Goal: Task Accomplishment & Management: Complete application form

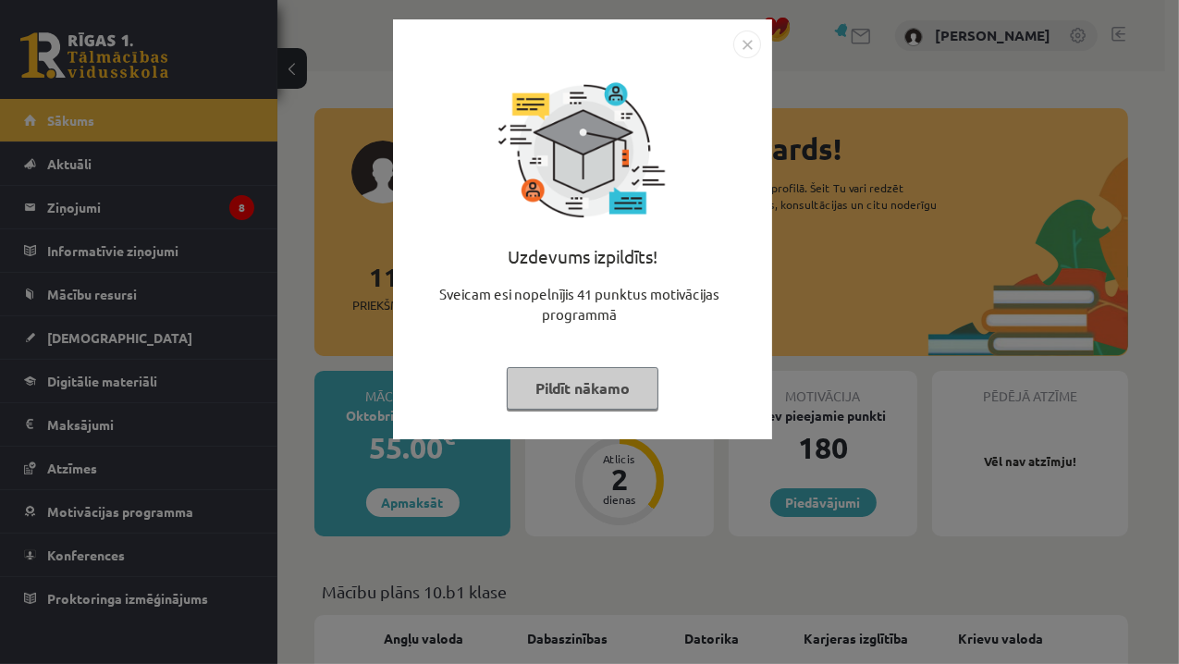
click at [739, 276] on div "Uzdevums izpildīts!" at bounding box center [582, 263] width 357 height 41
click at [751, 45] on img "Close" at bounding box center [747, 45] width 28 height 28
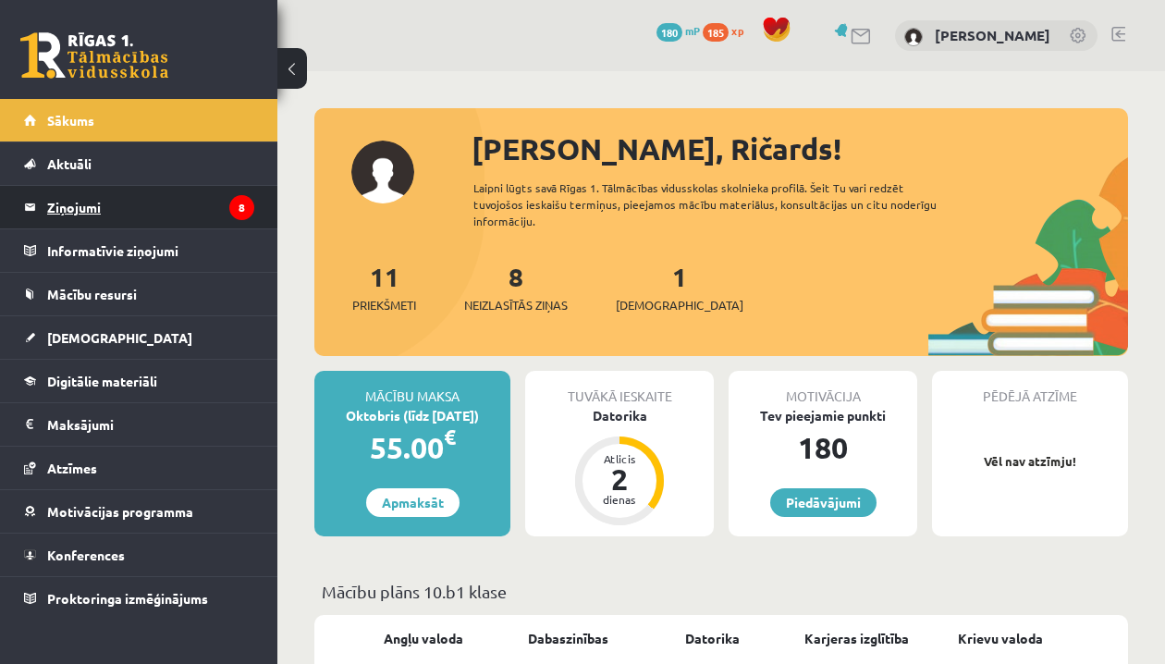
click at [146, 202] on legend "Ziņojumi 8" at bounding box center [150, 207] width 207 height 43
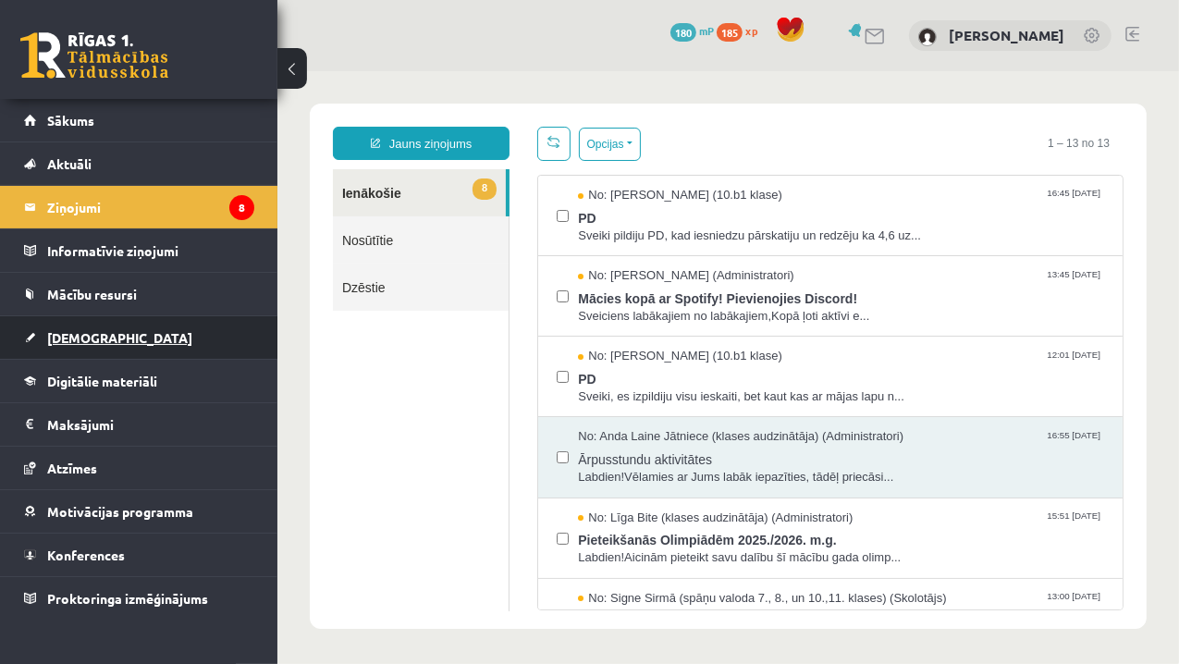
click at [95, 342] on span "[DEMOGRAPHIC_DATA]" at bounding box center [119, 337] width 145 height 17
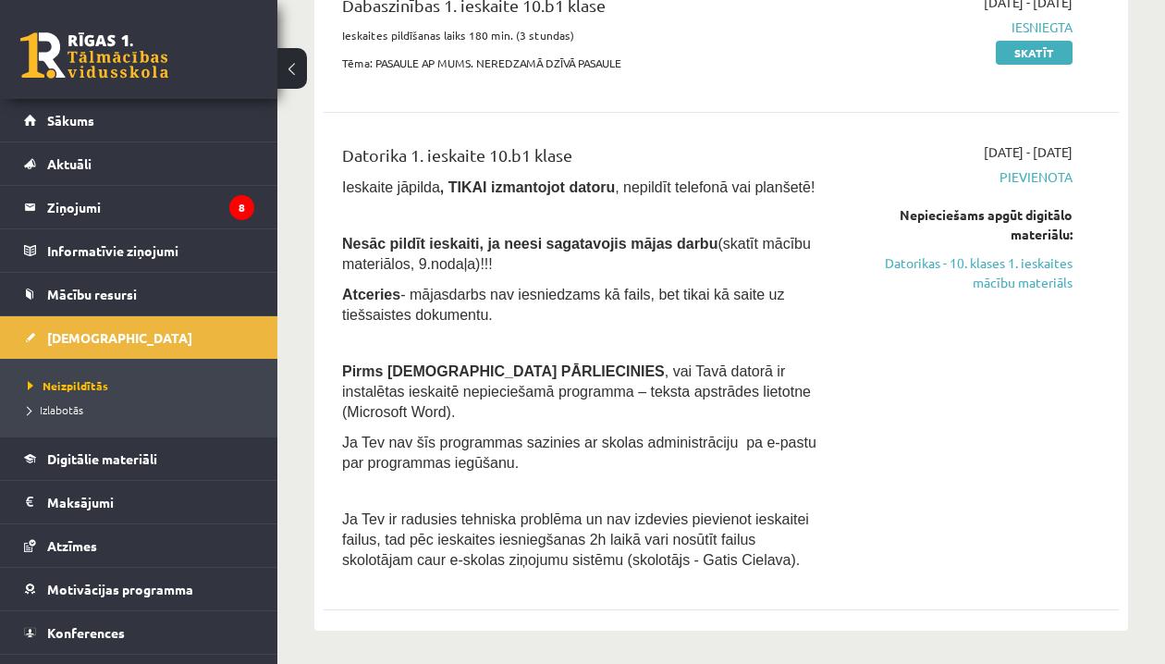
scroll to position [274, 0]
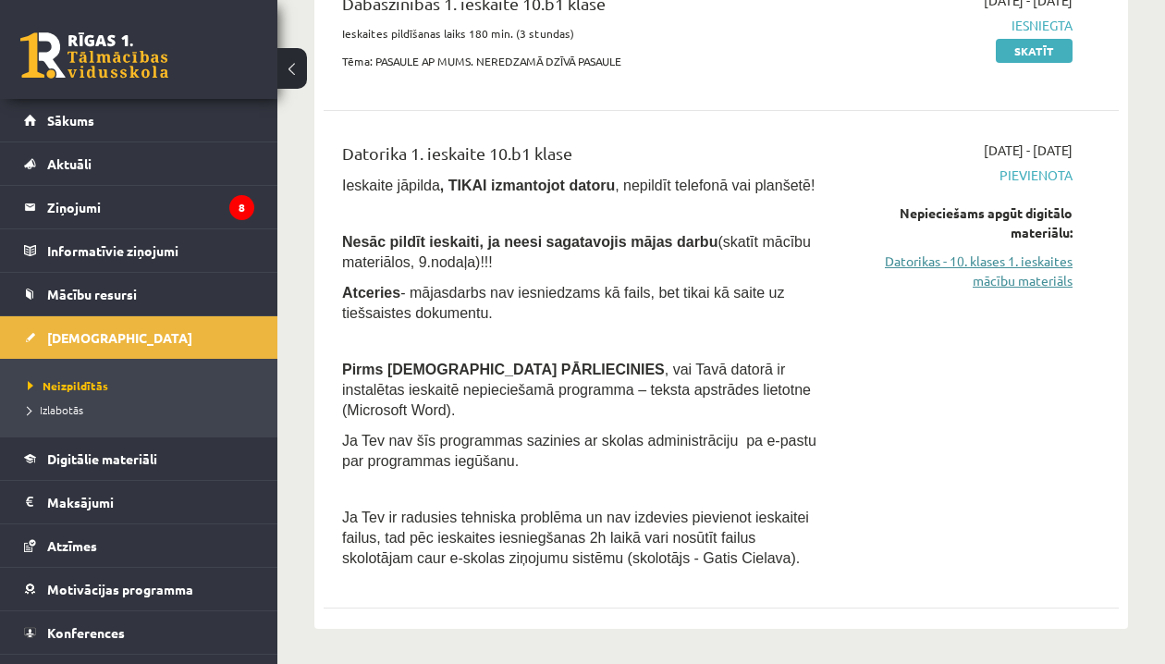
click at [1020, 257] on link "Datorikas - 10. klases 1. ieskaites mācību materiāls" at bounding box center [960, 270] width 225 height 39
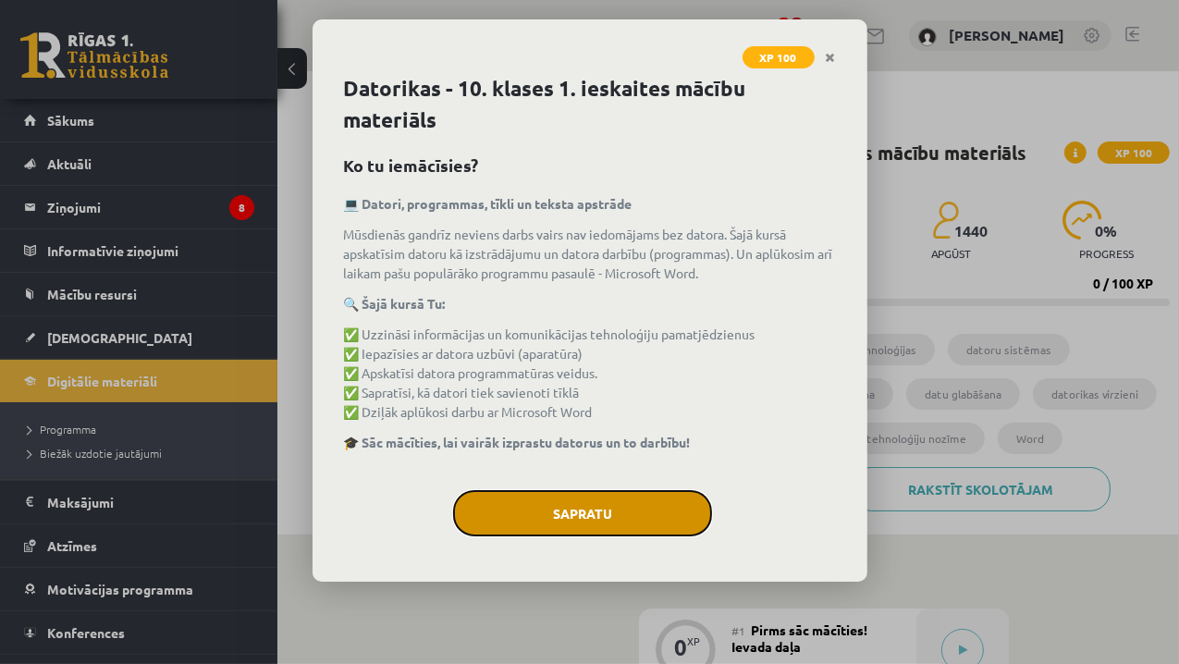
click at [521, 508] on button "Sapratu" at bounding box center [582, 513] width 259 height 46
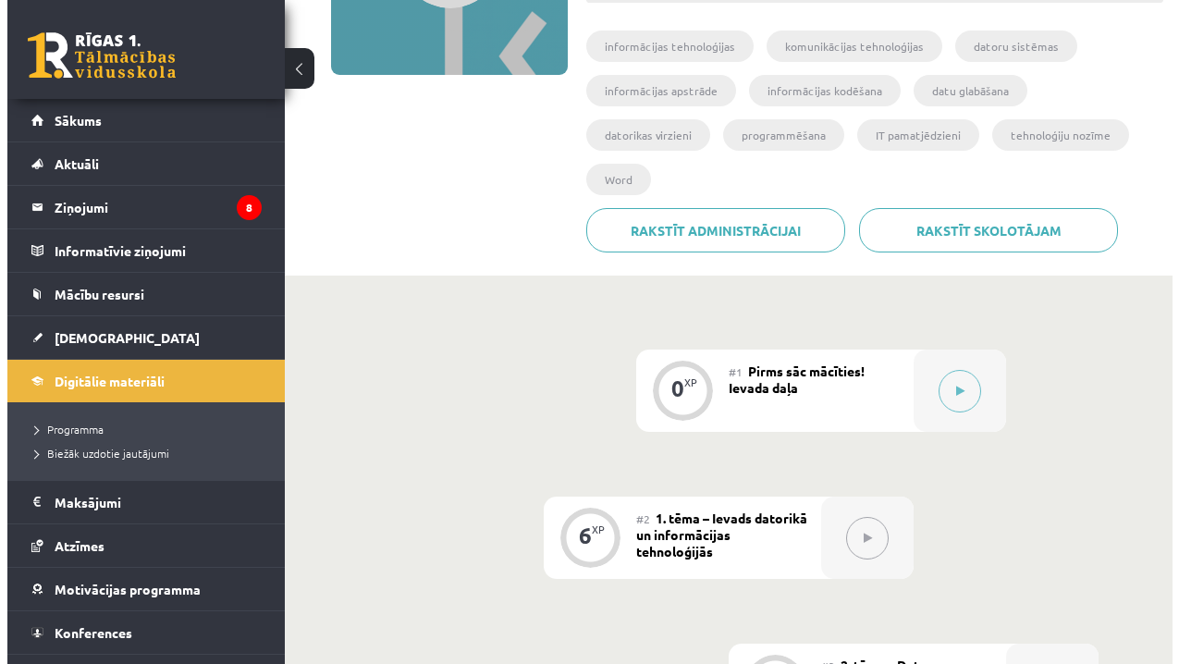
scroll to position [306, 0]
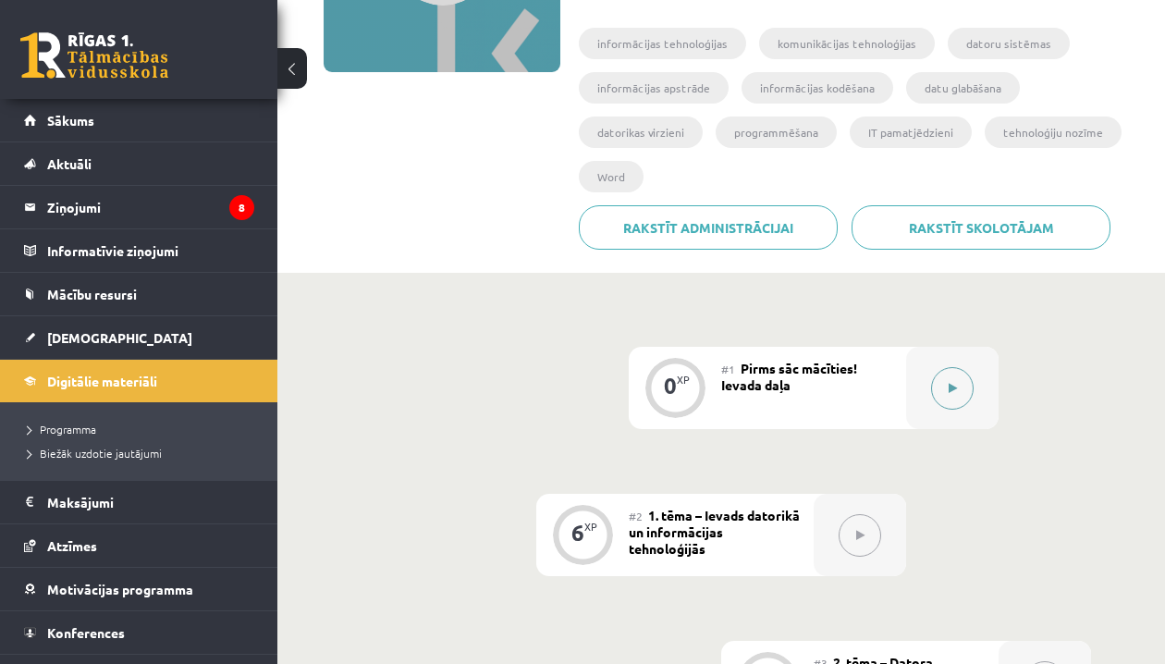
click at [935, 390] on button at bounding box center [952, 388] width 43 height 43
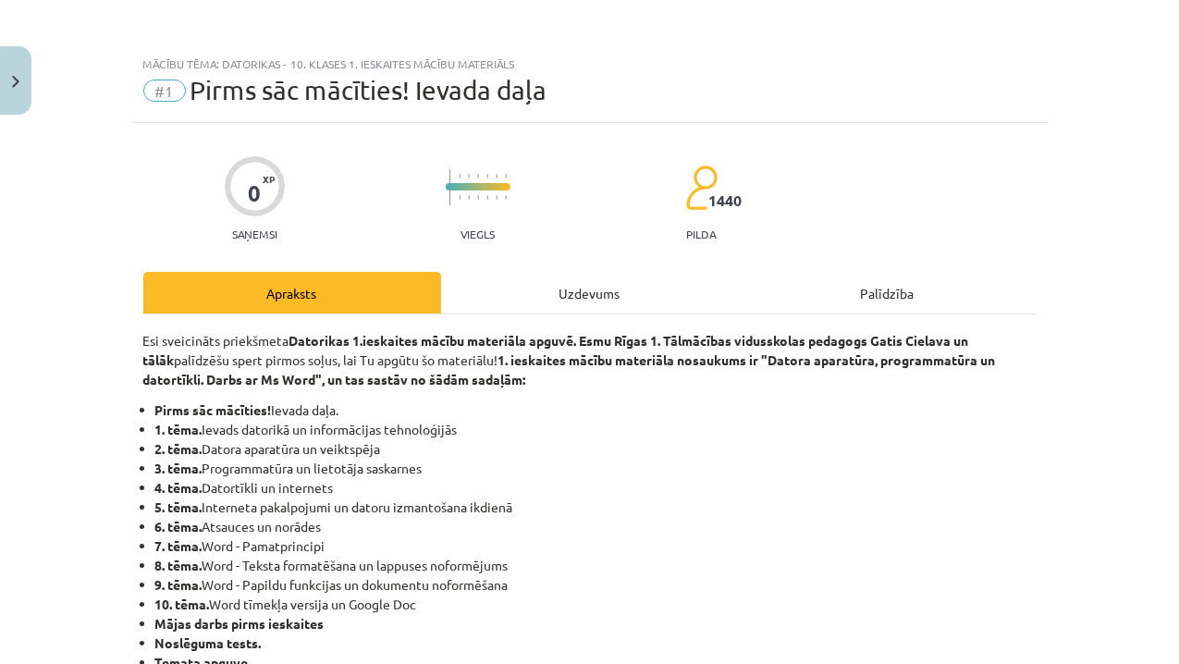
click at [540, 283] on div "Uzdevums" at bounding box center [590, 293] width 298 height 42
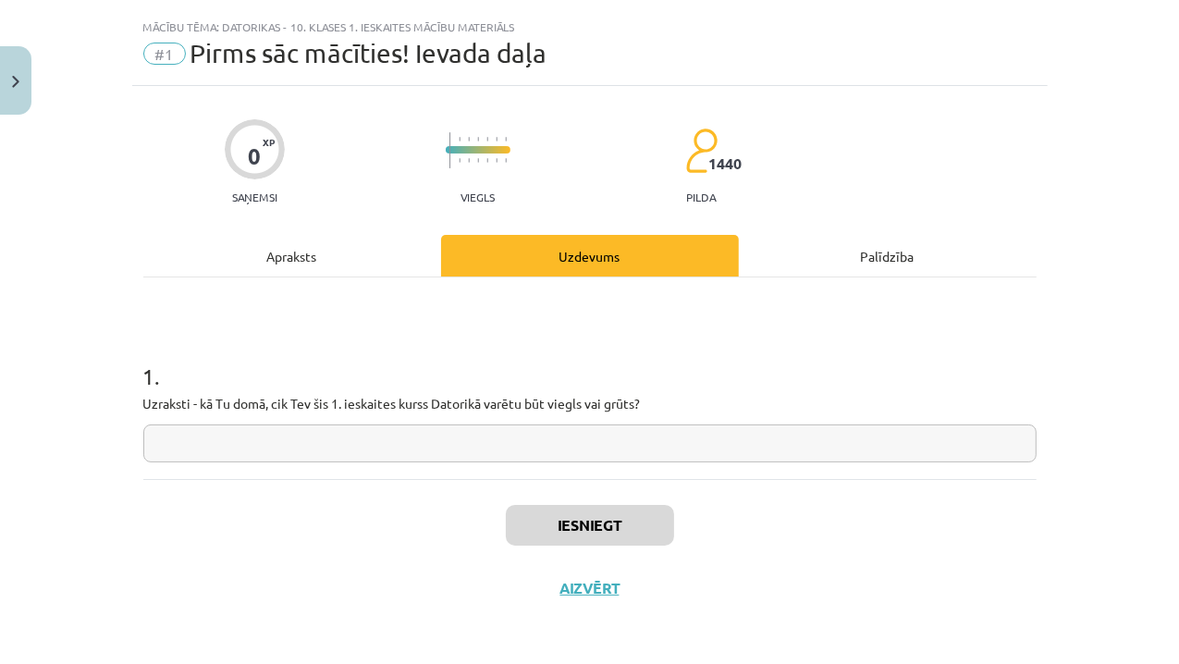
click at [401, 428] on input "text" at bounding box center [589, 443] width 893 height 38
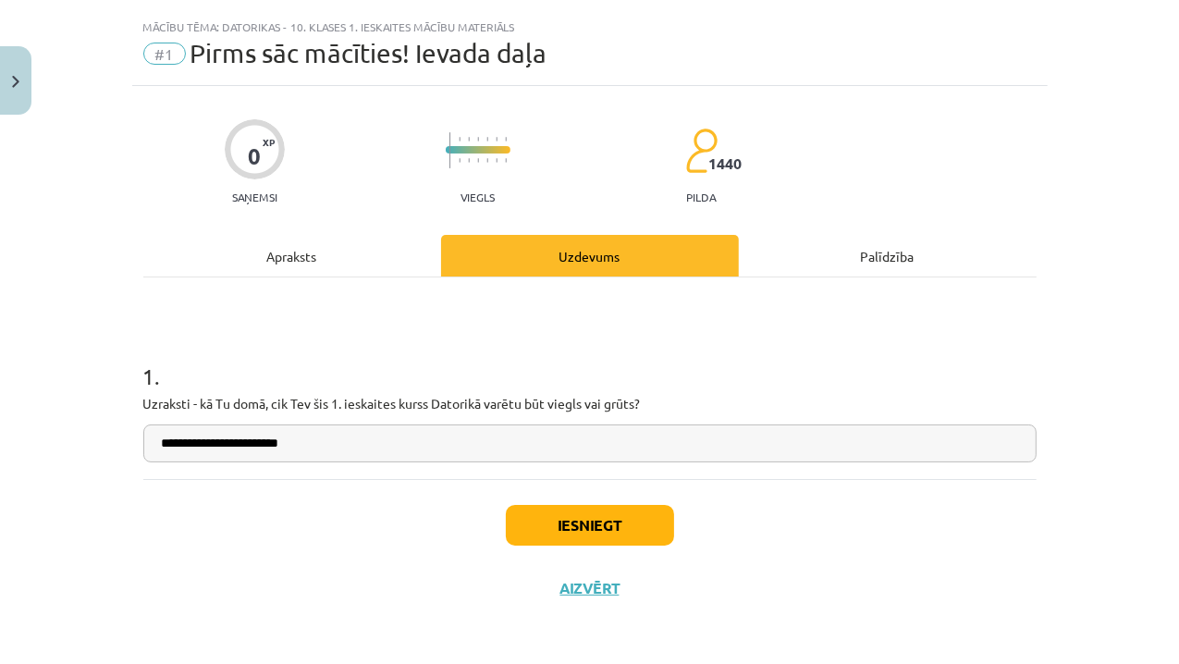
type input "**********"
click at [579, 516] on button "Iesniegt" at bounding box center [590, 525] width 168 height 41
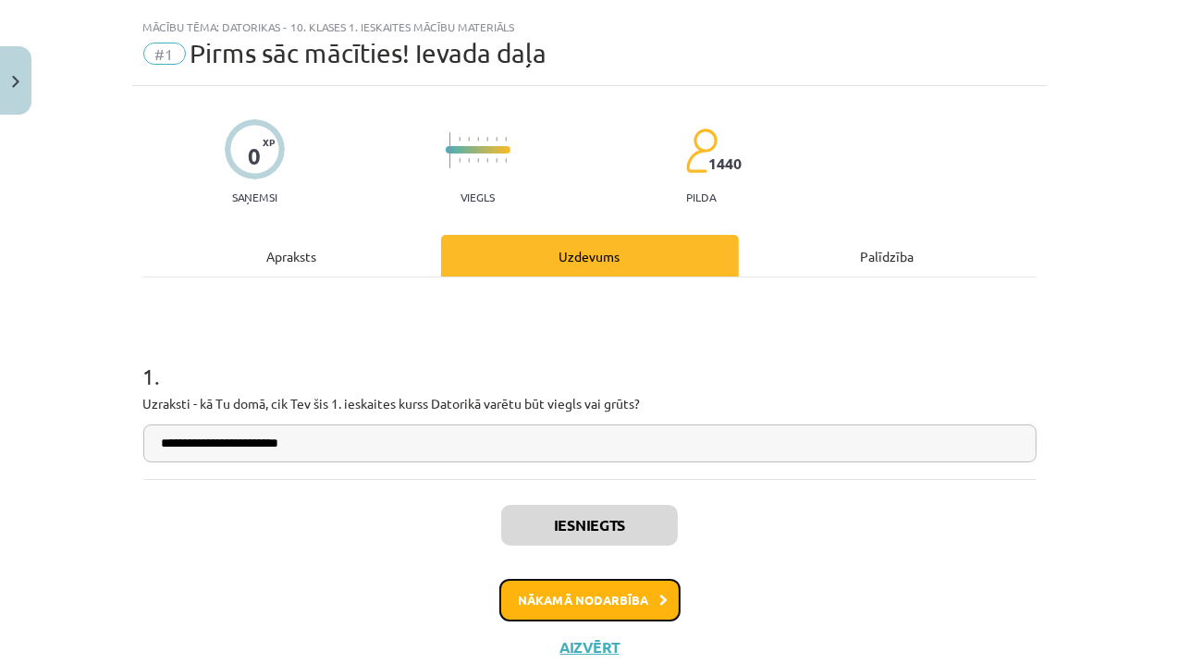
click at [588, 595] on button "Nākamā nodarbība" at bounding box center [589, 600] width 181 height 43
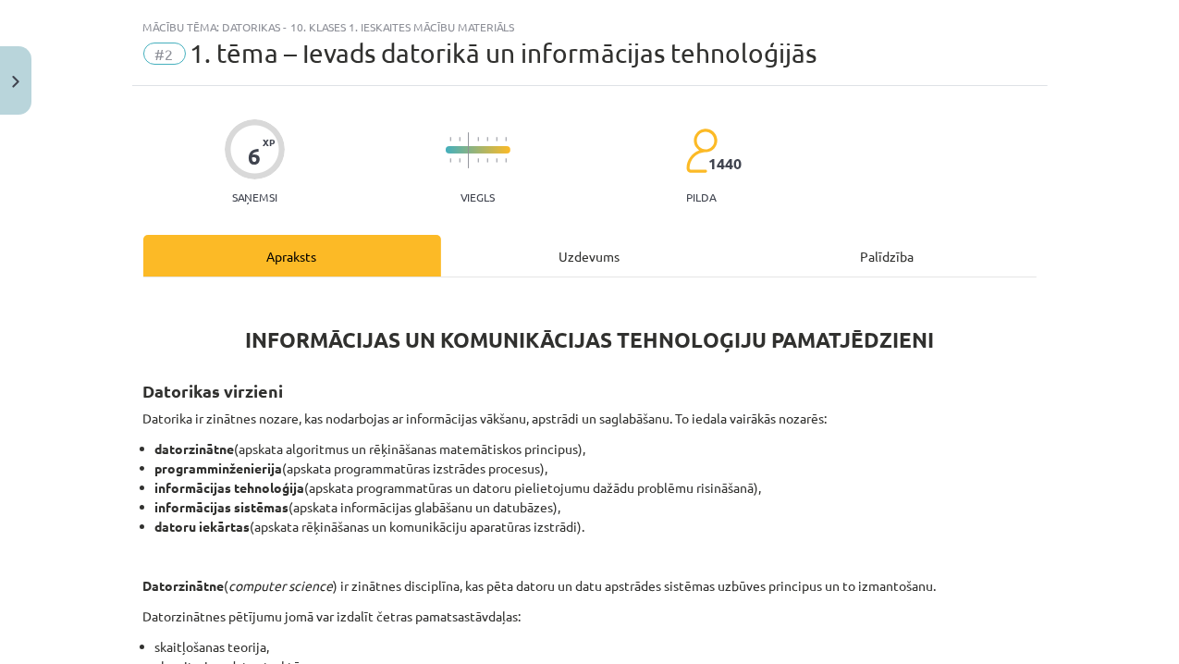
scroll to position [46, 0]
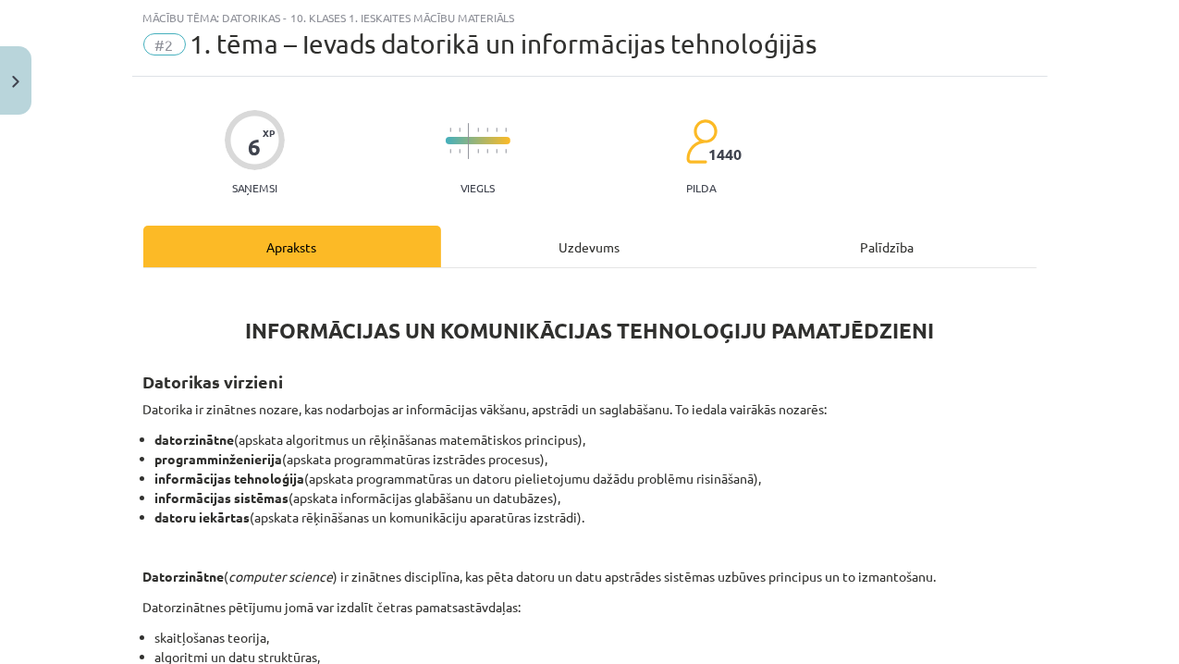
click at [576, 232] on div "Uzdevums" at bounding box center [590, 247] width 298 height 42
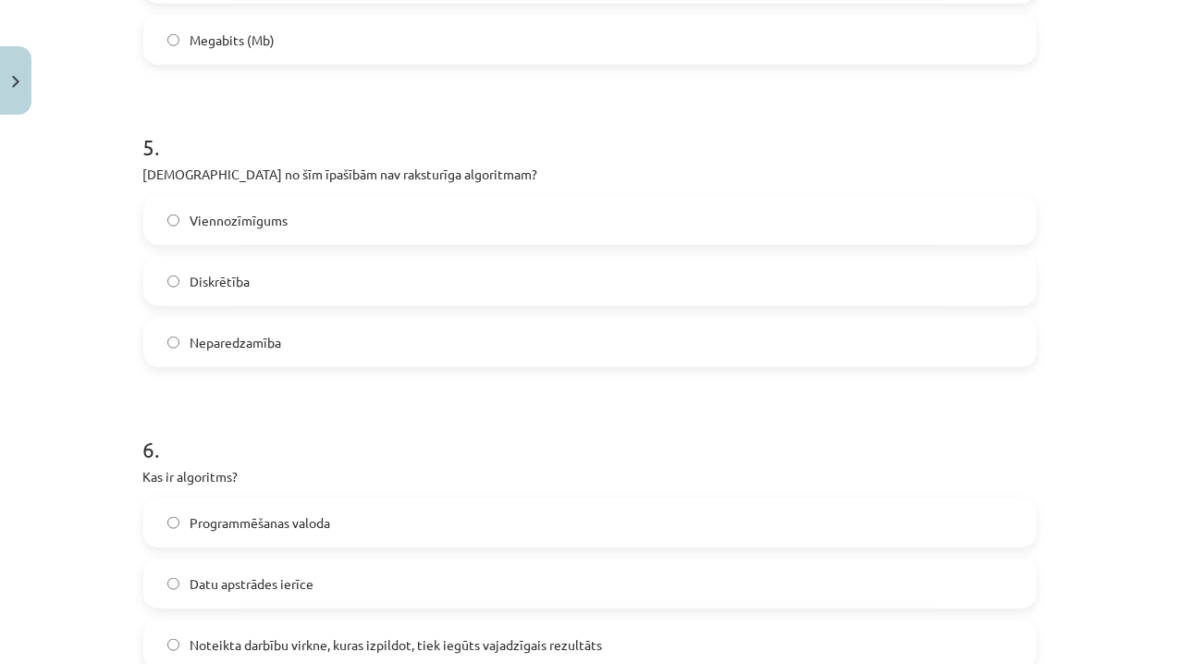
scroll to position [1816, 0]
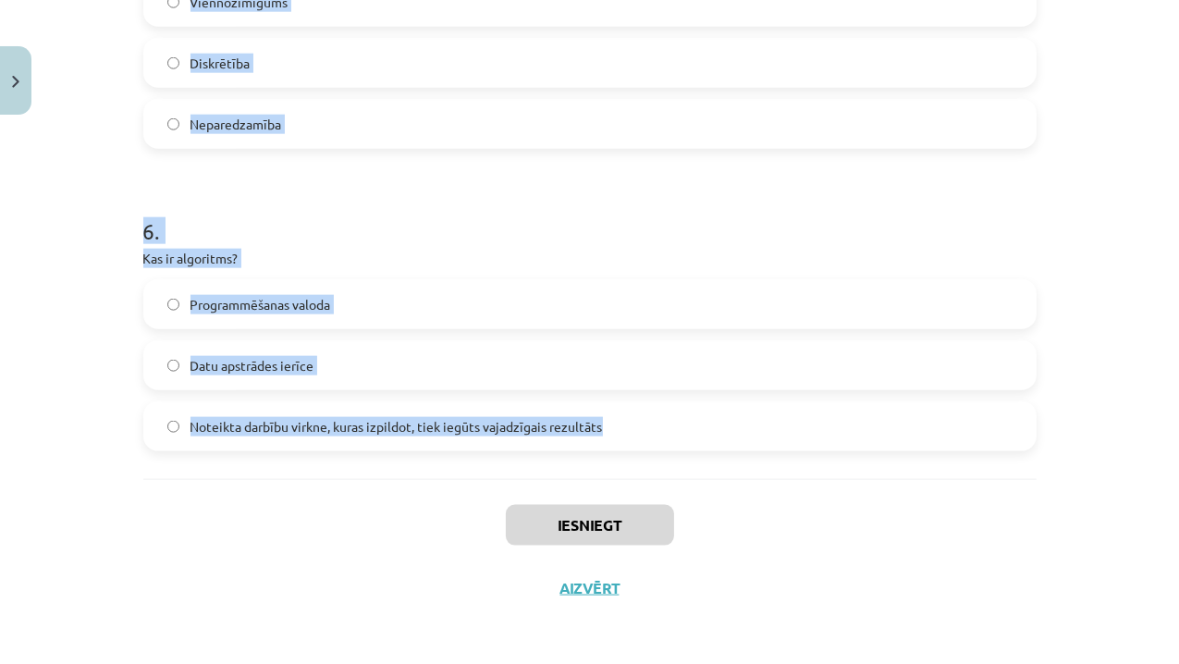
drag, startPoint x: 138, startPoint y: 188, endPoint x: 613, endPoint y: 423, distance: 530.5
copy form "1 . Kas ir bits (bit)? Informācijas koda nosaukums Mazākā informācijas daudzuma…"
click at [400, 246] on div "6 . Kas ir algoritms? Programmēšanas valoda Datu apstrādes ierīce Noteikta darb…" at bounding box center [589, 318] width 893 height 265
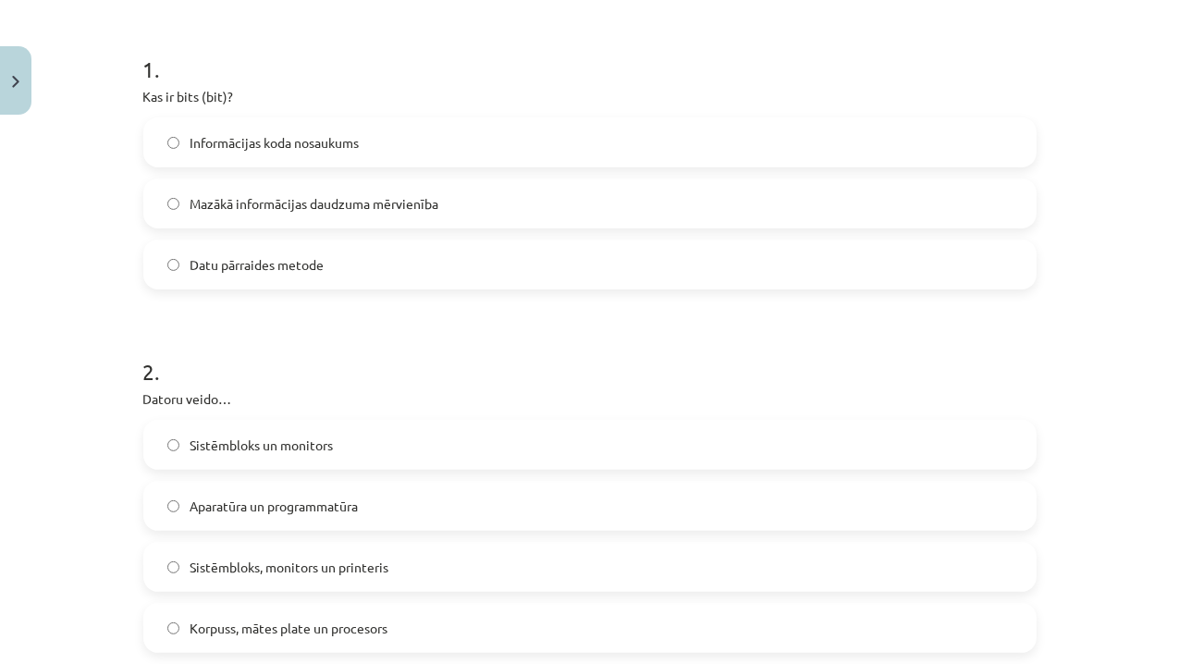
scroll to position [318, 0]
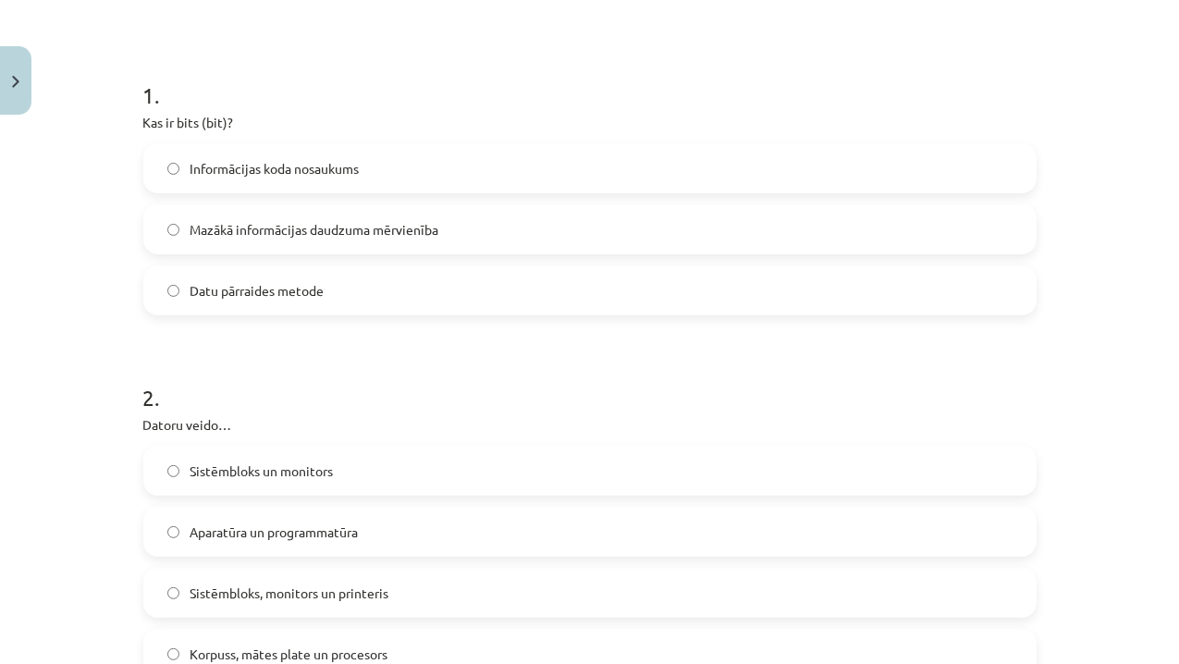
click at [427, 232] on span "Mazākā informācijas daudzuma mērvienība" at bounding box center [314, 229] width 249 height 19
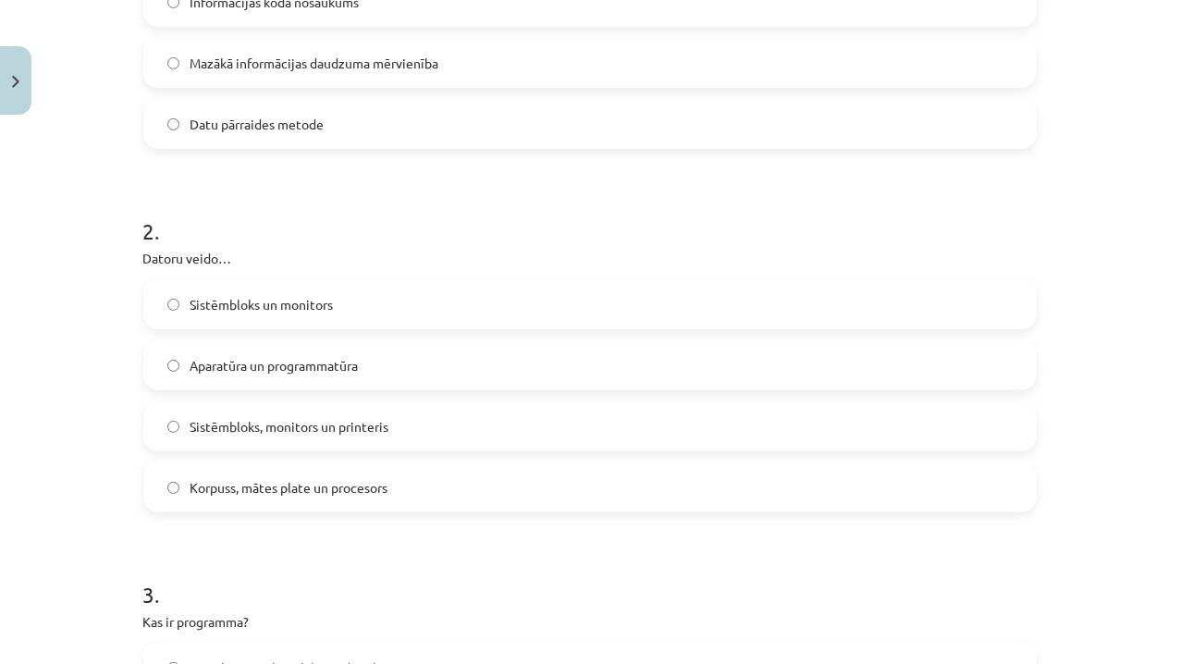
scroll to position [484, 0]
click at [173, 374] on label "Aparatūra un programmatūra" at bounding box center [589, 365] width 889 height 46
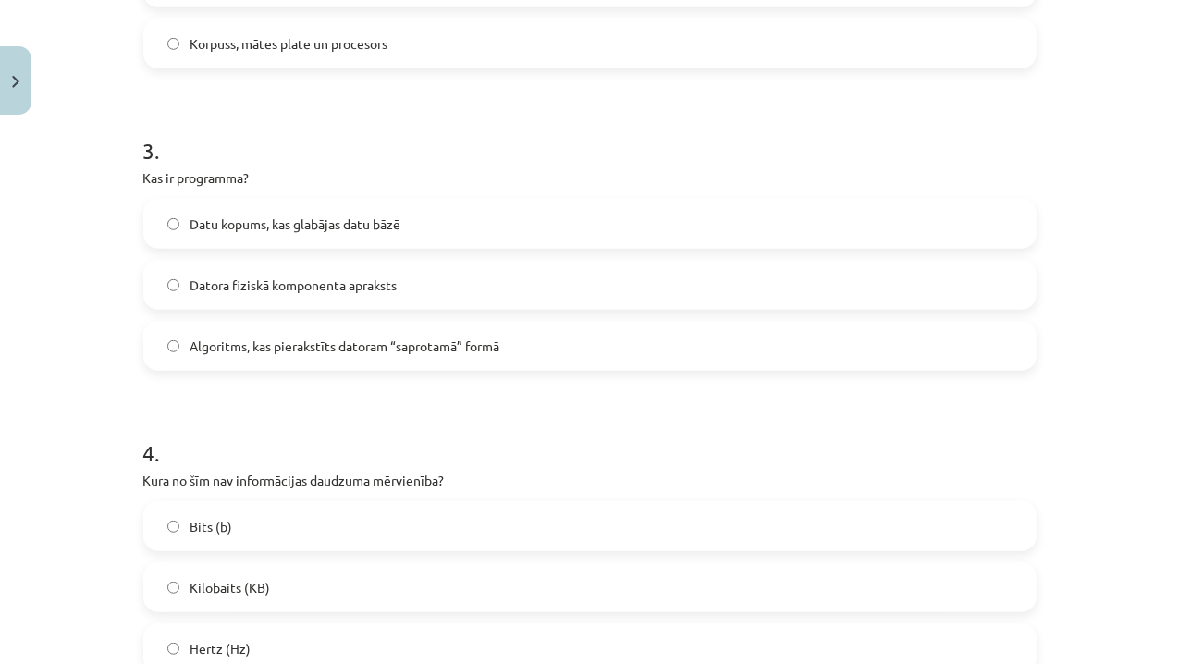
scroll to position [928, 0]
click at [299, 331] on label "Algoritms, kas pierakstīts datoram “saprotamā” formā" at bounding box center [589, 346] width 889 height 46
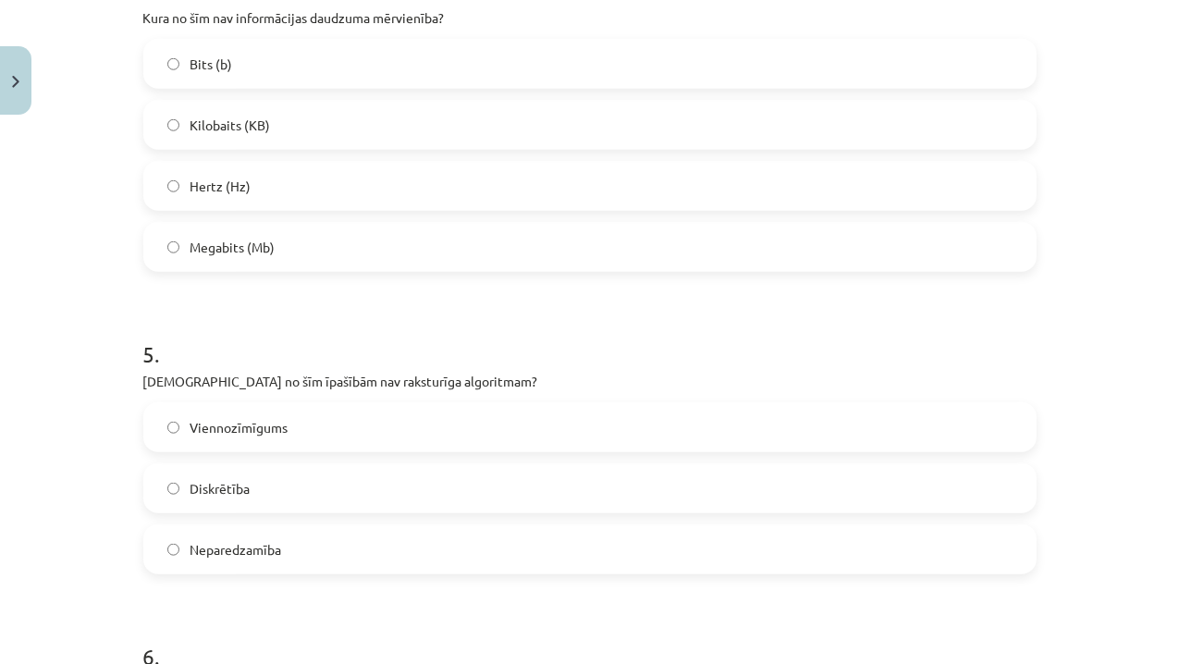
scroll to position [1392, 0]
click at [173, 187] on label "Hertz (Hz)" at bounding box center [589, 184] width 889 height 46
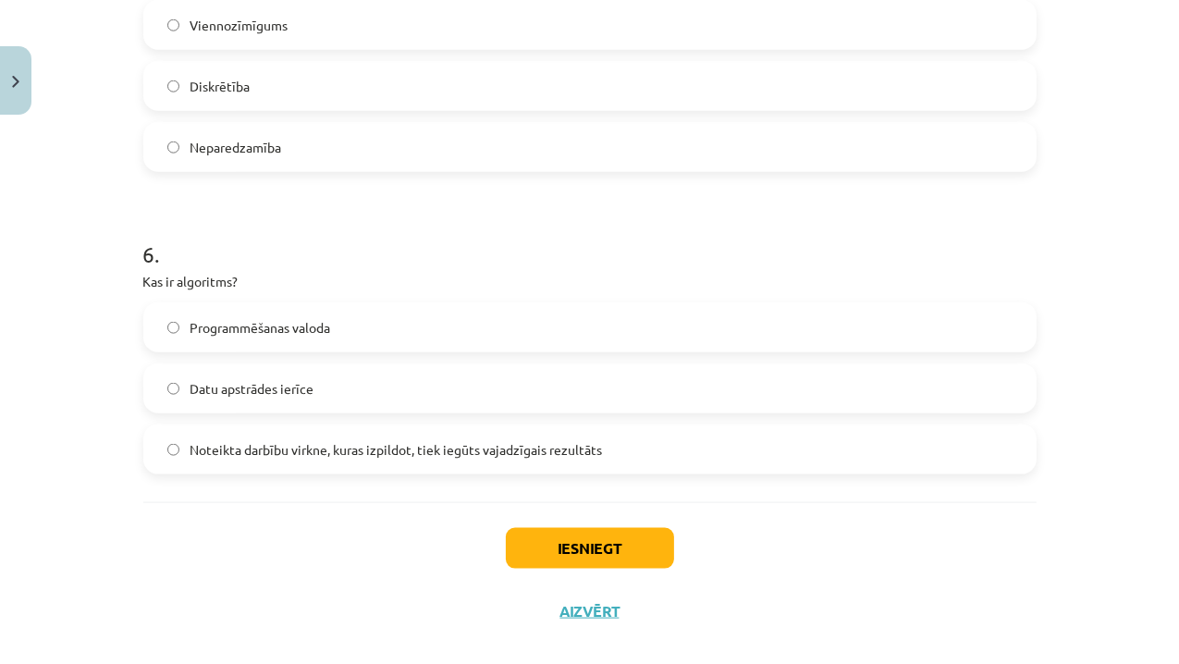
scroll to position [1794, 0]
click at [219, 137] on span "Neparedzamība" at bounding box center [236, 146] width 92 height 19
click at [276, 464] on label "Noteikta darbību virkne, kuras izpildot, tiek iegūts vajadzīgais rezultāts" at bounding box center [589, 448] width 889 height 46
click at [586, 549] on button "Iesniegt" at bounding box center [590, 547] width 168 height 41
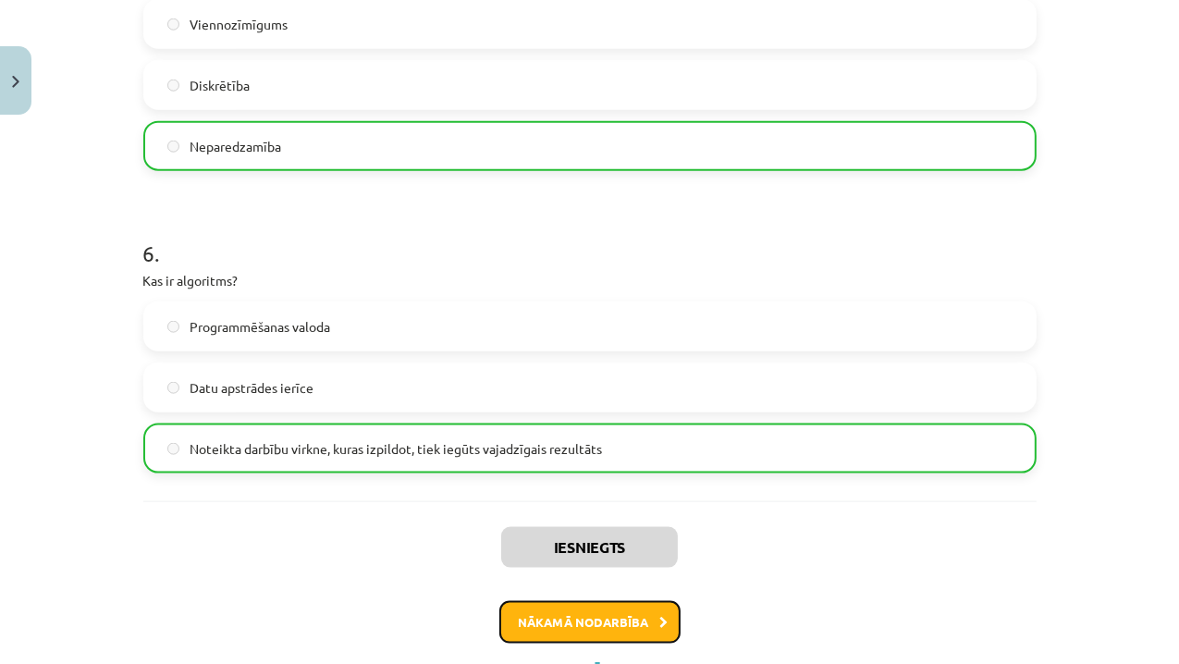
click at [613, 612] on button "Nākamā nodarbība" at bounding box center [589, 622] width 181 height 43
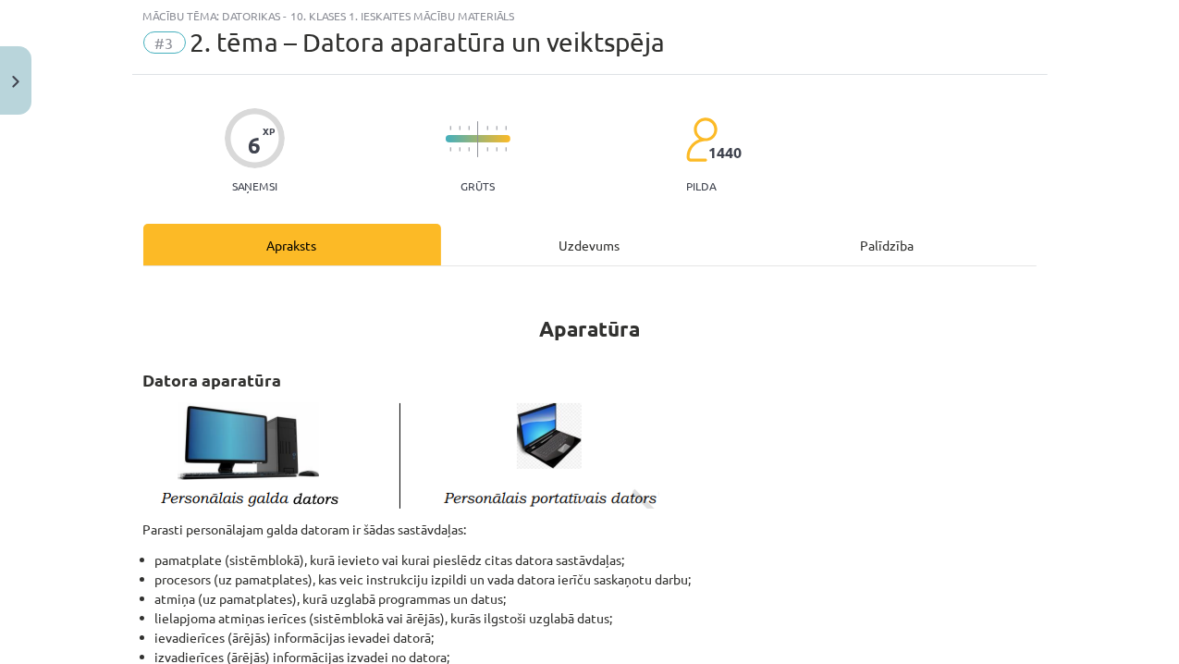
scroll to position [46, 0]
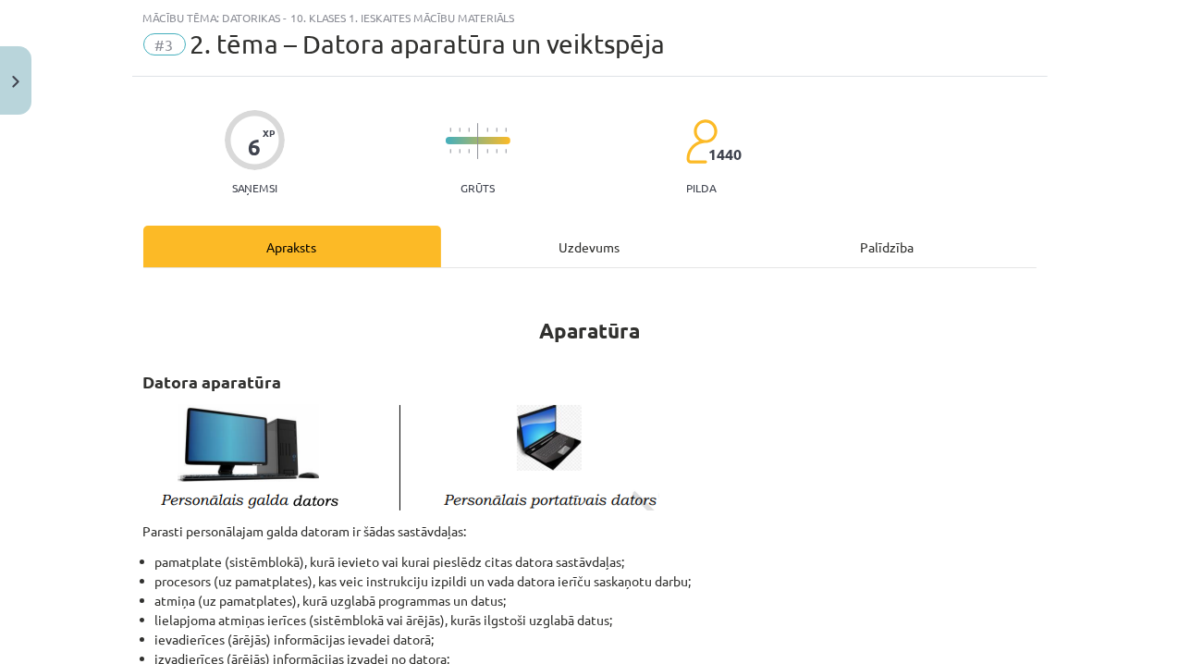
click at [554, 252] on div "Uzdevums" at bounding box center [590, 247] width 298 height 42
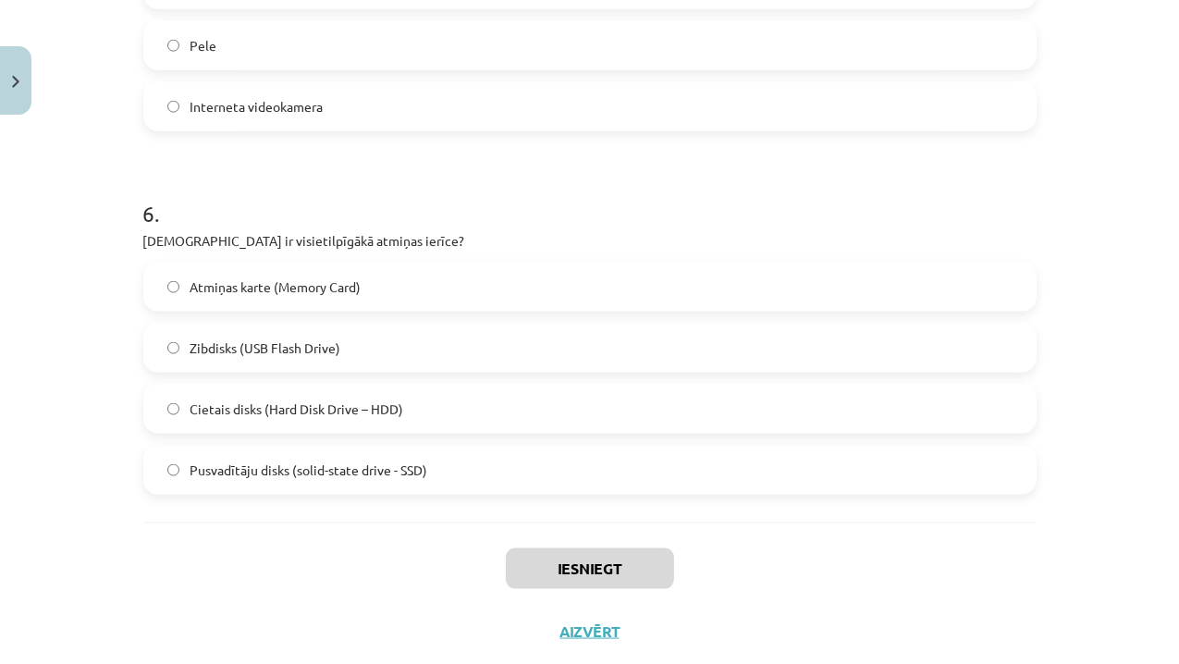
scroll to position [2060, 0]
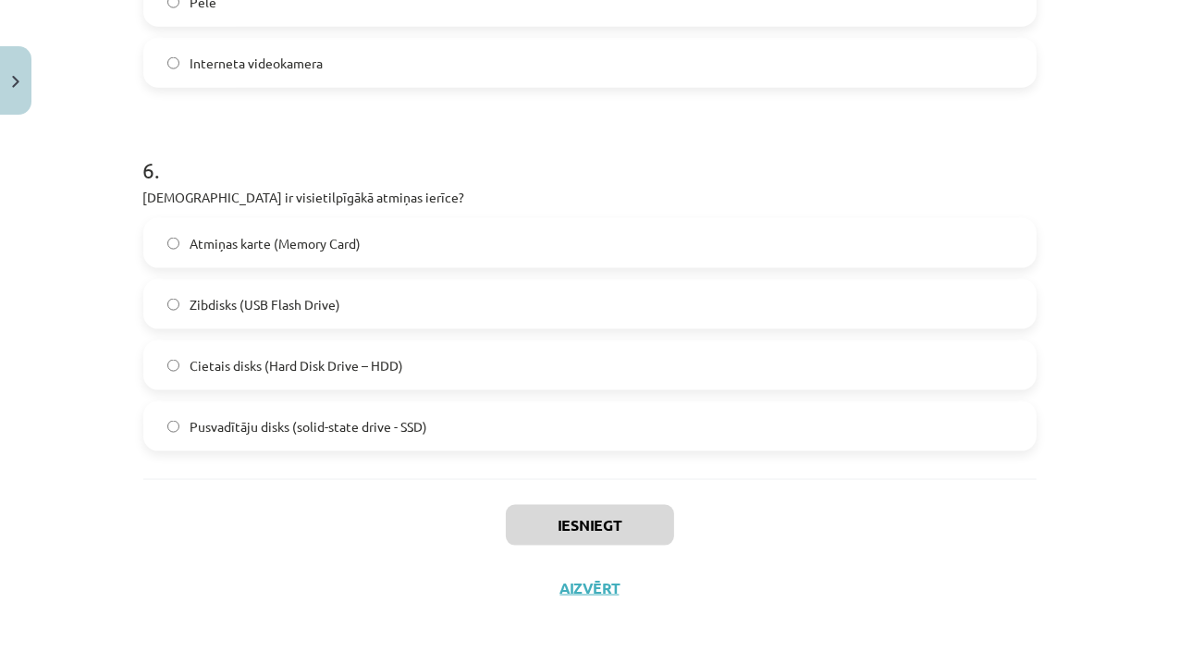
drag, startPoint x: 133, startPoint y: 359, endPoint x: 446, endPoint y: 419, distance: 318.2
copy form "1 . Kuru ierīci lietosi lai vecu teksta dokumentu pārvēstu par rediģējamu Word …"
click at [409, 165] on h1 "6 ." at bounding box center [589, 153] width 893 height 57
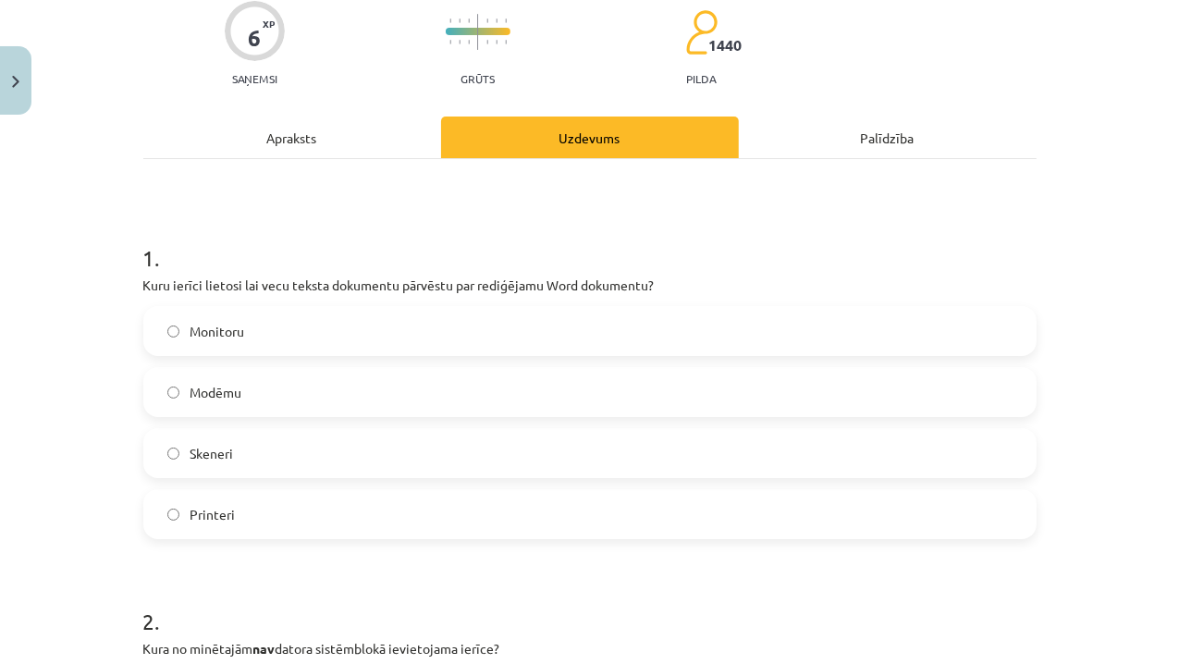
scroll to position [154, 0]
click at [190, 457] on span "Skeneri" at bounding box center [211, 454] width 43 height 19
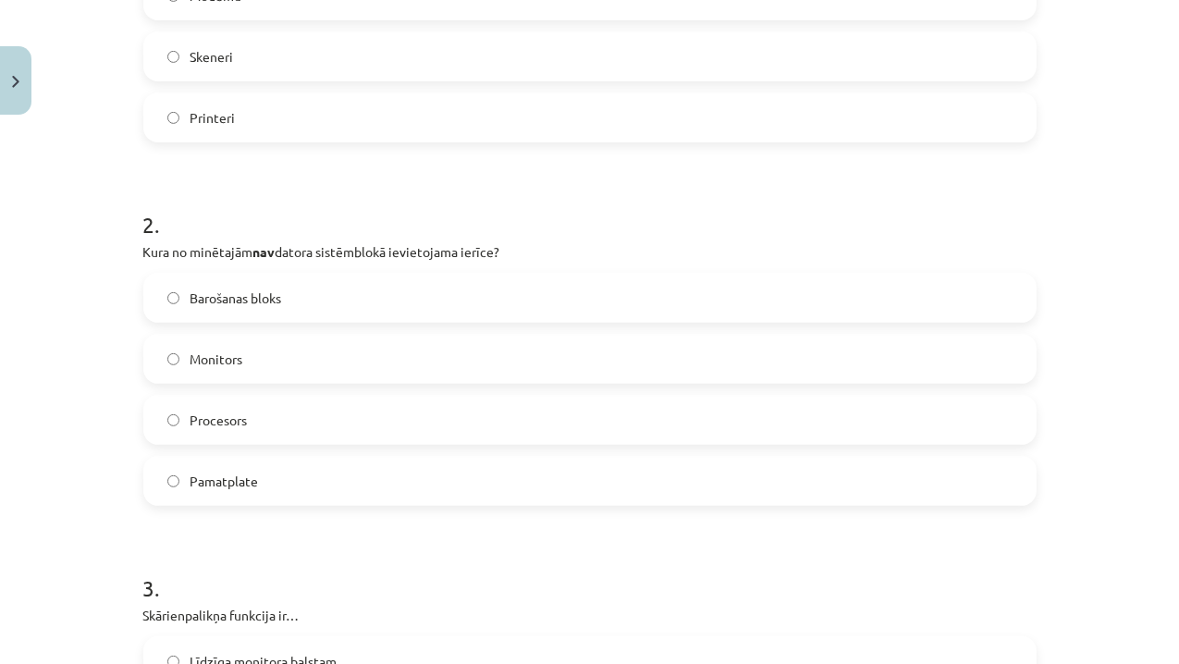
scroll to position [572, 0]
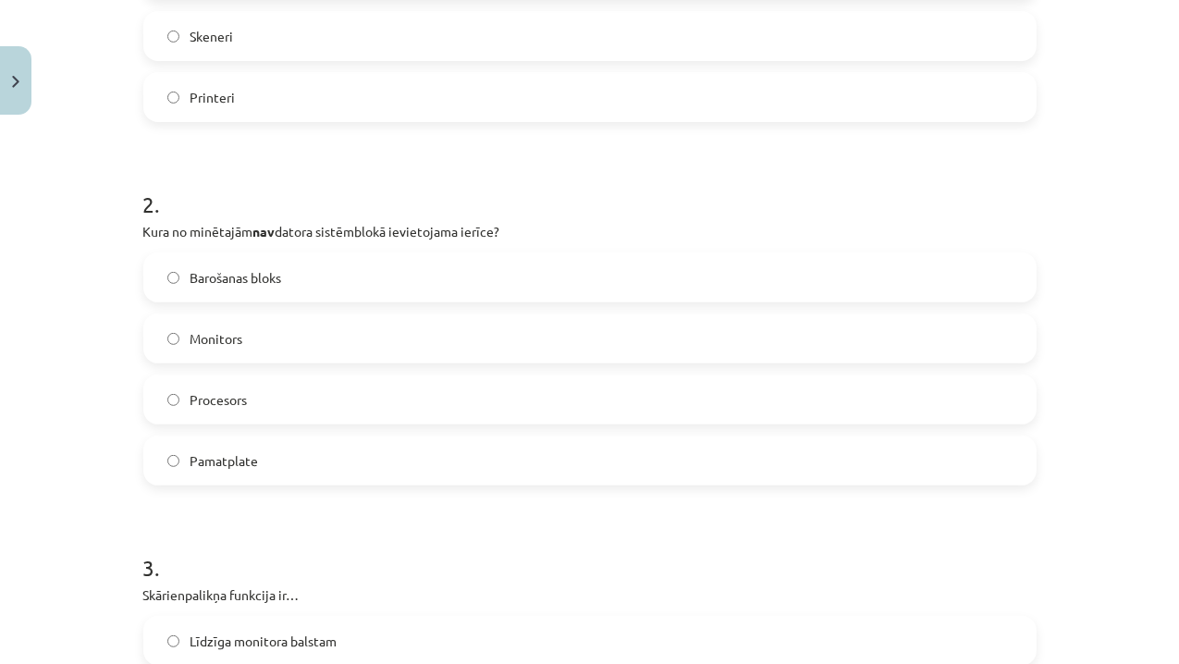
click at [155, 347] on label "Monitors" at bounding box center [589, 338] width 889 height 46
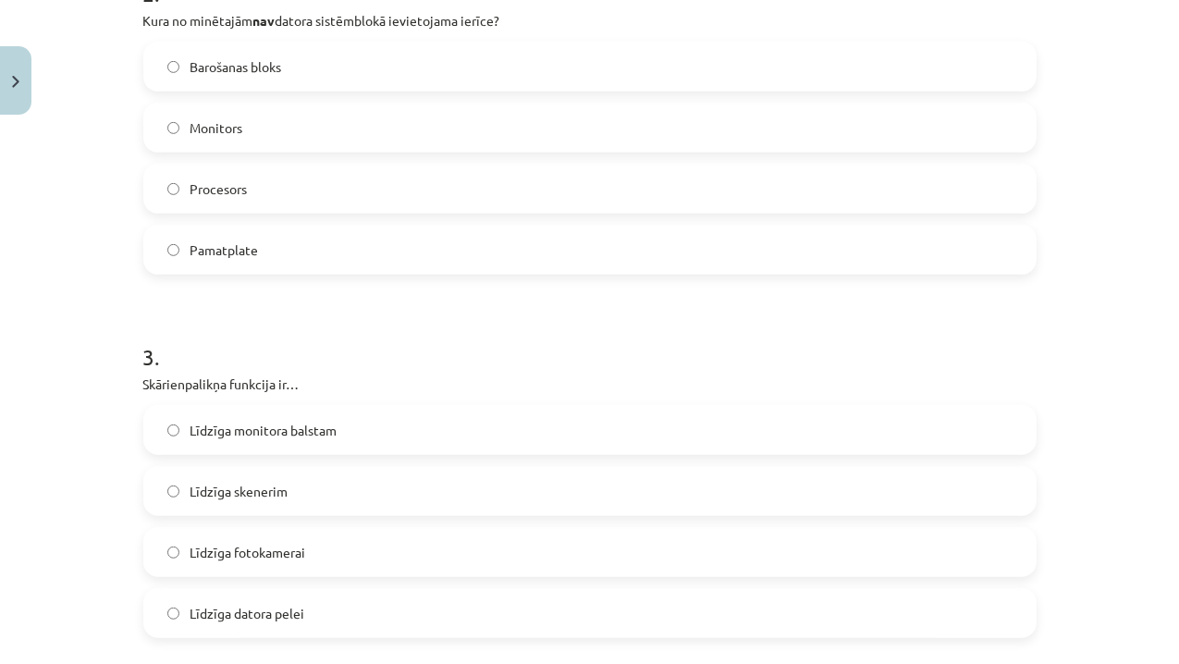
scroll to position [785, 0]
click at [253, 424] on span "Līdzīga monitora balstam" at bounding box center [263, 428] width 147 height 19
click at [303, 625] on label "Līdzīga datora pelei" at bounding box center [589, 611] width 889 height 46
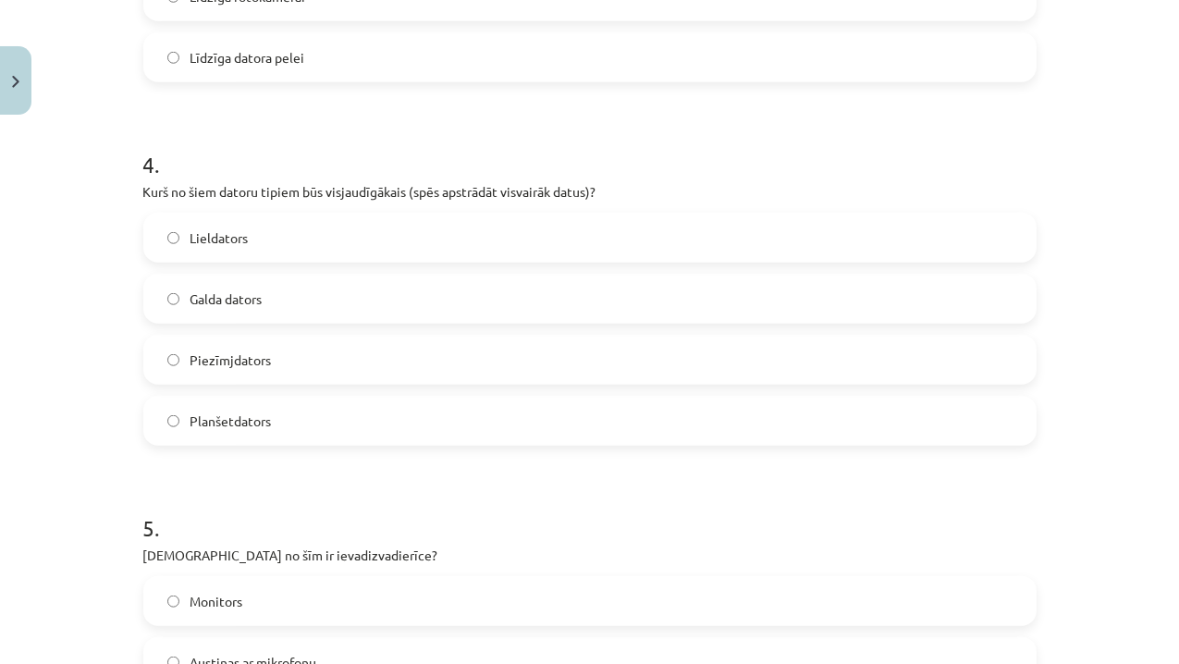
scroll to position [1342, 0]
click at [243, 227] on label "Lieldators" at bounding box center [589, 235] width 889 height 46
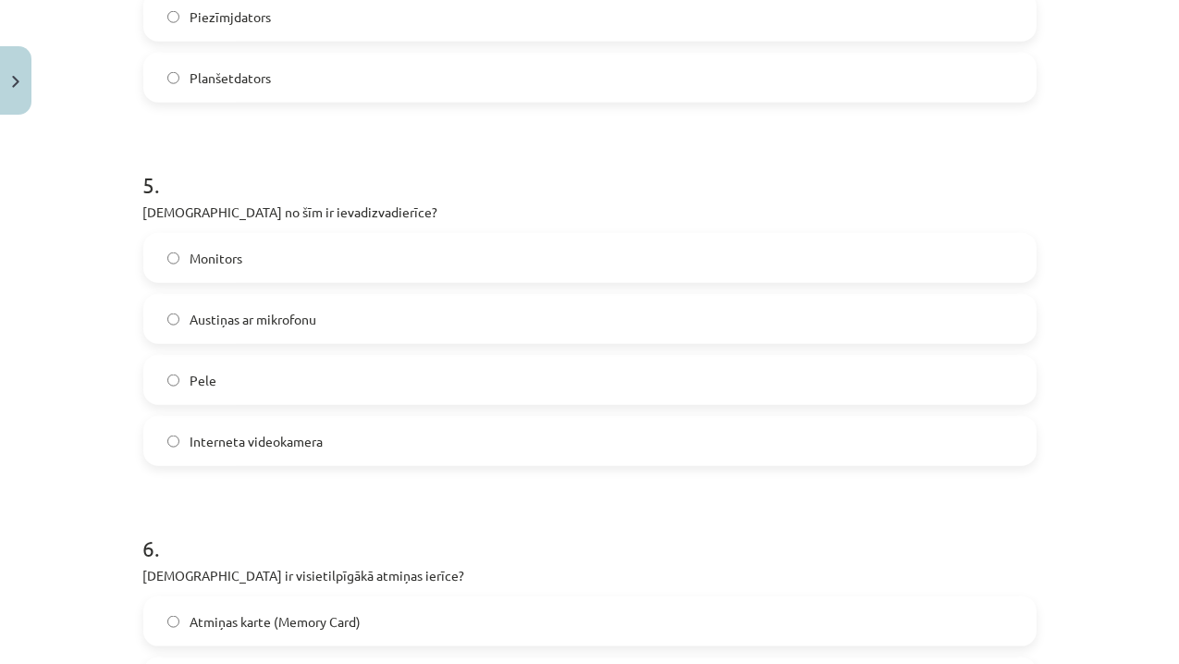
scroll to position [1683, 0]
click at [214, 314] on span "Austiņas ar mikrofonu" at bounding box center [253, 318] width 127 height 19
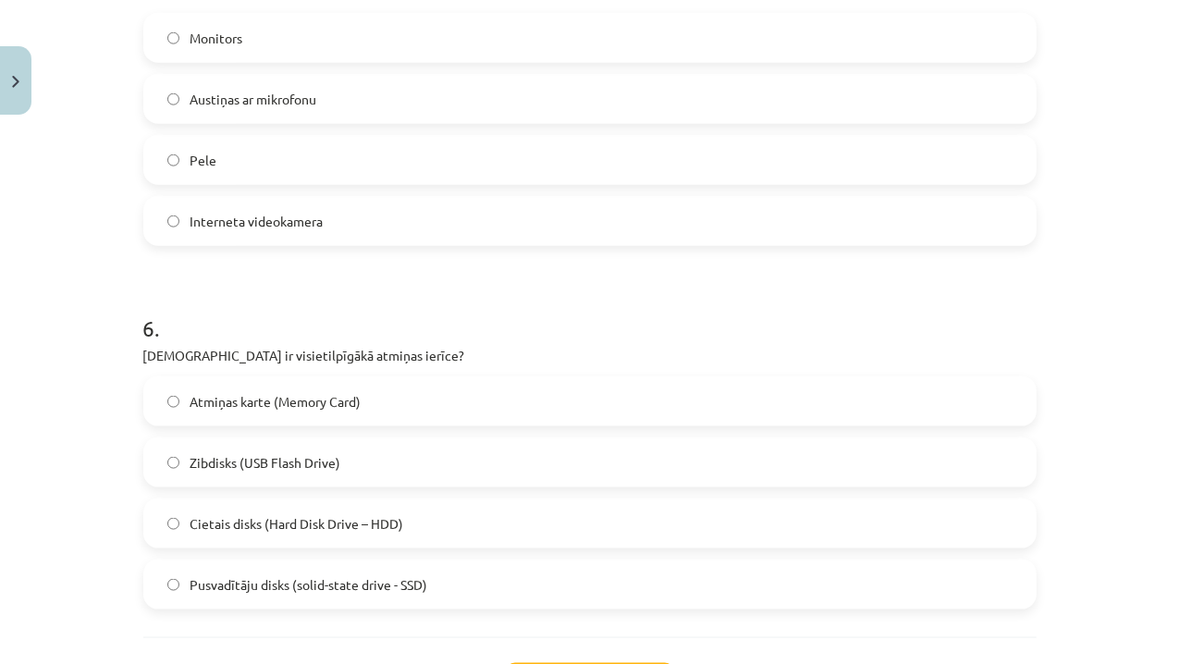
scroll to position [1901, 0]
click at [190, 505] on label "Cietais disks (Hard Disk Drive – HDD)" at bounding box center [589, 524] width 889 height 46
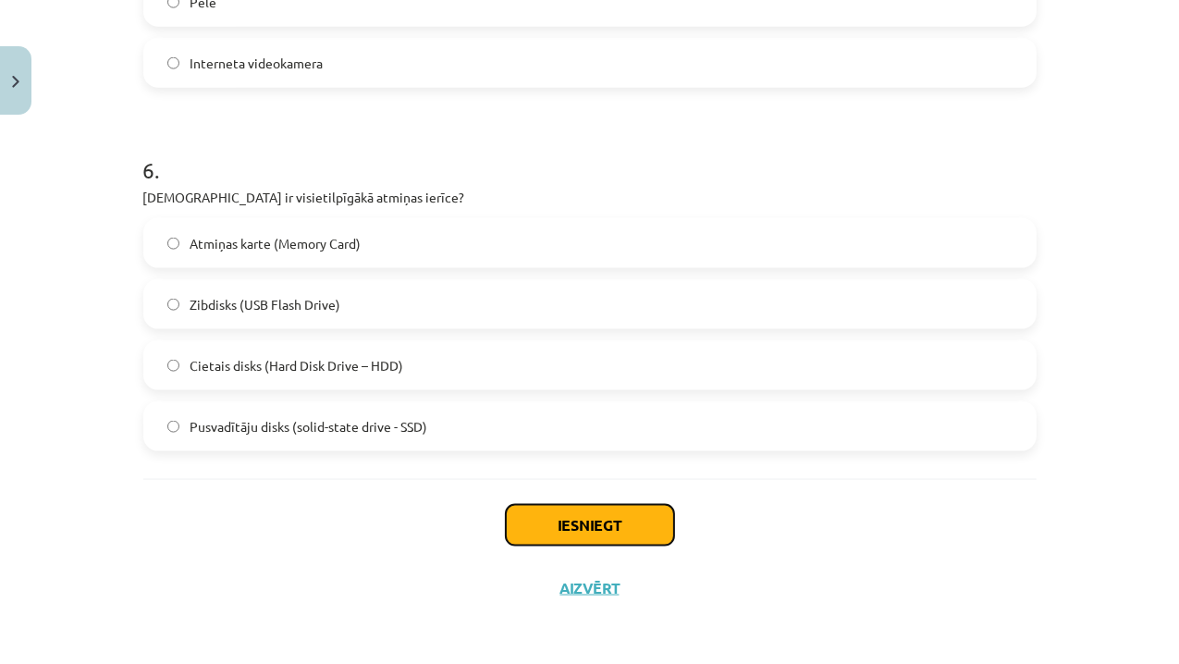
click at [591, 533] on button "Iesniegt" at bounding box center [590, 525] width 168 height 41
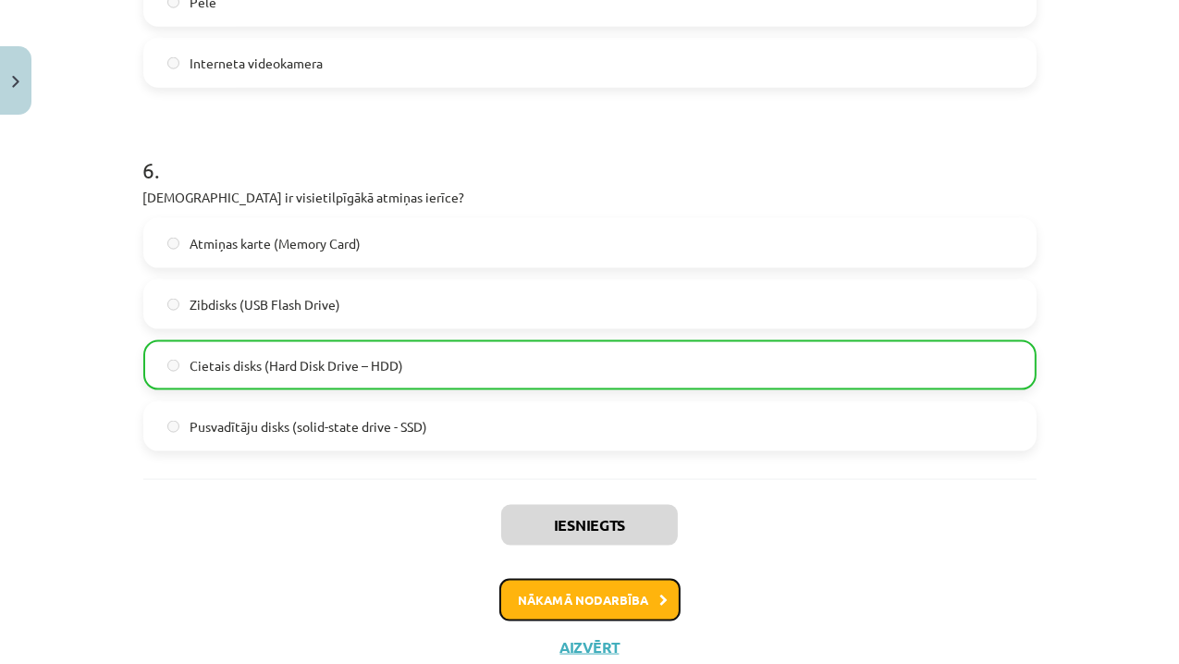
click at [571, 593] on button "Nākamā nodarbība" at bounding box center [589, 600] width 181 height 43
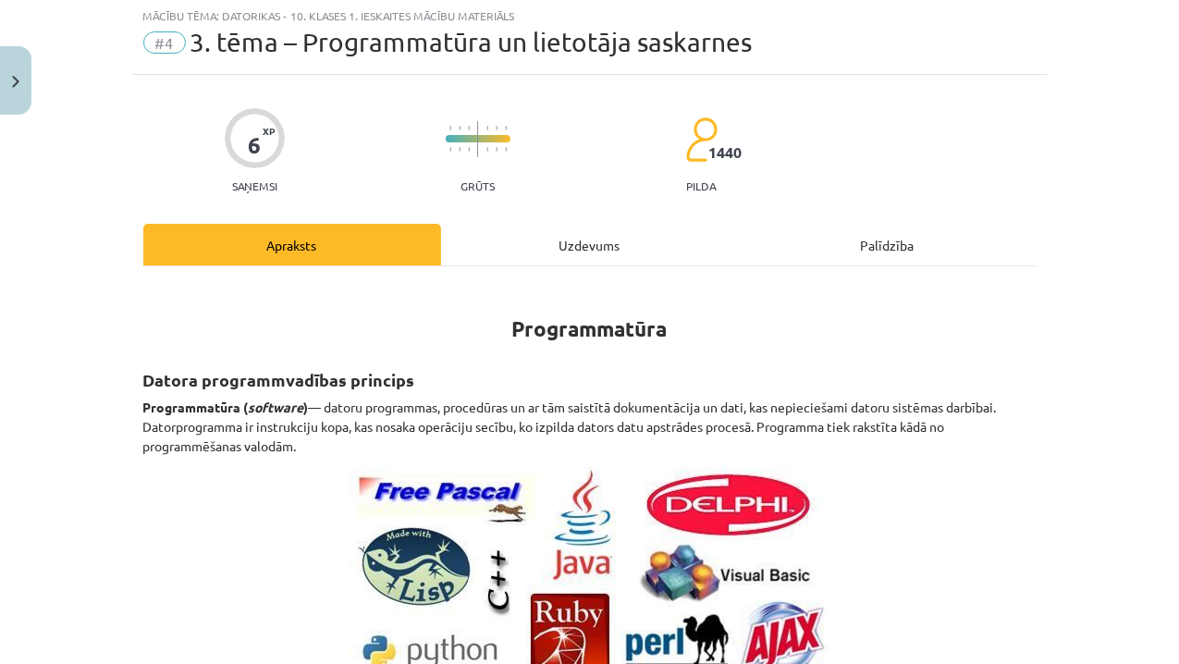
scroll to position [46, 0]
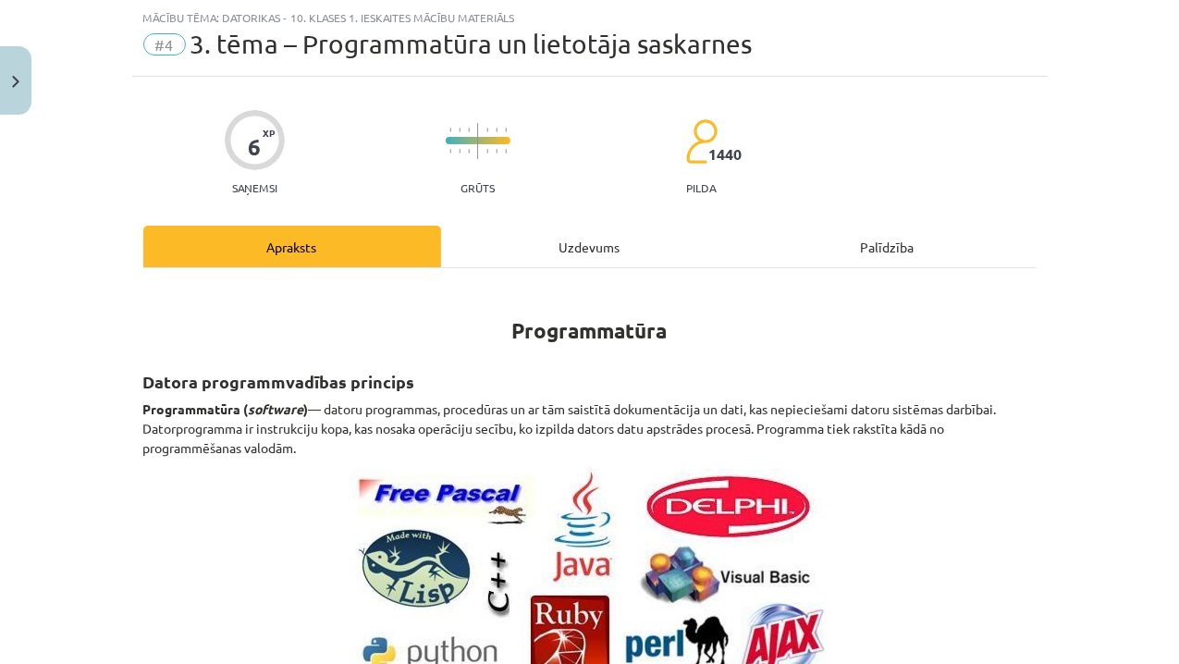
click at [569, 254] on div "Uzdevums" at bounding box center [590, 247] width 298 height 42
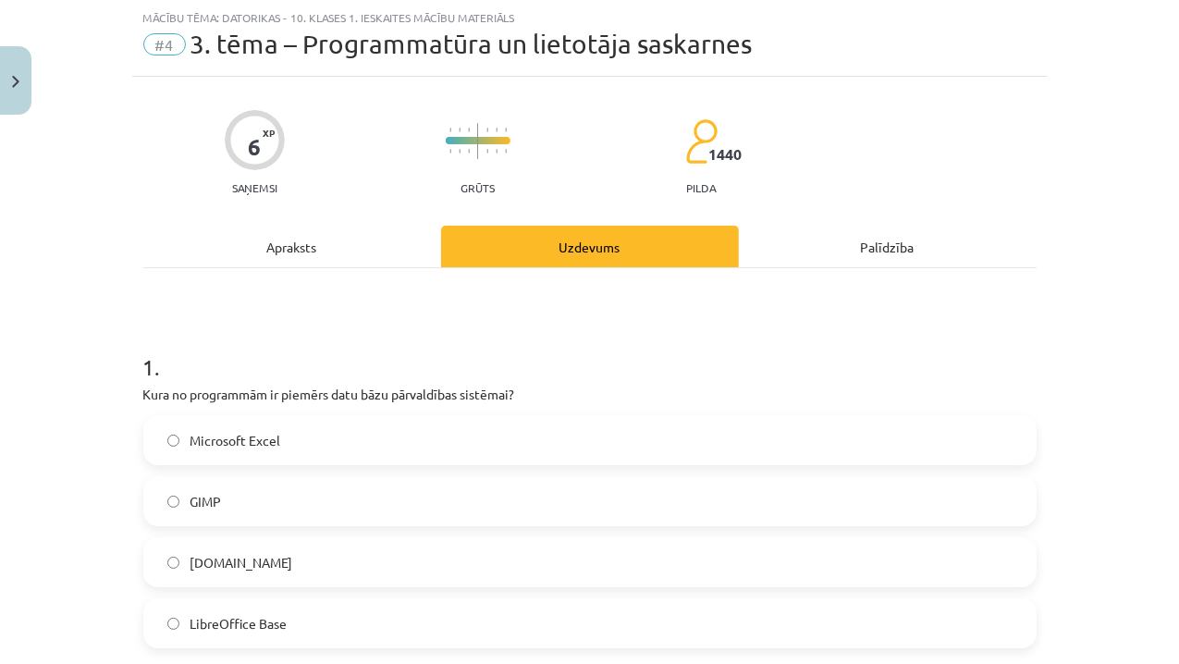
click at [143, 365] on h1 "1 ." at bounding box center [589, 350] width 893 height 57
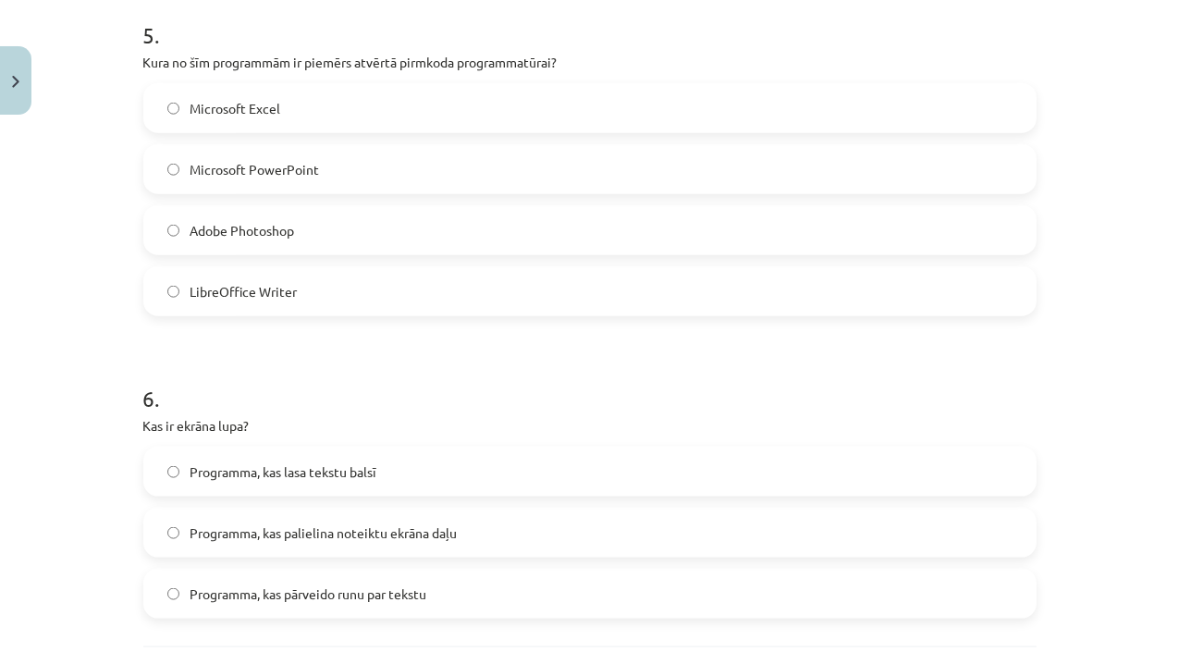
scroll to position [1938, 0]
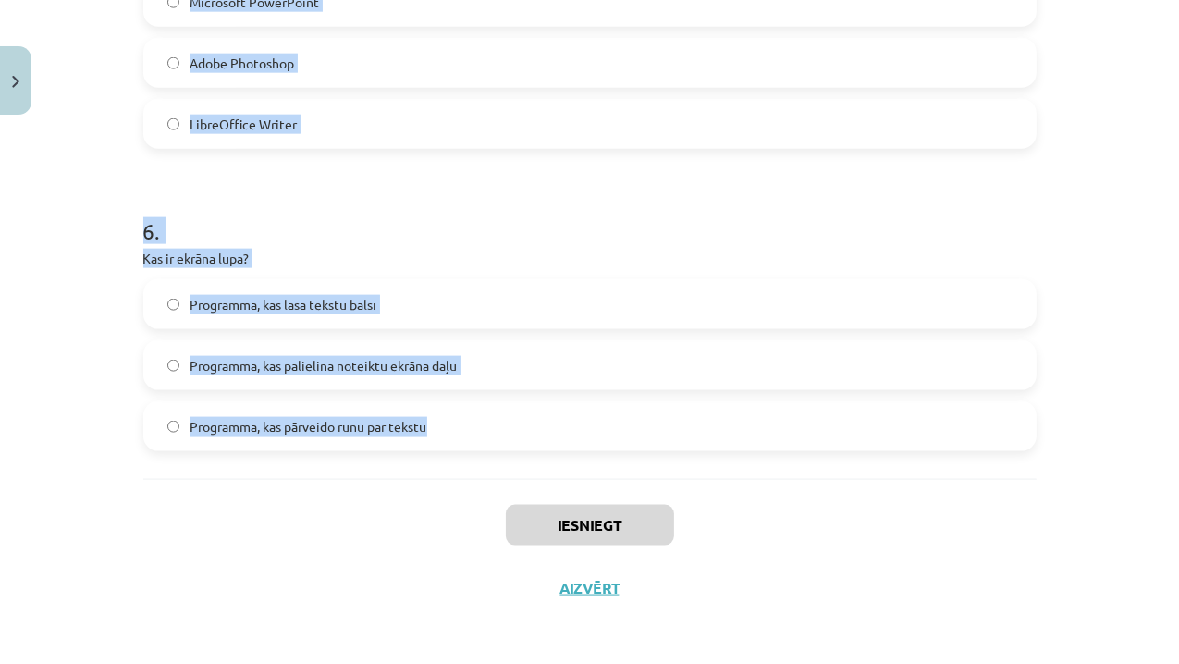
drag, startPoint x: 136, startPoint y: 365, endPoint x: 439, endPoint y: 413, distance: 307.0
copy form "1 . Kura no programmām ir piemērs datu bāzu pārvaldības sistēmai? Microsoft Exc…"
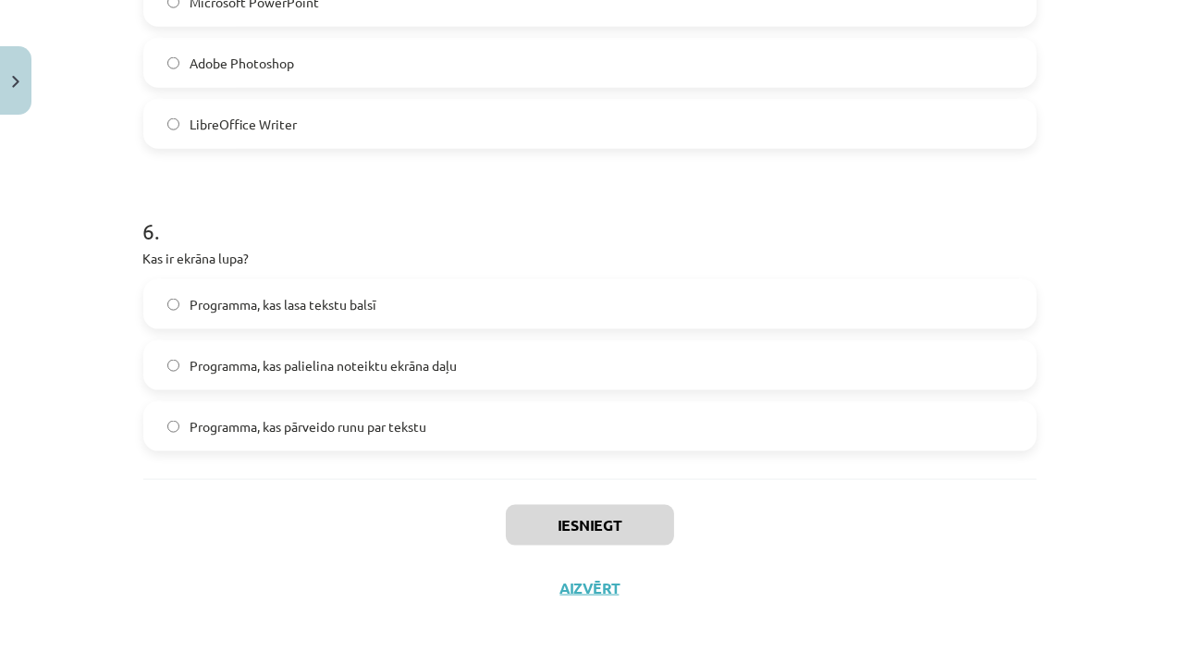
click at [394, 512] on div "Iesniegt Aizvērt" at bounding box center [589, 543] width 893 height 129
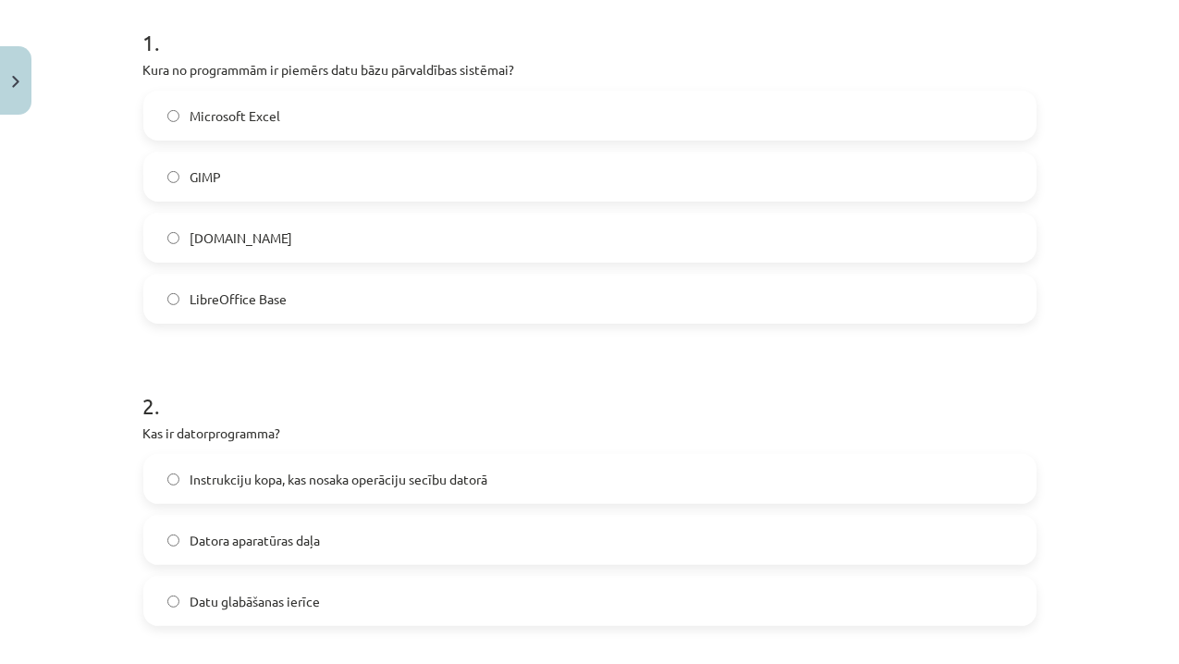
scroll to position [370, 0]
click at [192, 297] on span "LibreOffice Base" at bounding box center [238, 299] width 97 height 19
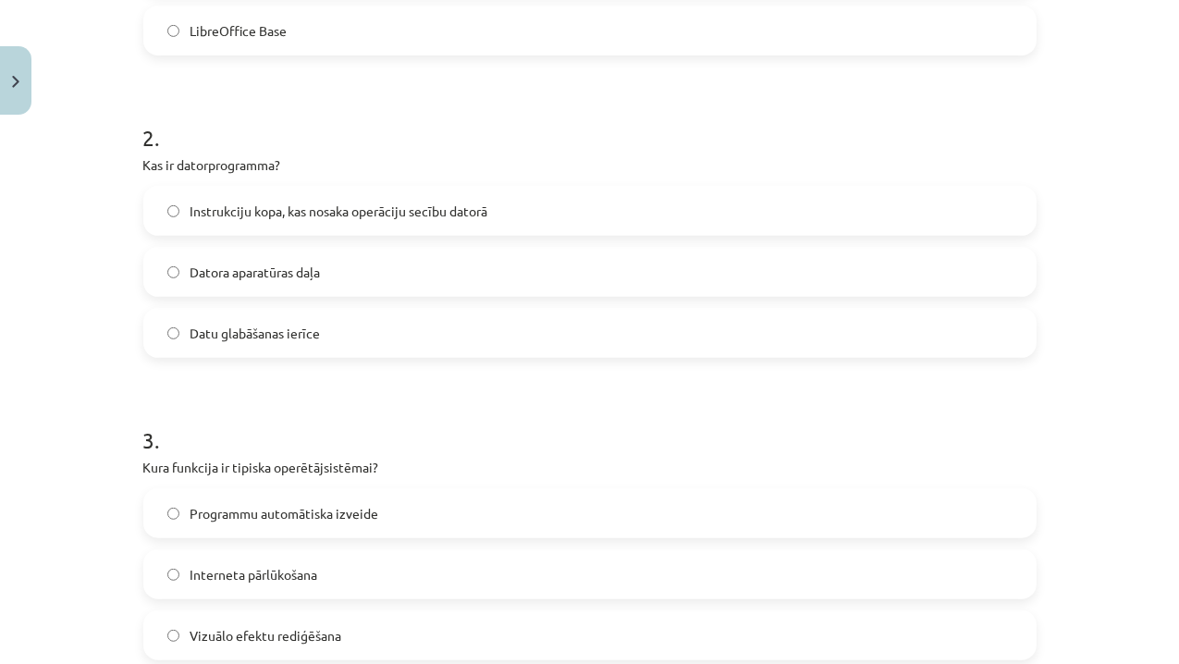
scroll to position [640, 0]
click at [170, 219] on label "Instrukciju kopa, kas nosaka operāciju secību datorā" at bounding box center [589, 210] width 889 height 46
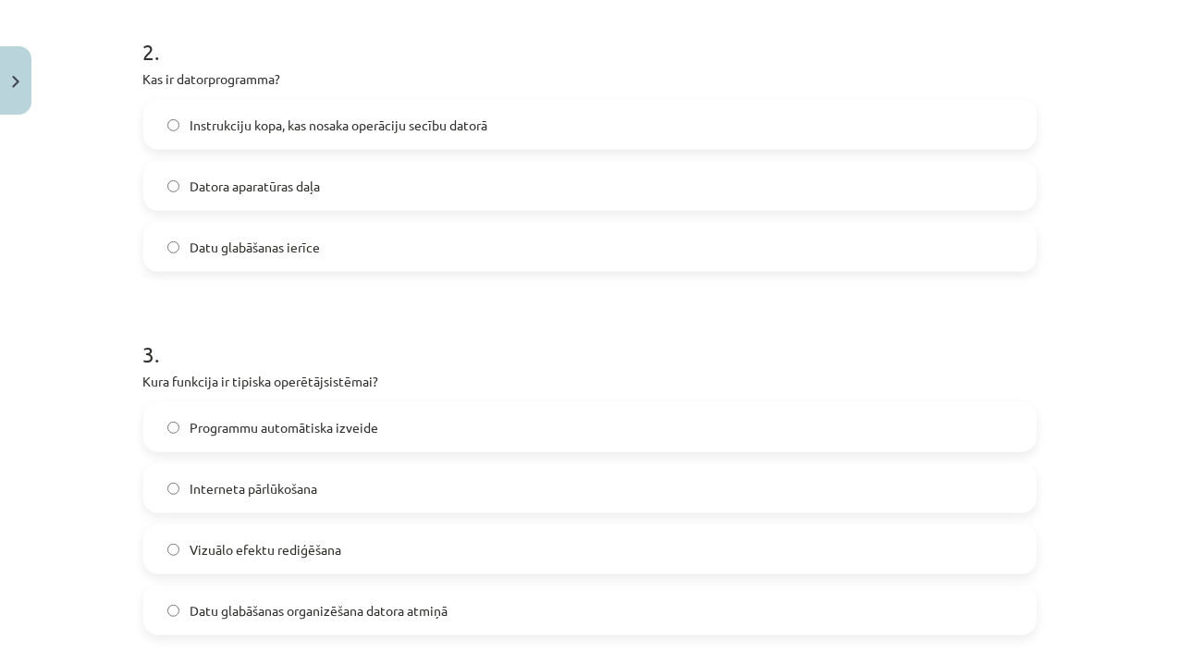
scroll to position [754, 0]
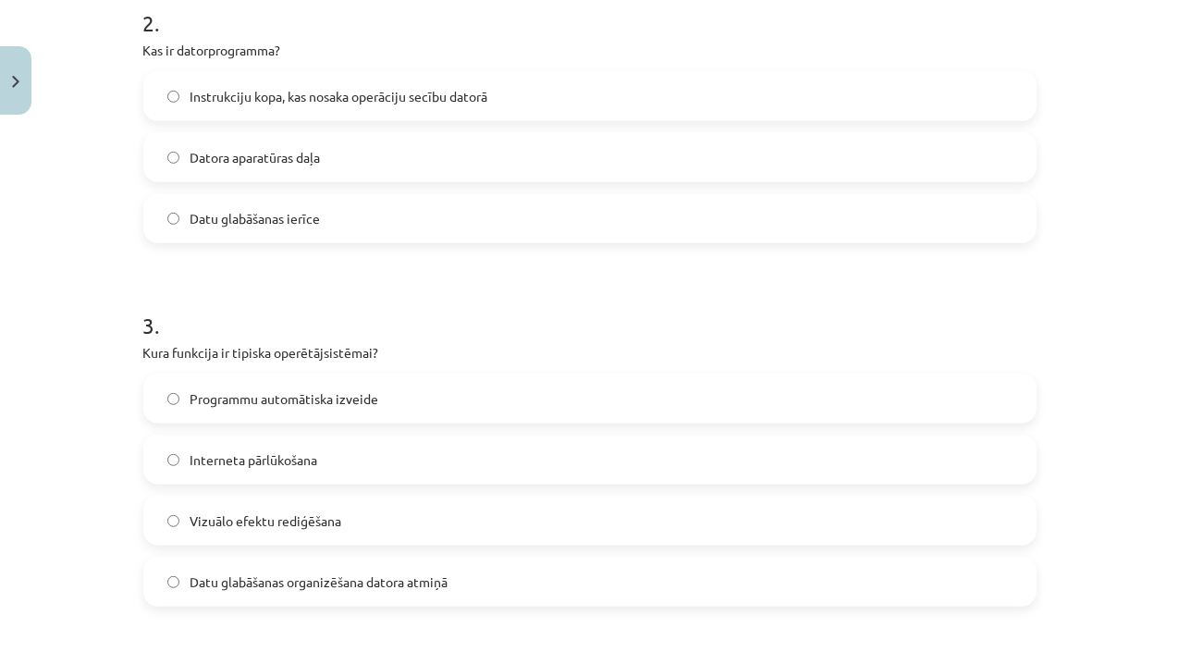
click at [181, 577] on label "Datu glabāšanas organizēšana datora atmiņā" at bounding box center [589, 581] width 889 height 46
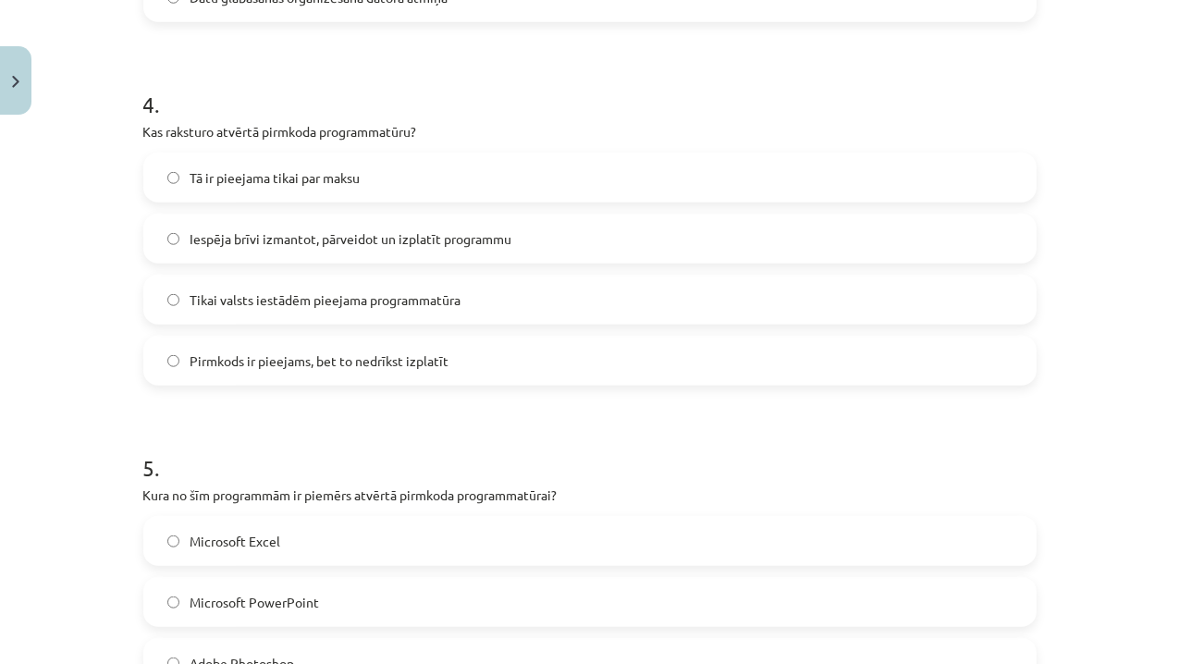
scroll to position [1335, 0]
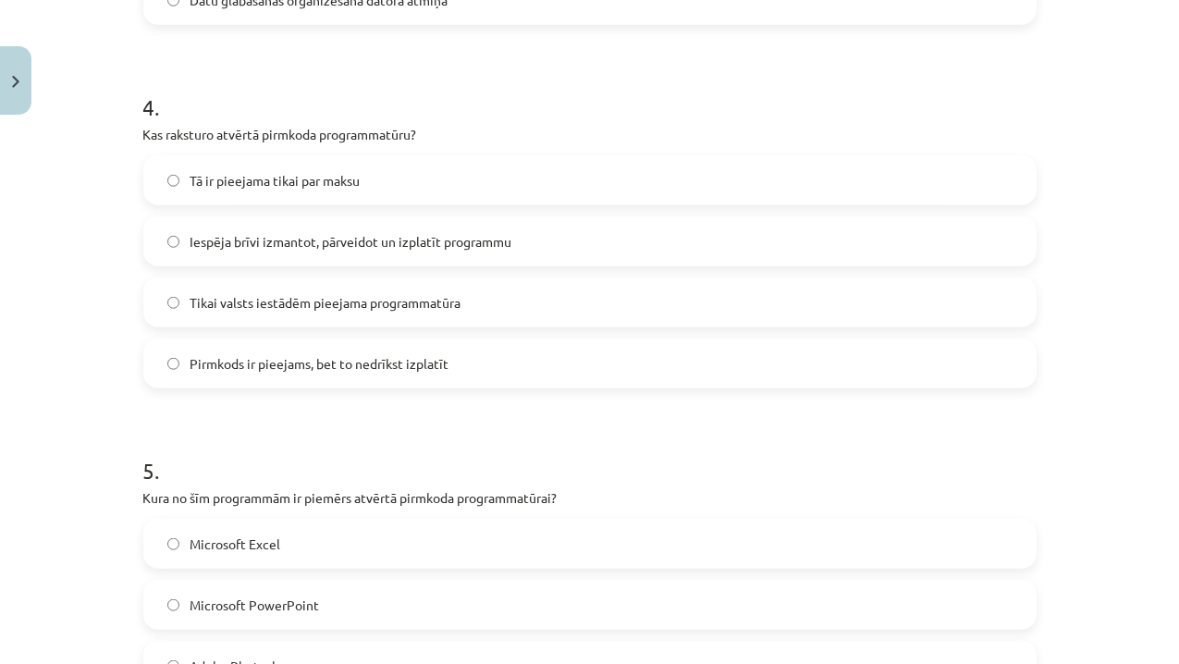
click at [177, 250] on label "Iespēja brīvi izmantot, pārveidot un izplatīt programmu" at bounding box center [589, 241] width 889 height 46
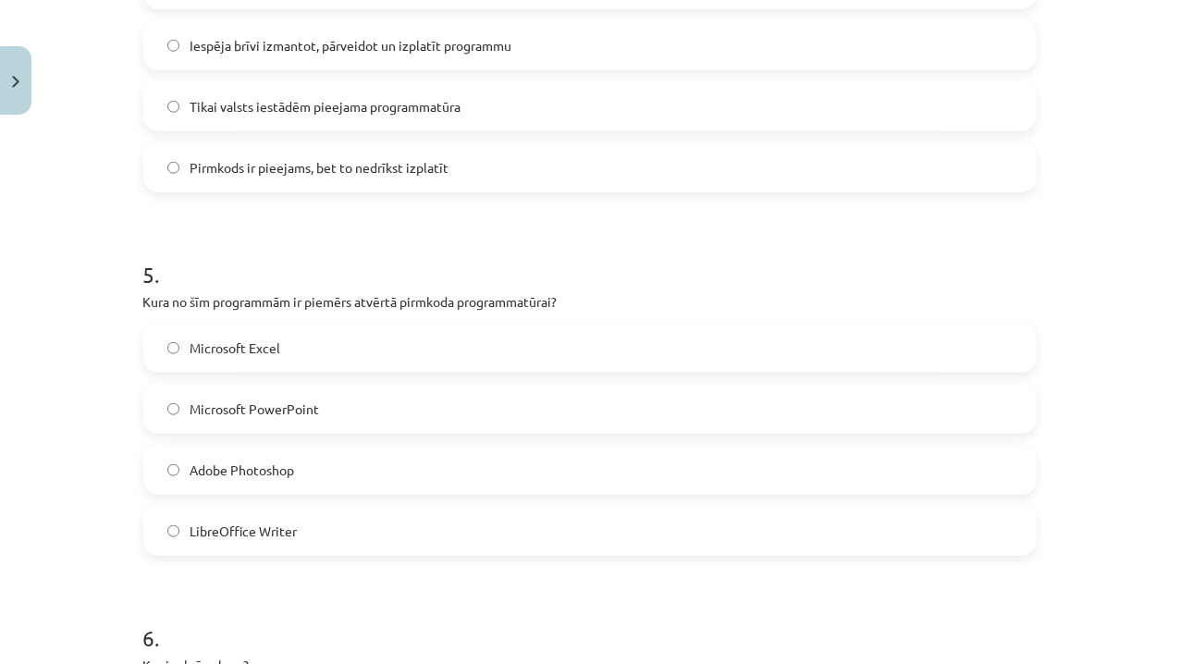
scroll to position [1531, 0]
click at [163, 542] on label "LibreOffice Writer" at bounding box center [589, 531] width 889 height 46
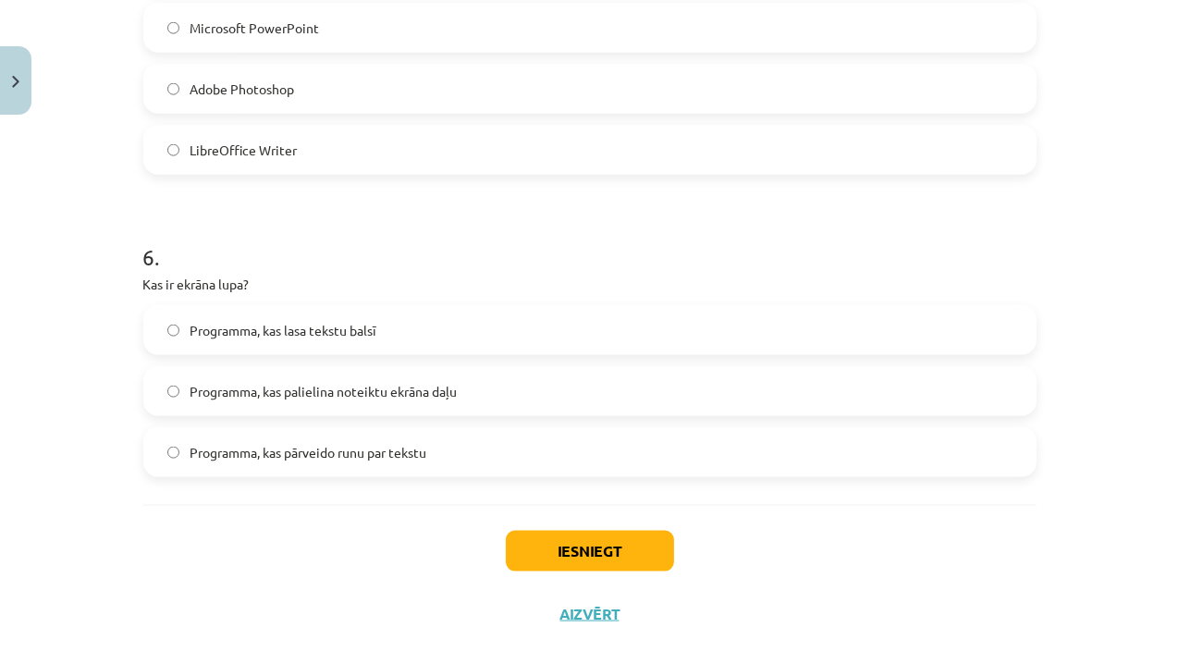
scroll to position [1912, 0]
click at [190, 390] on span "Programma, kas palielina noteiktu ekrāna daļu" at bounding box center [323, 391] width 267 height 19
click at [525, 549] on button "Iesniegt" at bounding box center [590, 551] width 168 height 41
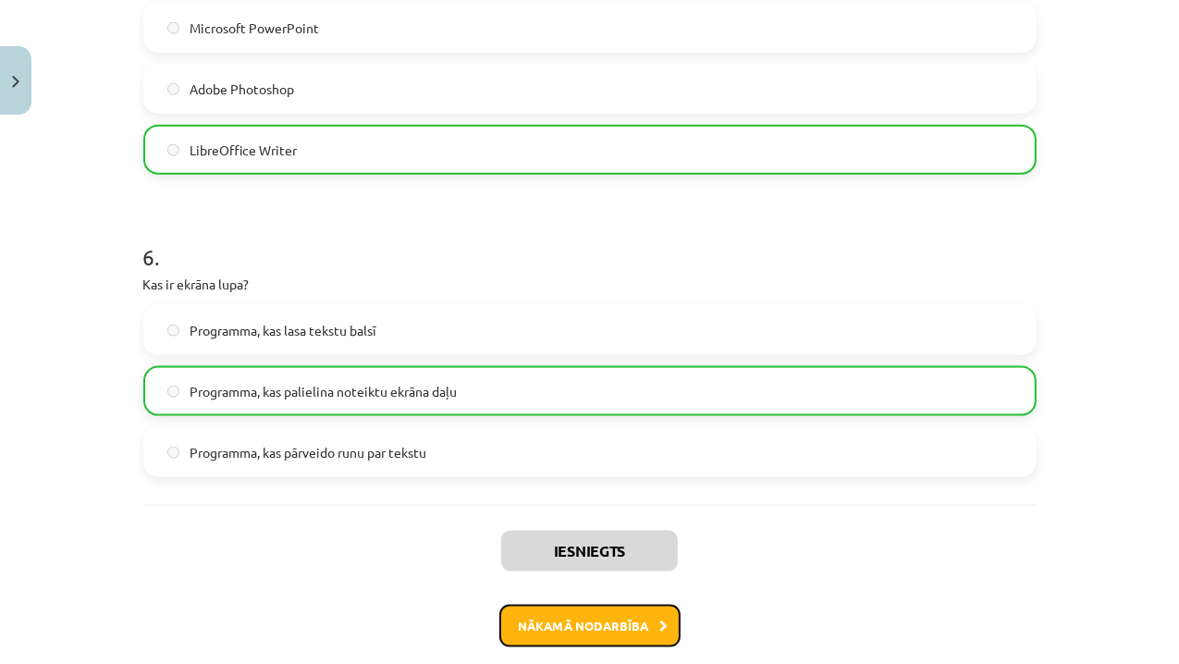
click at [612, 631] on button "Nākamā nodarbība" at bounding box center [589, 626] width 181 height 43
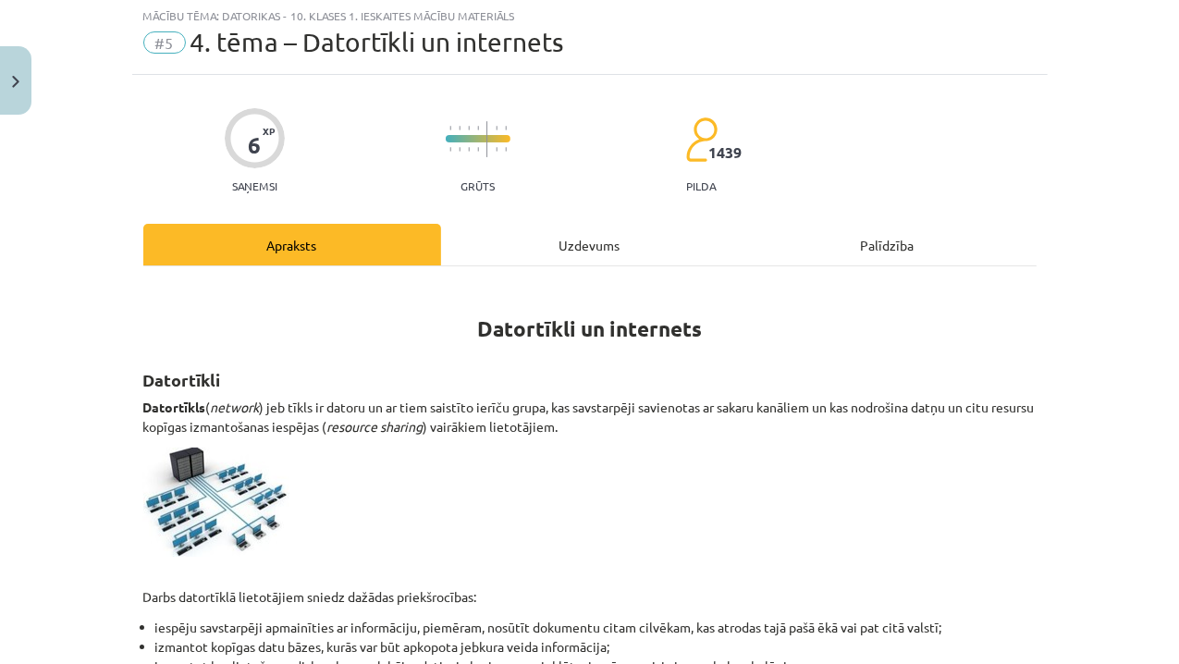
scroll to position [46, 0]
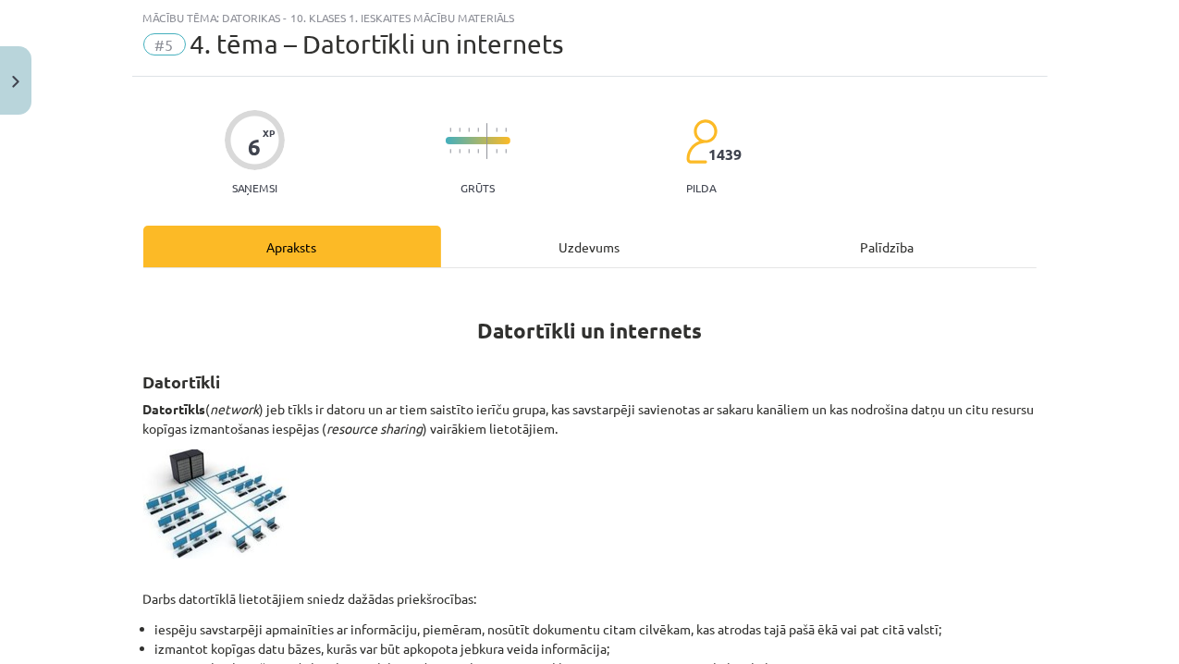
click at [619, 243] on div "Uzdevums" at bounding box center [590, 247] width 298 height 42
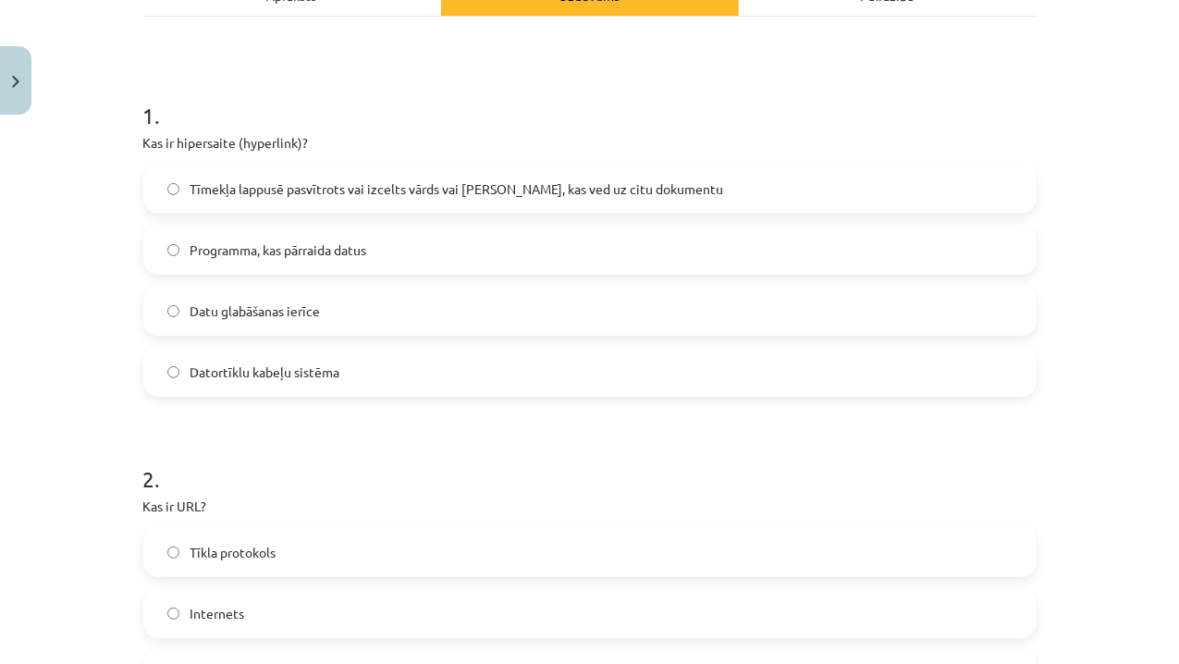
scroll to position [300, 0]
click at [143, 139] on p "Kas ir hipersaite (hyperlink)?" at bounding box center [589, 140] width 893 height 19
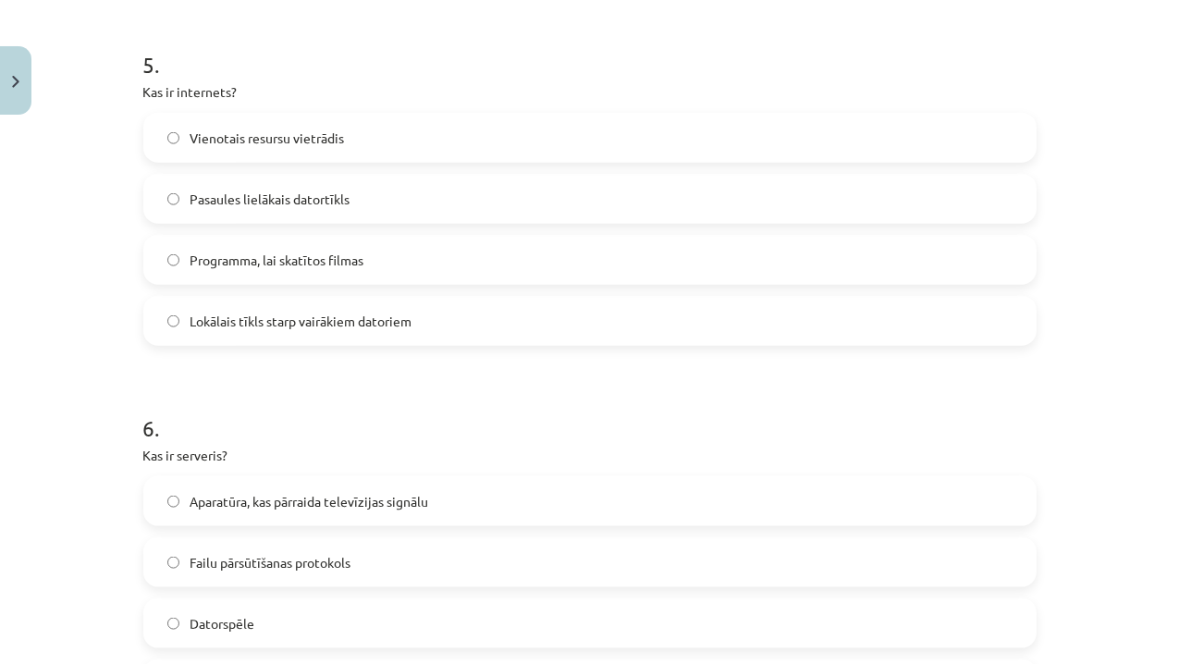
scroll to position [2060, 0]
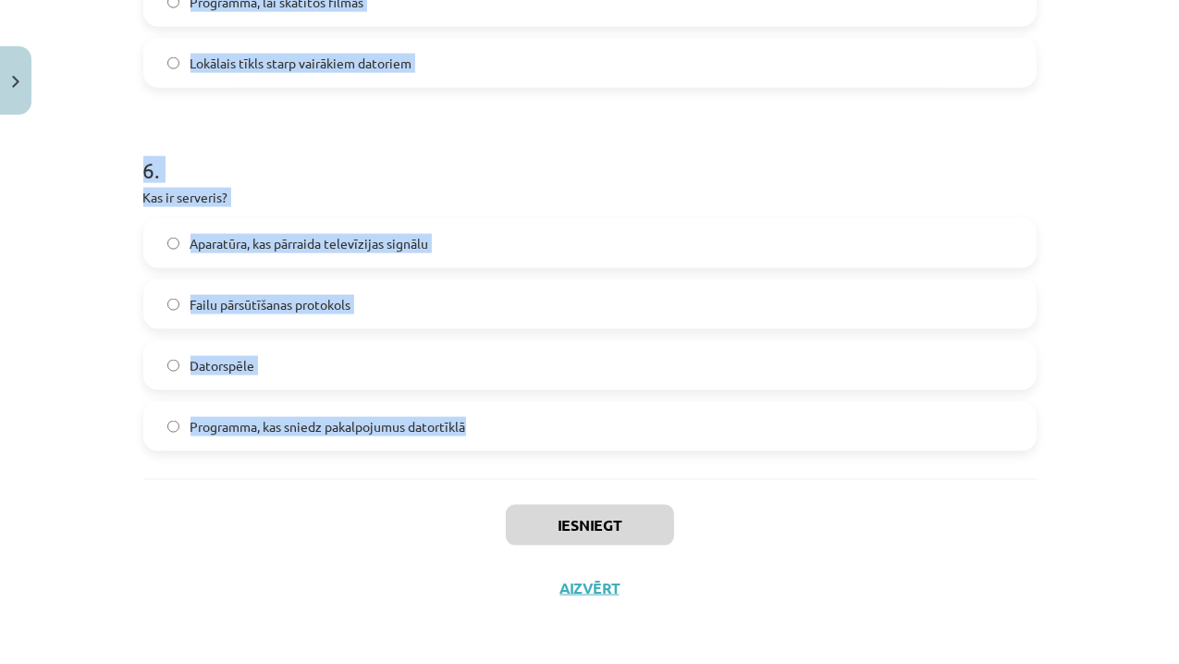
drag, startPoint x: 138, startPoint y: 108, endPoint x: 468, endPoint y: 424, distance: 457.1
copy form "1 . Kas ir hipersaite (hyperlink)? Tīmekļa lappusē pasvītrots vai izcelts vārds…"
click at [95, 279] on div "Mācību tēma: Datorikas - 10. klases 1. ieskaites mācību materiāls #5 4. tēma – …" at bounding box center [589, 332] width 1179 height 664
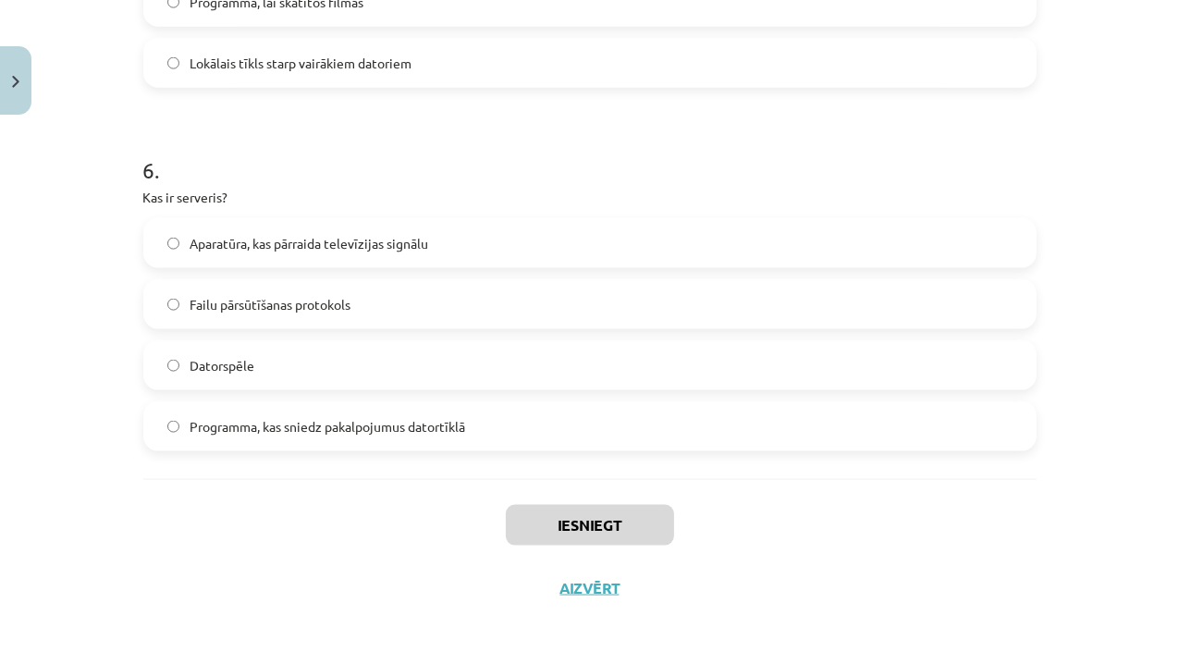
click at [95, 279] on div "Mācību tēma: Datorikas - 10. klases 1. ieskaites mācību materiāls #5 4. tēma – …" at bounding box center [589, 332] width 1179 height 664
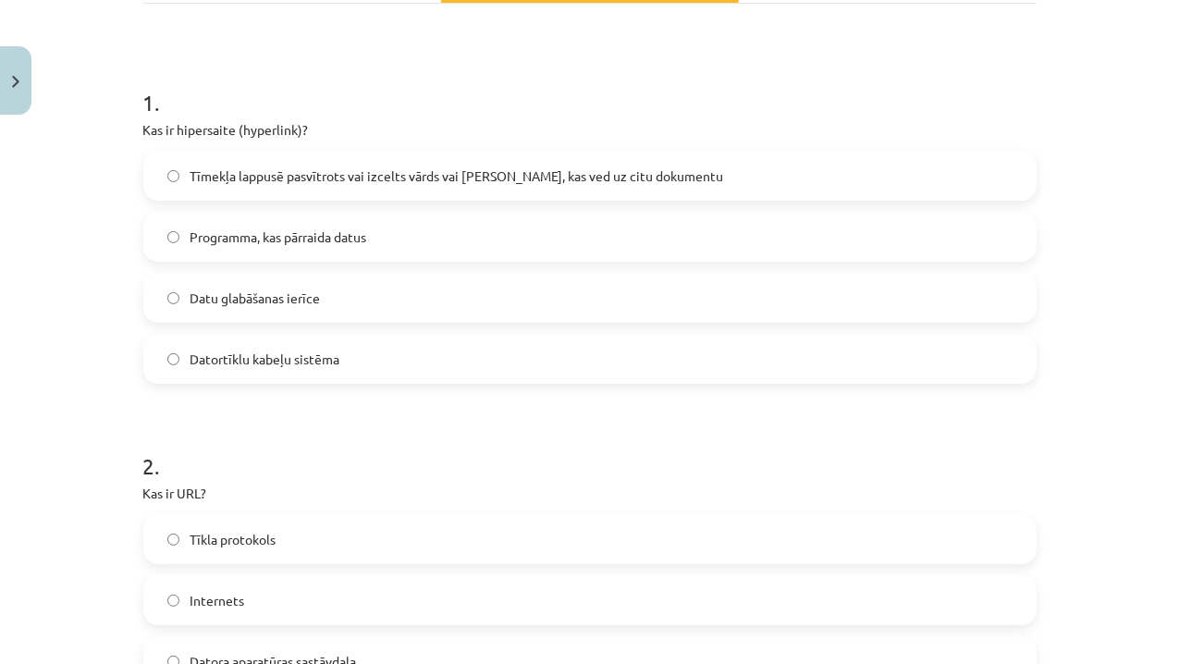
scroll to position [344, 0]
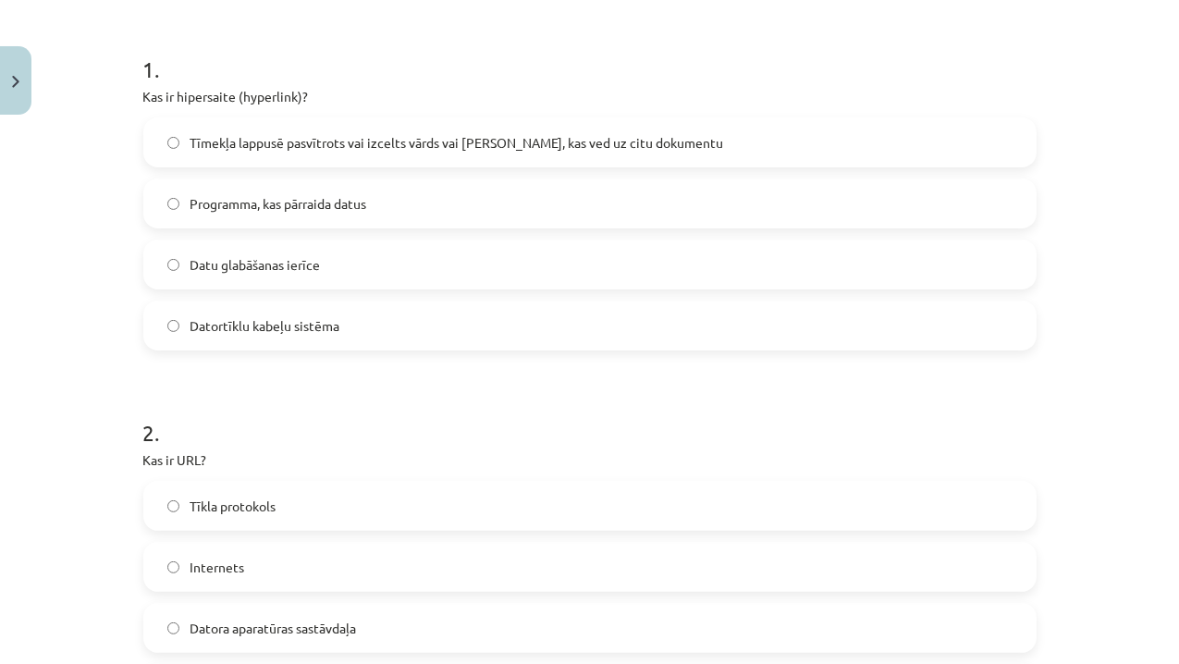
click at [181, 131] on label "Tīmekļa lappusē pasvītrots vai izcelts vārds vai [PERSON_NAME], kas ved uz citu…" at bounding box center [589, 142] width 889 height 46
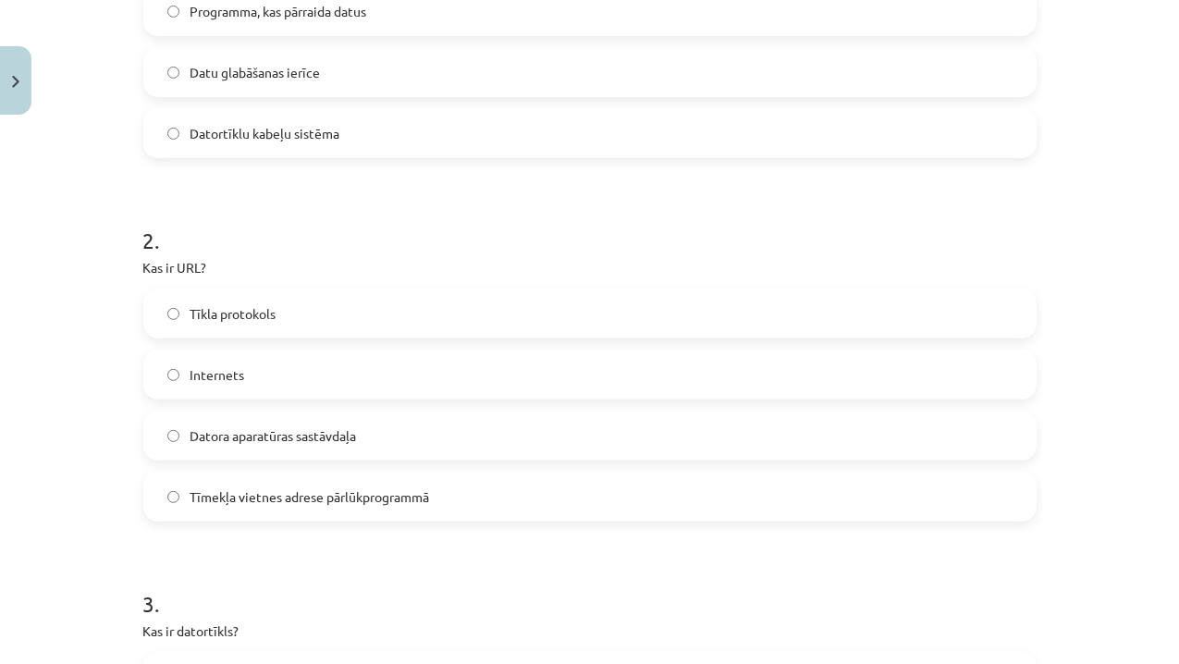
scroll to position [538, 0]
click at [180, 425] on label "Datora aparatūras sastāvdaļa" at bounding box center [589, 433] width 889 height 46
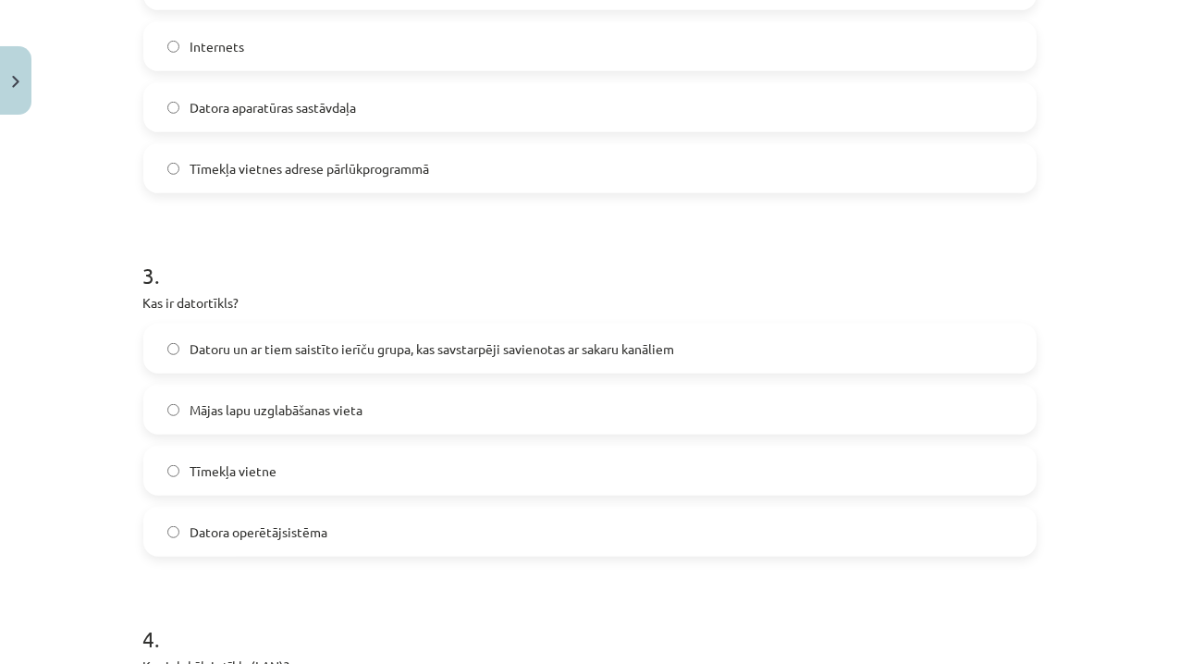
scroll to position [867, 0]
click at [194, 345] on span "Datoru un ar tiem saistīto ierīču grupa, kas savstarpēji savienotas ar sakaru k…" at bounding box center [432, 346] width 484 height 19
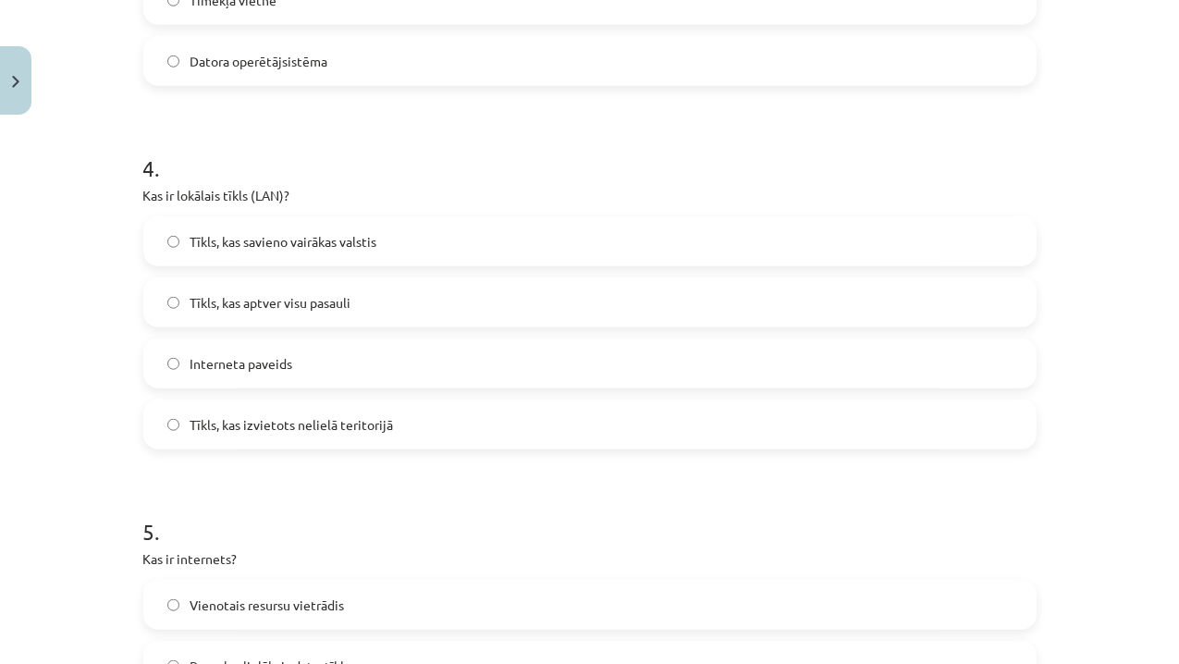
scroll to position [1338, 0]
click at [172, 305] on label "Tīkls, kas aptver visu pasauli" at bounding box center [589, 299] width 889 height 46
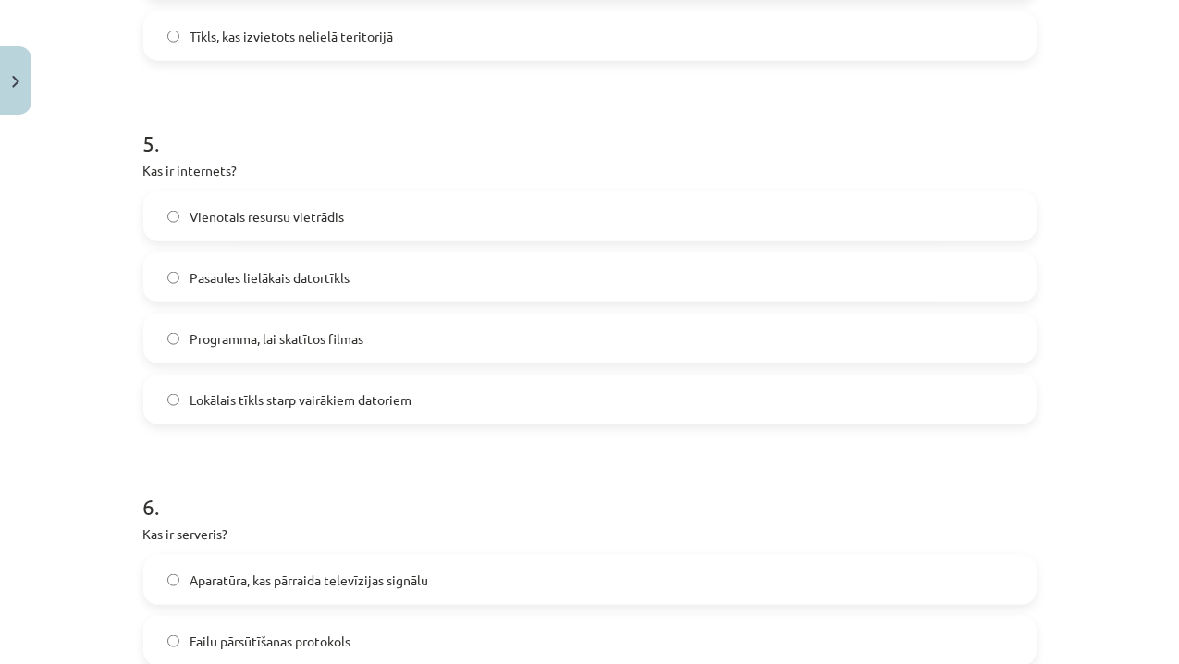
scroll to position [1725, 0]
click at [177, 396] on label "Lokālais tīkls starp vairākiem datoriem" at bounding box center [589, 397] width 889 height 46
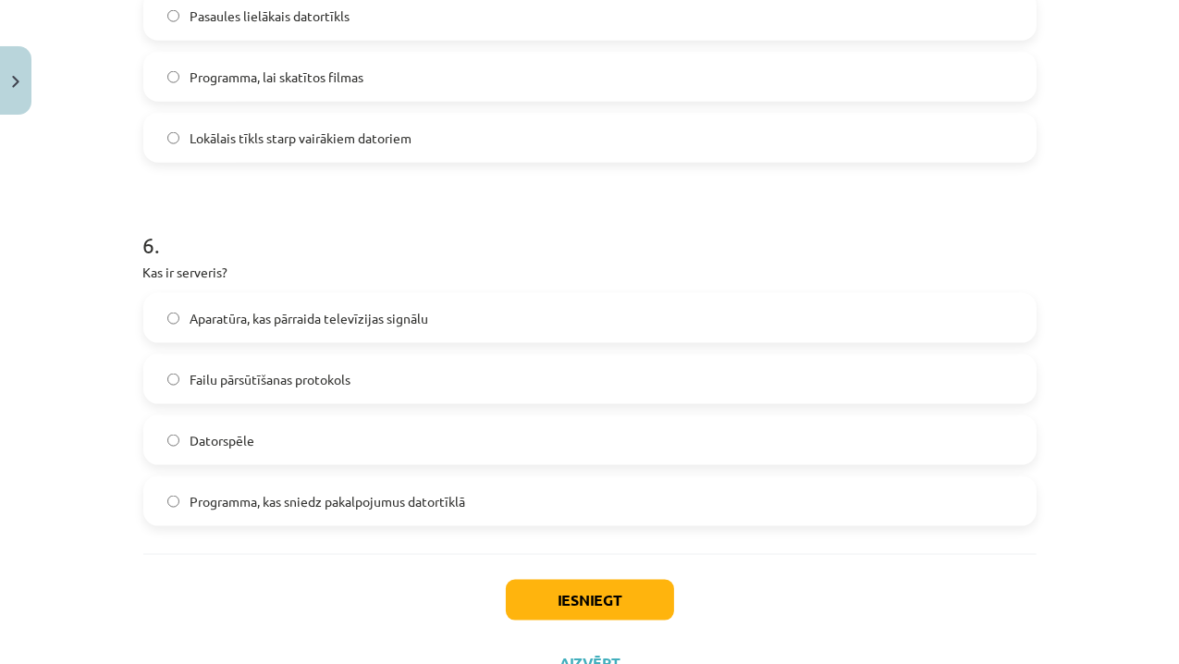
scroll to position [1986, 0]
click at [174, 391] on label "Failu pārsūtīšanas protokols" at bounding box center [589, 378] width 889 height 46
click at [590, 598] on button "Iesniegt" at bounding box center [590, 599] width 168 height 41
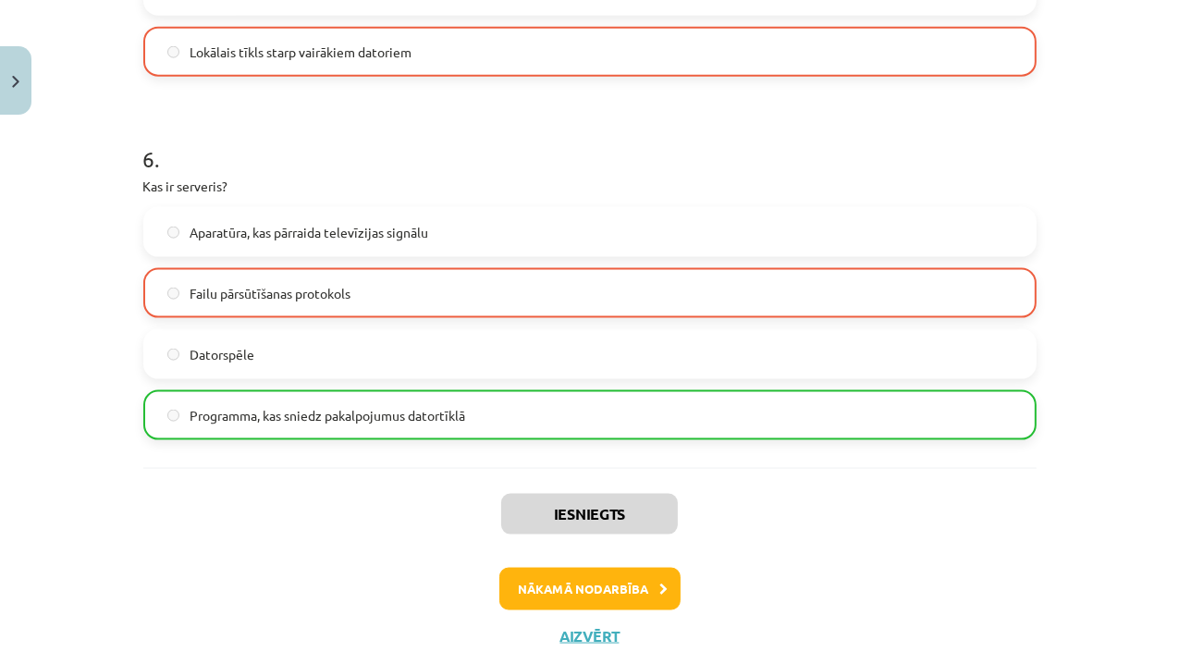
scroll to position [2075, 0]
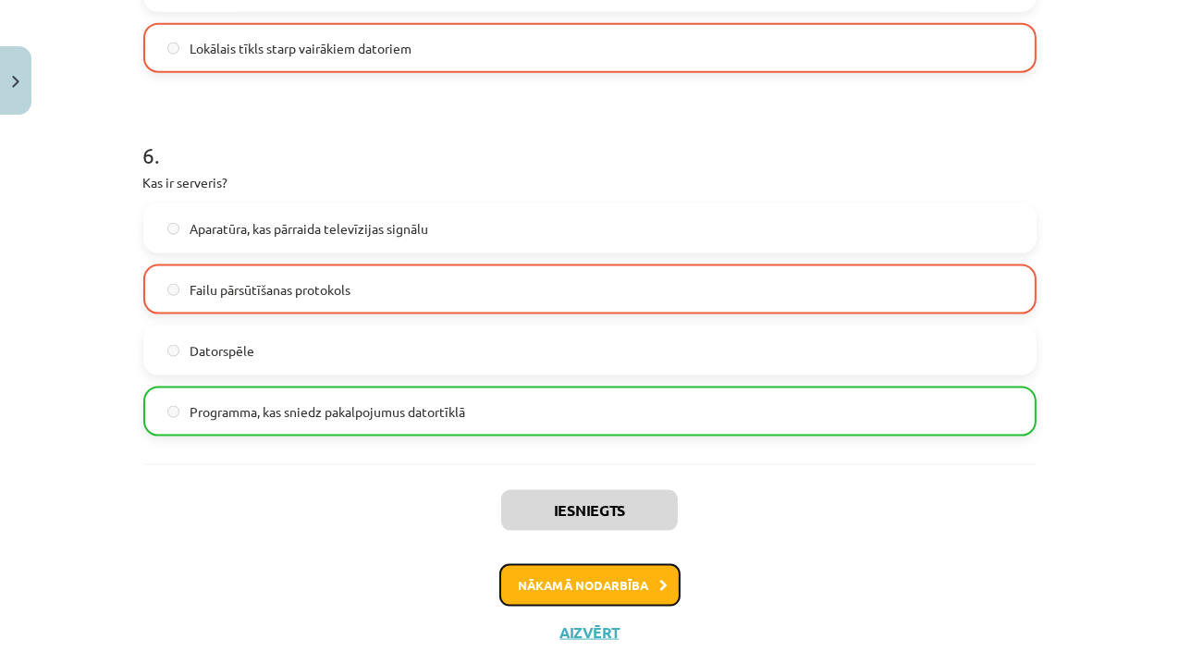
click at [590, 579] on button "Nākamā nodarbība" at bounding box center [589, 585] width 181 height 43
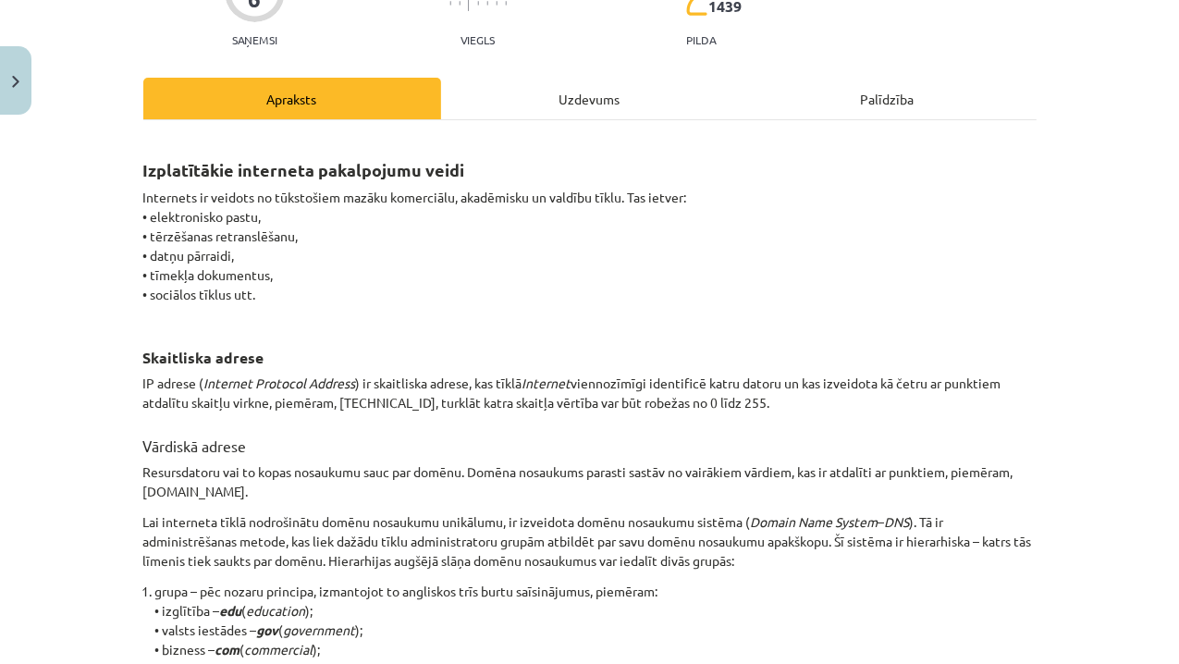
scroll to position [46, 0]
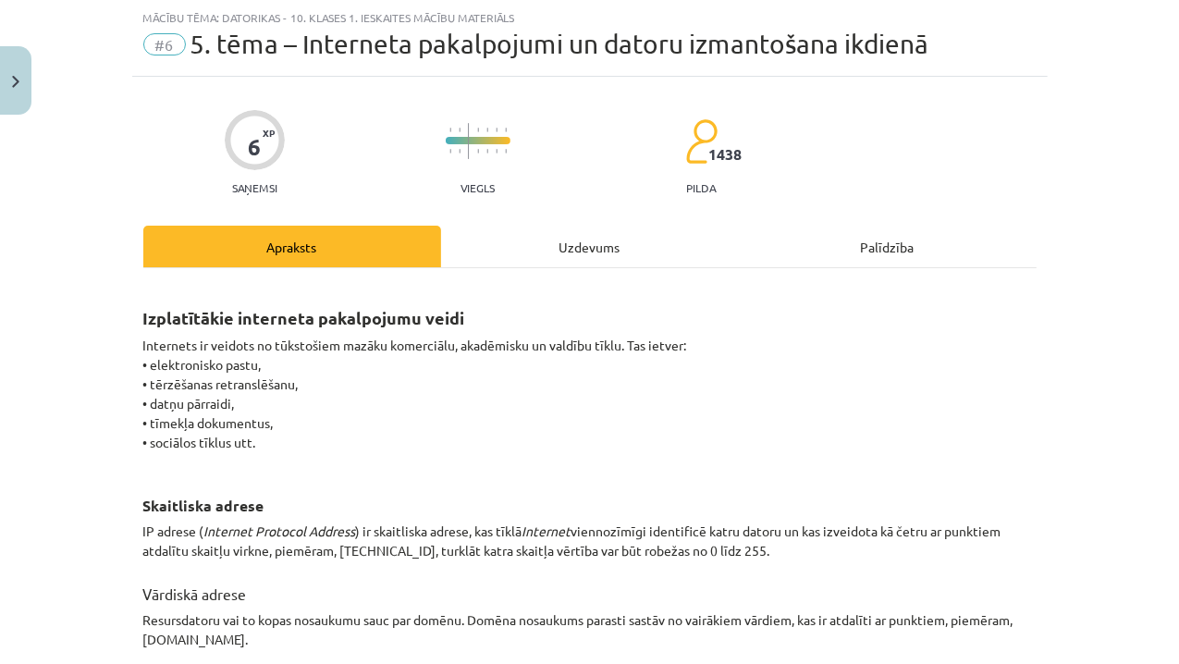
click at [591, 235] on div "Uzdevums" at bounding box center [590, 247] width 298 height 42
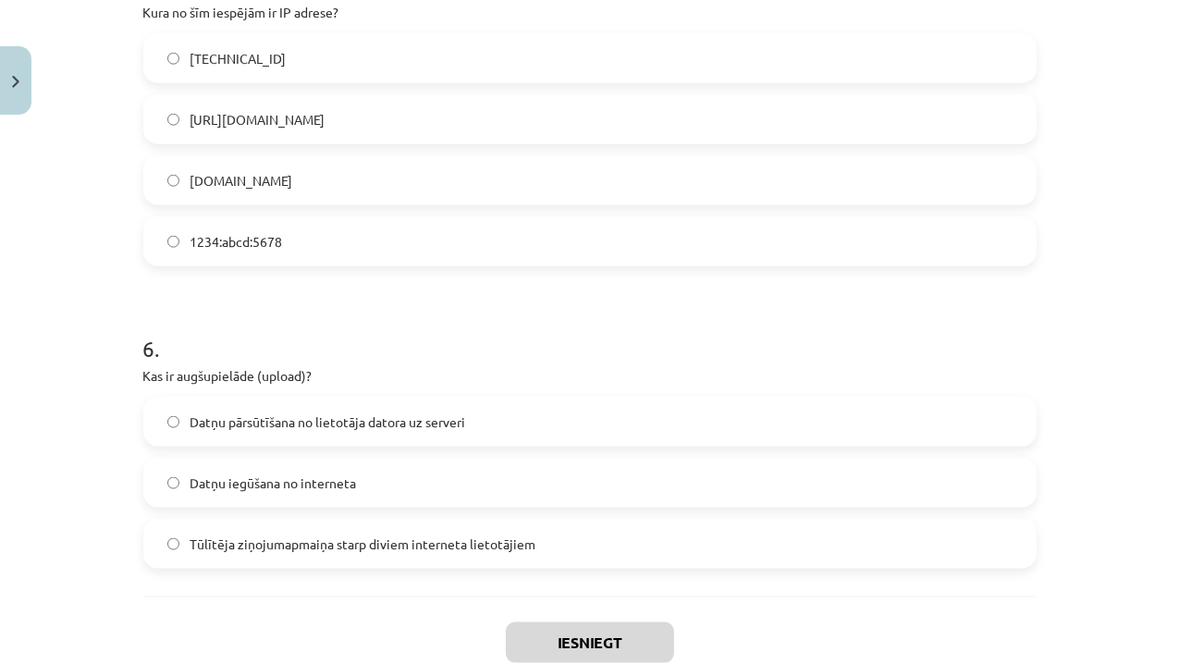
scroll to position [1938, 0]
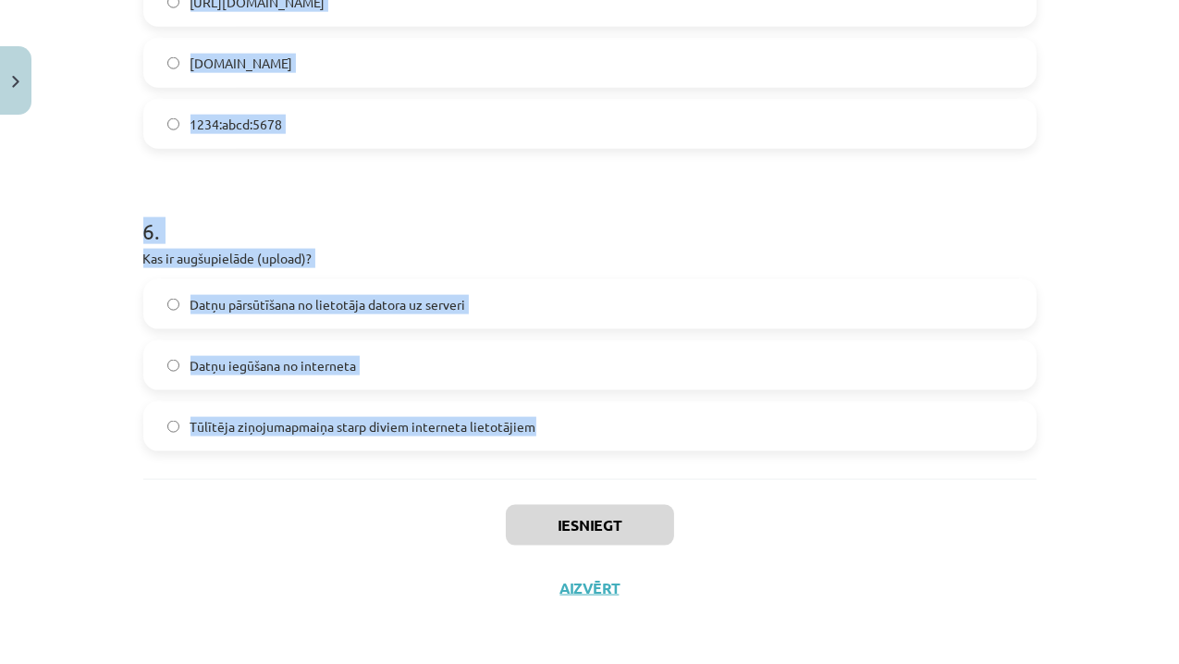
drag, startPoint x: 139, startPoint y: 364, endPoint x: 537, endPoint y: 432, distance: 404.2
copy form "1 . Kura no šīm iespējām ir e-komercijas piemērs? E-veikala izveide un pārdošan…"
click at [186, 200] on h1 "6 ." at bounding box center [589, 214] width 893 height 57
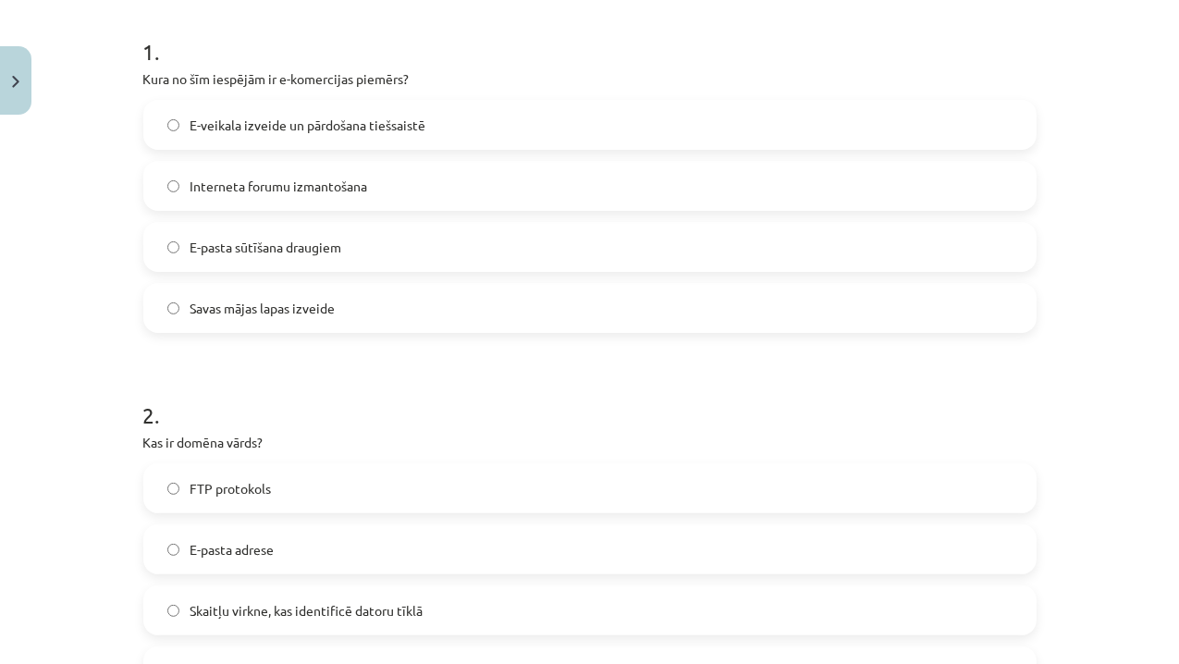
scroll to position [360, 0]
click at [190, 123] on span "E-veikala izveide un pārdošana tiešsaistē" at bounding box center [308, 126] width 236 height 19
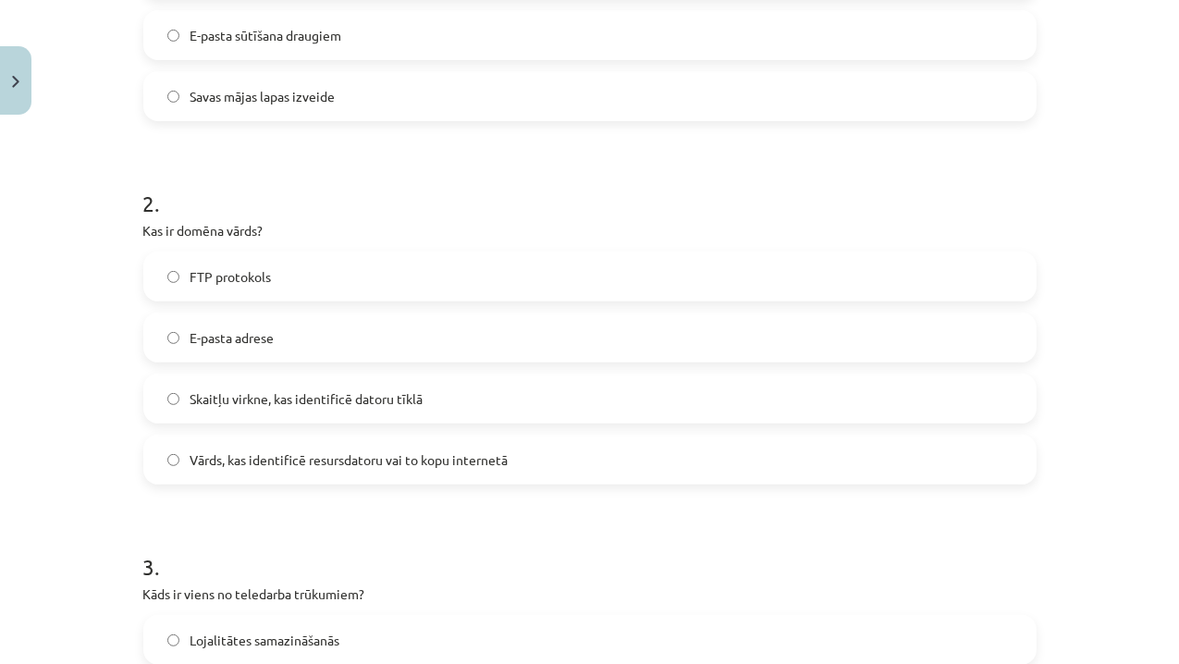
scroll to position [574, 0]
click at [162, 448] on label "Vārds, kas identificē resursdatoru vai to kopu internetā" at bounding box center [589, 458] width 889 height 46
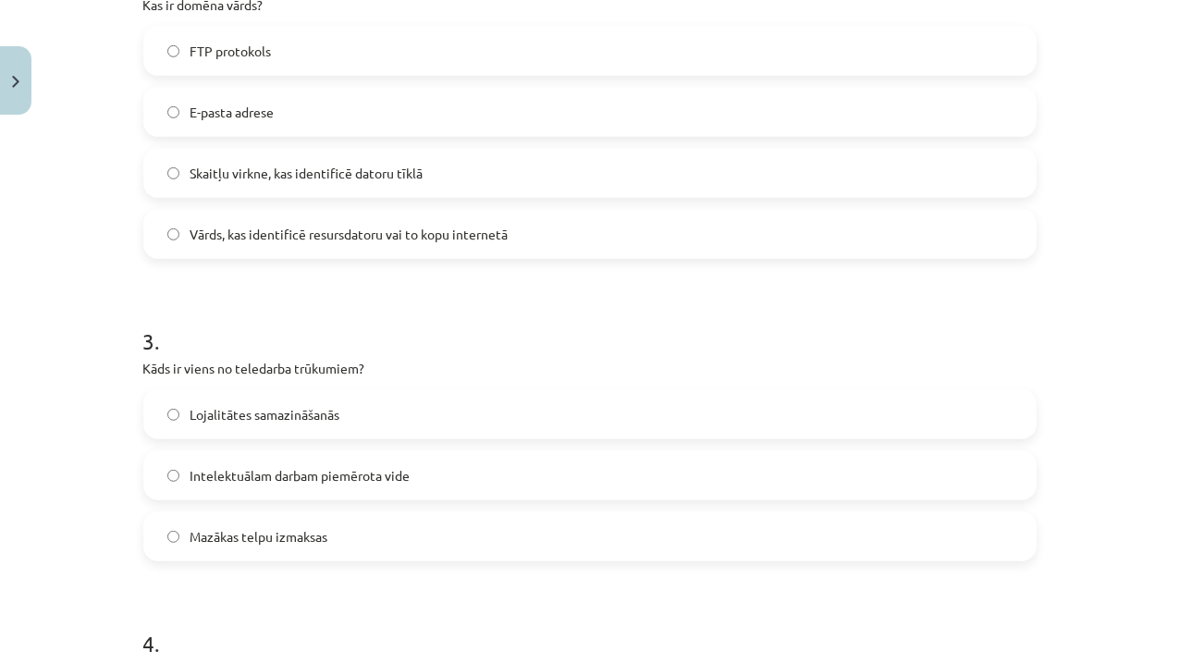
scroll to position [803, 0]
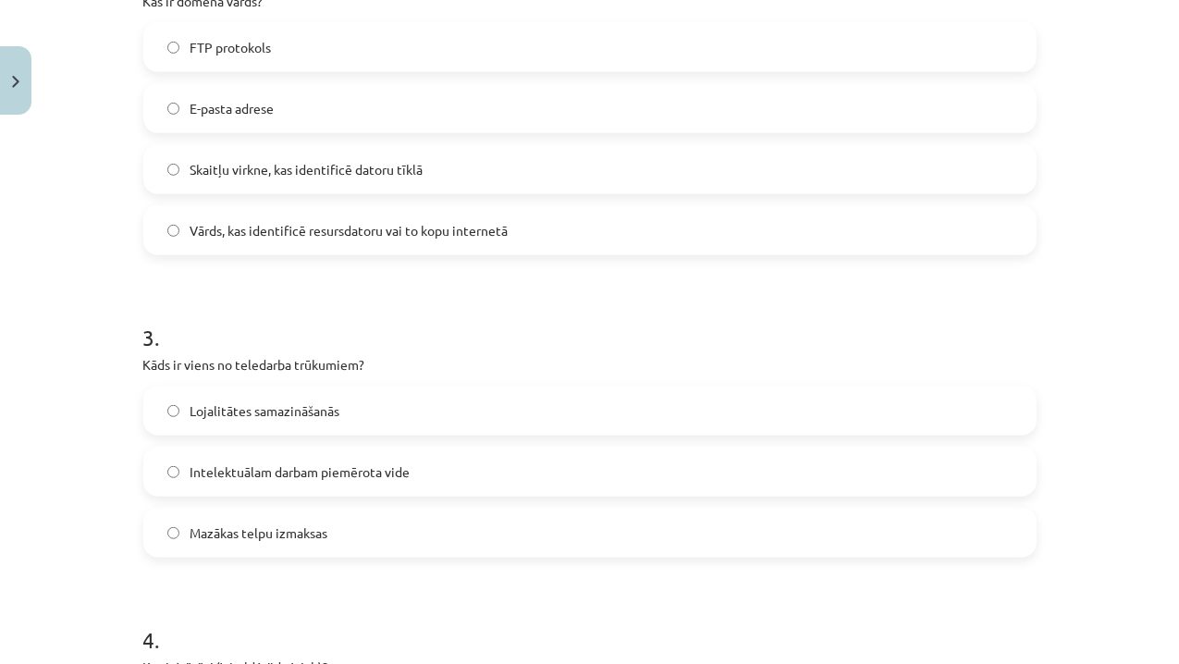
click at [162, 448] on label "Intelektuālam darbam piemērota vide" at bounding box center [589, 471] width 889 height 46
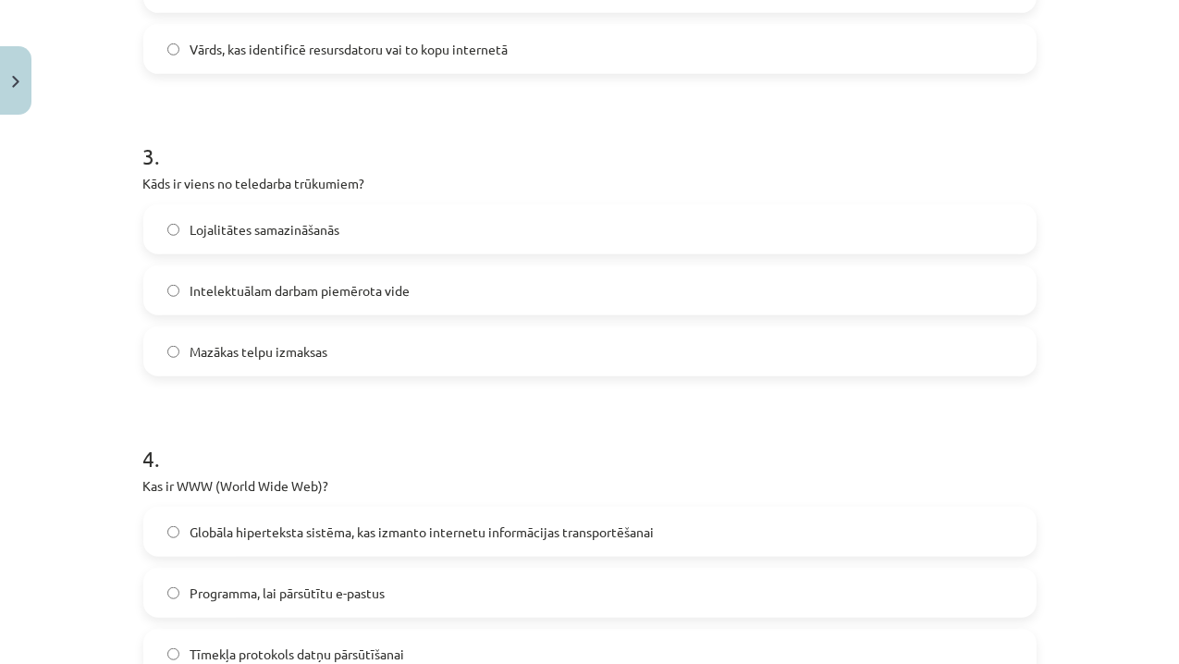
scroll to position [985, 0]
click at [149, 237] on label "Lojalitātes samazināšanās" at bounding box center [589, 228] width 889 height 46
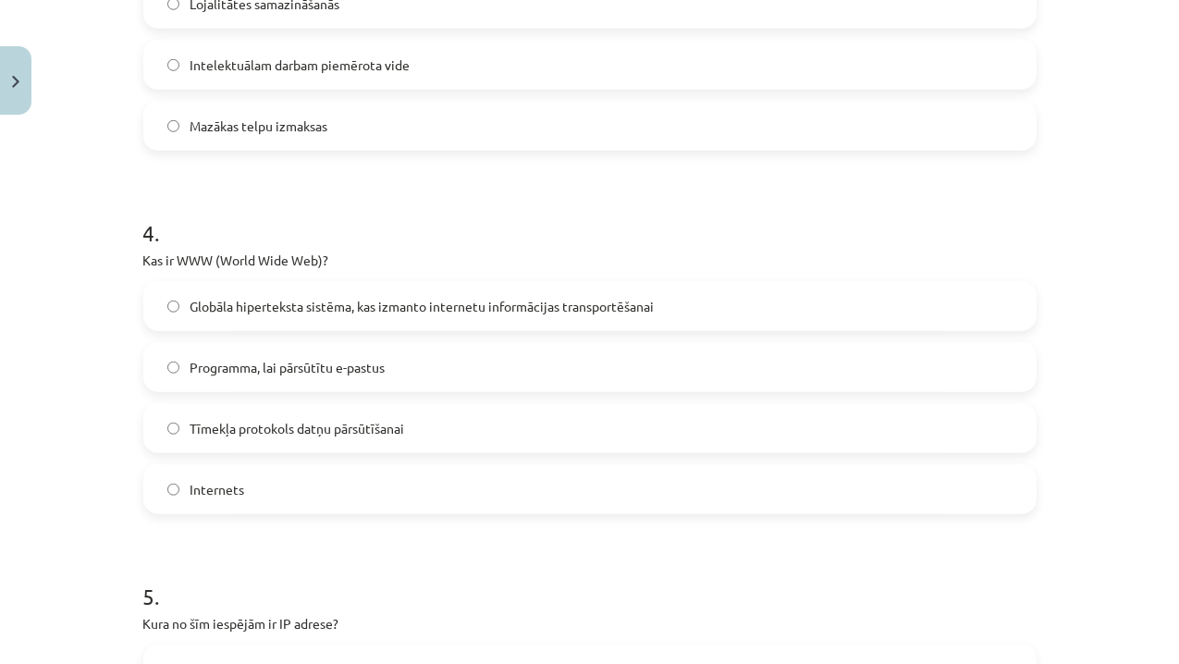
scroll to position [1235, 0]
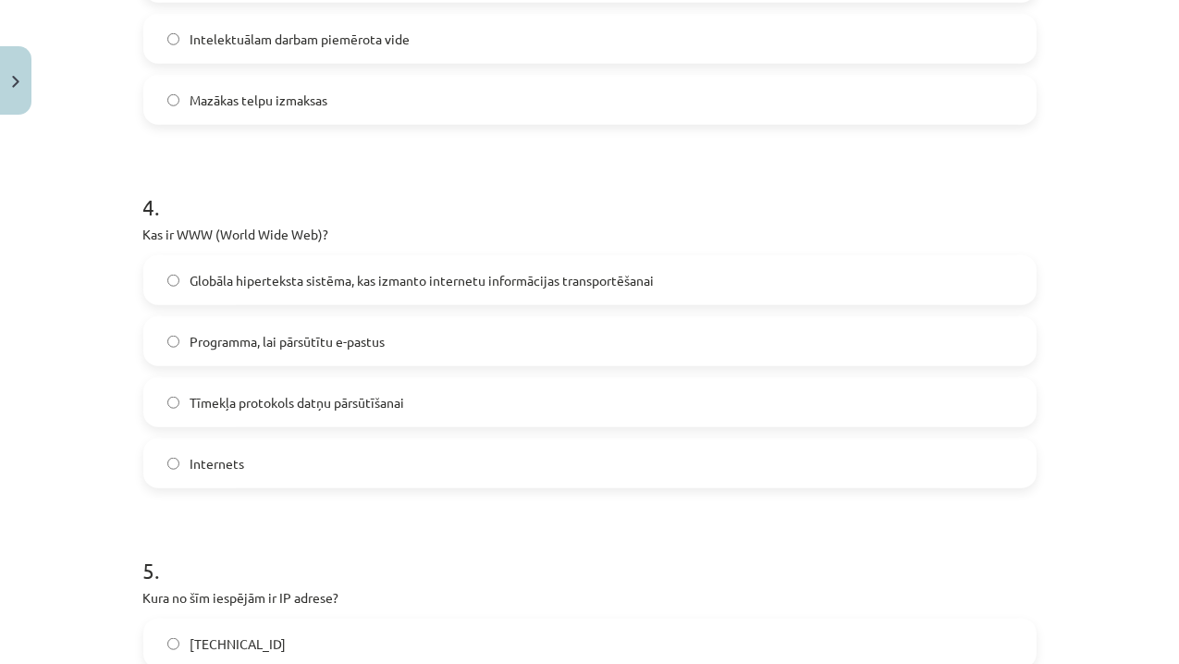
click at [214, 416] on label "Tīmekļa protokols datņu pārsūtīšanai" at bounding box center [589, 402] width 889 height 46
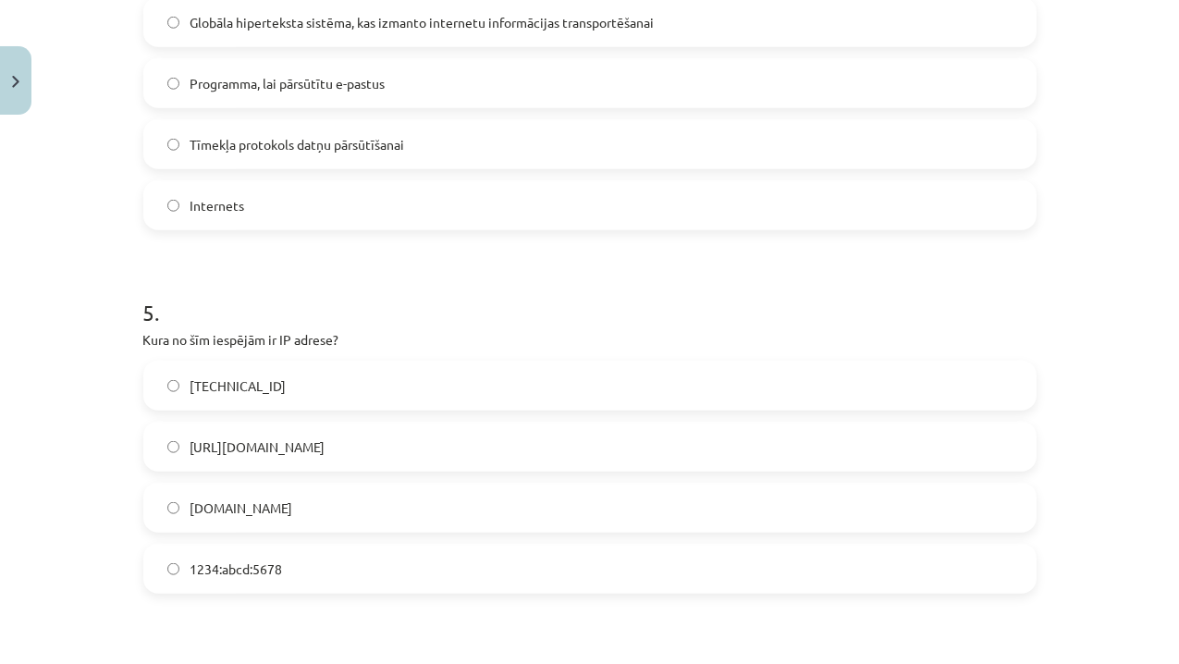
scroll to position [1494, 0]
click at [220, 383] on span "[TECHNICAL_ID]" at bounding box center [238, 384] width 96 height 19
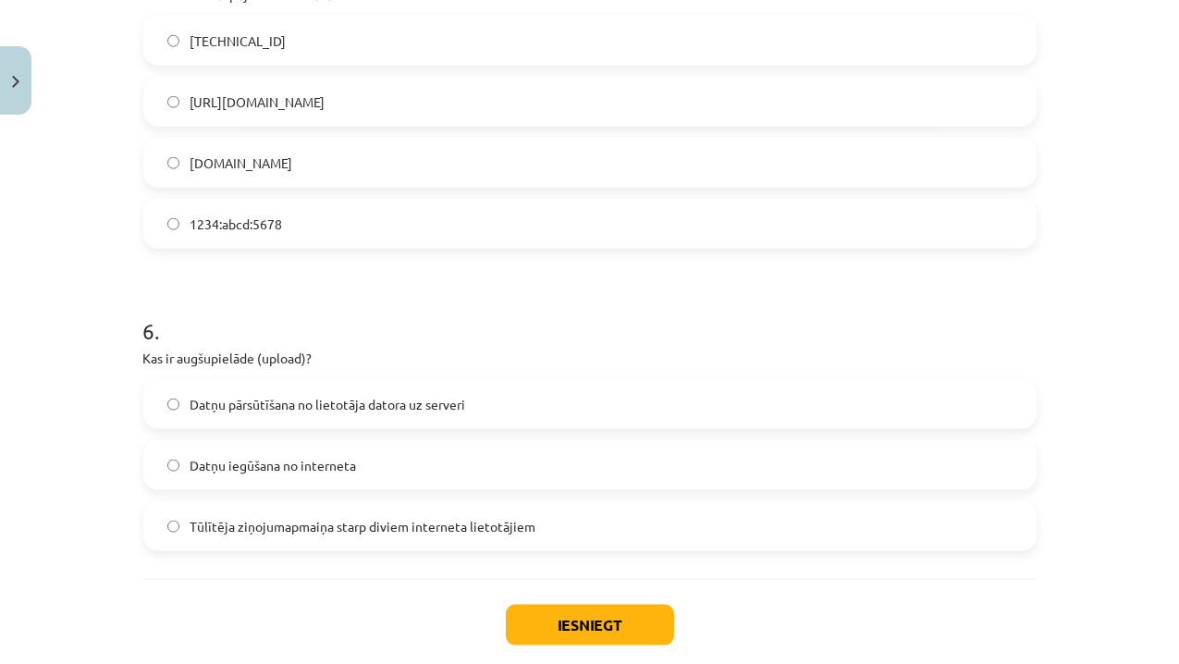
scroll to position [1859, 0]
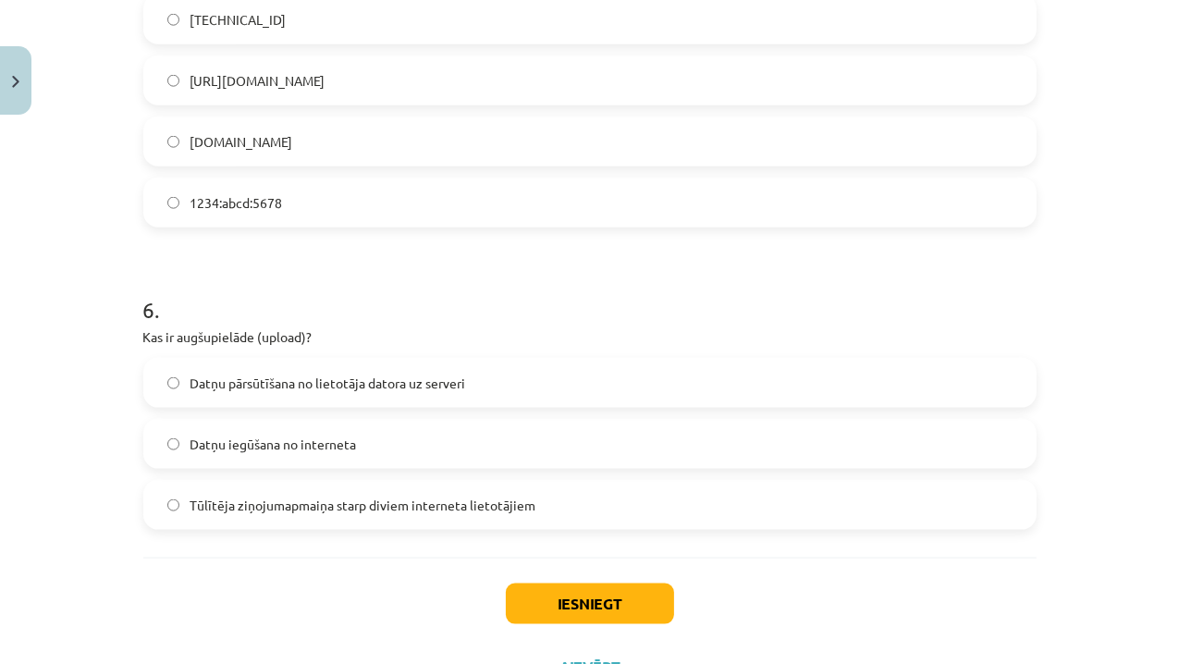
click at [220, 383] on span "Datņu pārsūtīšana no lietotāja datora uz serveri" at bounding box center [328, 383] width 276 height 19
click at [609, 620] on button "Iesniegt" at bounding box center [590, 603] width 168 height 41
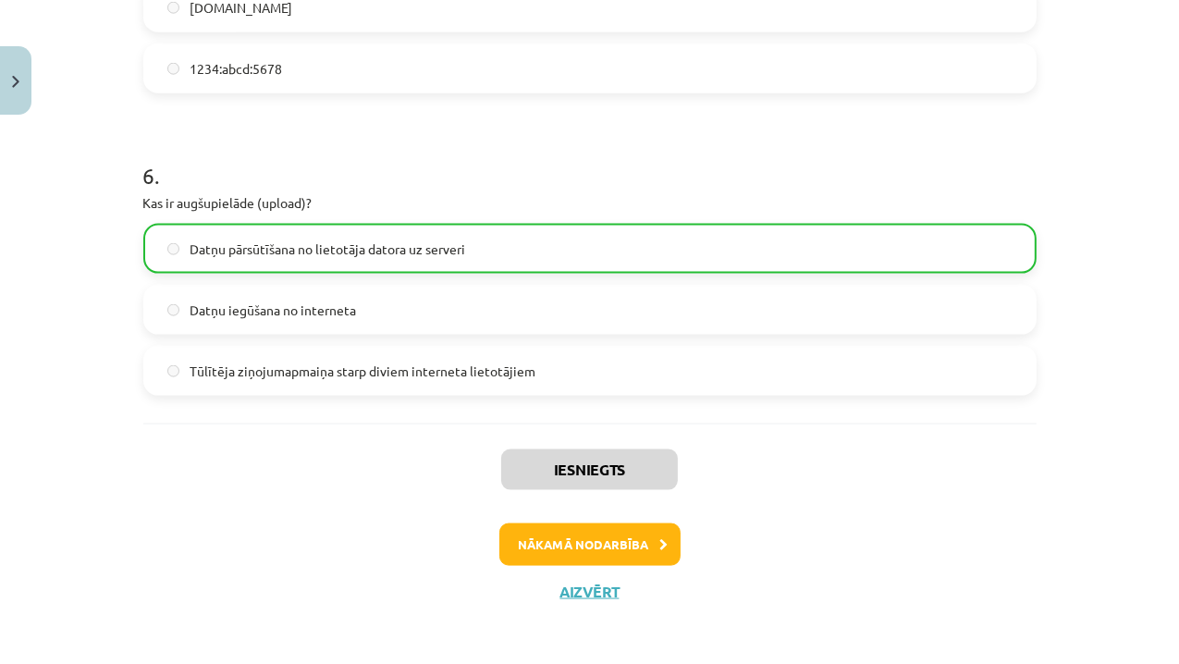
scroll to position [1994, 0]
click at [632, 551] on button "Nākamā nodarbība" at bounding box center [589, 543] width 181 height 43
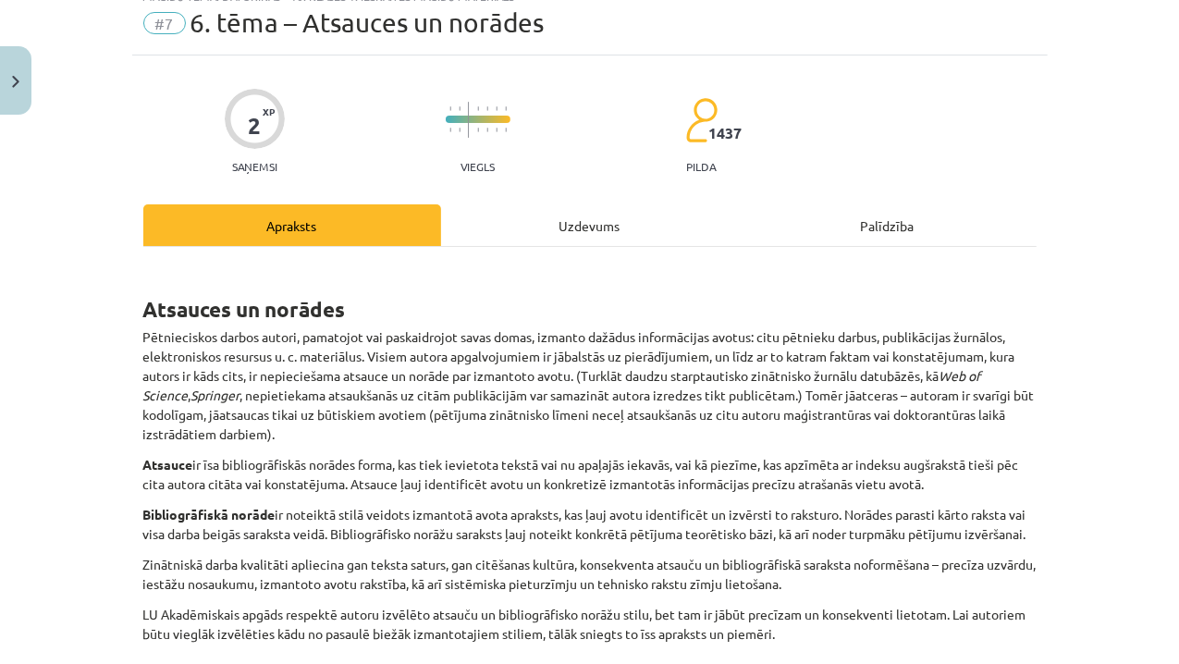
scroll to position [46, 0]
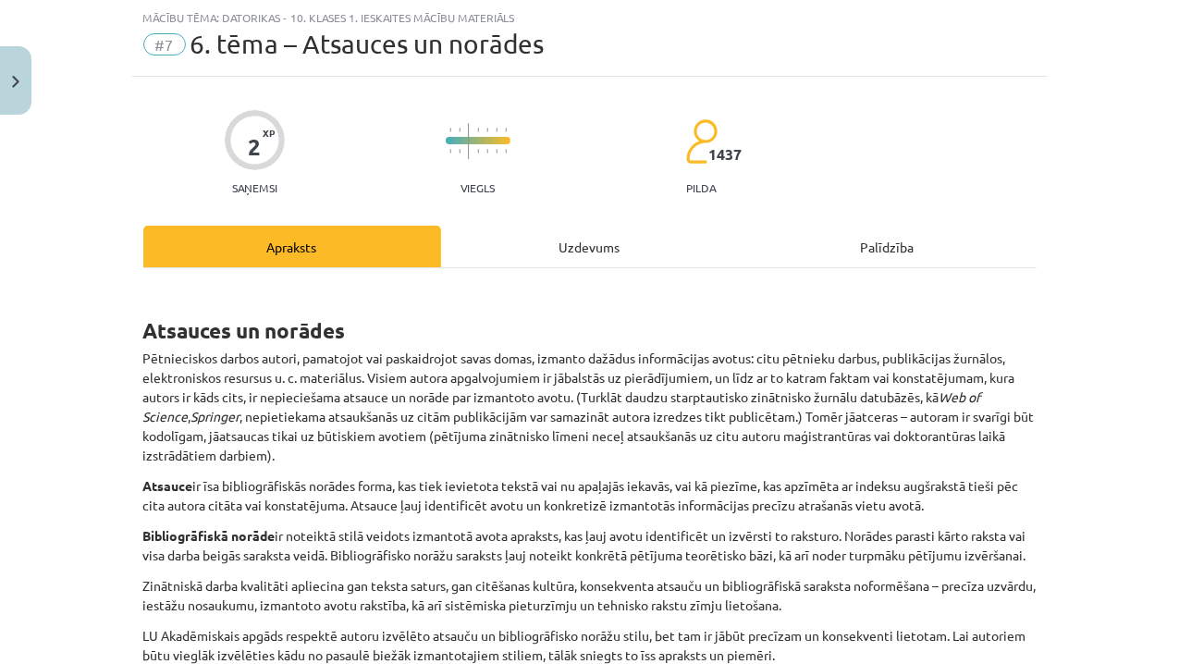
click at [584, 258] on div "Uzdevums" at bounding box center [590, 247] width 298 height 42
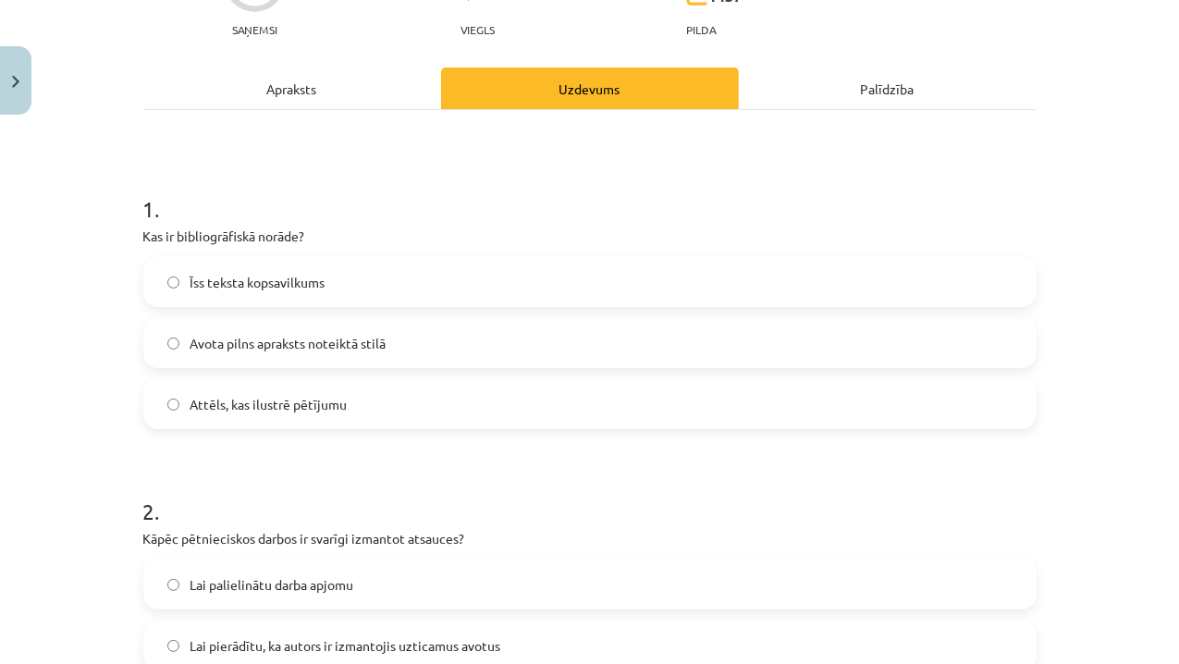
scroll to position [311, 0]
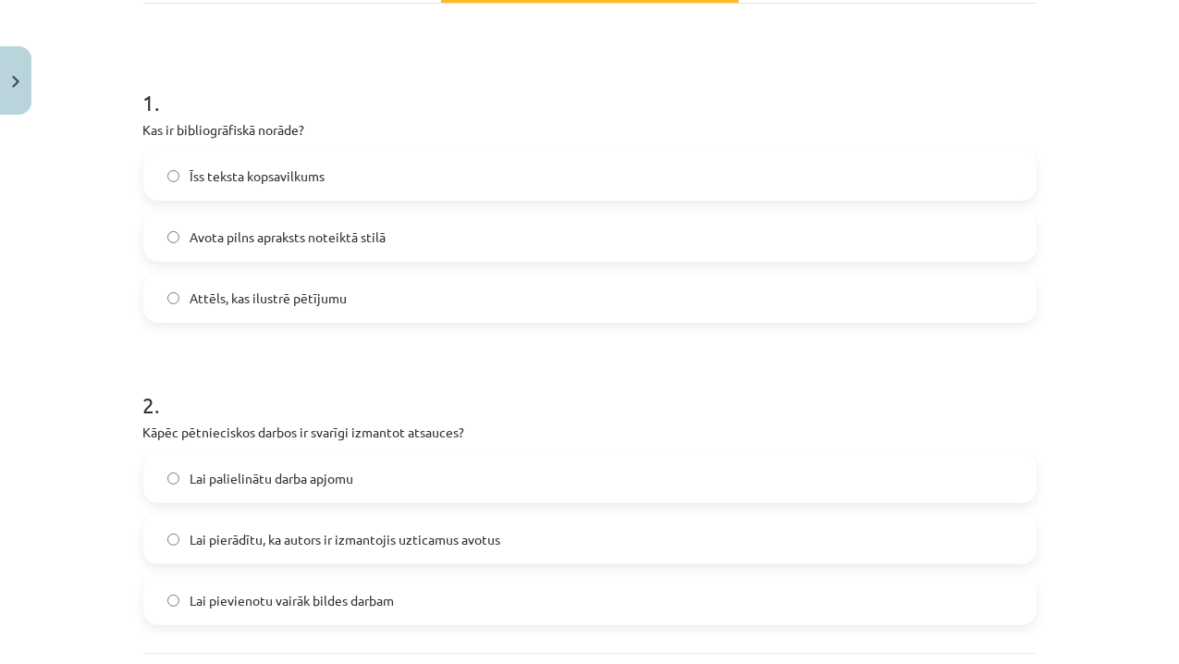
click at [239, 306] on label "Attēls, kas ilustrē pētījumu" at bounding box center [589, 298] width 889 height 46
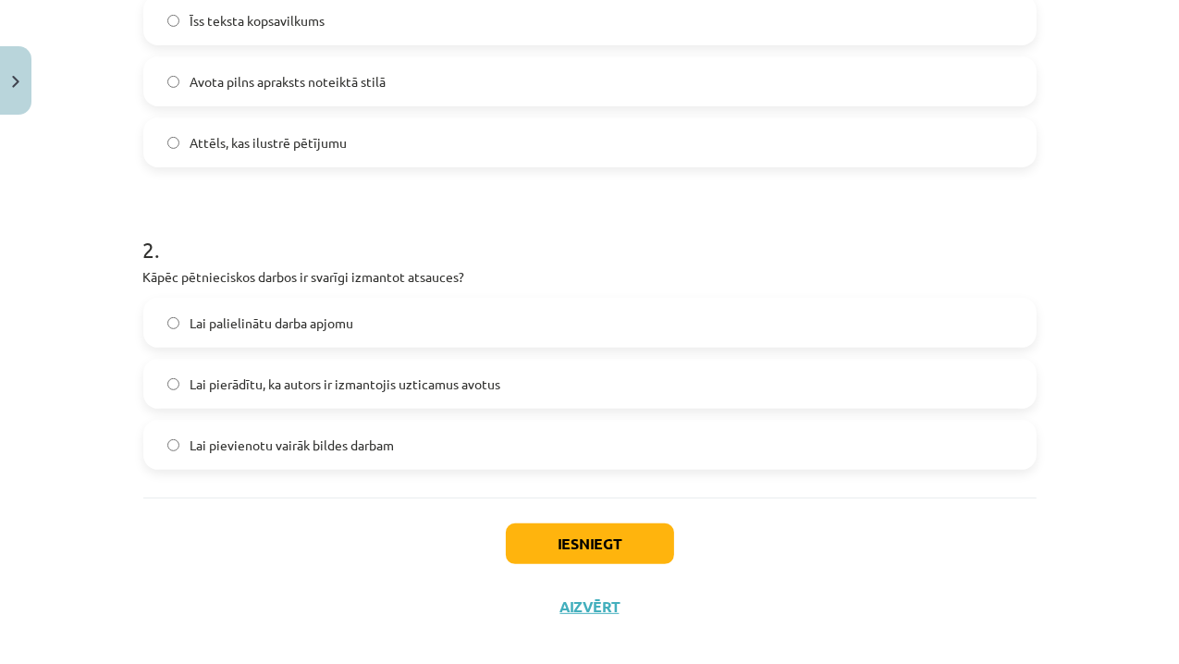
click at [239, 306] on label "Lai palielinātu darba apjomu" at bounding box center [589, 323] width 889 height 46
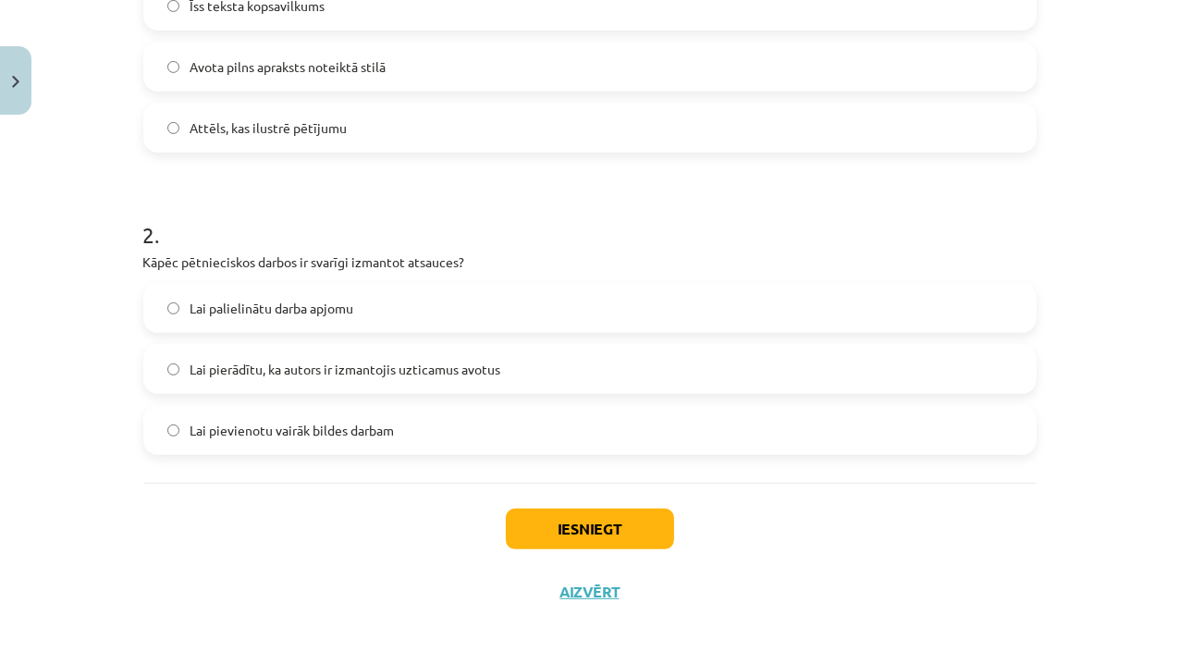
scroll to position [484, 0]
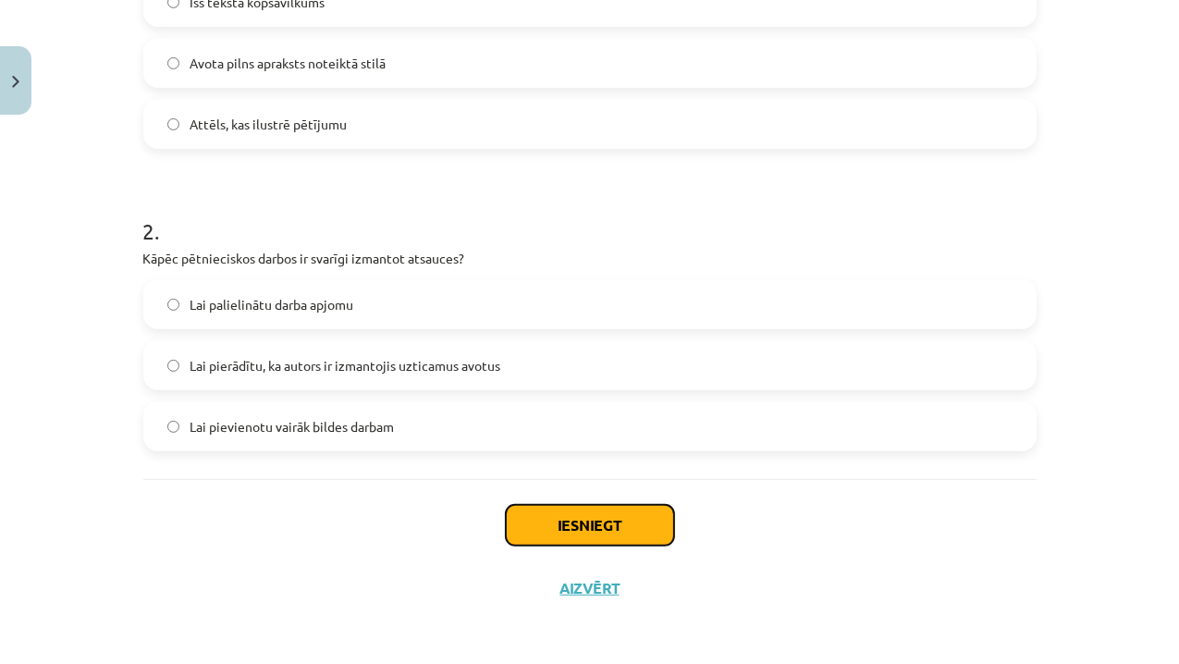
click at [632, 529] on button "Iesniegt" at bounding box center [590, 525] width 168 height 41
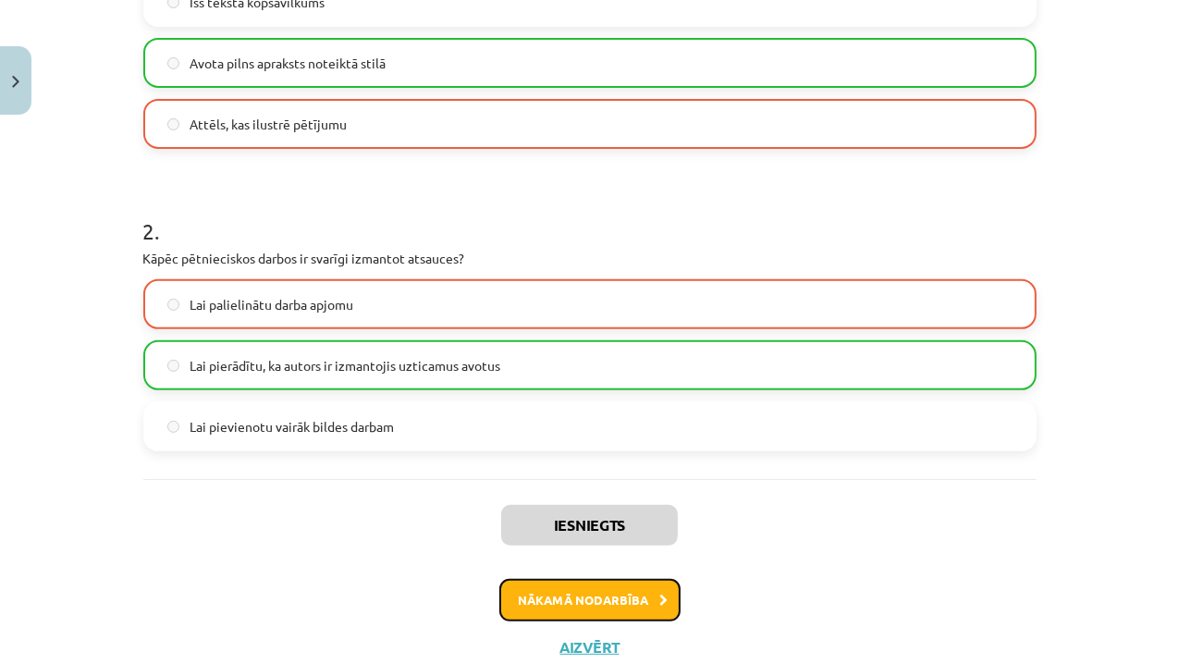
click at [598, 610] on button "Nākamā nodarbība" at bounding box center [589, 600] width 181 height 43
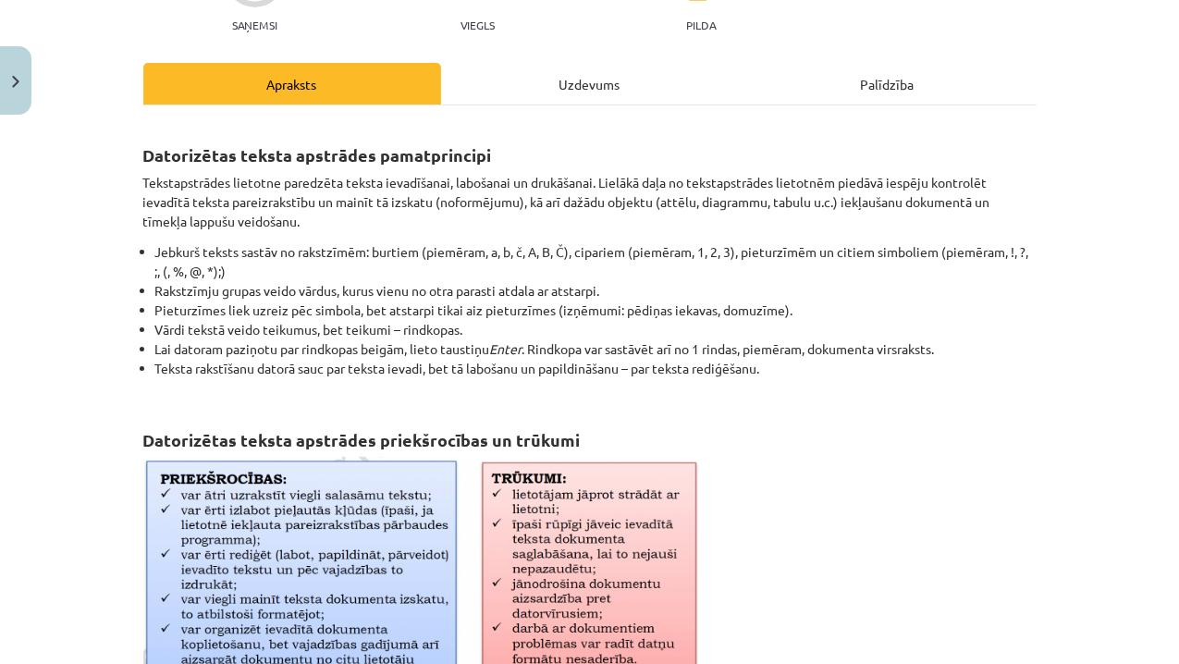
scroll to position [46, 0]
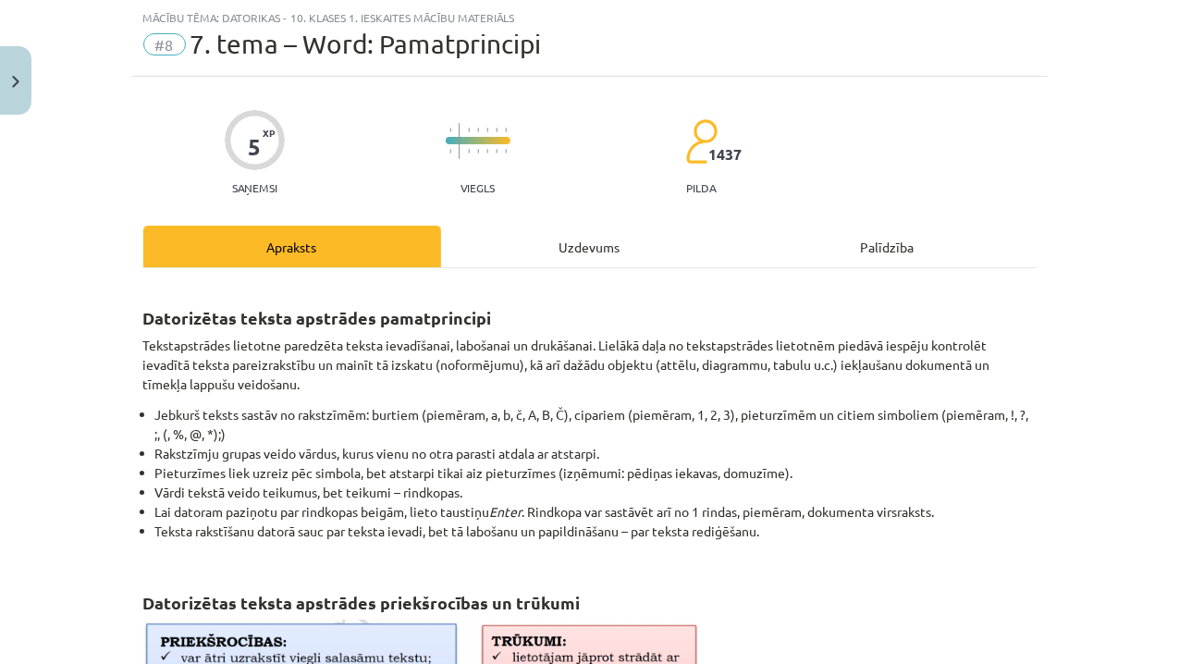
click at [580, 227] on div "Uzdevums" at bounding box center [590, 247] width 298 height 42
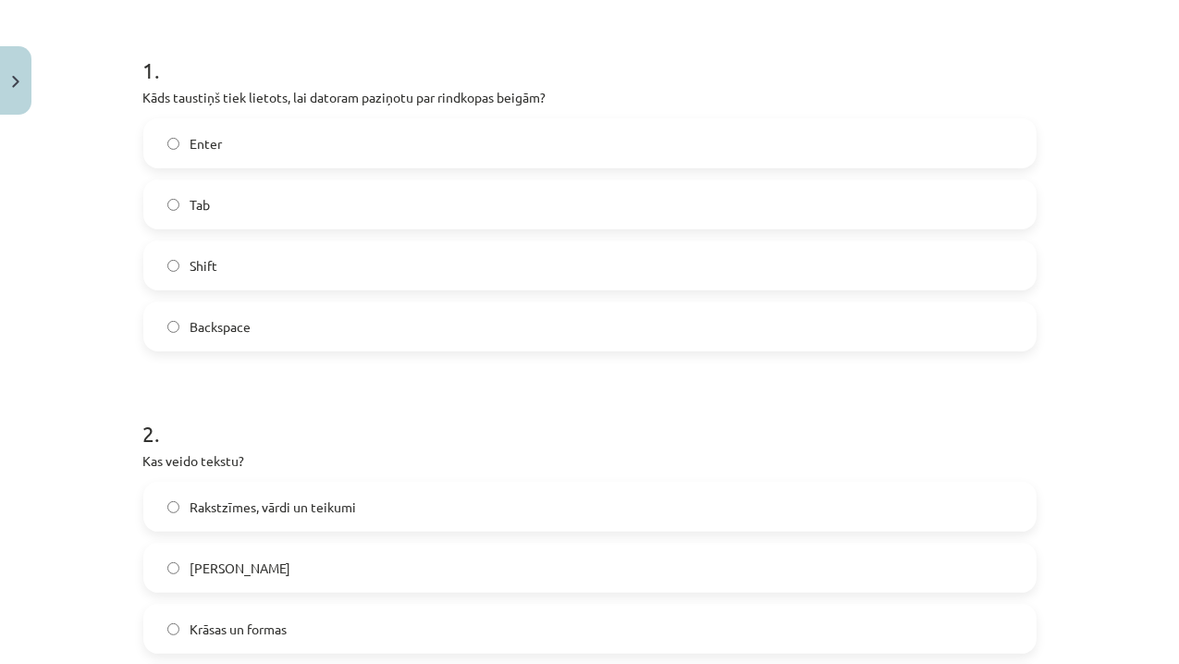
scroll to position [344, 0]
click at [224, 142] on label "Enter" at bounding box center [589, 142] width 889 height 46
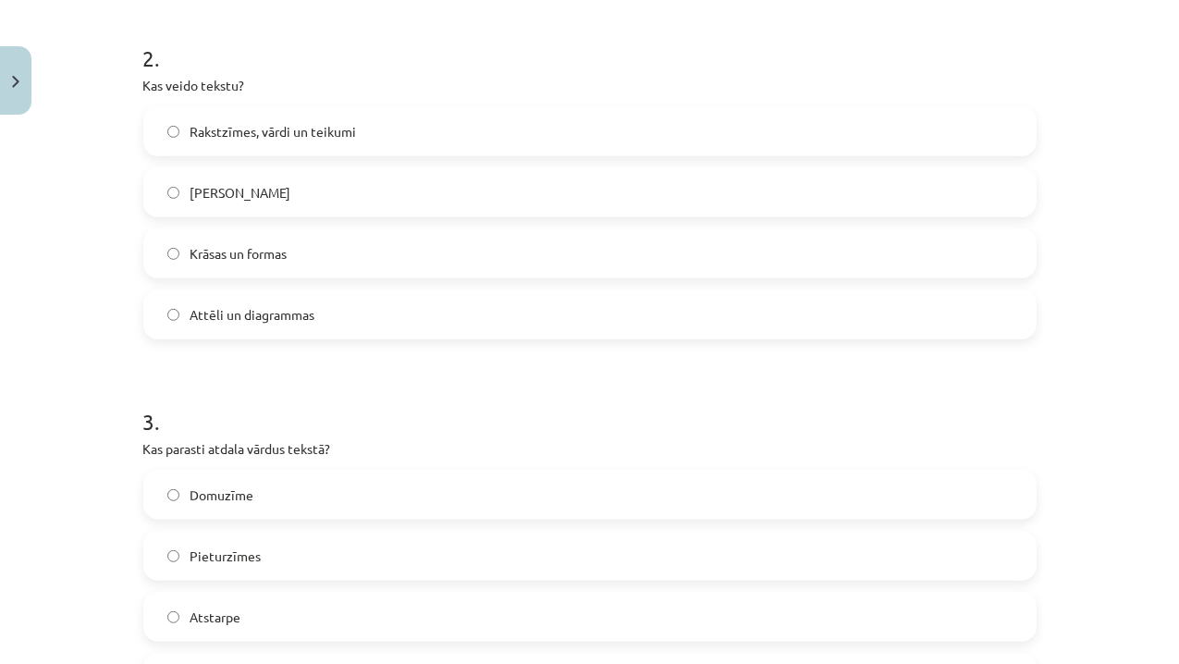
scroll to position [717, 0]
click at [191, 131] on span "Rakstzīmes, vārdi un teikumi" at bounding box center [273, 133] width 166 height 19
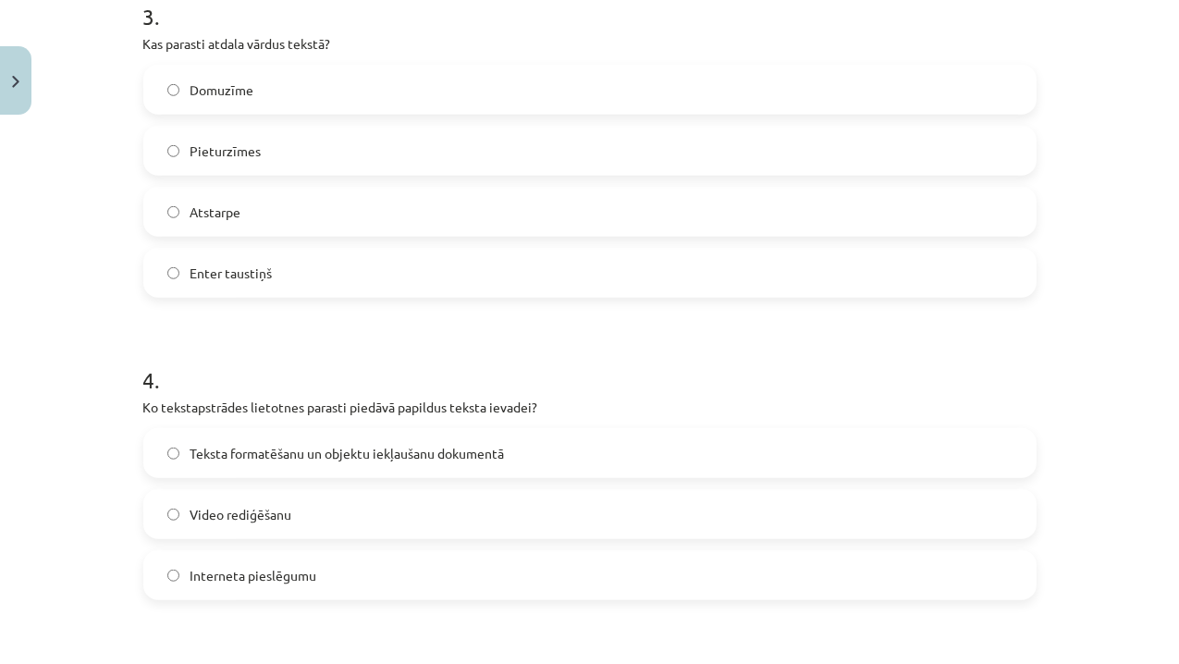
scroll to position [1125, 0]
click at [173, 205] on label "Atstarpe" at bounding box center [589, 210] width 889 height 46
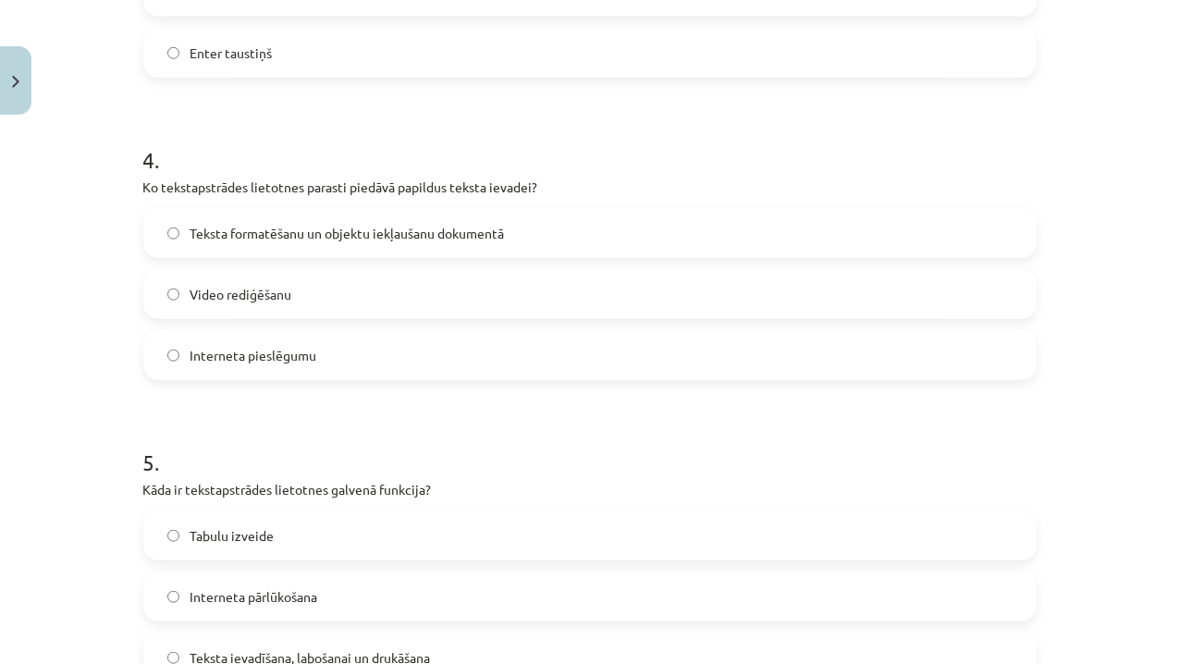
scroll to position [1351, 0]
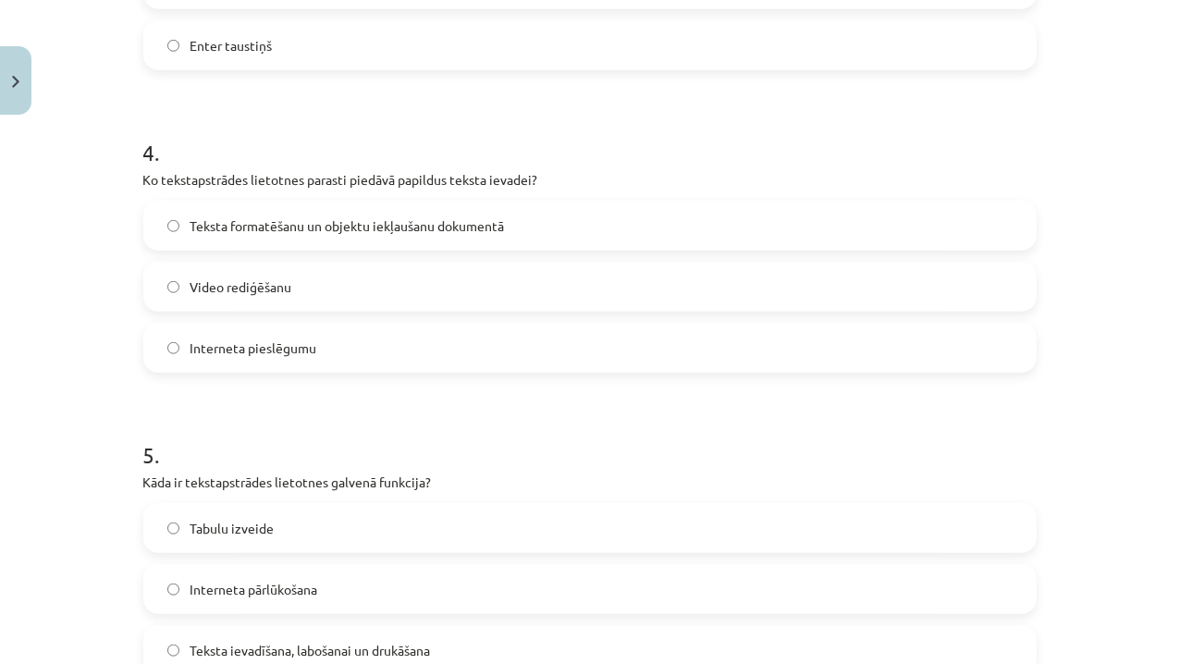
click at [159, 233] on label "Teksta formatēšanu un objektu iekļaušanu dokumentā" at bounding box center [589, 225] width 889 height 46
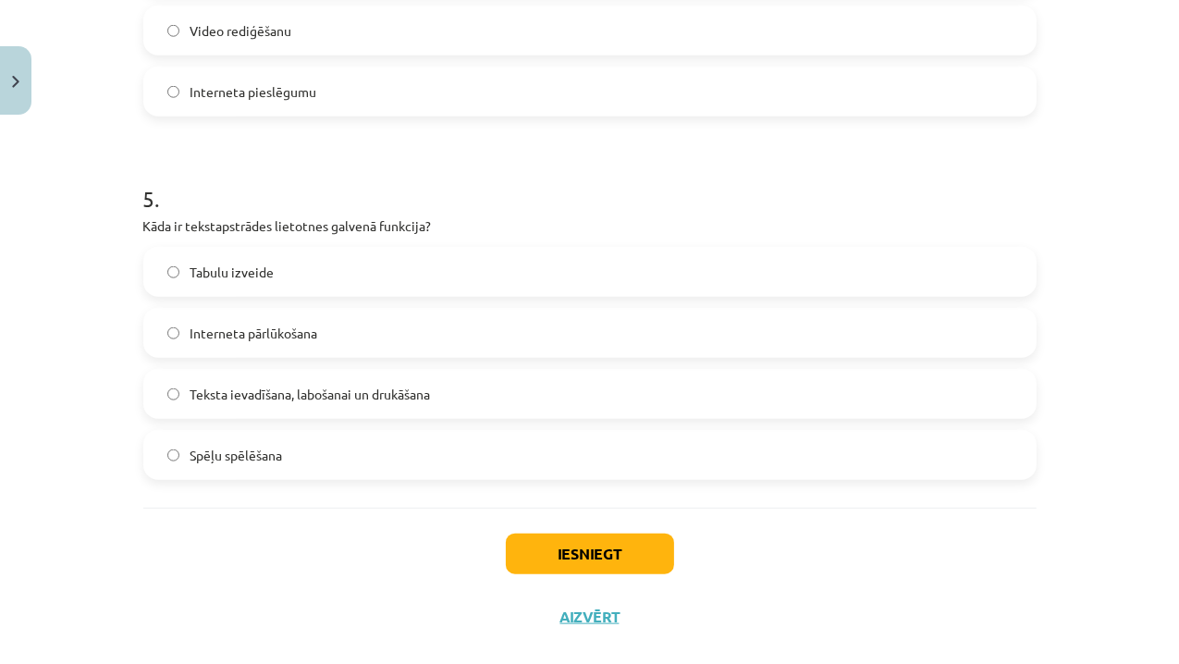
scroll to position [1636, 0]
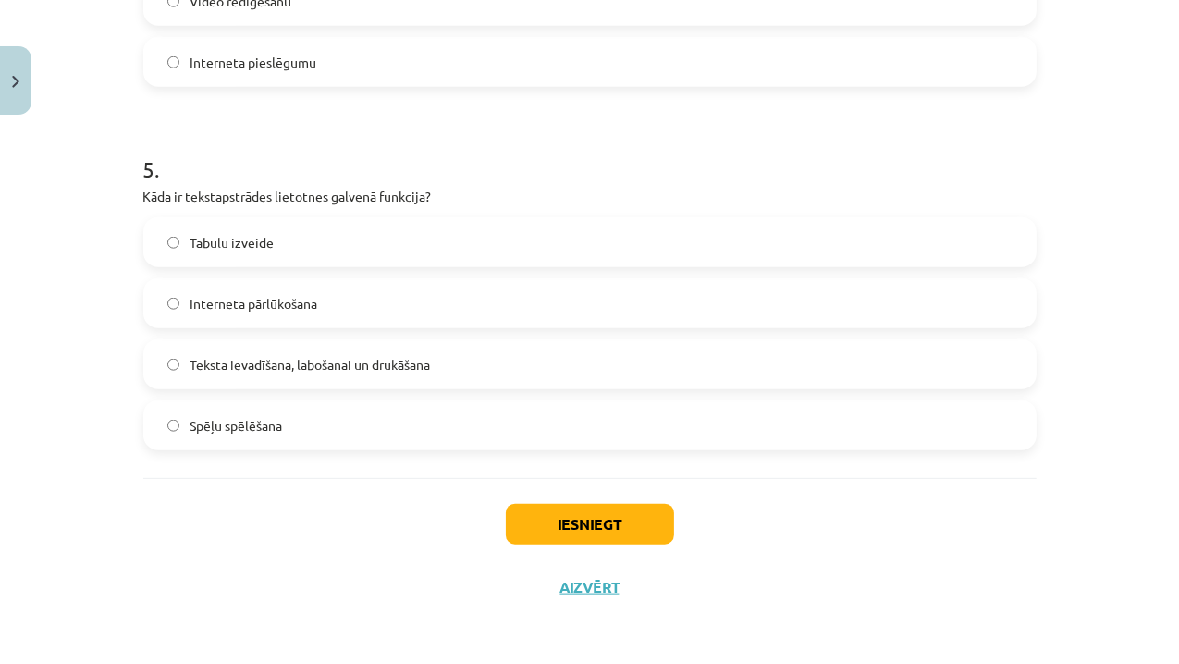
click at [161, 318] on label "Interneta pārlūkošana" at bounding box center [589, 303] width 889 height 46
click at [566, 545] on div "Iesniegt Aizvērt" at bounding box center [589, 542] width 893 height 129
click at [577, 527] on button "Iesniegt" at bounding box center [590, 524] width 168 height 41
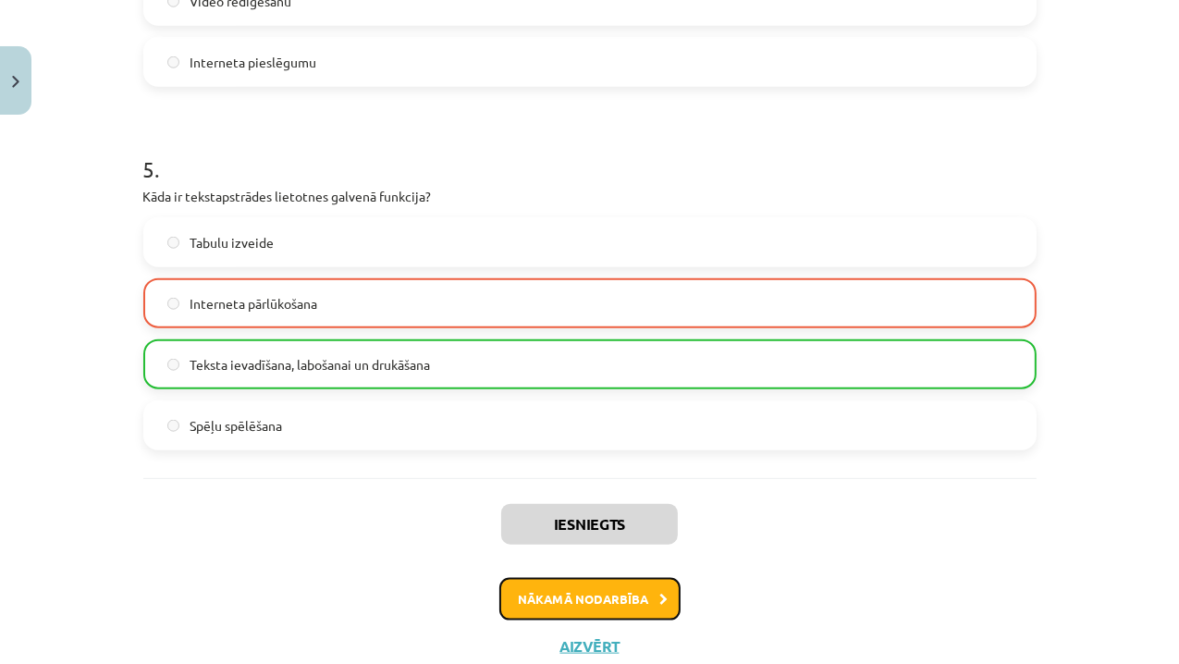
click at [600, 594] on button "Nākamā nodarbība" at bounding box center [589, 599] width 181 height 43
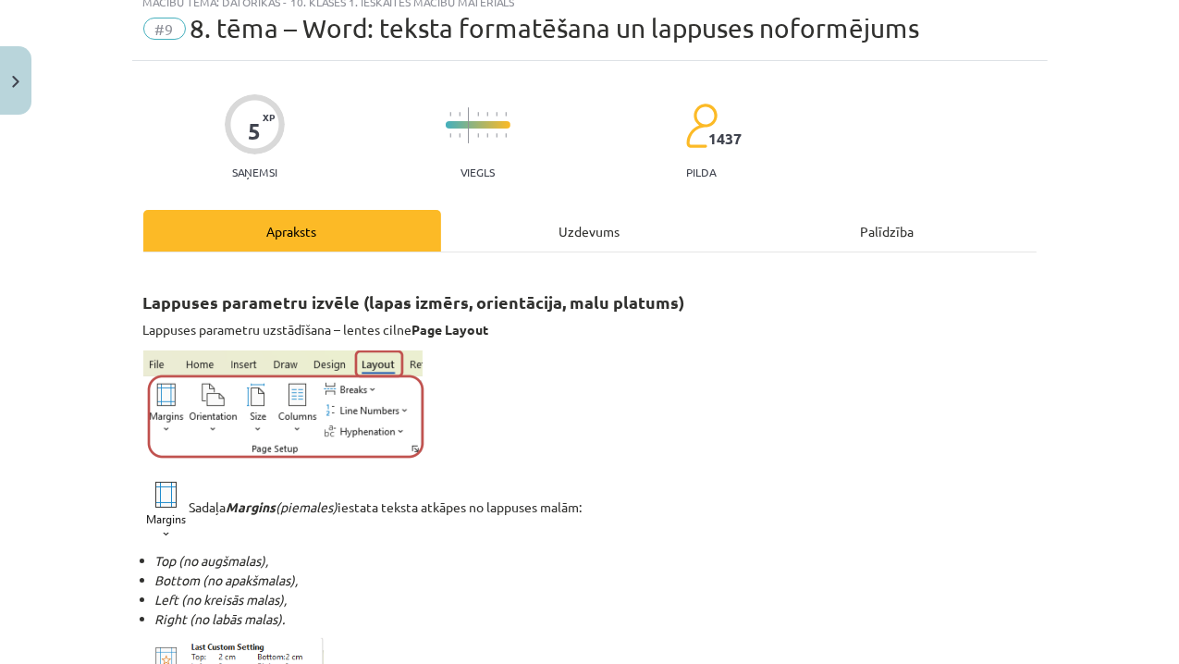
scroll to position [46, 0]
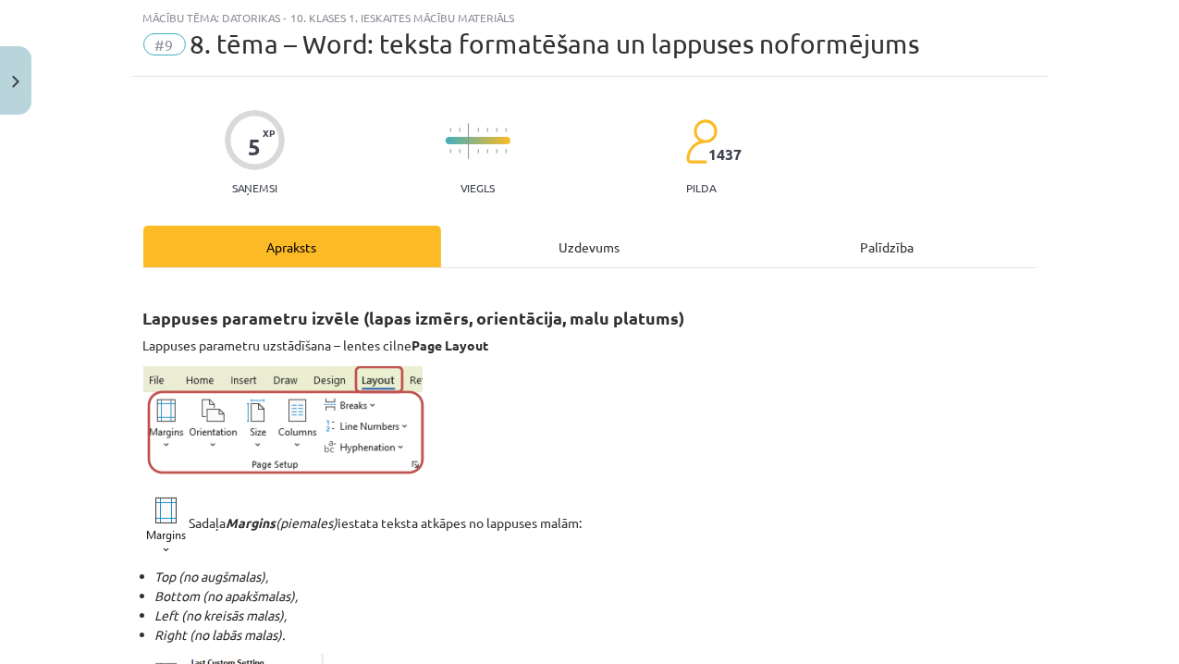
click at [570, 253] on div "Uzdevums" at bounding box center [590, 247] width 298 height 42
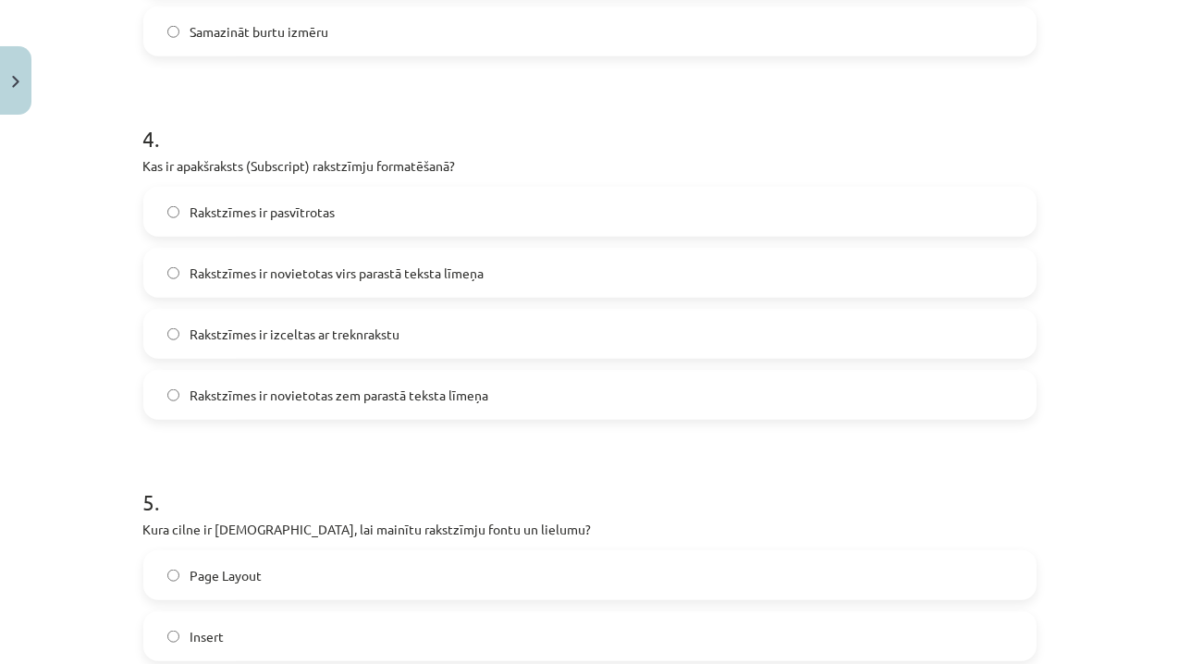
scroll to position [1715, 0]
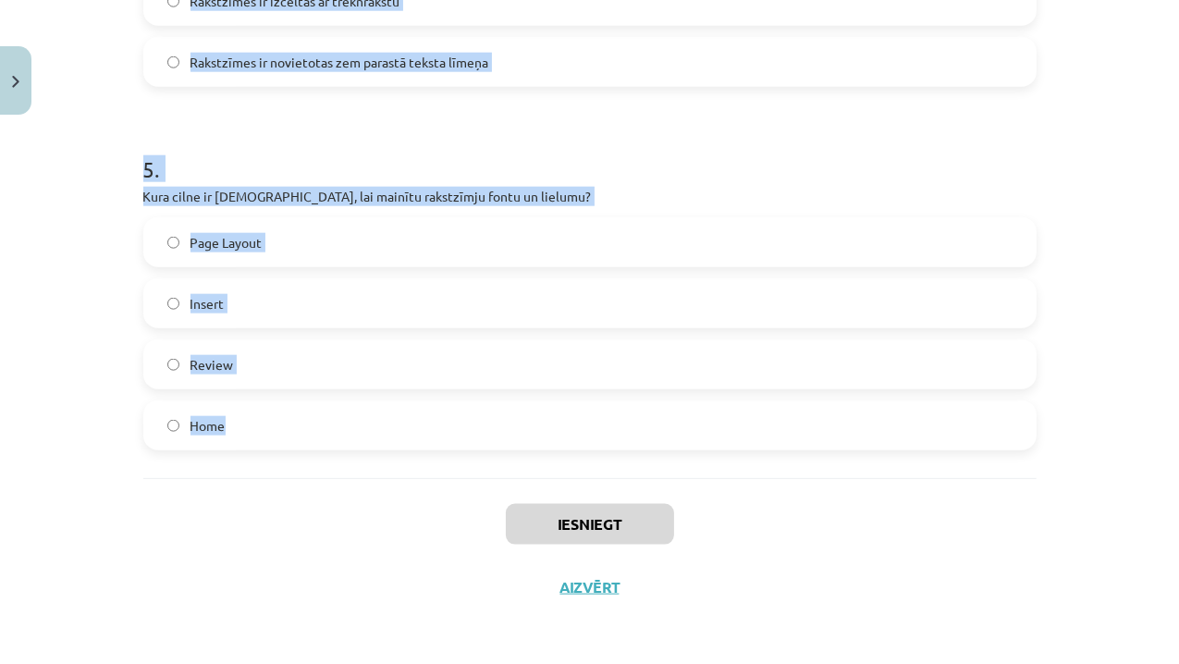
drag, startPoint x: 139, startPoint y: 24, endPoint x: 272, endPoint y: 435, distance: 432.4
copy form "1 . Kas ir aizzīmēts saraksts? Rindkopa, kas ir pasvītrota Rindkopa, kurai ir i…"
click at [95, 205] on div "Mācību tēma: Datorikas - 10. klases 1. ieskaites mācību materiāls #9 8. tēma – …" at bounding box center [589, 332] width 1179 height 664
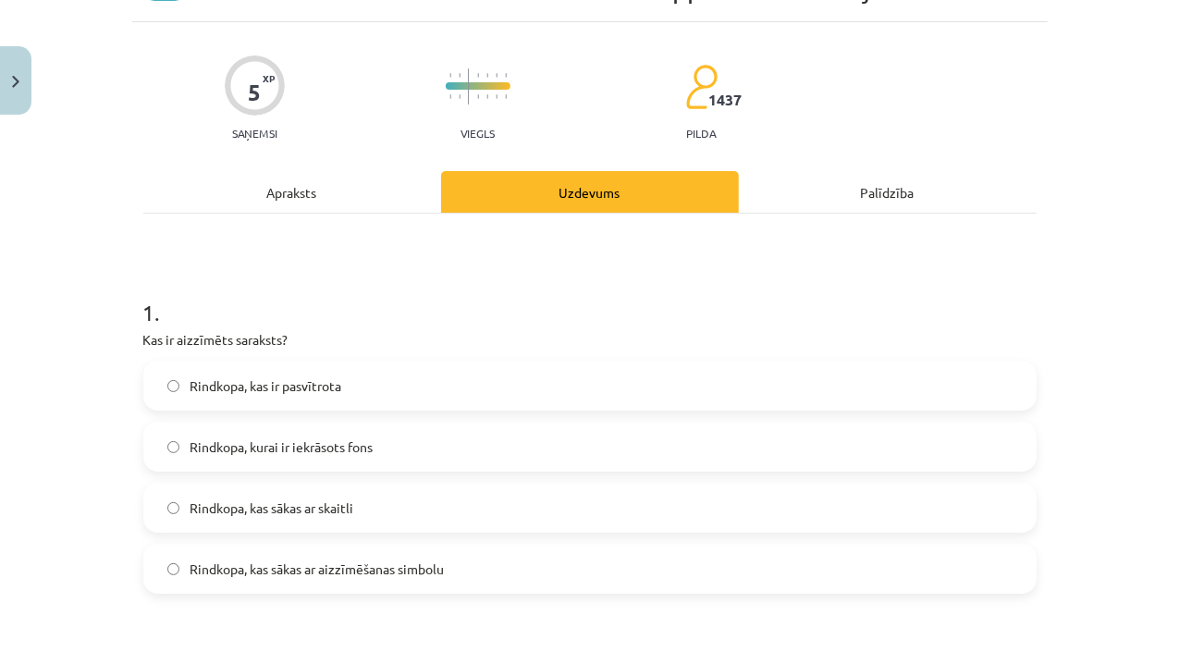
scroll to position [92, 0]
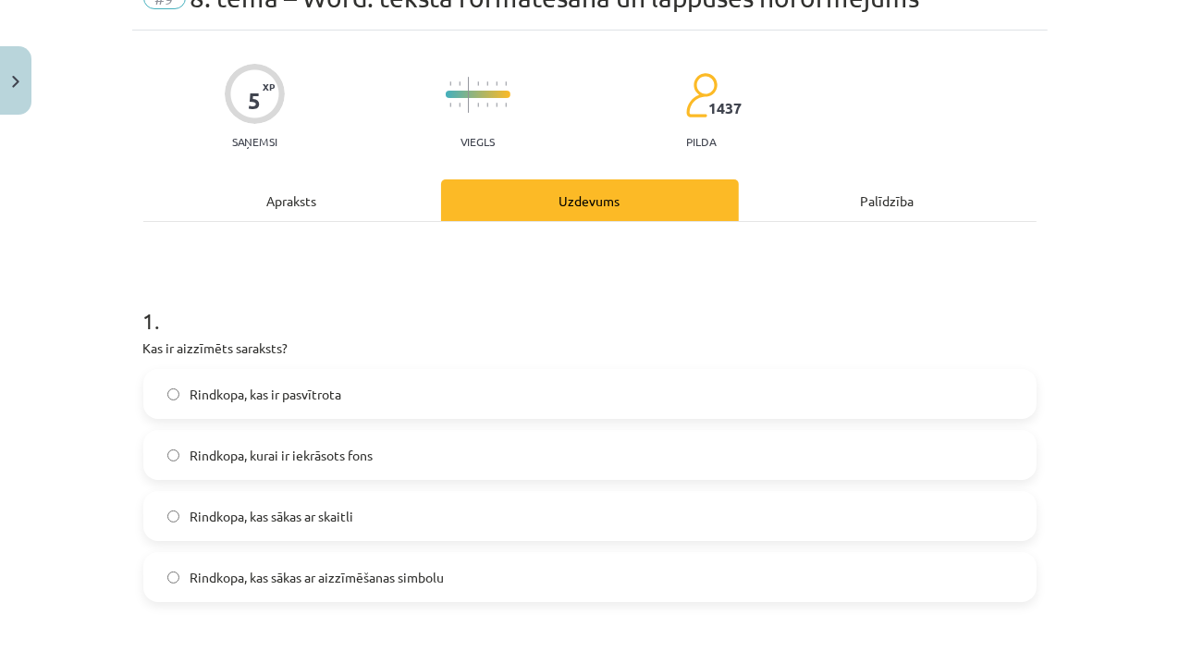
click at [190, 584] on span "Rindkopa, kas sākas ar aizzīmēšanas simbolu" at bounding box center [317, 577] width 254 height 19
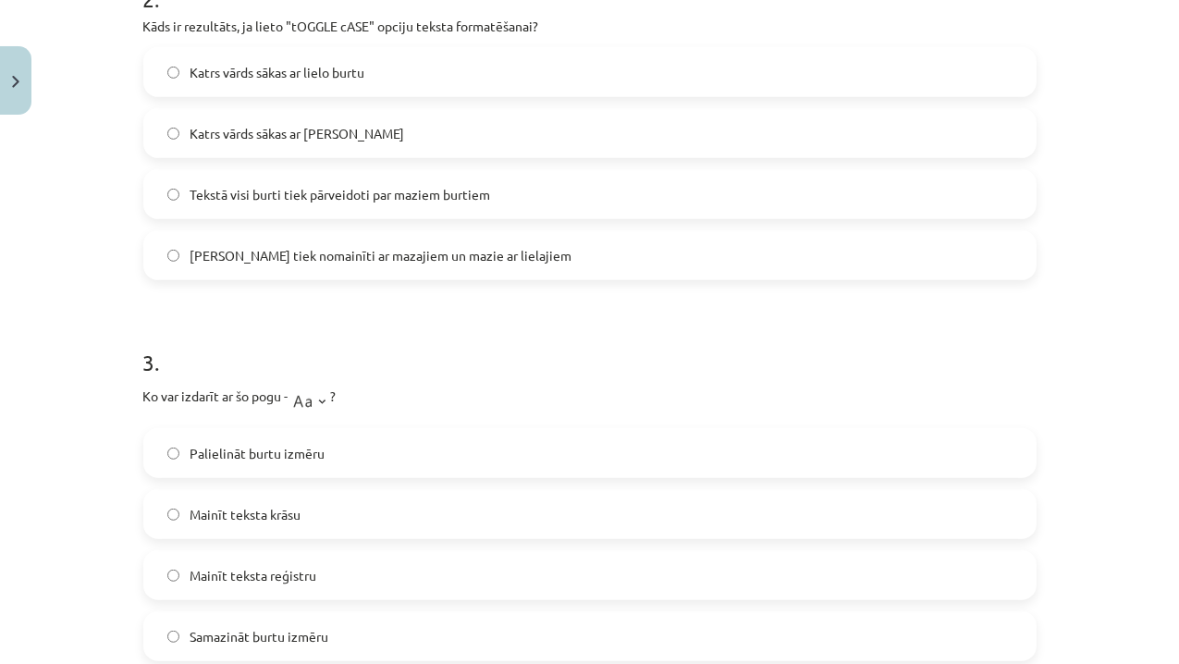
scroll to position [780, 0]
click at [217, 252] on span "[PERSON_NAME] tiek nomainīti ar mazajiem un mazie ar lielajiem" at bounding box center [381, 252] width 382 height 19
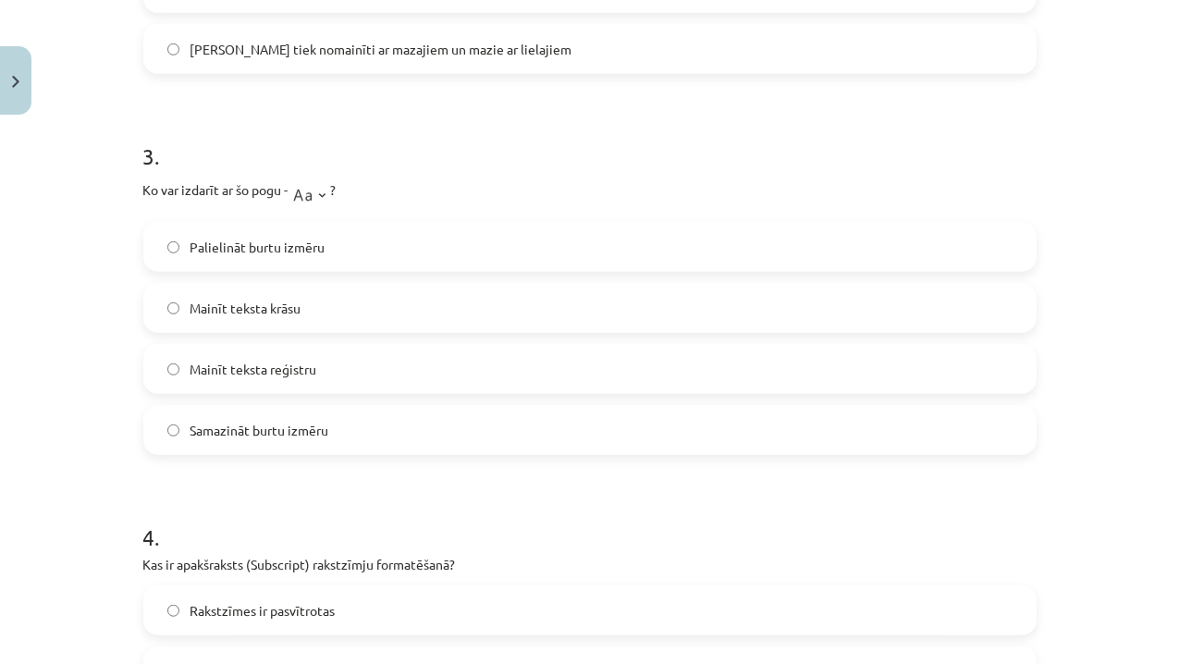
scroll to position [984, 0]
click at [173, 370] on label "Mainīt teksta reģistru" at bounding box center [589, 369] width 889 height 46
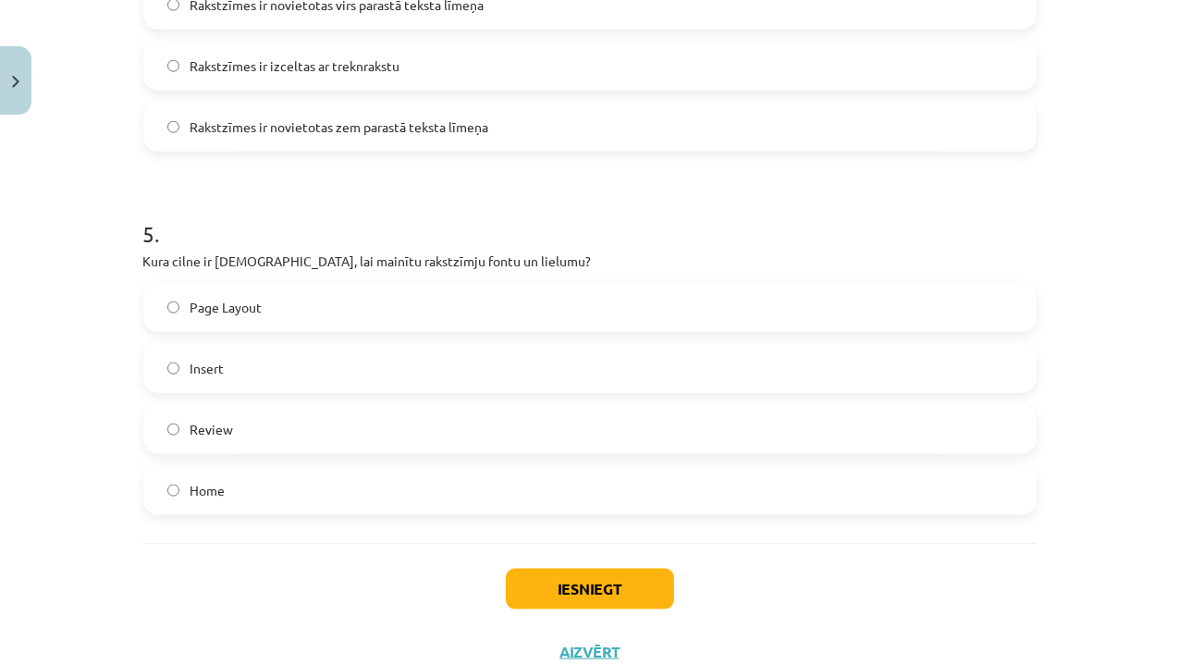
scroll to position [1653, 0]
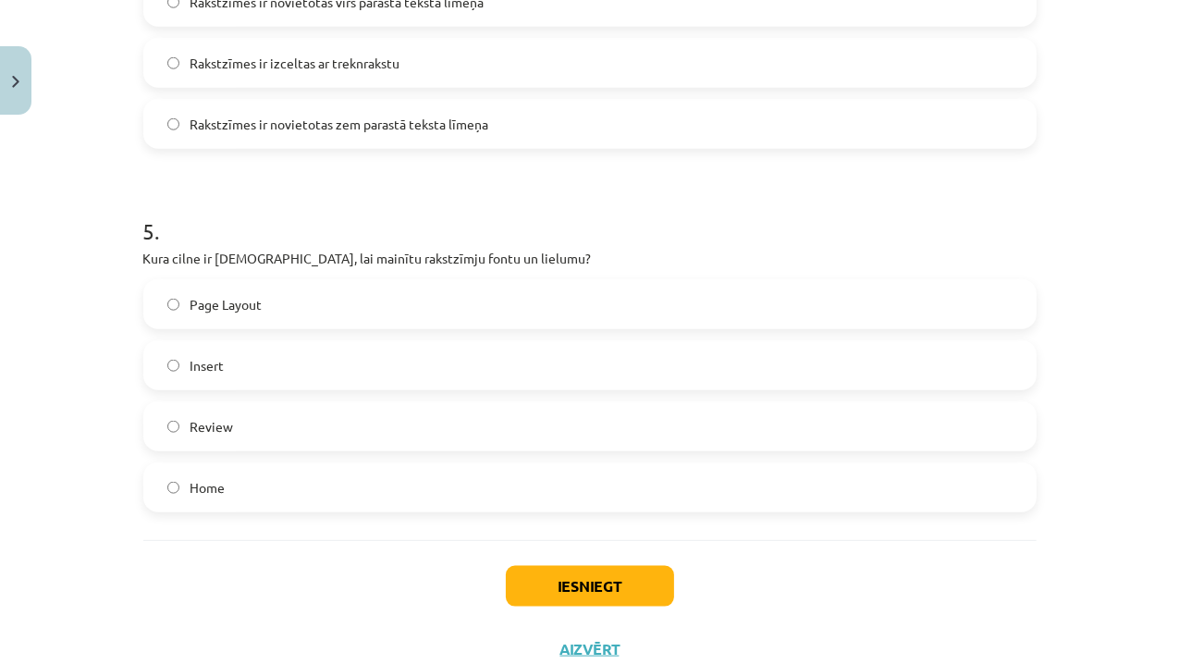
click at [195, 312] on span "Page Layout" at bounding box center [226, 304] width 72 height 19
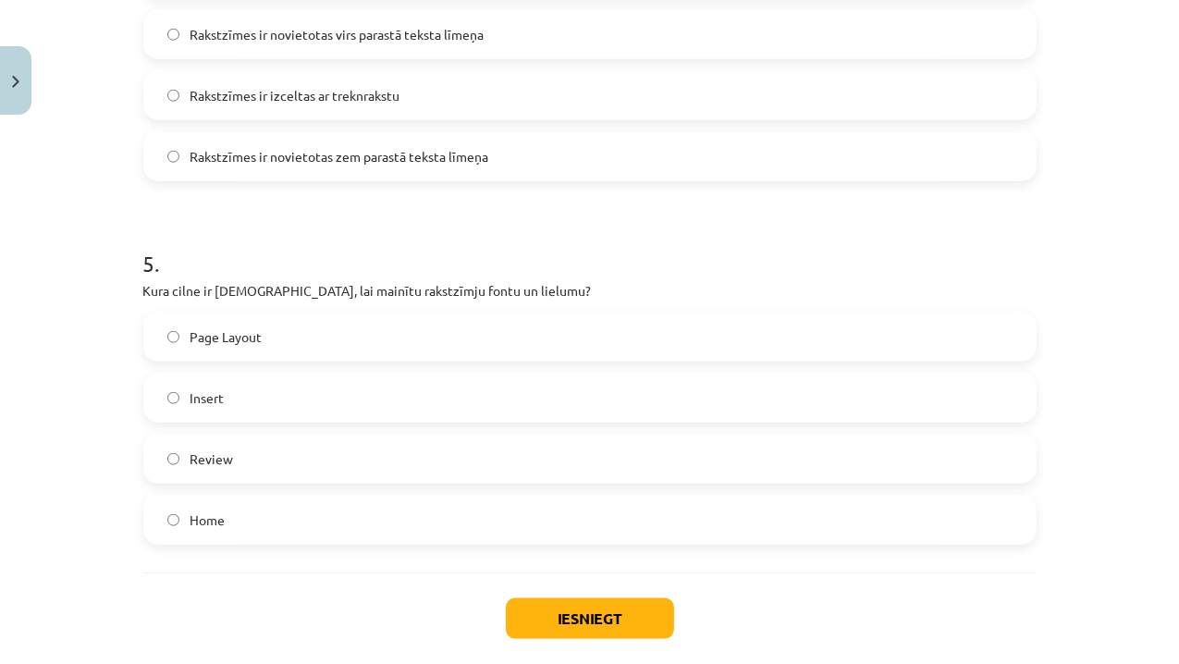
scroll to position [1715, 0]
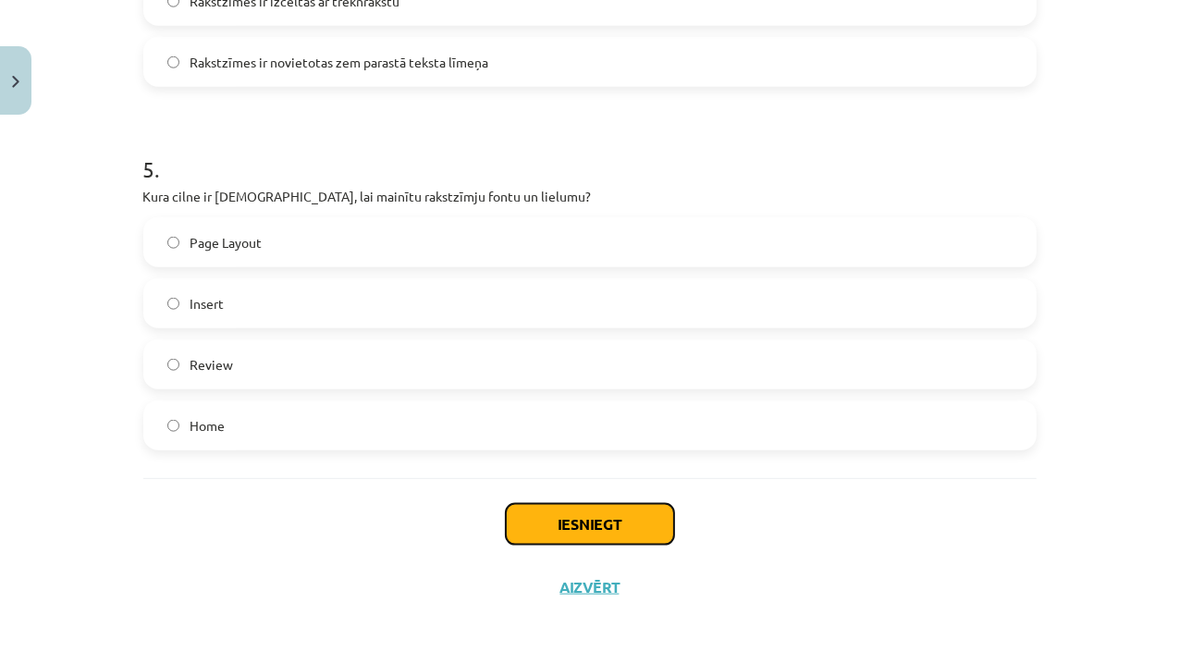
click at [628, 522] on button "Iesniegt" at bounding box center [590, 524] width 168 height 41
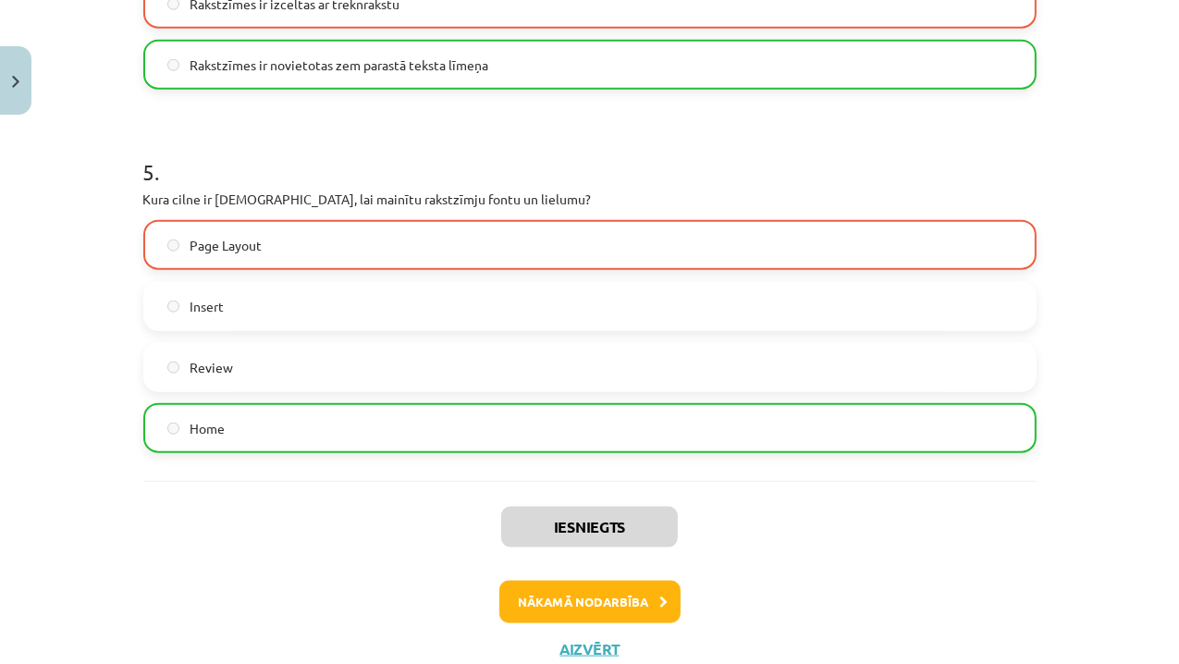
scroll to position [1773, 0]
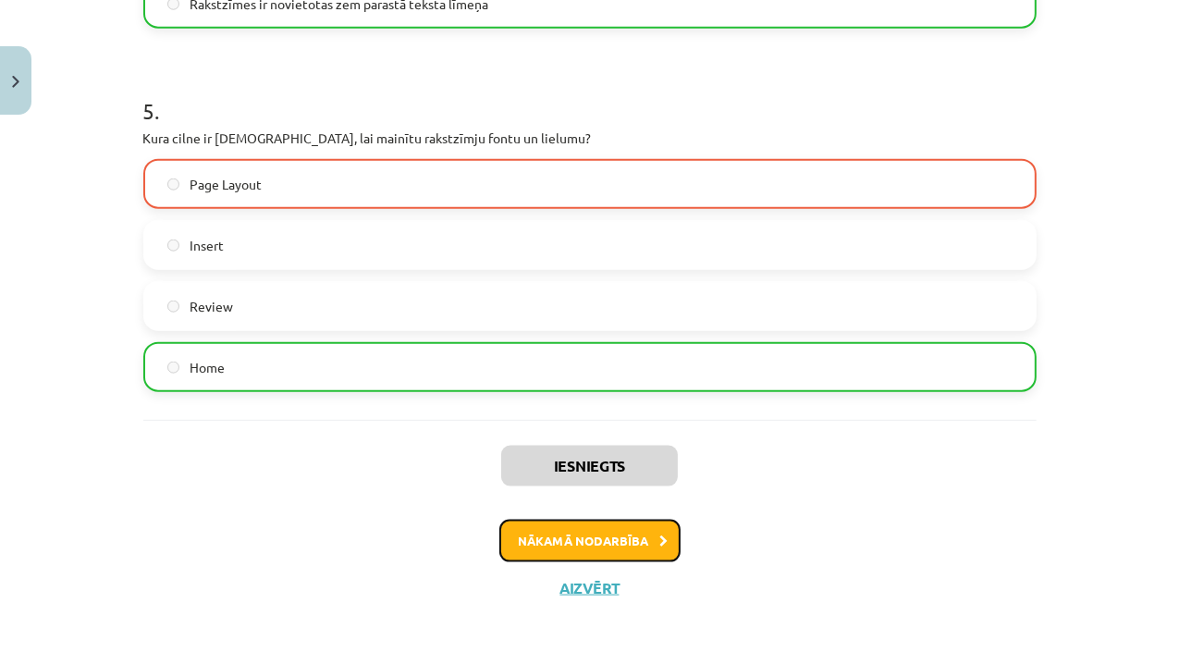
click at [588, 542] on button "Nākamā nodarbība" at bounding box center [589, 541] width 181 height 43
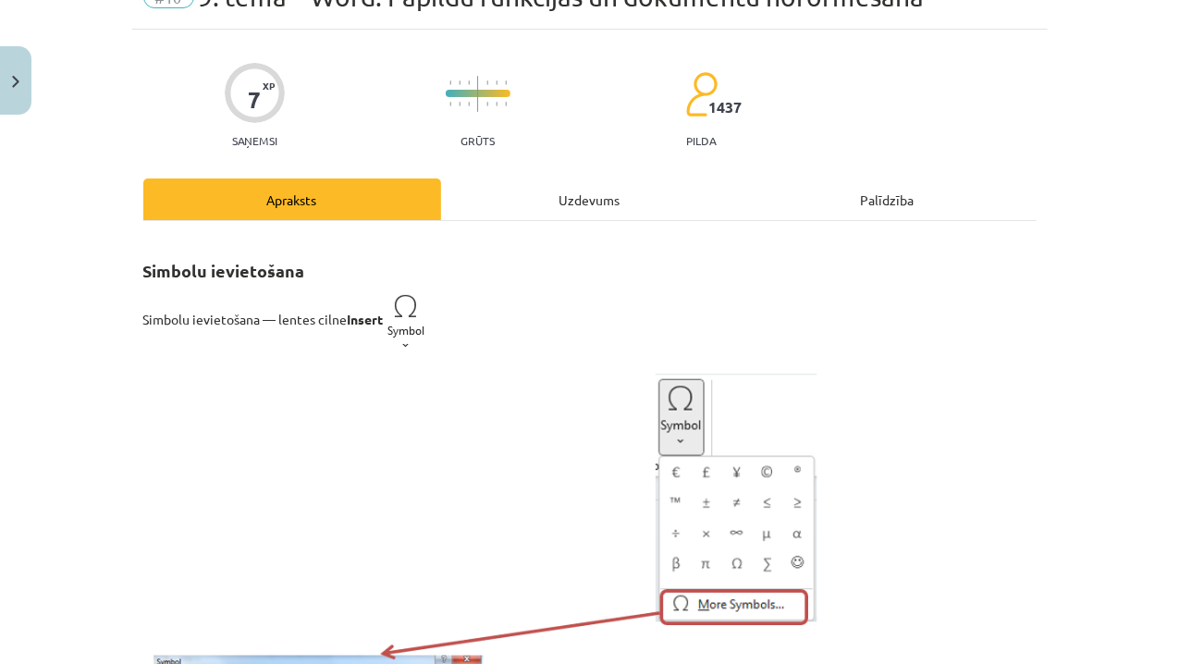
scroll to position [46, 0]
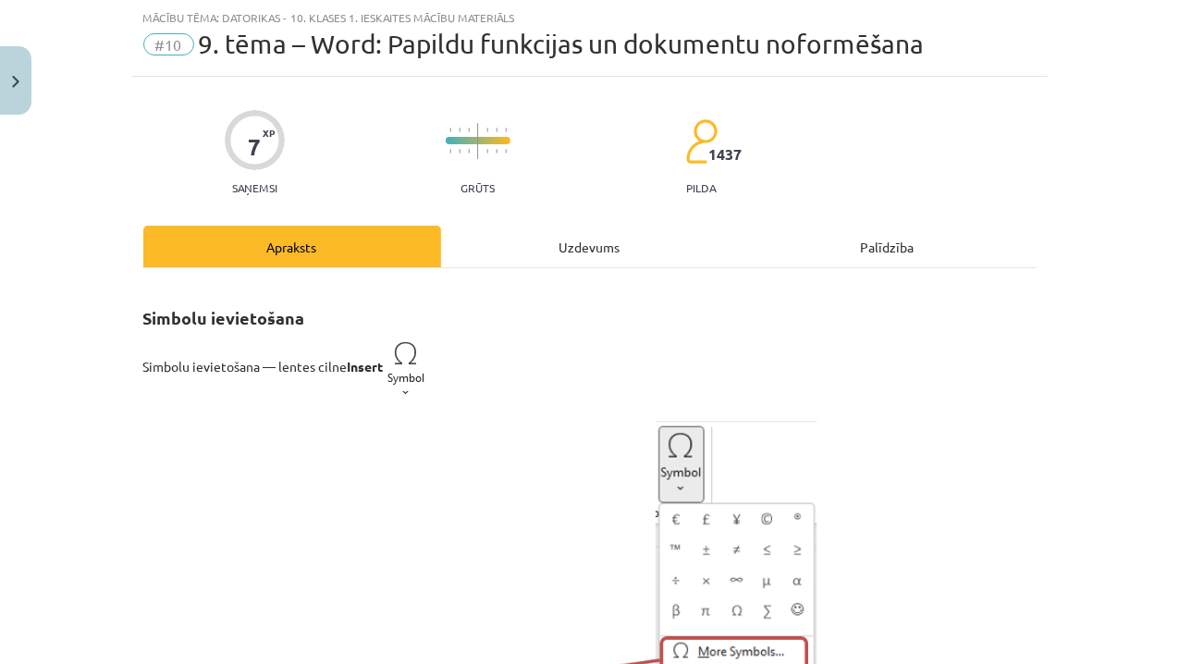
click at [539, 265] on div "Uzdevums" at bounding box center [590, 247] width 298 height 42
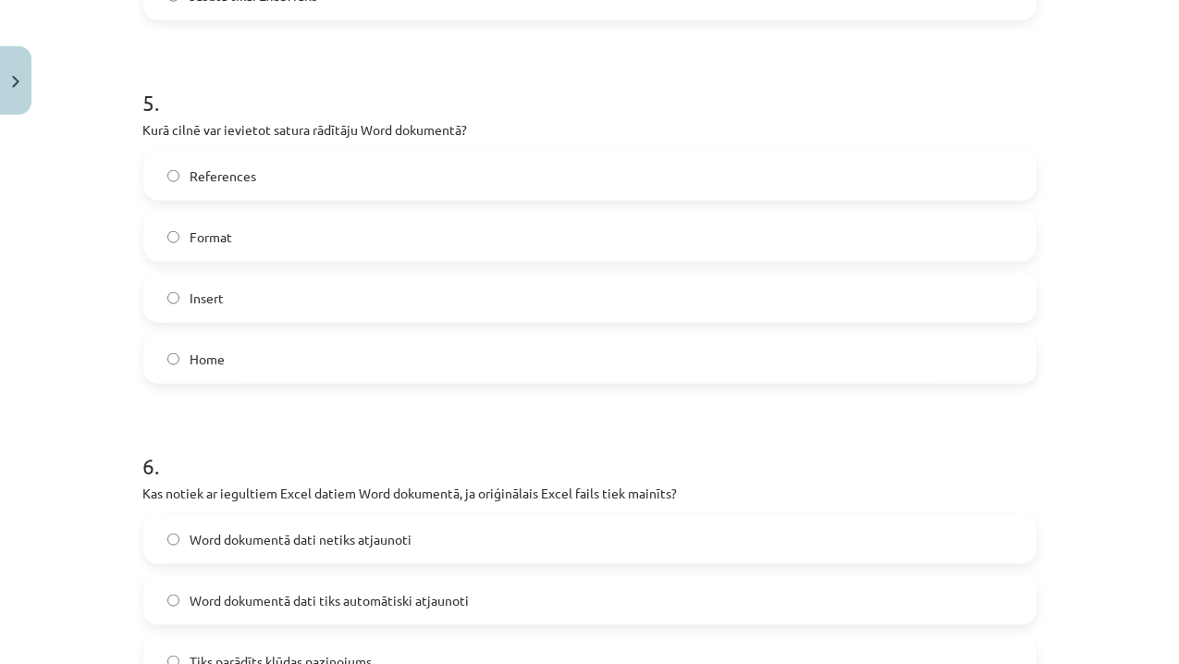
scroll to position [2302, 0]
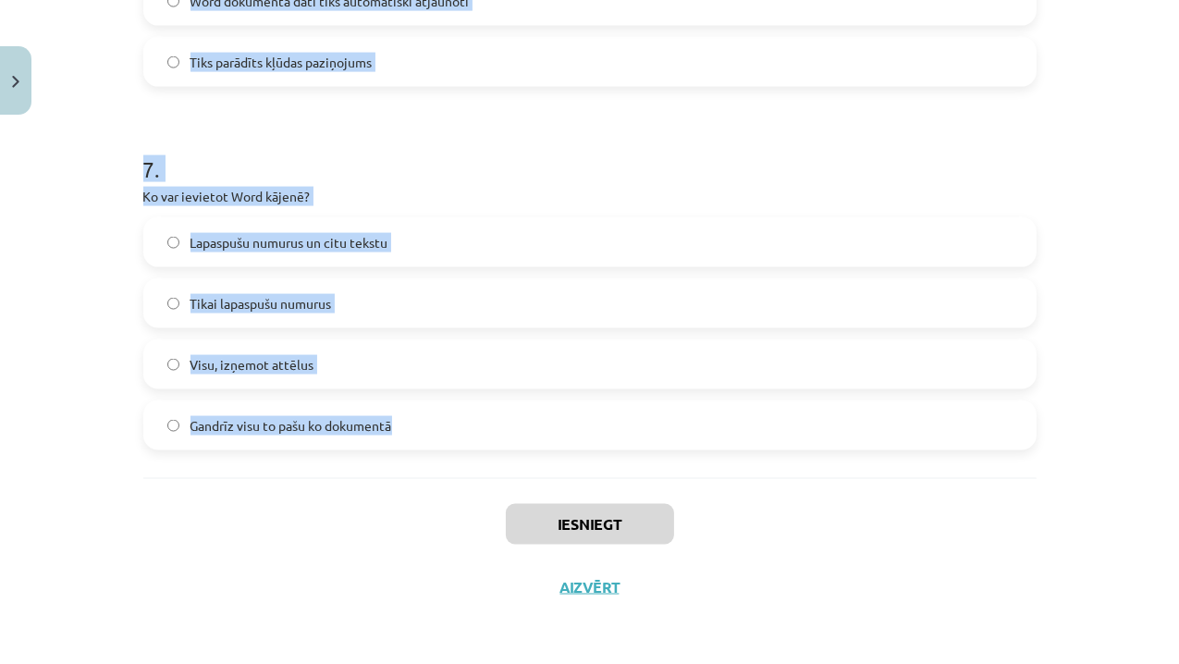
drag, startPoint x: 136, startPoint y: 368, endPoint x: 414, endPoint y: 435, distance: 286.1
copy form "1 . Lor ipsumd, si Amet consectet adipis elits doeius temporincid? Ut labor etd…"
click at [459, 152] on h1 "7 ." at bounding box center [589, 152] width 893 height 57
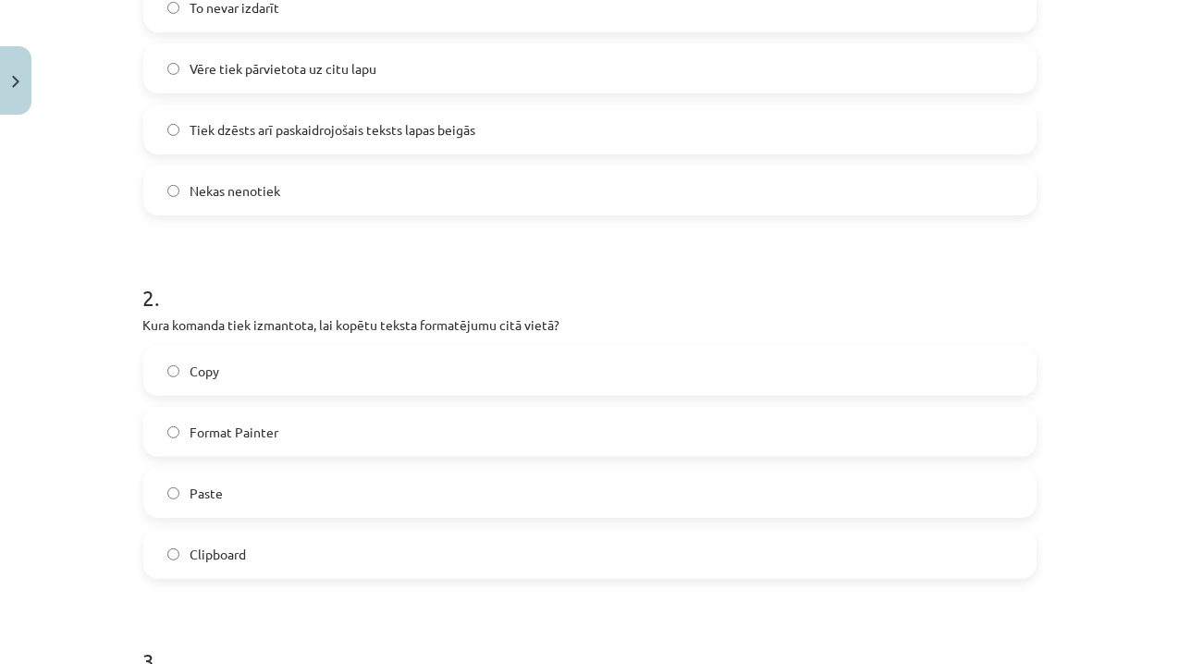
scroll to position [526, 0]
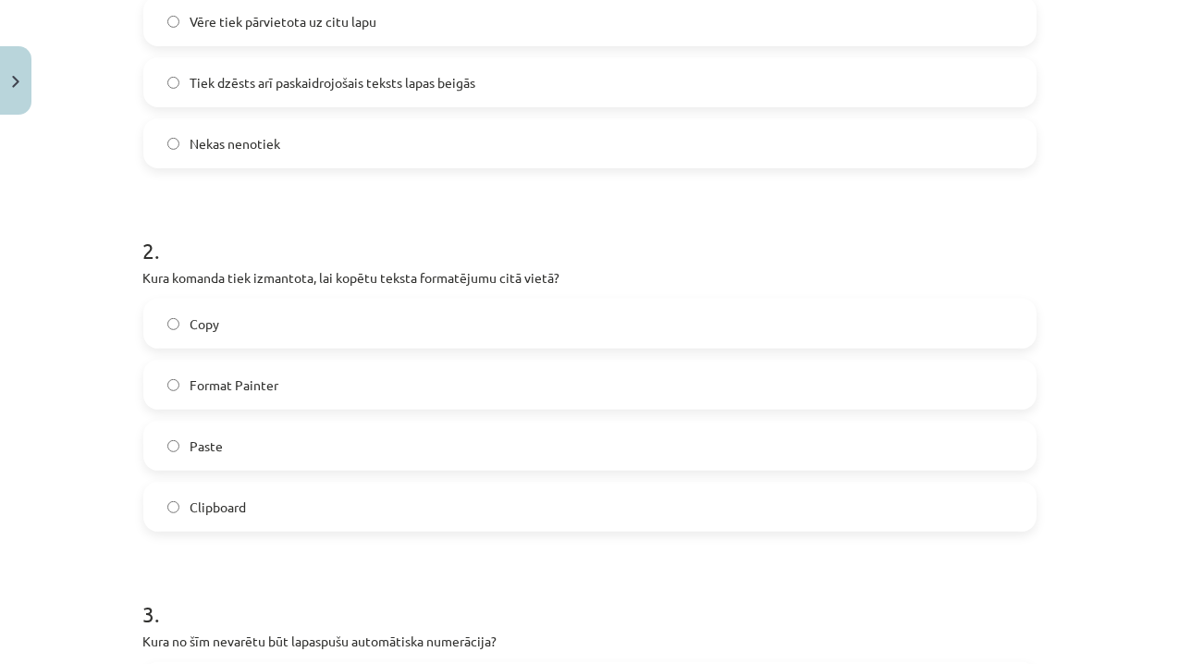
click at [166, 375] on label "Format Painter" at bounding box center [589, 384] width 889 height 46
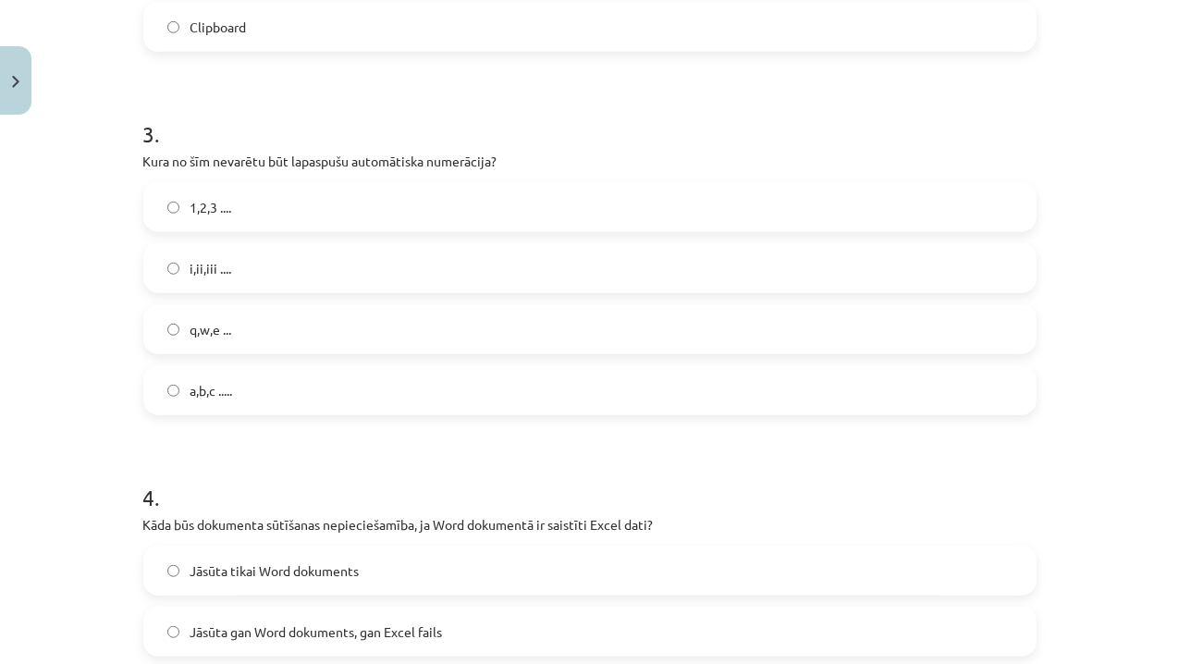
scroll to position [1007, 0]
click at [183, 343] on label "q,w,e ..." at bounding box center [589, 328] width 889 height 46
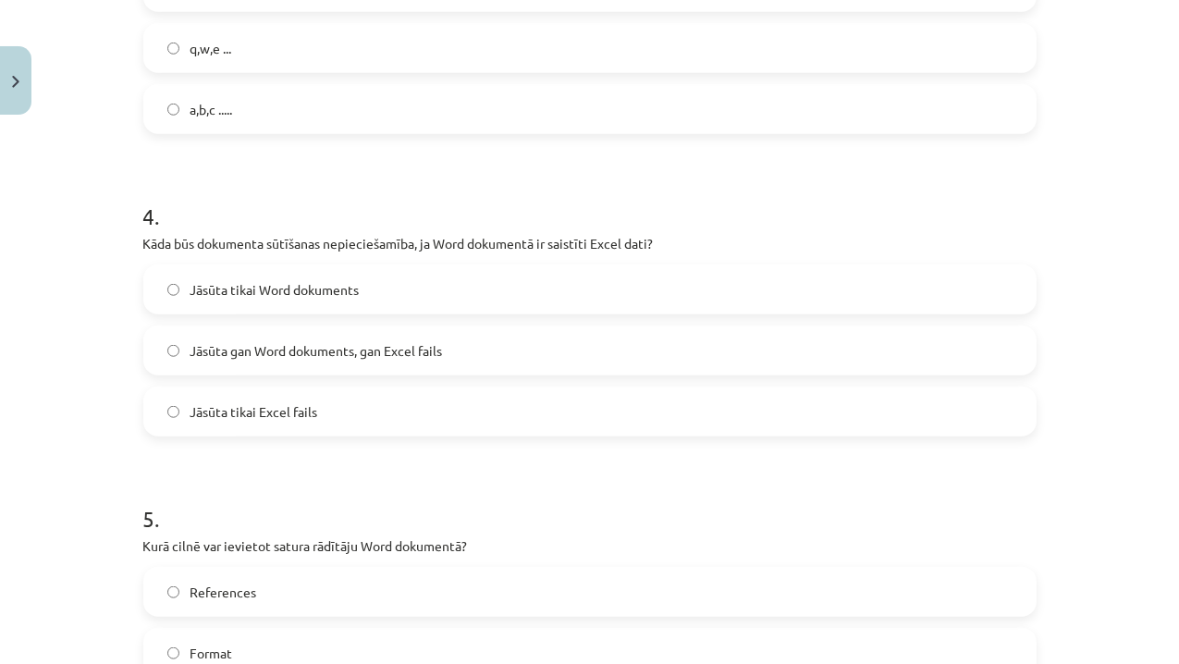
scroll to position [1325, 0]
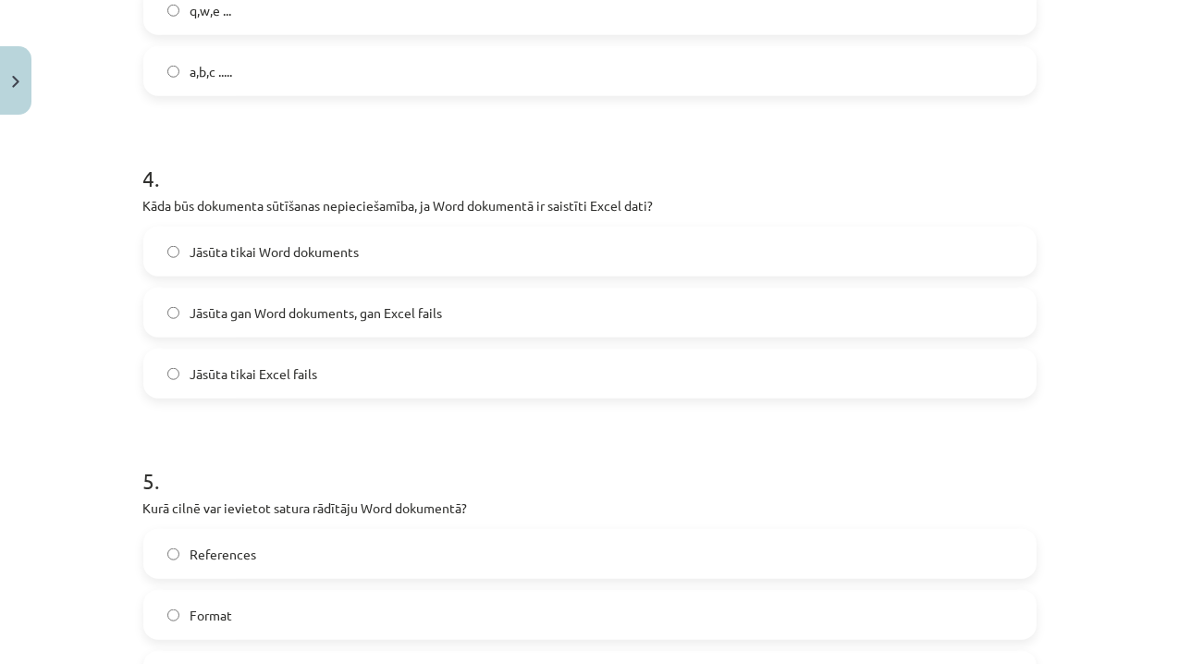
click at [192, 304] on span "Jāsūta gan Word dokuments, gan Excel fails" at bounding box center [316, 312] width 252 height 19
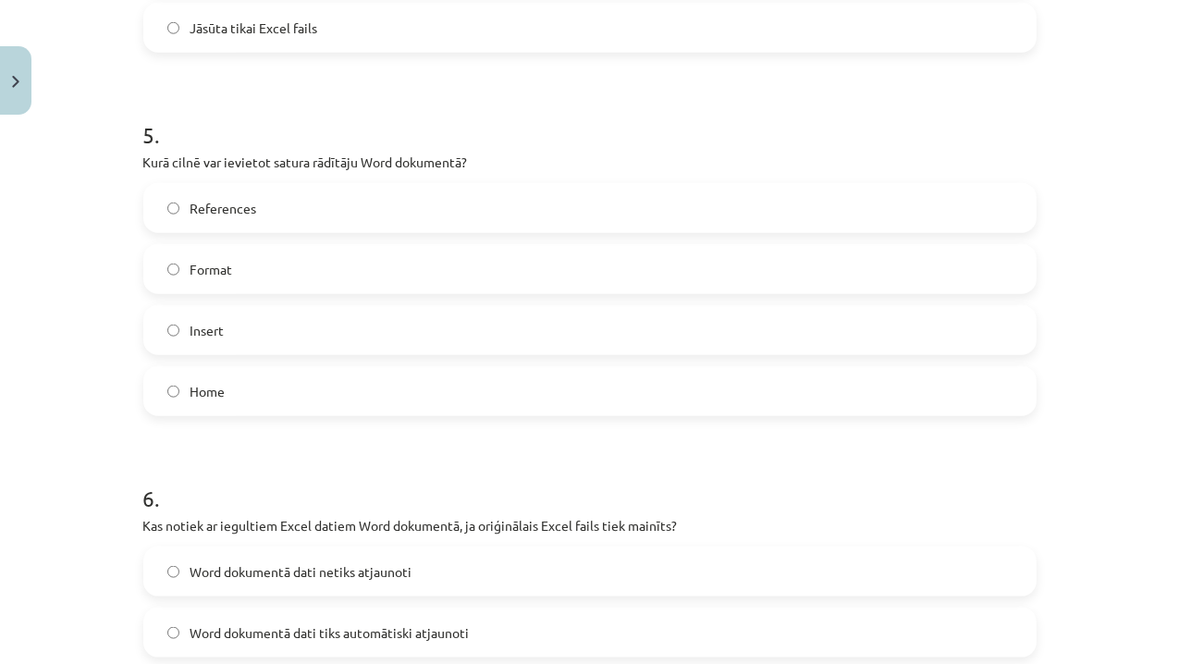
scroll to position [1678, 0]
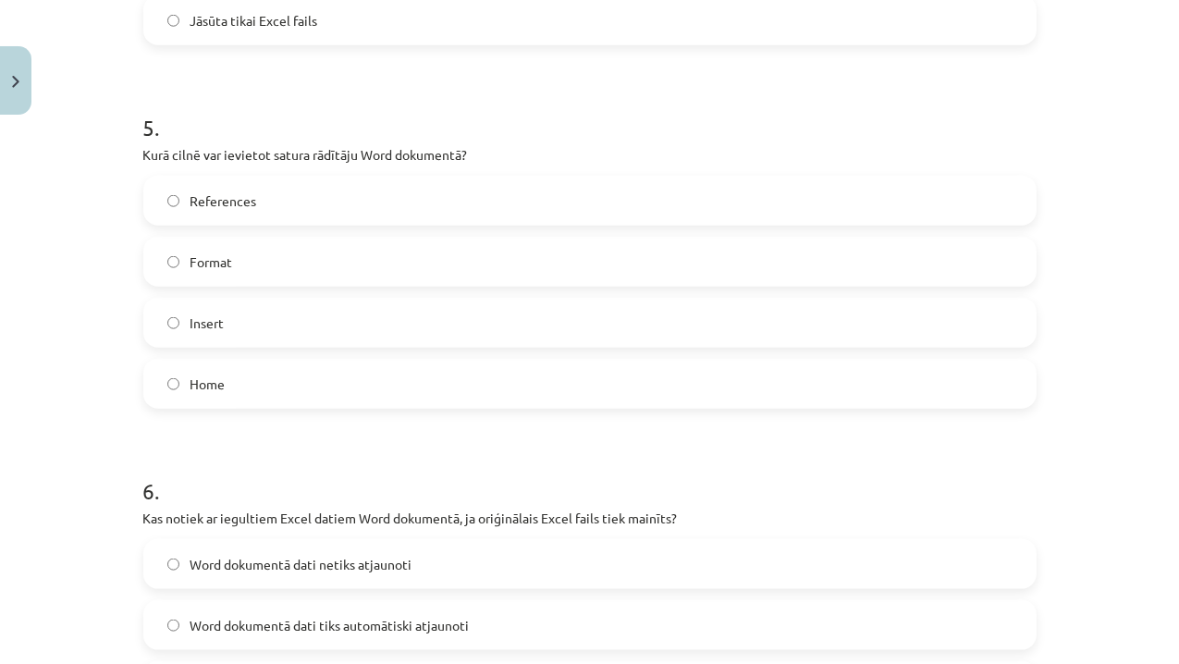
click at [190, 262] on span "Format" at bounding box center [211, 261] width 43 height 19
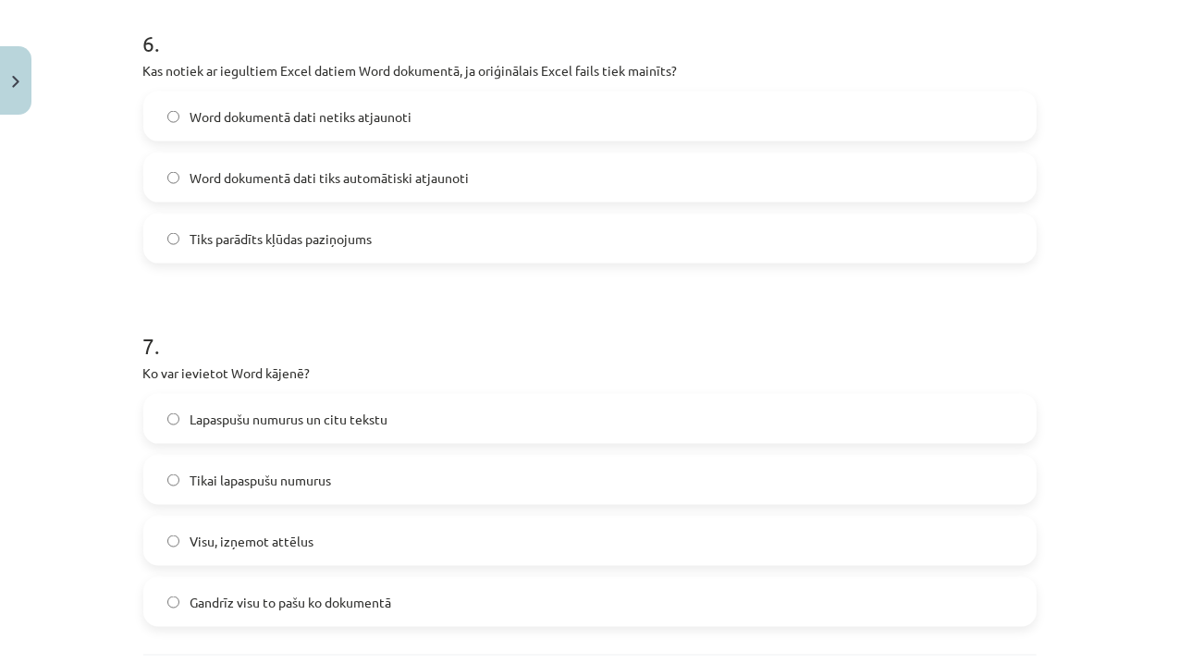
scroll to position [2302, 0]
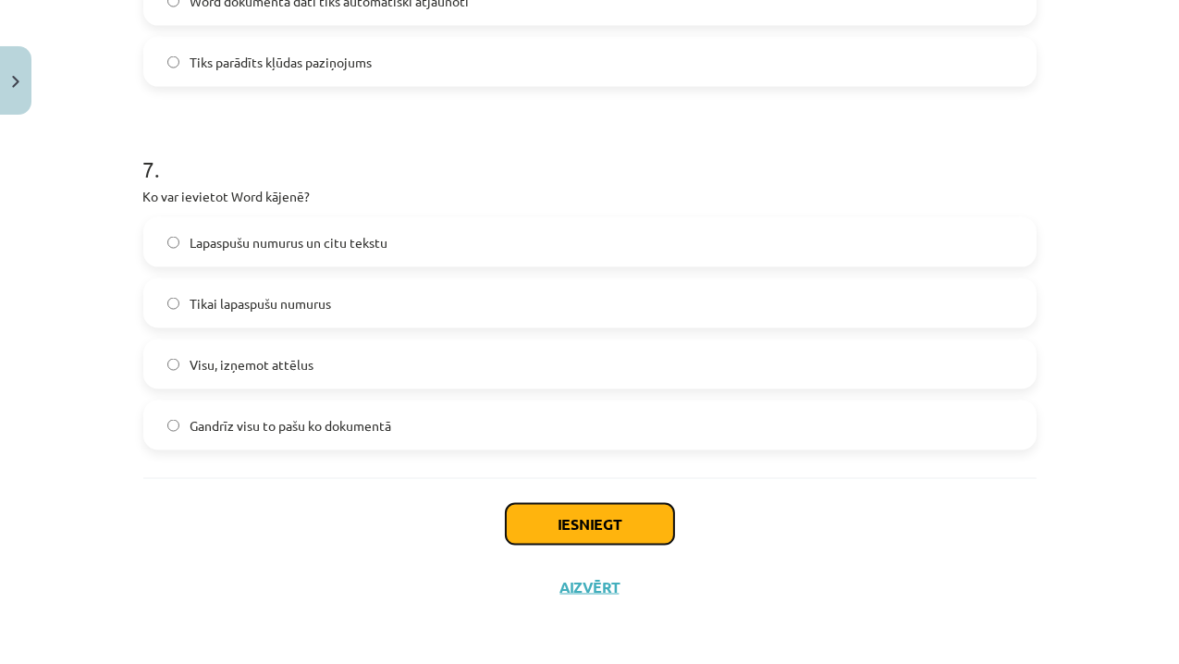
click at [522, 519] on button "Iesniegt" at bounding box center [590, 524] width 168 height 41
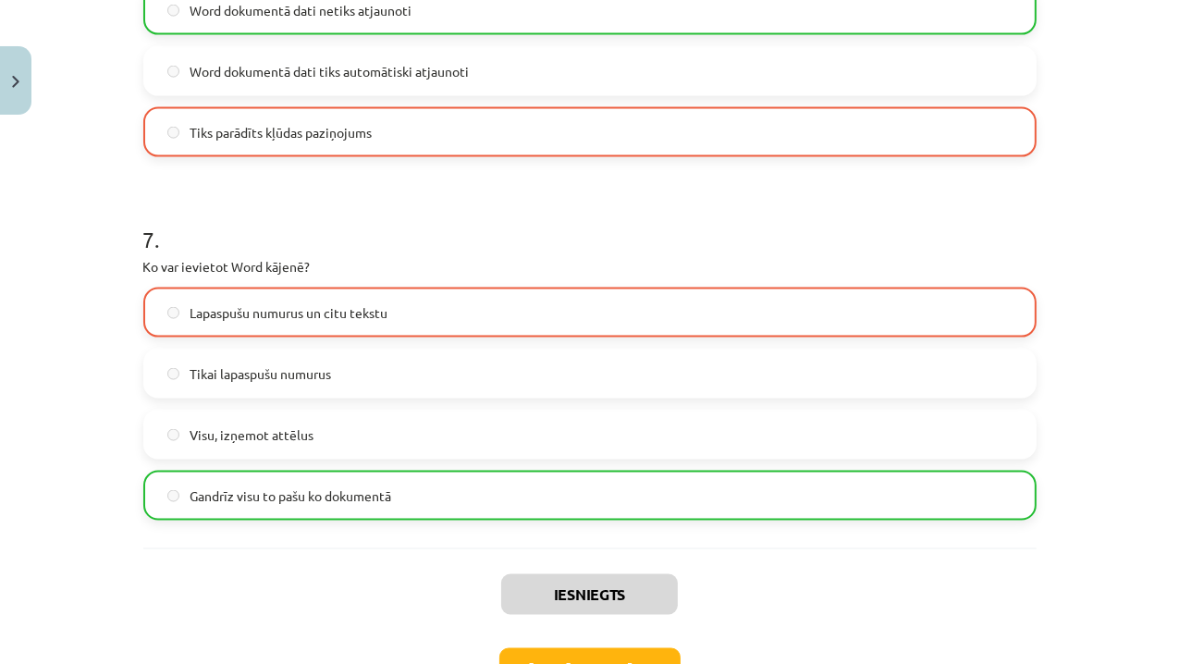
scroll to position [2359, 0]
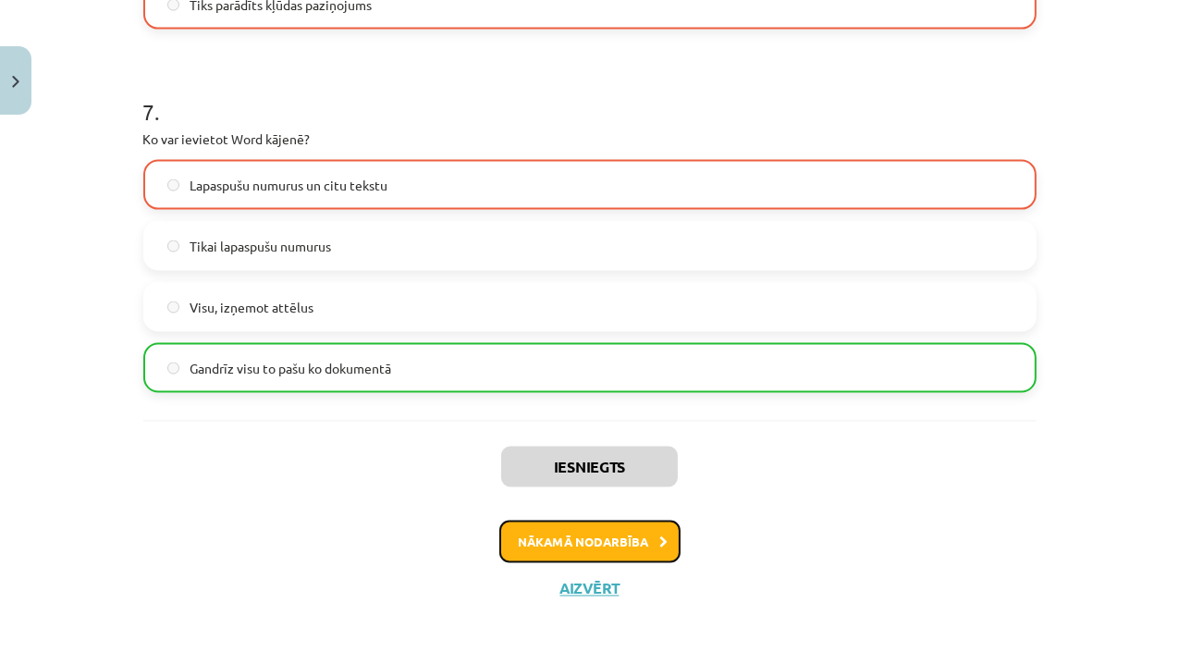
click at [580, 539] on button "Nākamā nodarbība" at bounding box center [589, 542] width 181 height 43
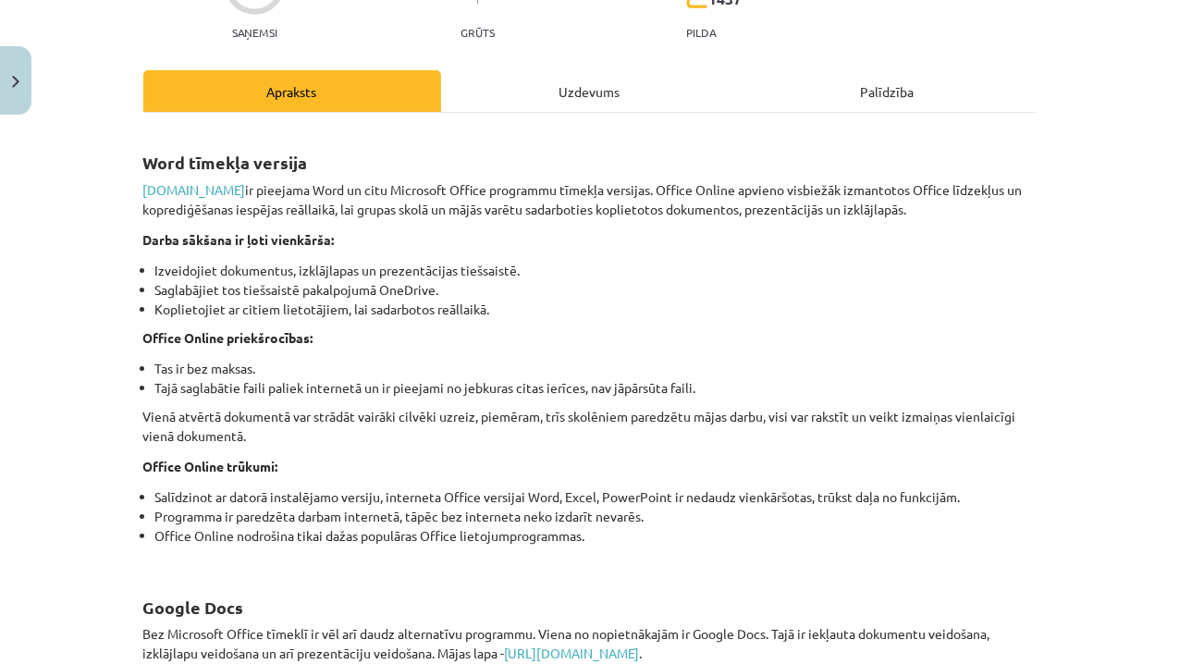
scroll to position [46, 0]
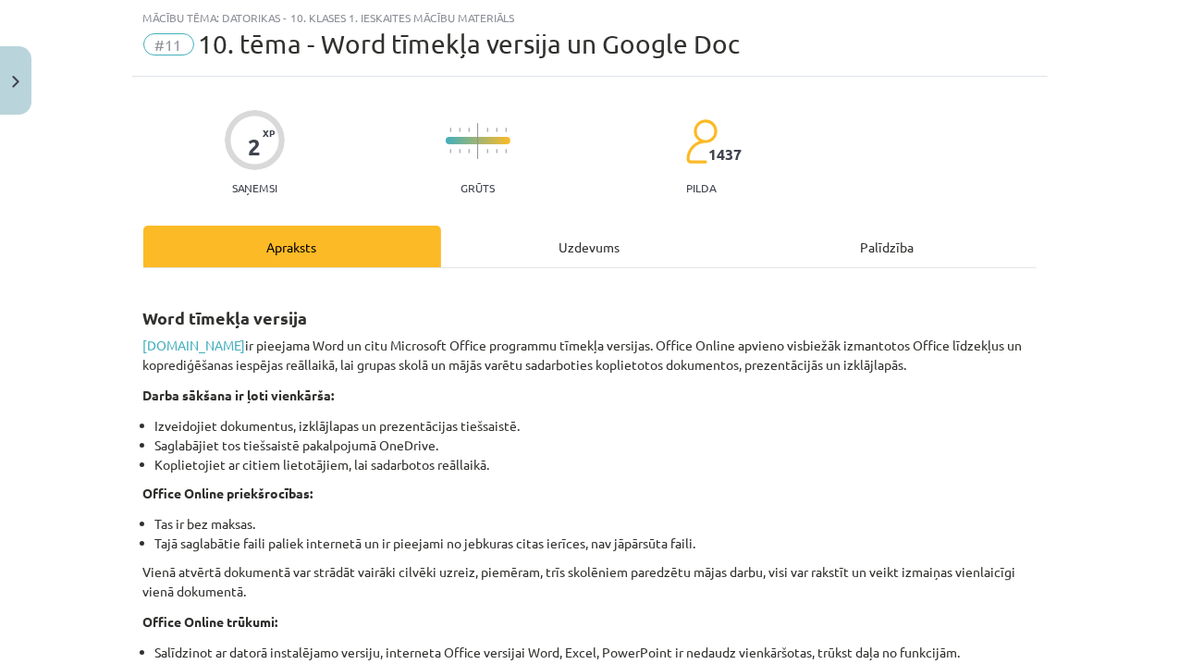
click at [575, 239] on div "Uzdevums" at bounding box center [590, 247] width 298 height 42
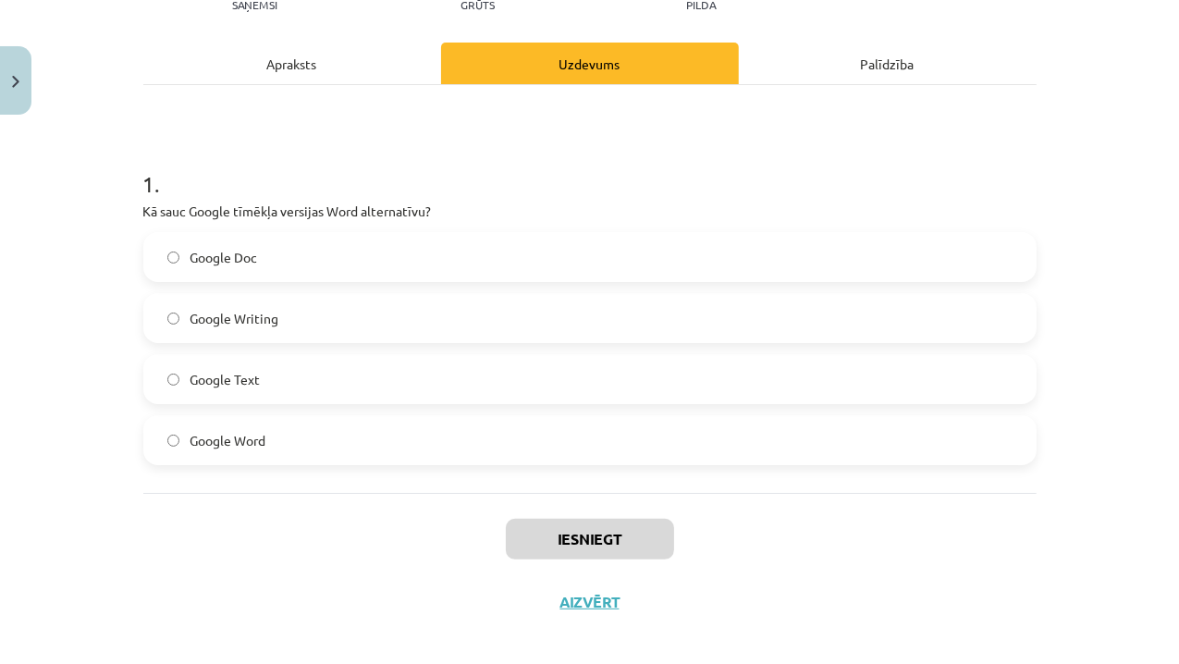
scroll to position [244, 0]
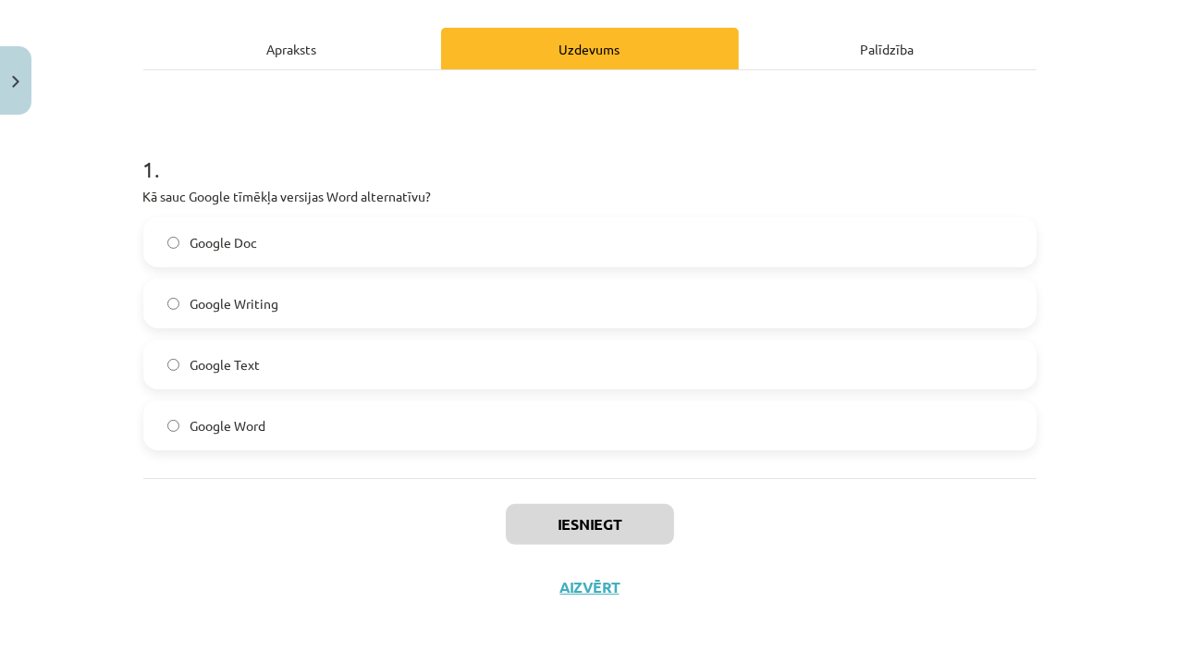
click at [163, 288] on label "Google Writing" at bounding box center [589, 303] width 889 height 46
click at [526, 518] on button "Iesniegt" at bounding box center [590, 524] width 168 height 41
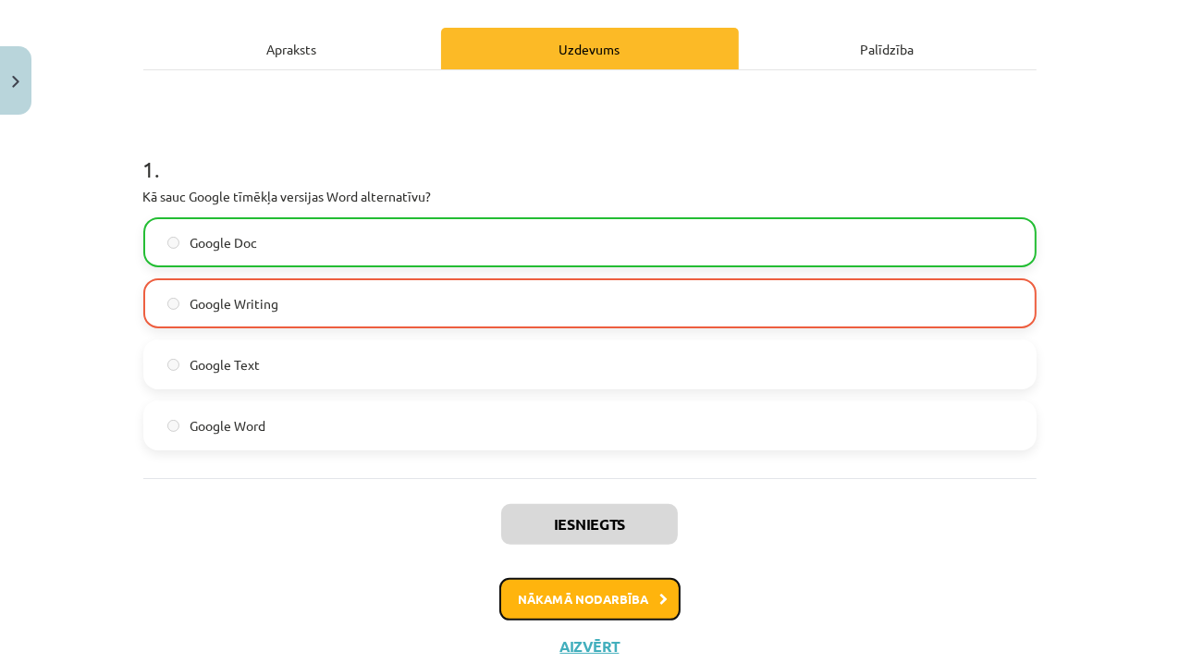
click at [643, 603] on button "Nākamā nodarbība" at bounding box center [589, 599] width 181 height 43
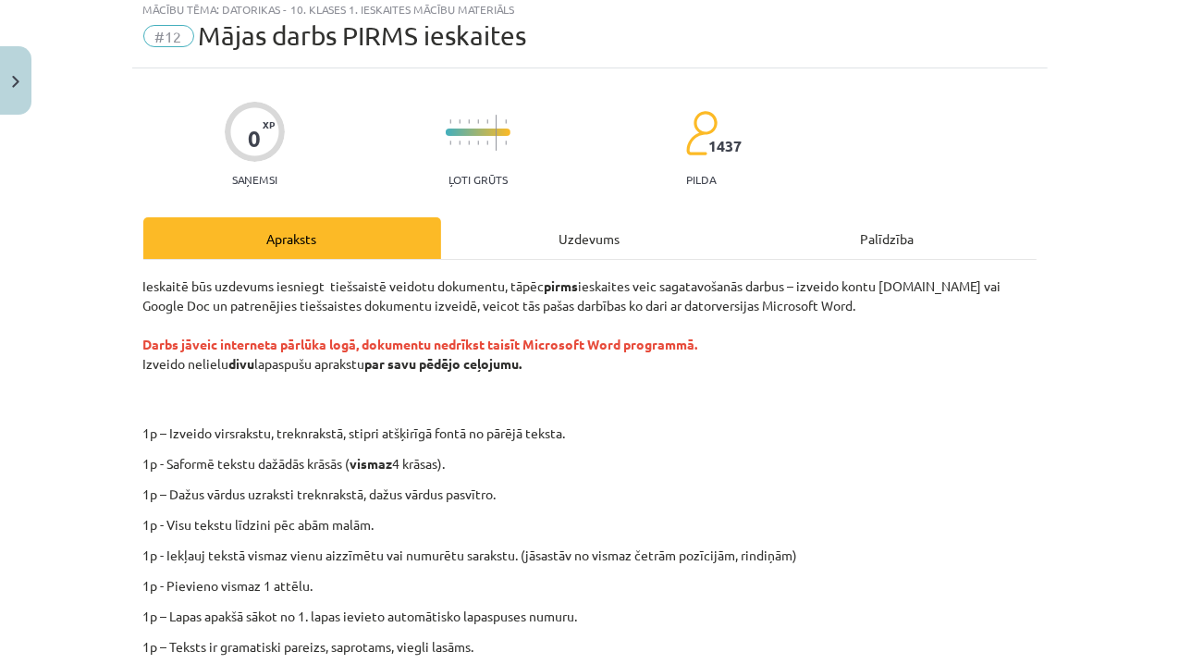
scroll to position [46, 0]
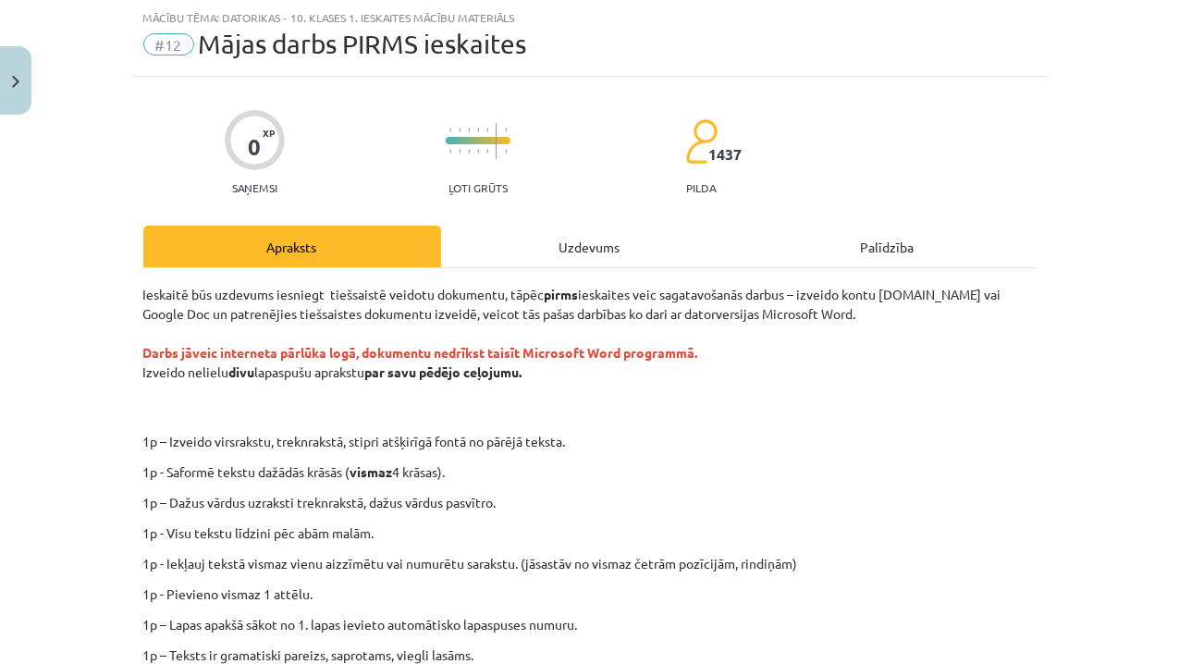
click at [539, 426] on div "Ieskaitē būs uzdevums iesniegt tiešsaistē veidotu dokumentu, tāpēc pirms ieskai…" at bounding box center [589, 550] width 893 height 530
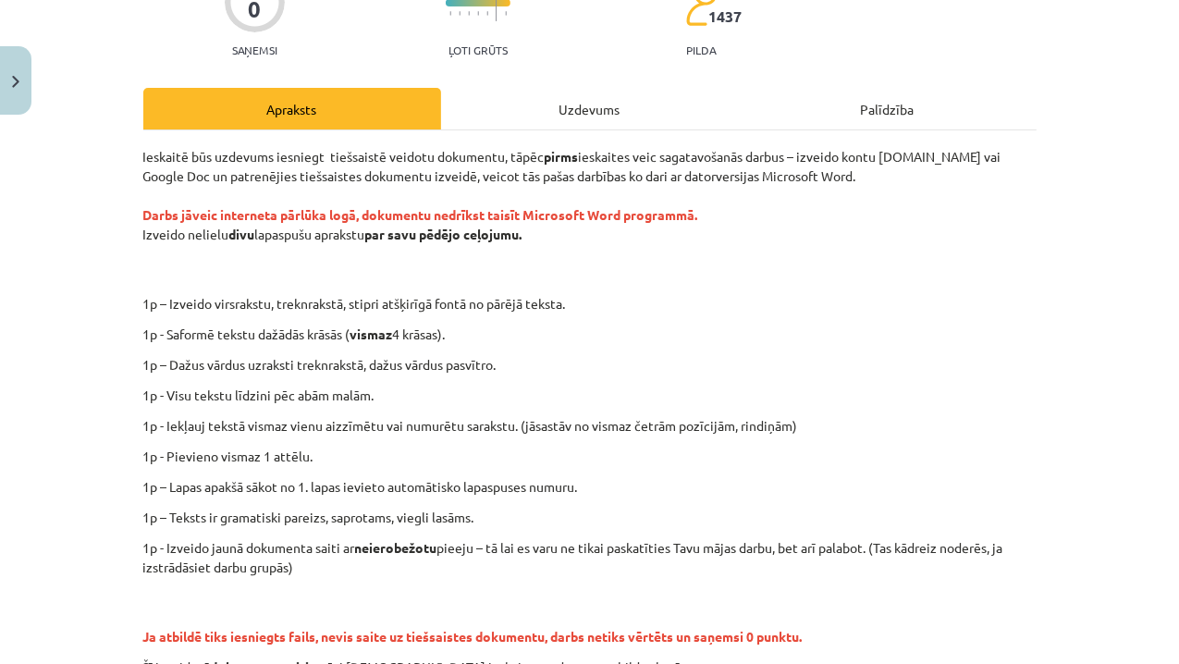
scroll to position [176, 0]
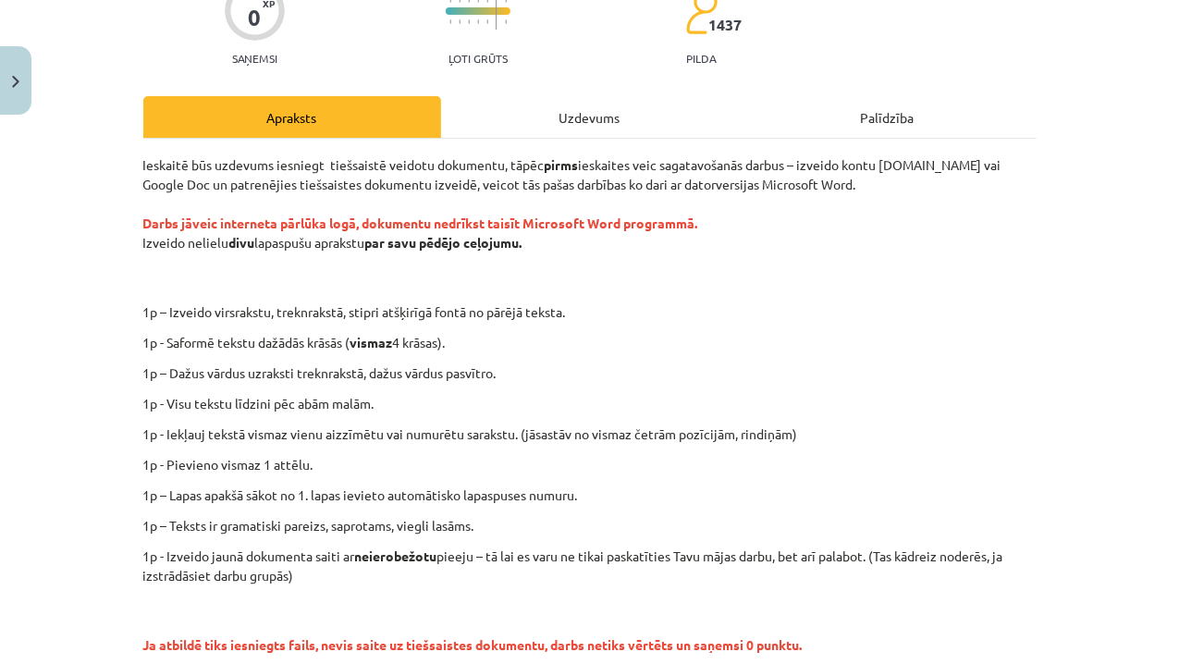
click at [135, 162] on div "0 XP Saņemsi Ļoti grūts 1437 pilda Apraksts Uzdevums Palīdzība Ieskaitē būs uzd…" at bounding box center [589, 400] width 915 height 906
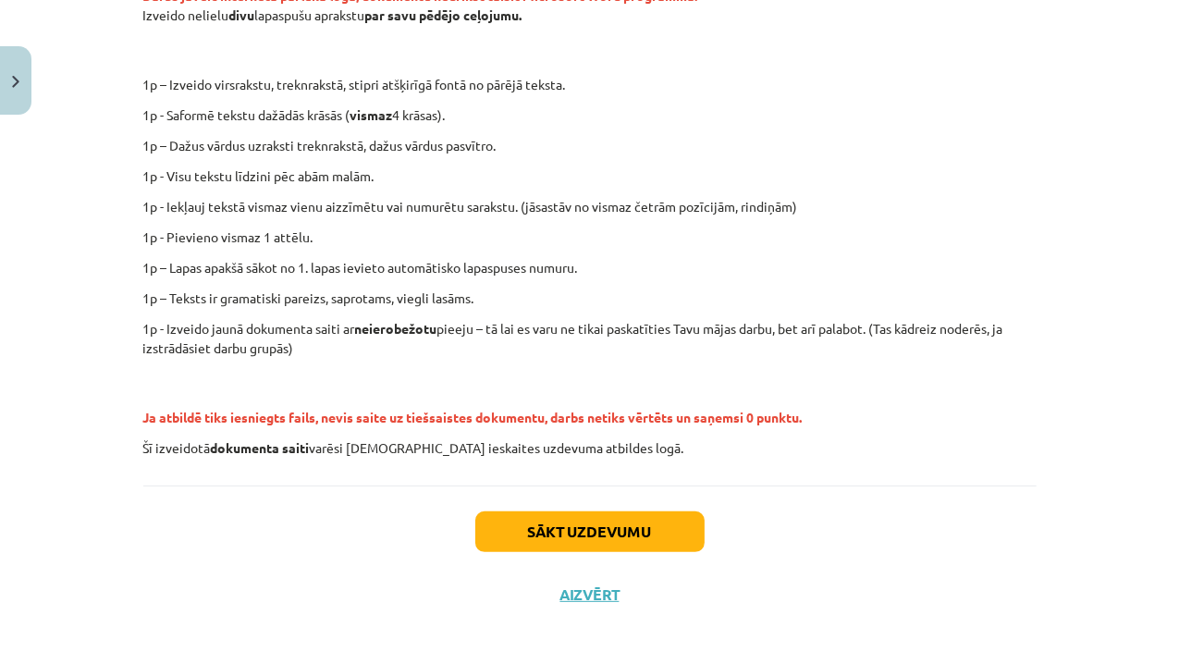
scroll to position [410, 0]
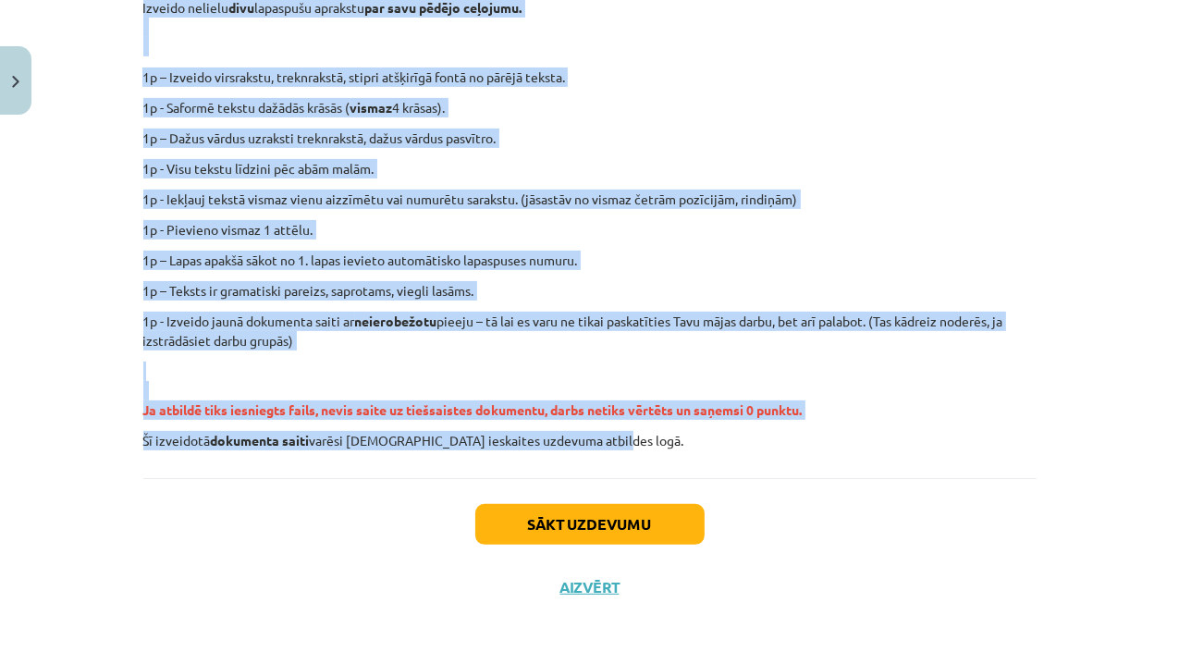
drag, startPoint x: 135, startPoint y: 162, endPoint x: 601, endPoint y: 435, distance: 540.4
click at [601, 435] on div "0 XP Saņemsi Ļoti grūts 1437 pilda Apraksts Uzdevums Palīdzība Ieskaitē būs uzd…" at bounding box center [589, 165] width 915 height 906
copy div "Loremips dol sitametc adipisci elitseddoe tempori utlaboree, dolor magna aliqua…"
click at [814, 234] on p "1p - Pievieno vismaz 1 attēlu." at bounding box center [589, 229] width 893 height 19
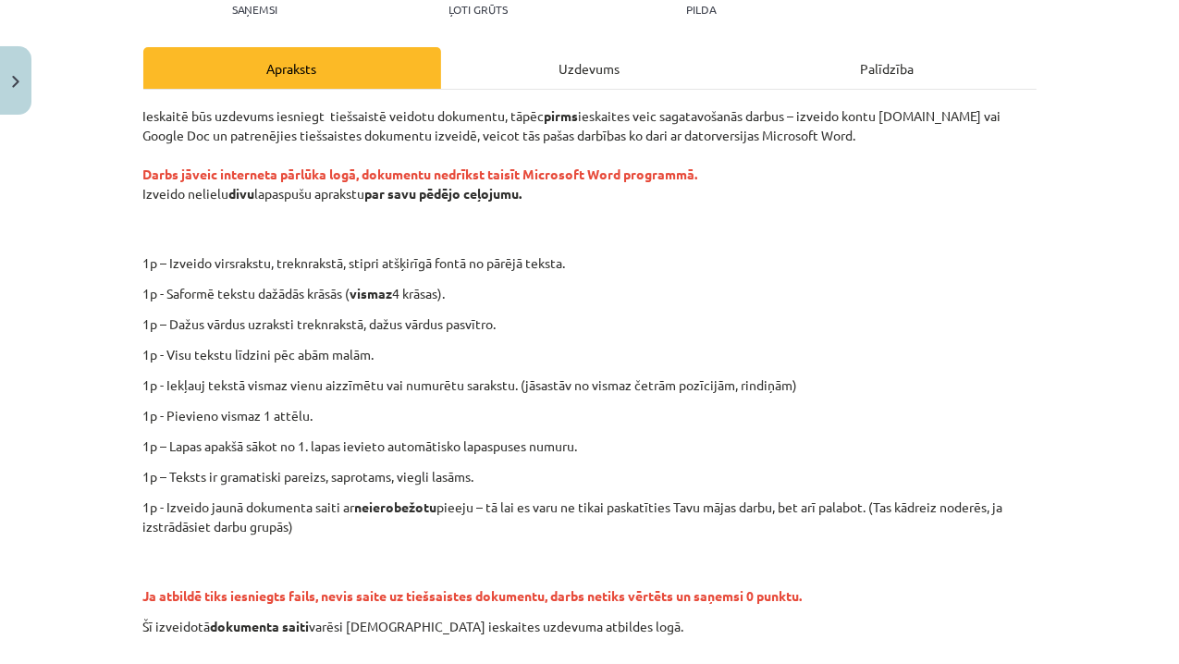
scroll to position [224, 0]
click at [558, 75] on div "Uzdevums" at bounding box center [590, 69] width 298 height 42
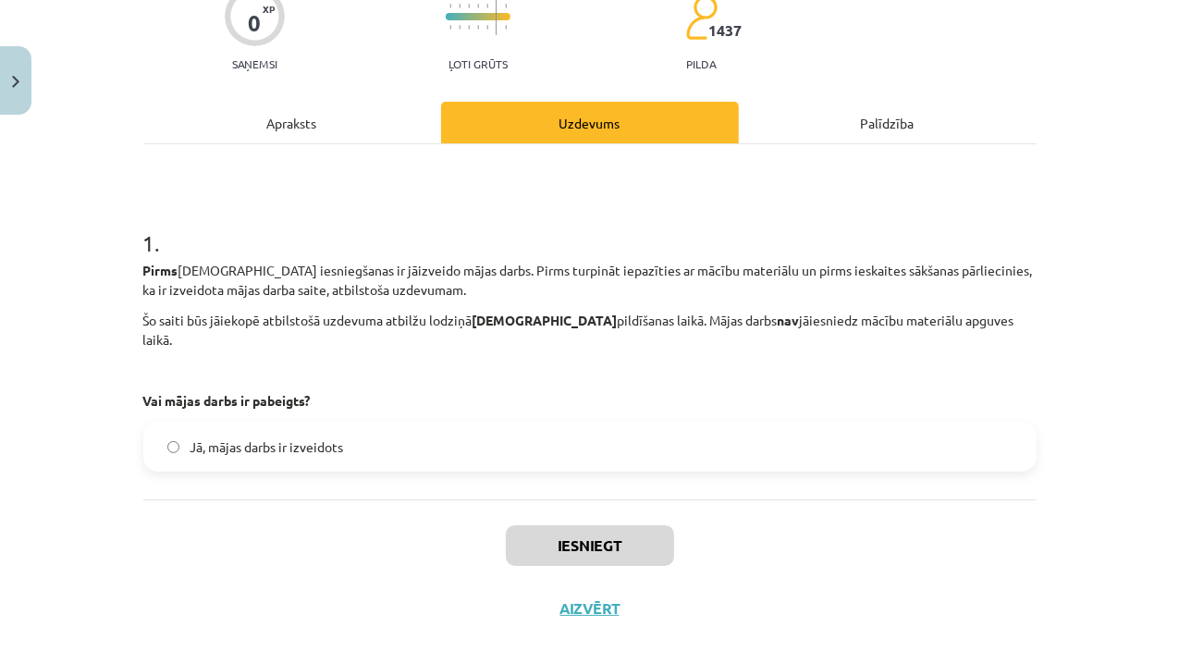
scroll to position [172, 0]
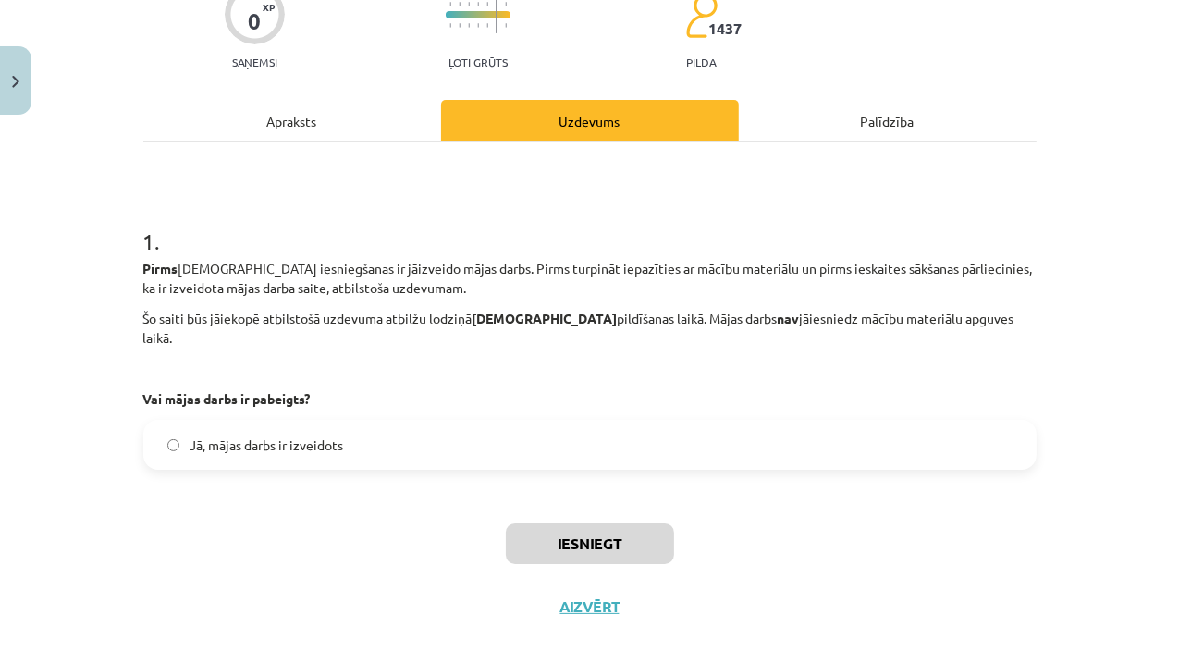
click at [188, 438] on label "Jā, mājas darbs ir izveidots" at bounding box center [589, 445] width 889 height 46
click at [596, 523] on button "Iesniegt" at bounding box center [590, 543] width 168 height 41
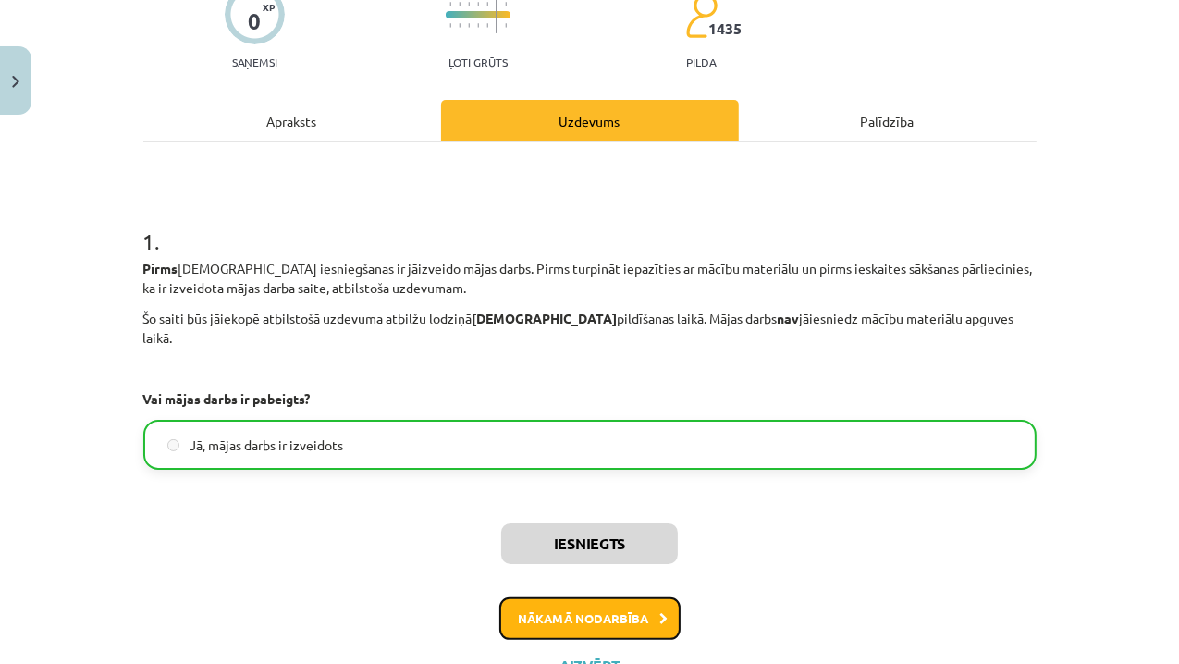
click at [614, 602] on button "Nākamā nodarbība" at bounding box center [589, 618] width 181 height 43
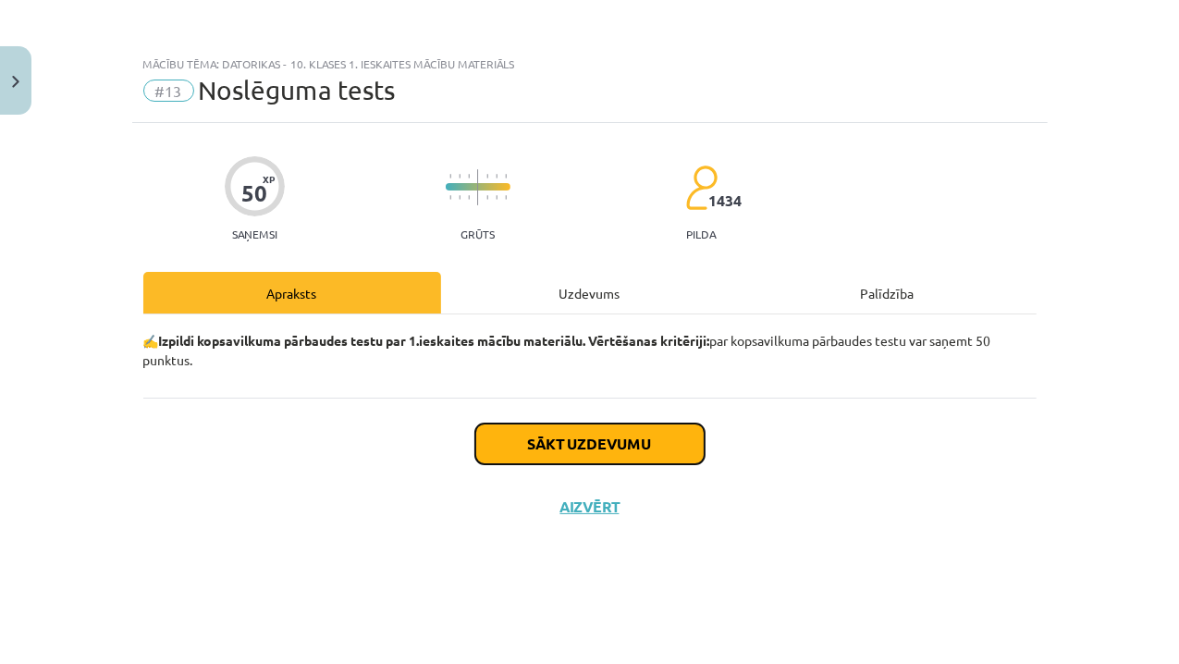
click at [616, 449] on button "Sākt uzdevumu" at bounding box center [589, 443] width 229 height 41
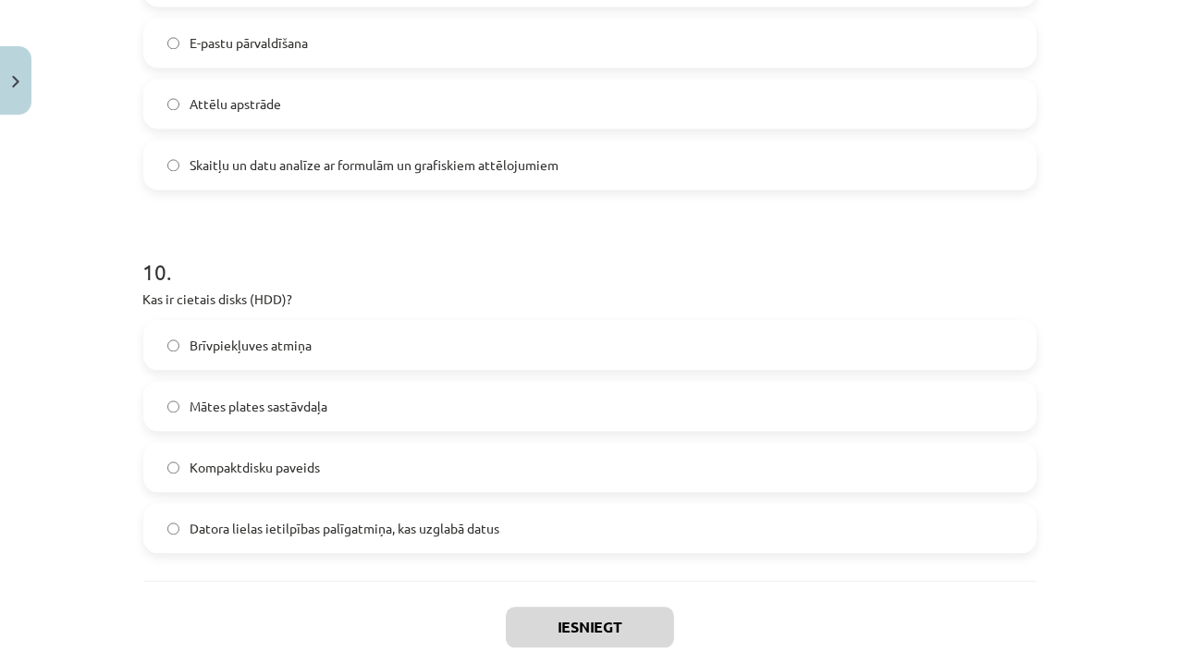
scroll to position [3479, 0]
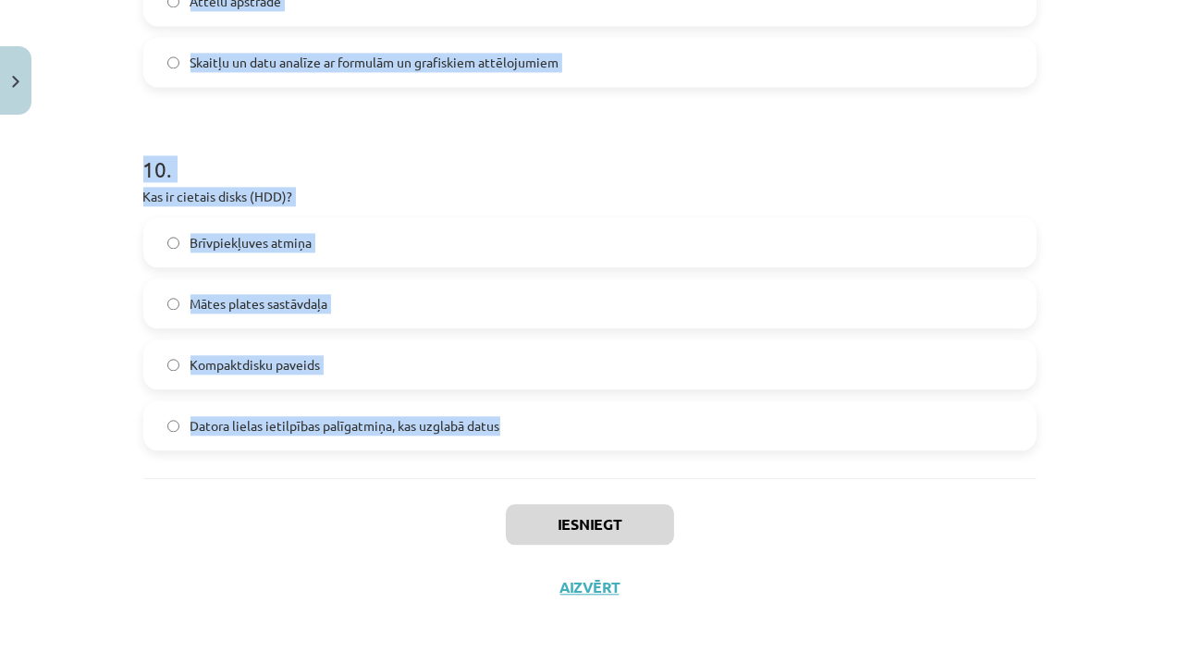
drag, startPoint x: 140, startPoint y: 408, endPoint x: 515, endPoint y: 438, distance: 376.6
copy form "0 . Lo Ipsu dolo sitame, cons adipiscin elits do eiusmod? Temp Incididu Utla Et…"
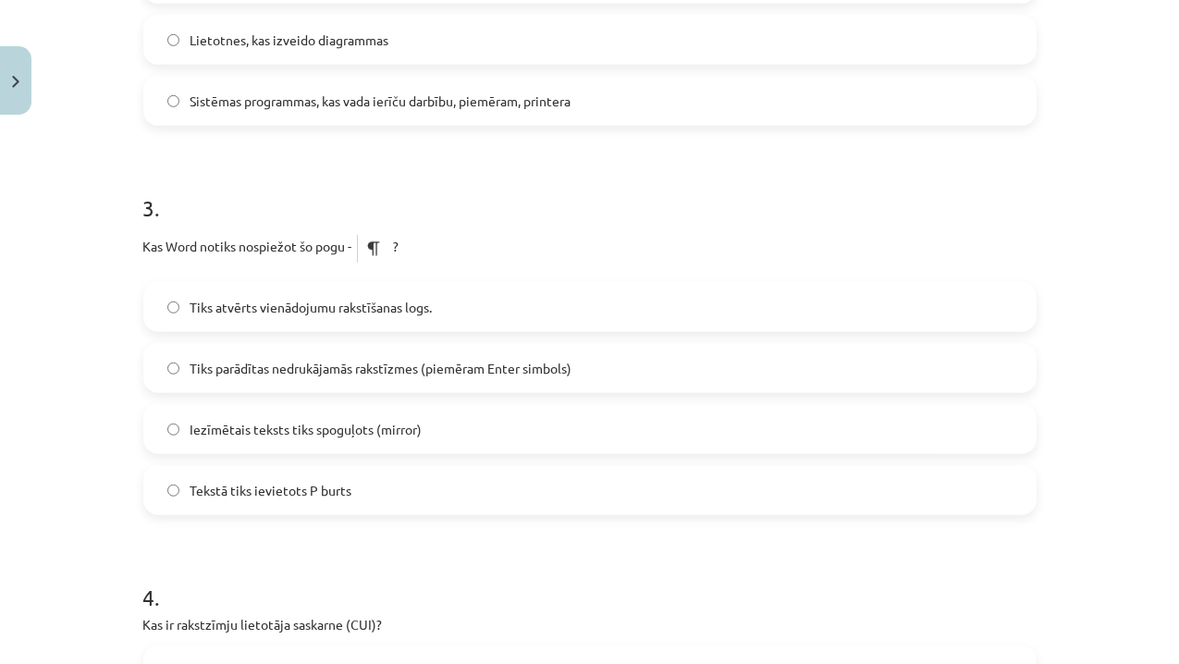
scroll to position [932, 0]
click at [165, 319] on label "Tiks atvērts vienādojumu rakstīšanas logs." at bounding box center [589, 307] width 889 height 46
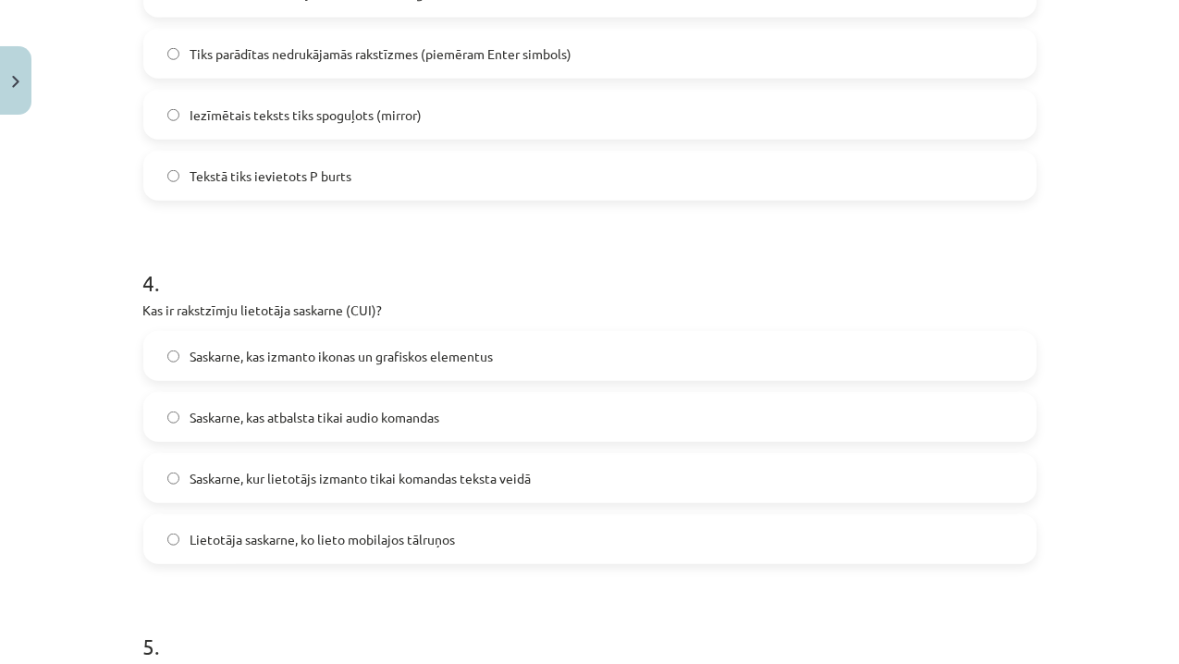
scroll to position [1248, 0]
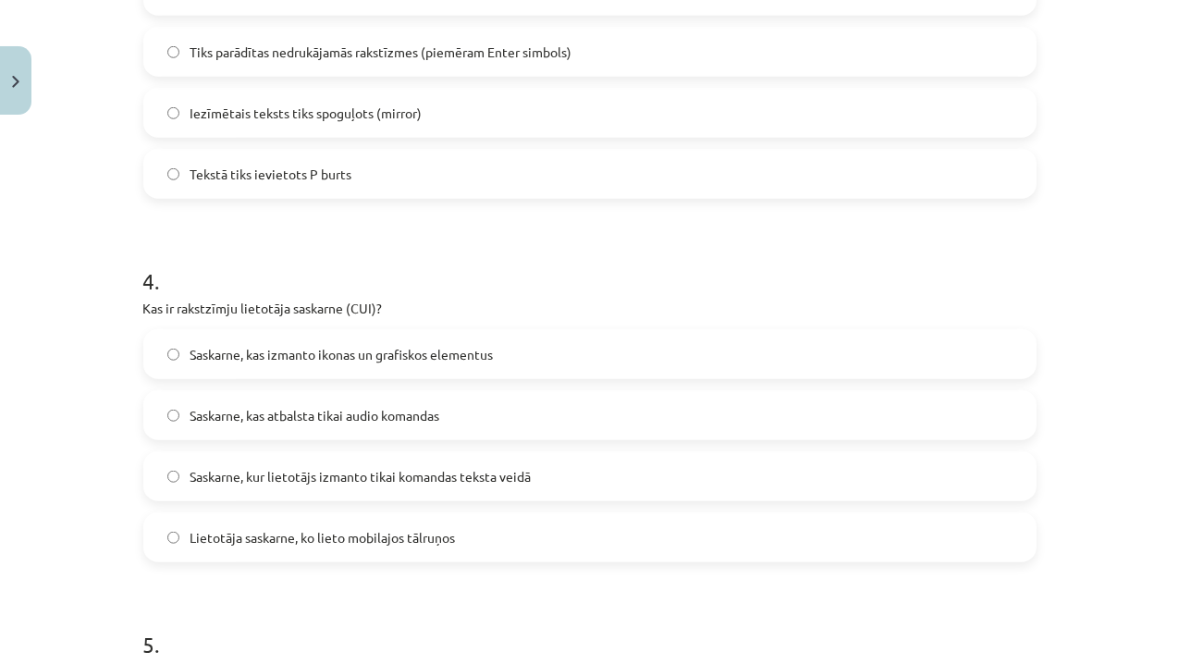
click at [154, 354] on label "Saskarne, kas izmanto ikonas un grafiskos elementus" at bounding box center [589, 354] width 889 height 46
click at [190, 467] on span "Saskarne, kur lietotājs izmanto tikai komandas teksta veidā" at bounding box center [360, 476] width 341 height 19
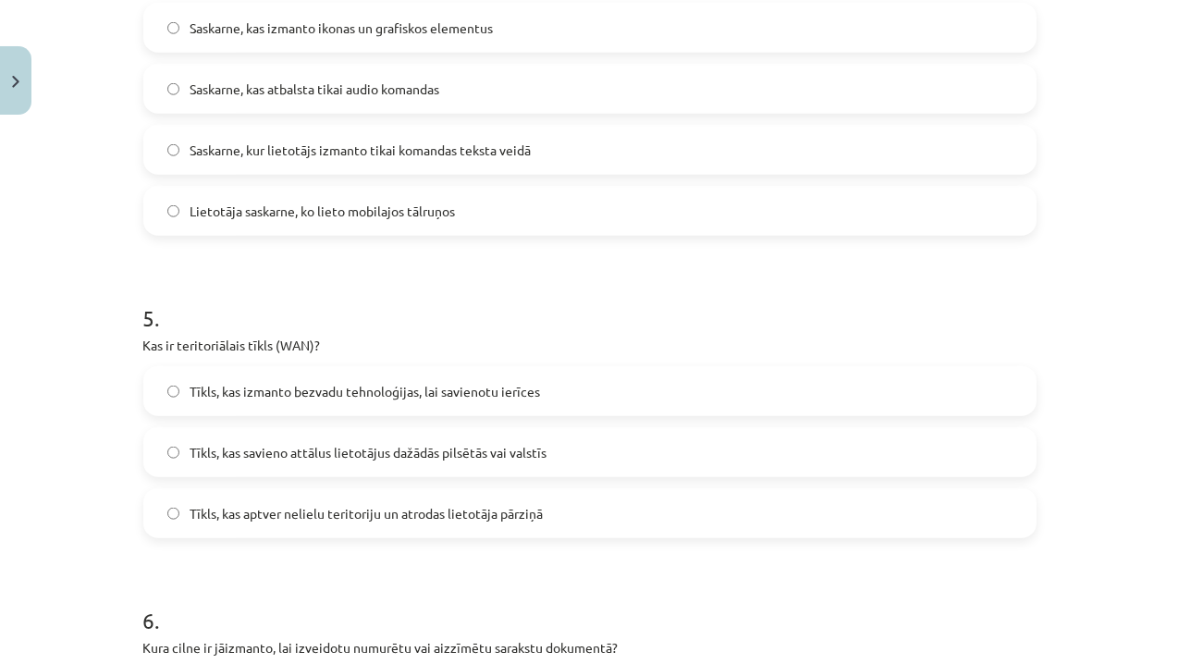
scroll to position [1578, 0]
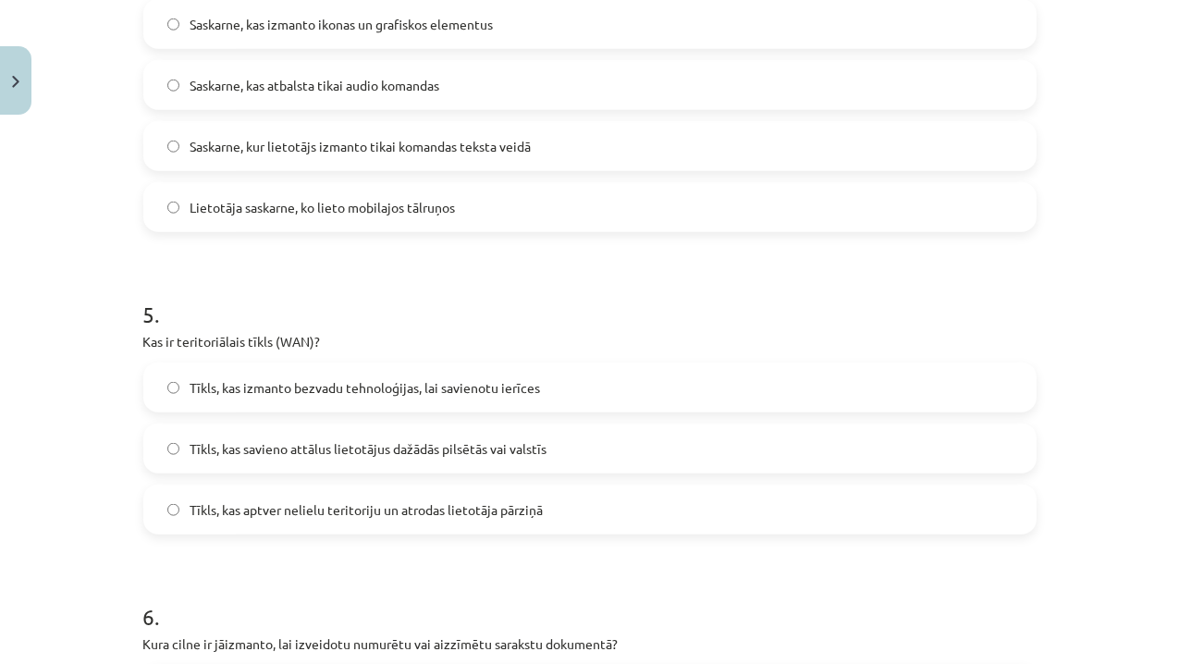
click at [177, 447] on label "Tīkls, kas savieno attālus lietotājus dažādās pilsētās vai valstīs" at bounding box center [589, 448] width 889 height 46
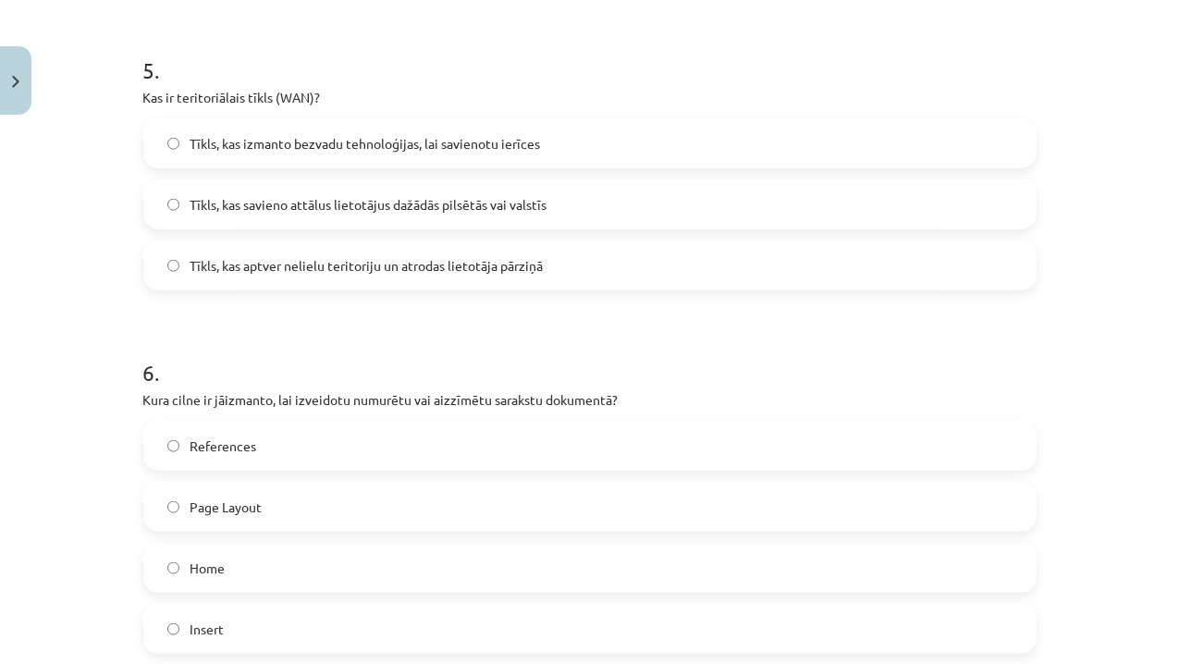
scroll to position [1827, 0]
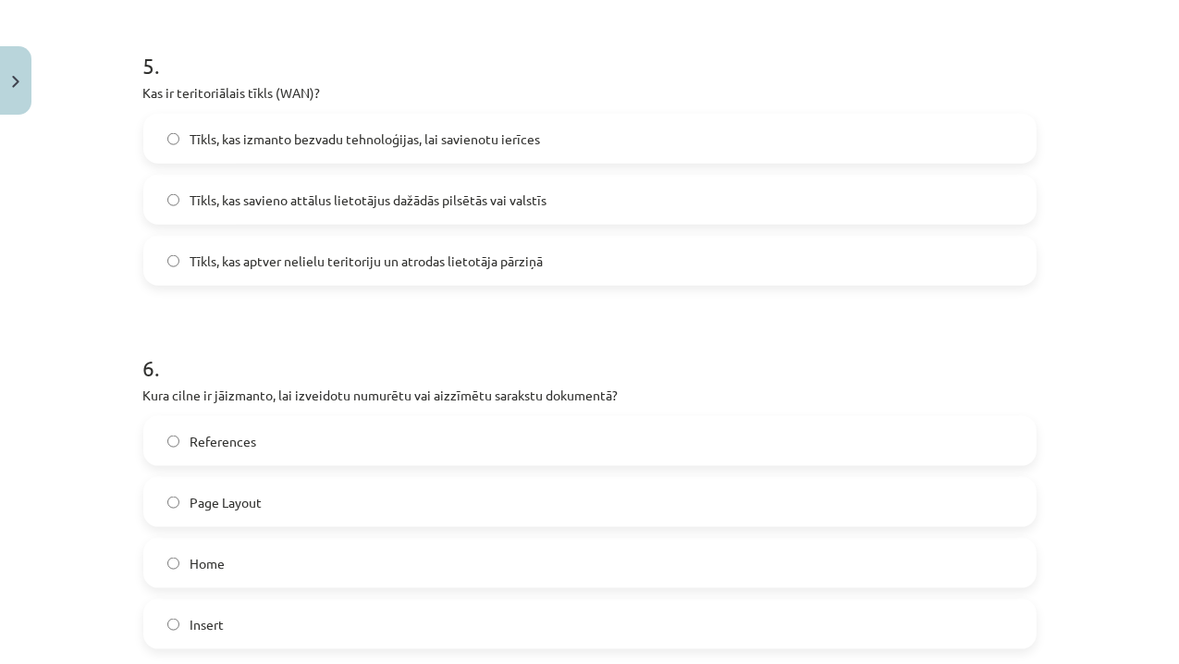
click at [165, 570] on label "Home" at bounding box center [589, 563] width 889 height 46
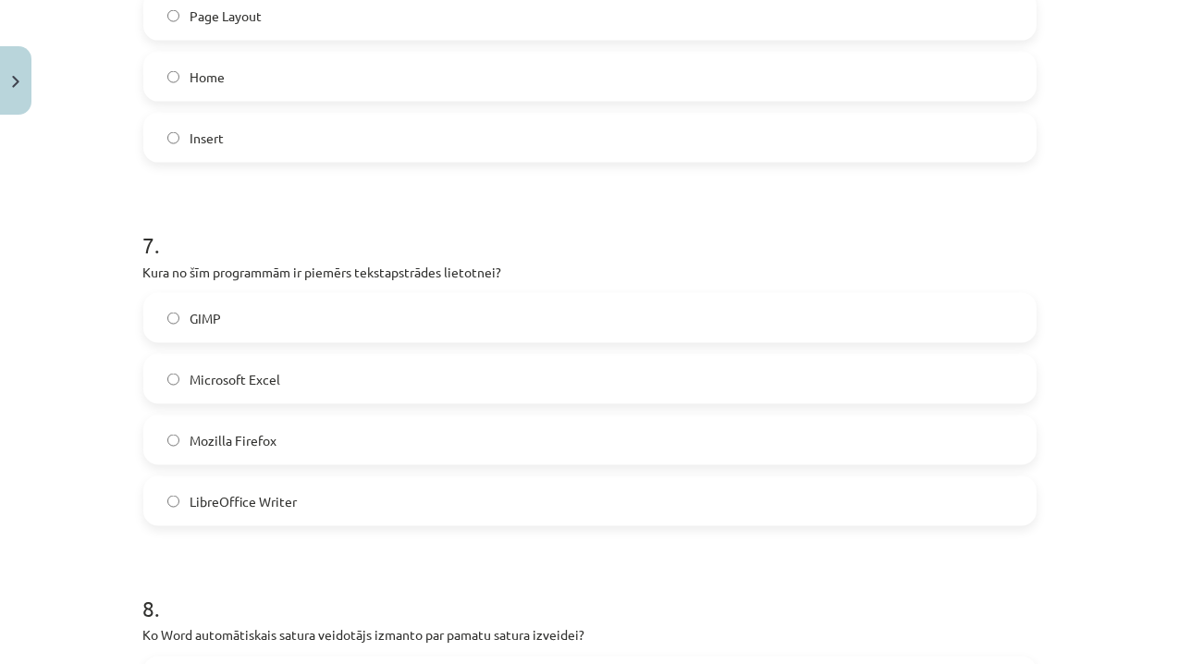
scroll to position [2313, 0]
click at [161, 489] on label "LibreOffice Writer" at bounding box center [589, 501] width 889 height 46
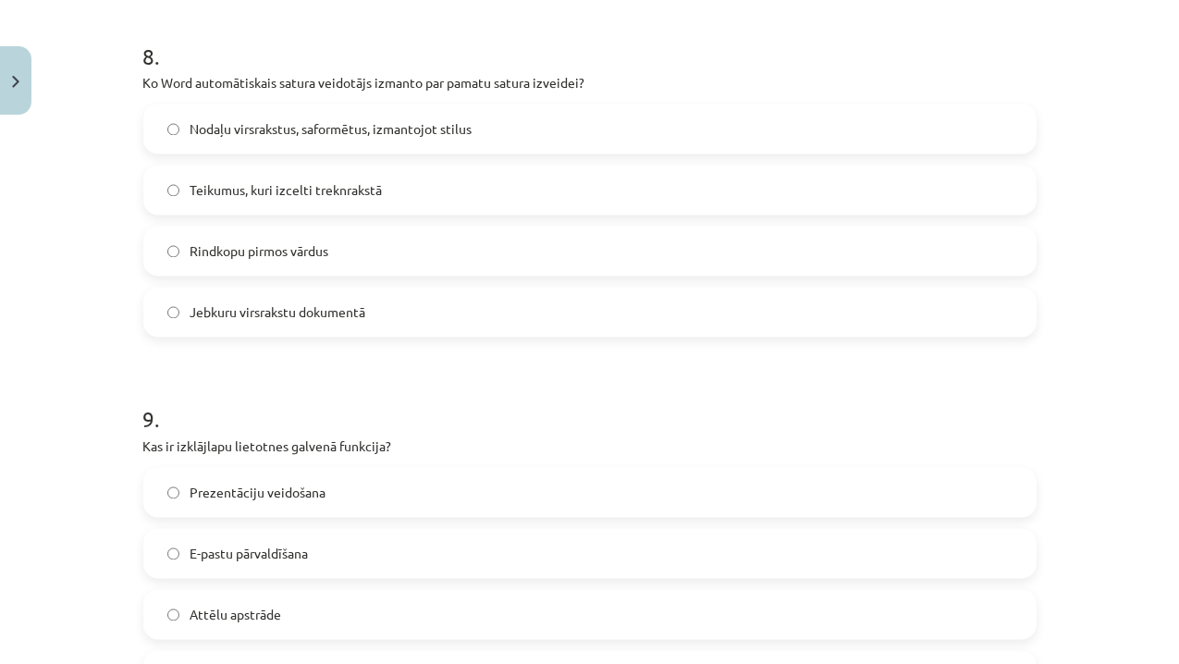
scroll to position [2898, 0]
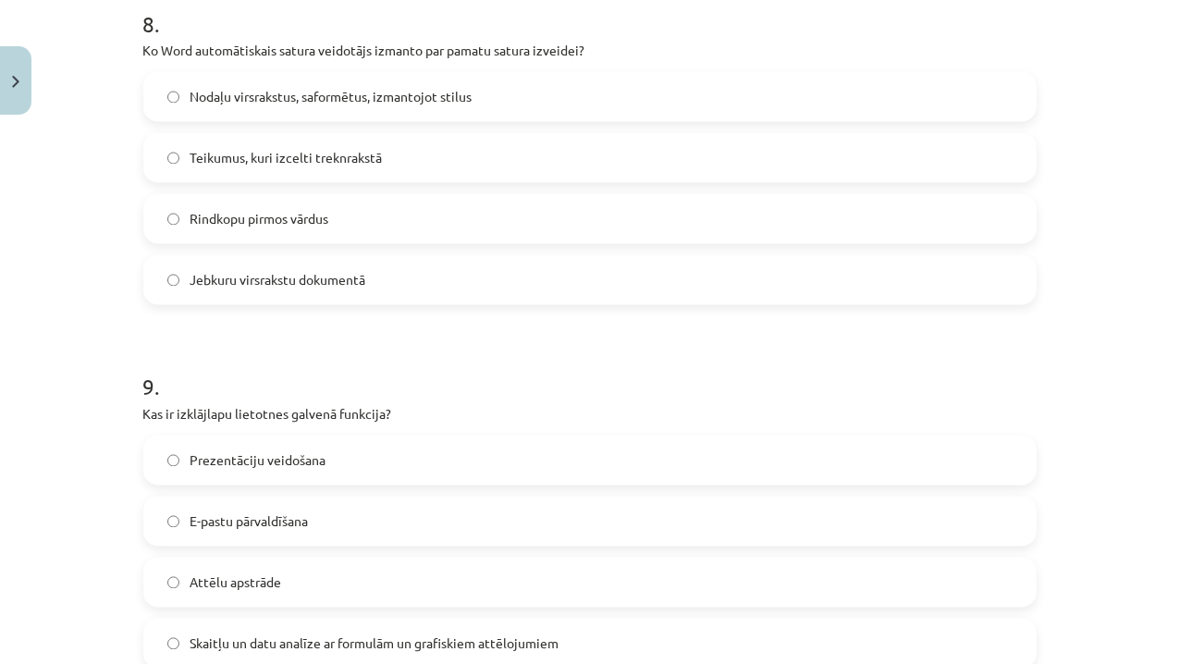
click at [157, 439] on label "Prezentāciju veidošana" at bounding box center [589, 460] width 889 height 46
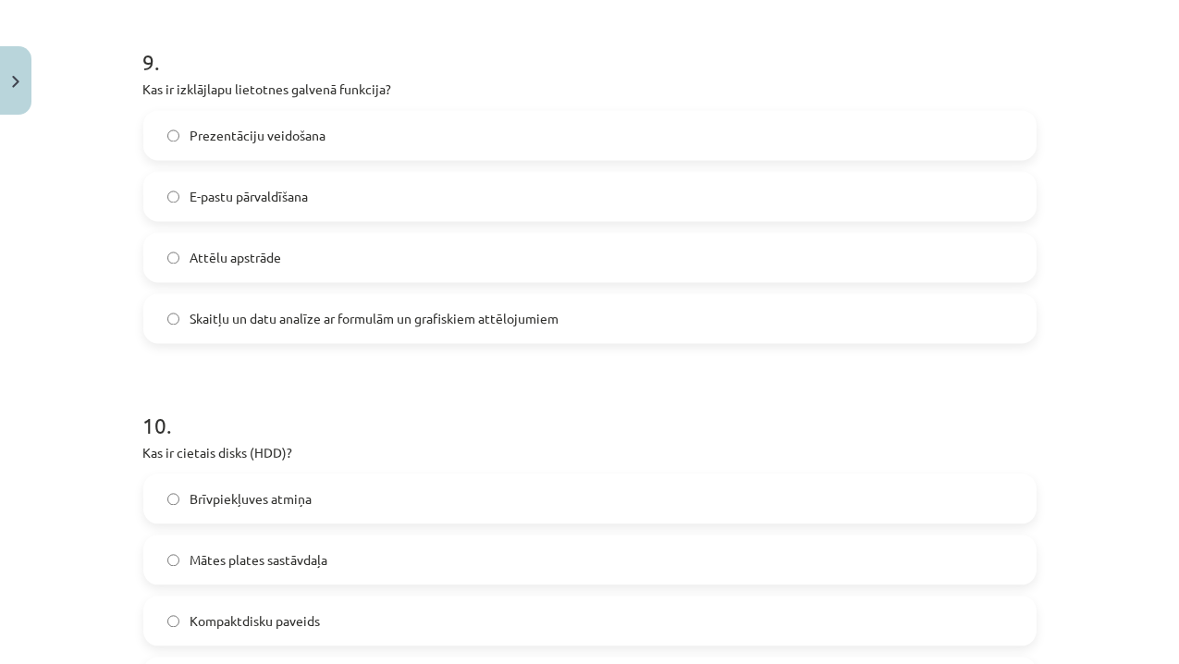
scroll to position [3254, 0]
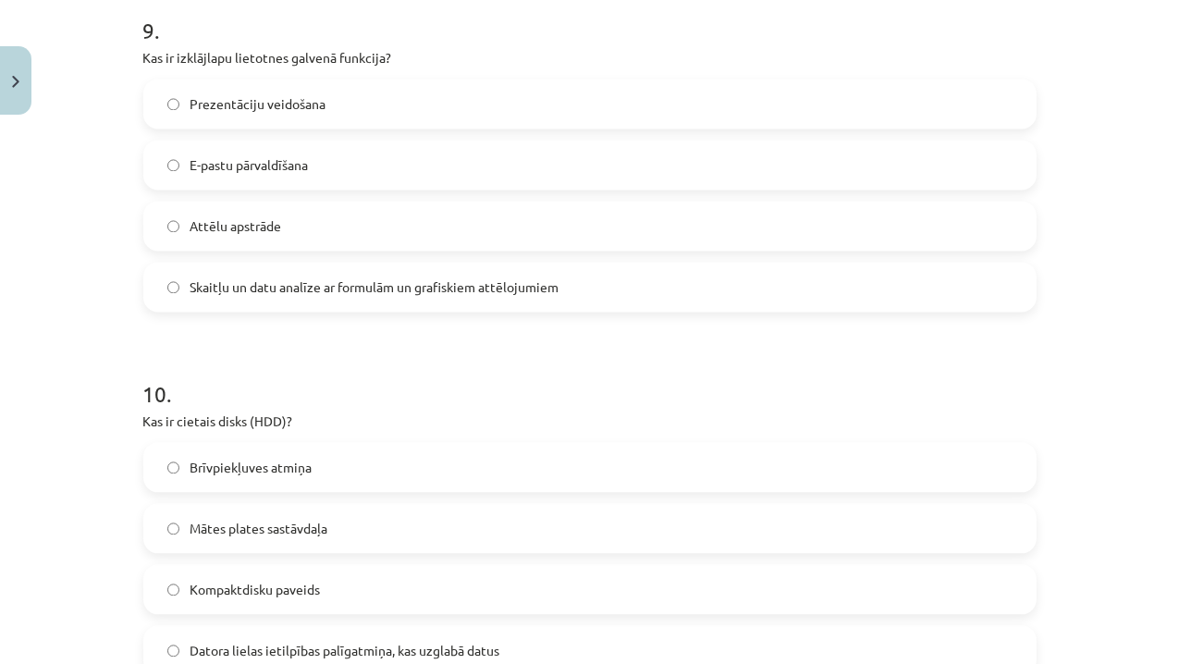
click at [200, 472] on span "Brīvpiekļuves atmiņa" at bounding box center [251, 467] width 122 height 19
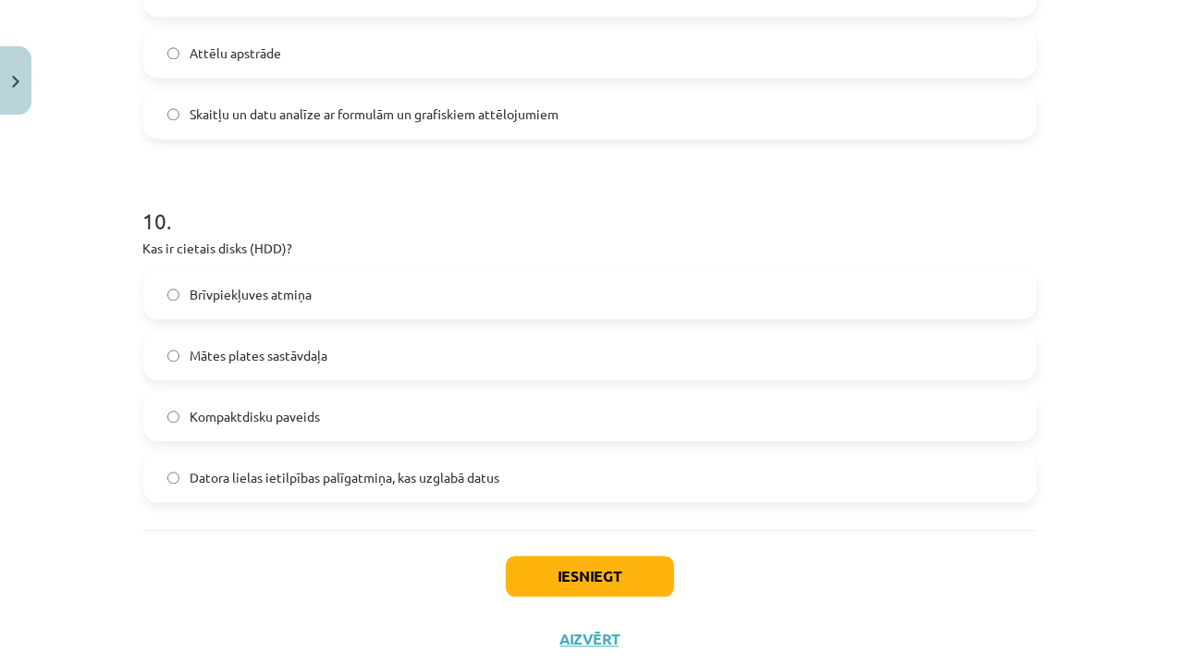
scroll to position [3429, 0]
click at [185, 398] on label "Kompaktdisku paveids" at bounding box center [589, 414] width 889 height 46
click at [582, 573] on button "Iesniegt" at bounding box center [590, 574] width 168 height 41
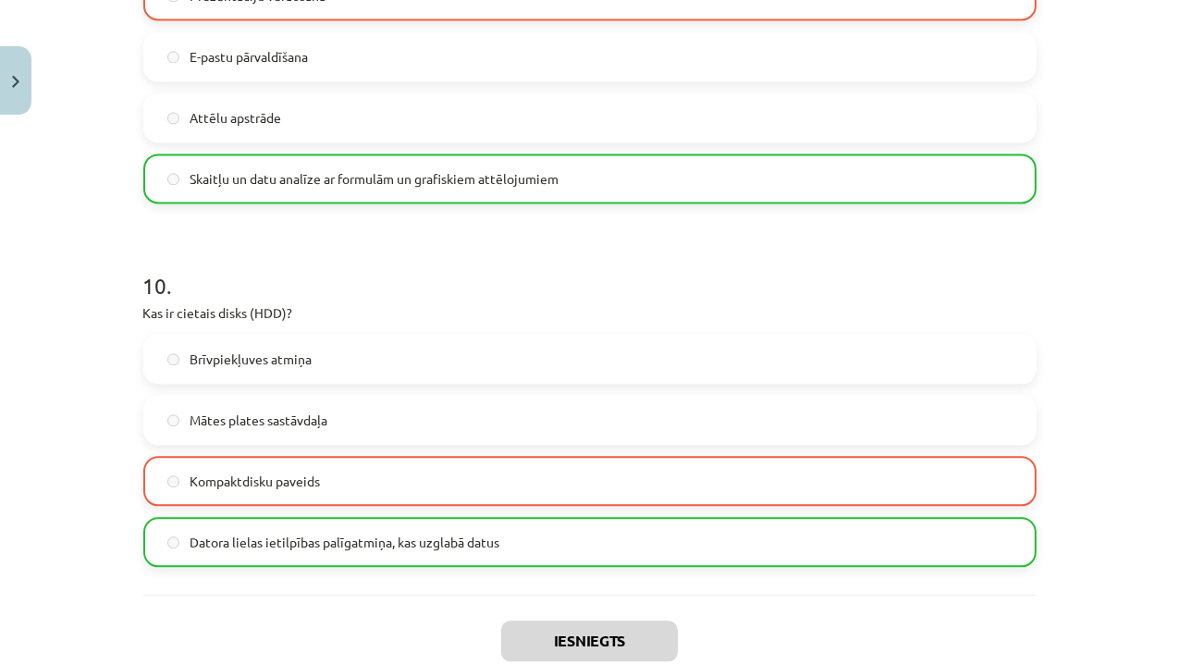
scroll to position [3537, 0]
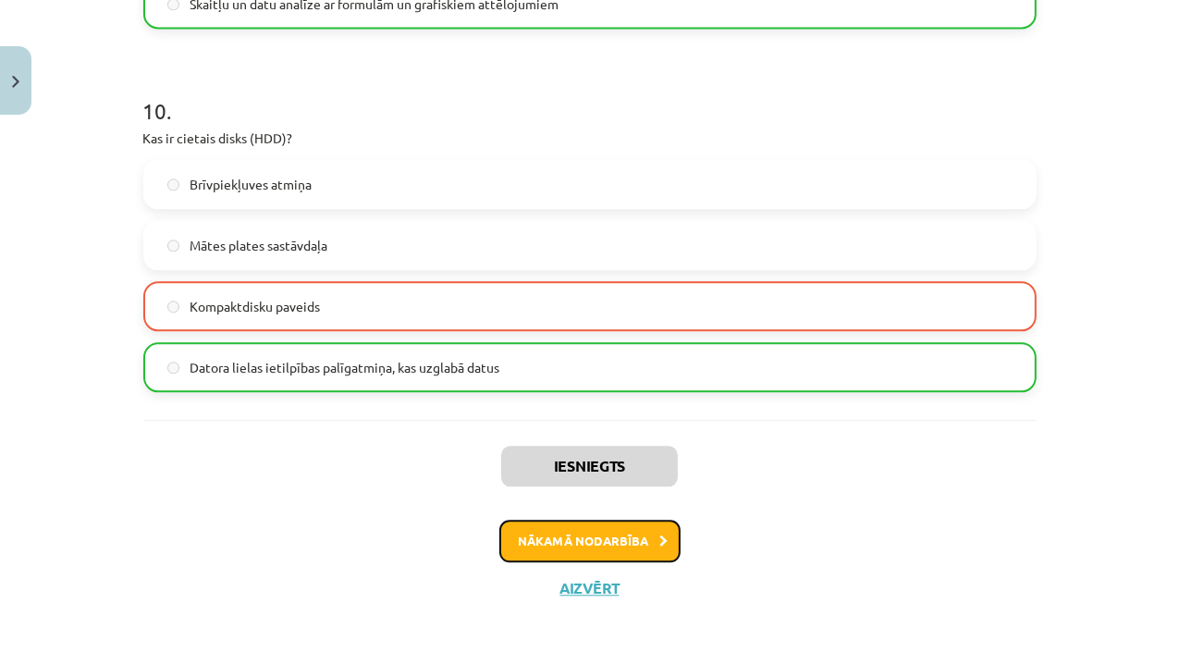
click at [629, 537] on button "Nākamā nodarbība" at bounding box center [589, 541] width 181 height 43
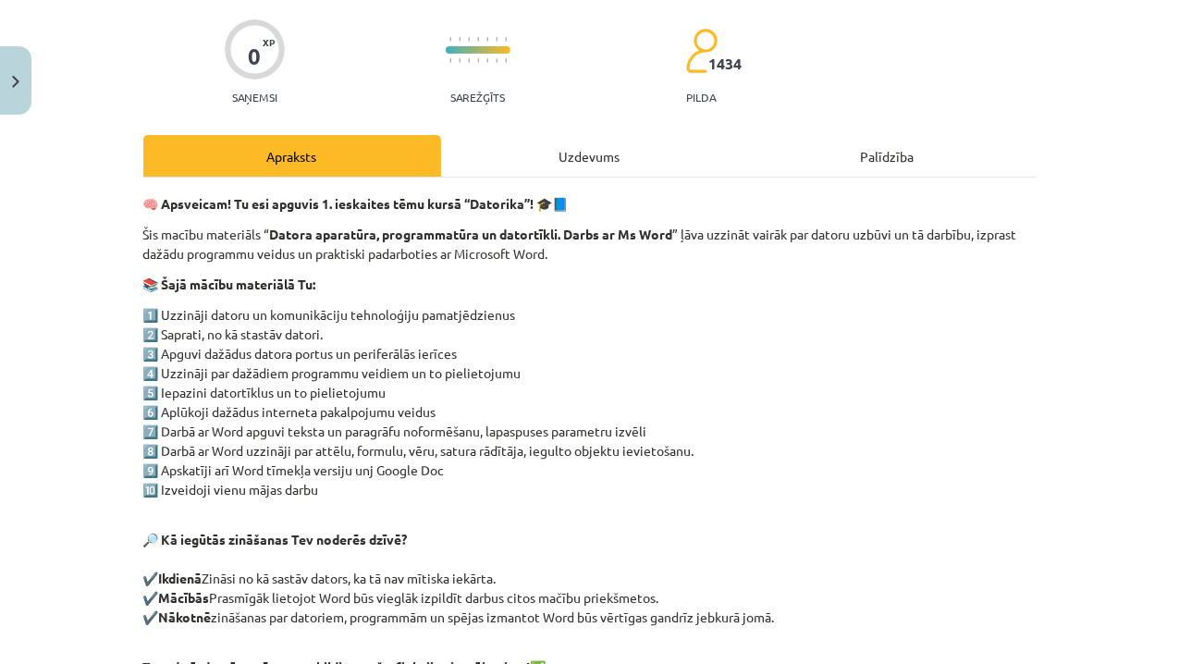
scroll to position [46, 0]
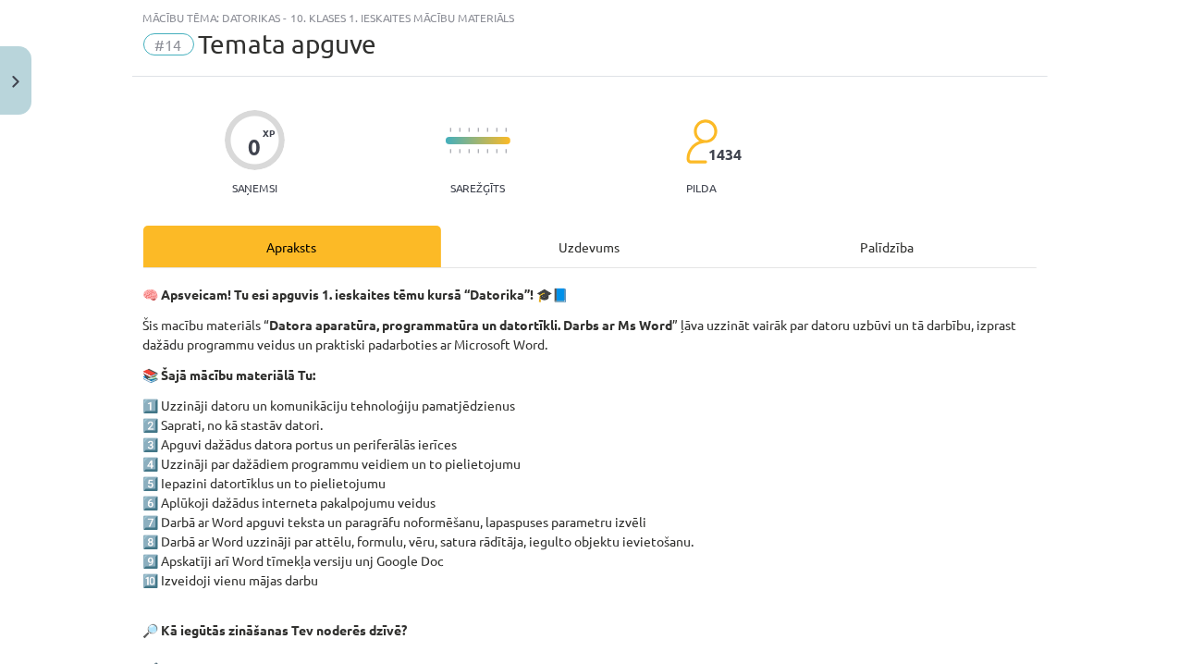
click at [565, 258] on div "Uzdevums" at bounding box center [590, 247] width 298 height 42
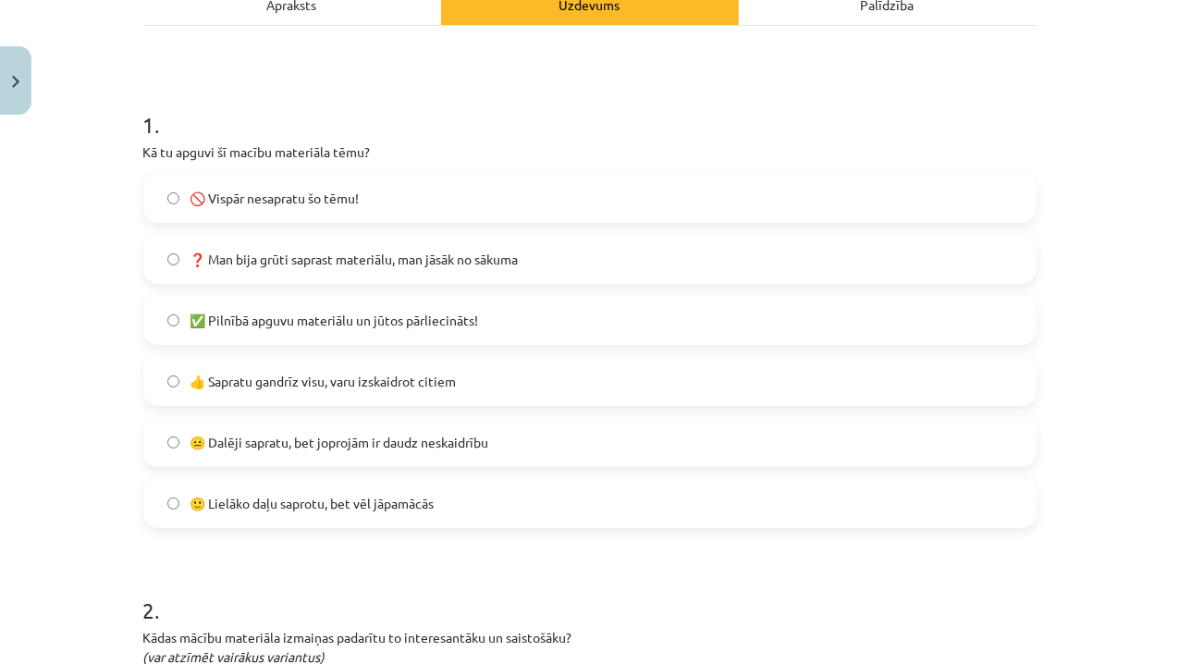
scroll to position [304, 0]
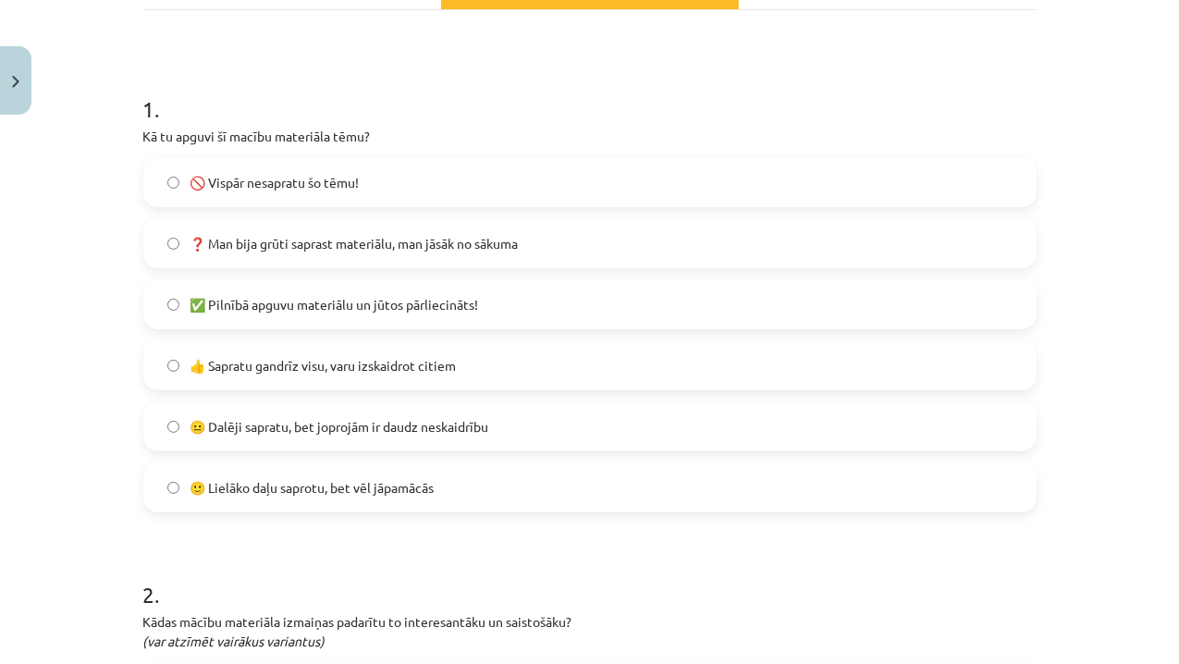
click at [317, 359] on span "👍 Sapratu gandrīz visu, varu izskaidrot citiem" at bounding box center [323, 365] width 266 height 19
click at [266, 490] on span "🙂 Lielāko daļu saprotu, bet vēl jāpamācās" at bounding box center [312, 487] width 244 height 19
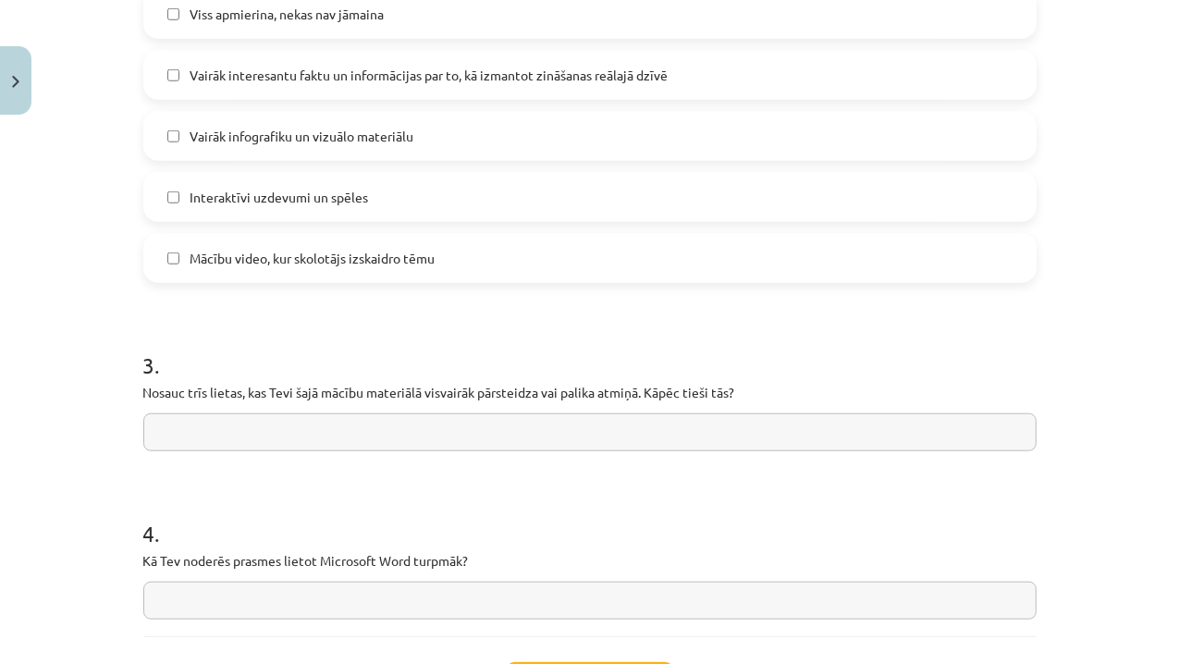
scroll to position [1347, 0]
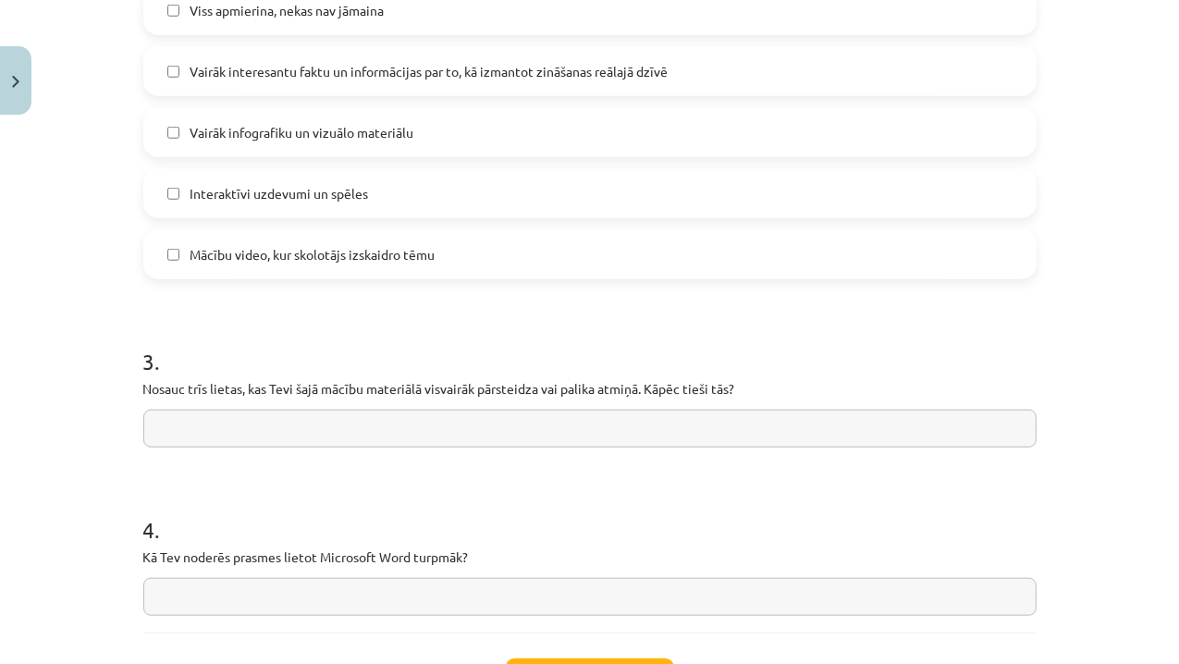
click at [254, 597] on input "text" at bounding box center [589, 597] width 893 height 38
type input "**"
click at [235, 412] on input "text" at bounding box center [589, 429] width 893 height 38
type input "*"
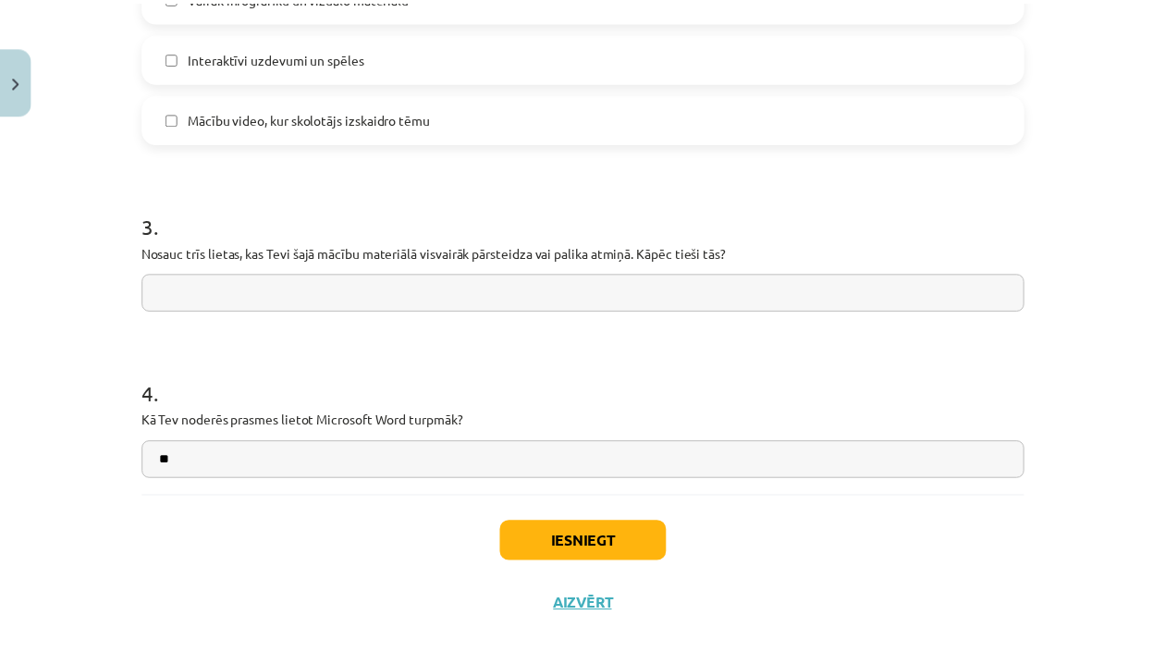
scroll to position [1501, 0]
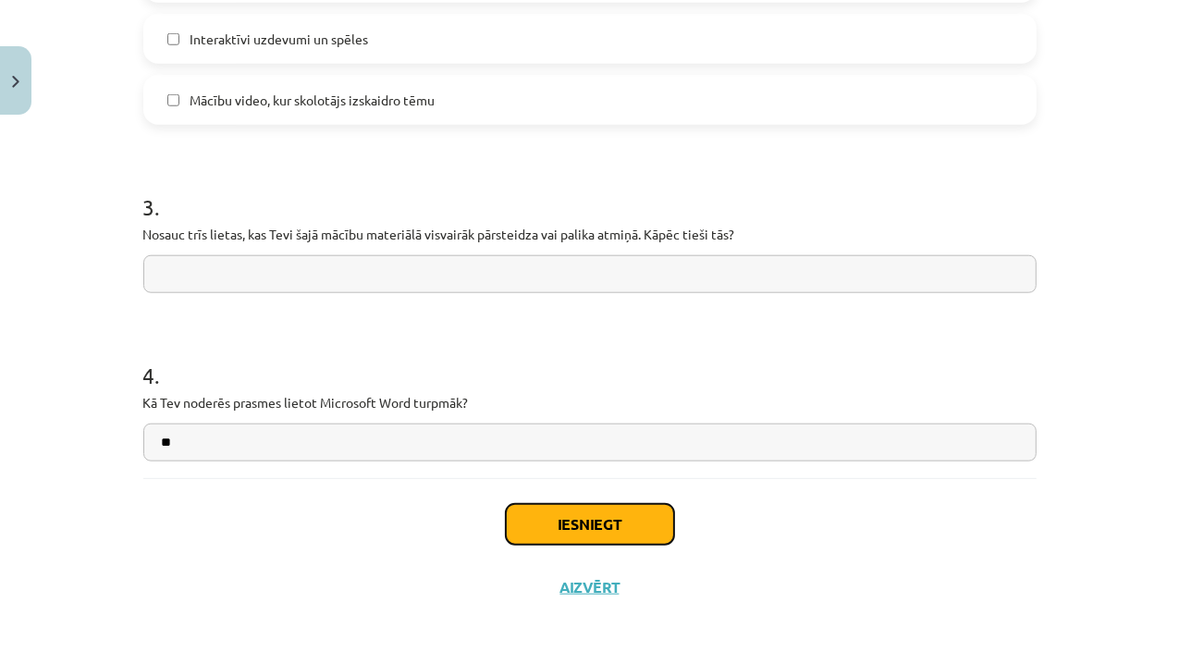
click at [618, 529] on button "Iesniegt" at bounding box center [590, 524] width 168 height 41
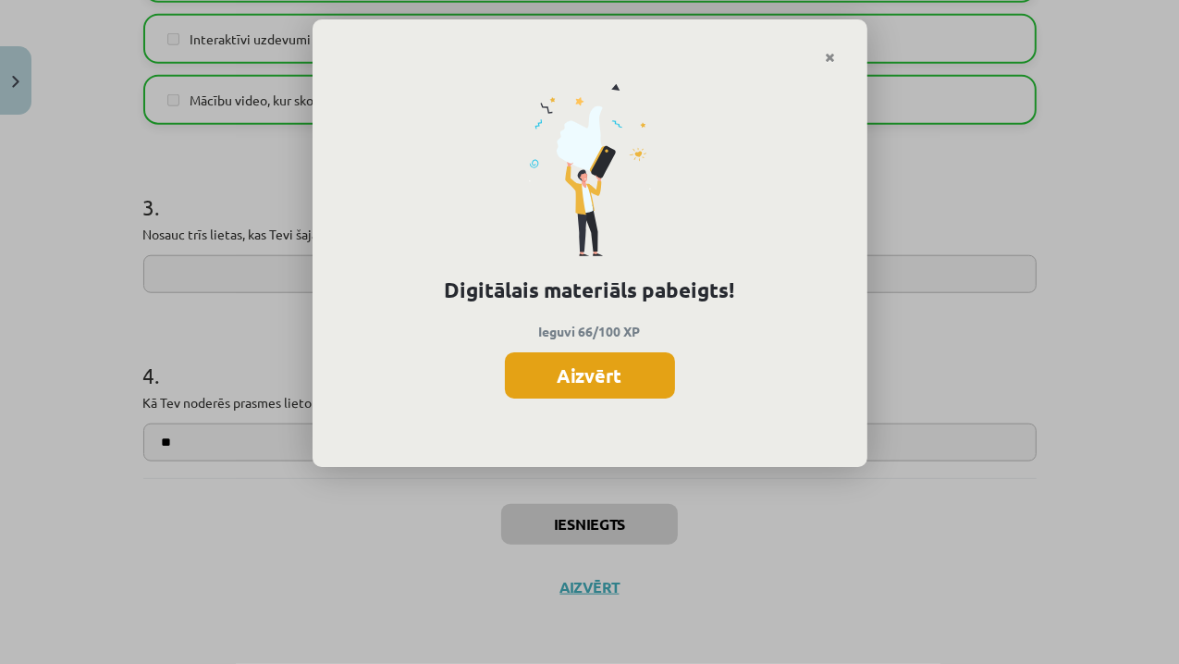
click at [640, 372] on button "Aizvērt" at bounding box center [590, 375] width 170 height 46
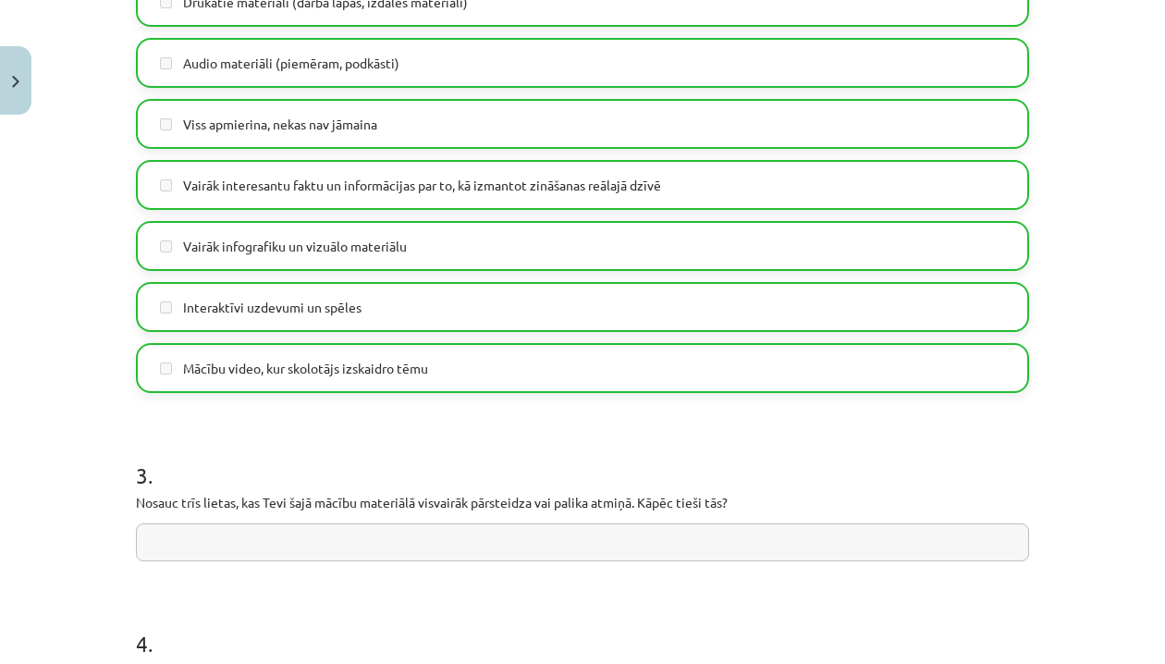
scroll to position [1231, 0]
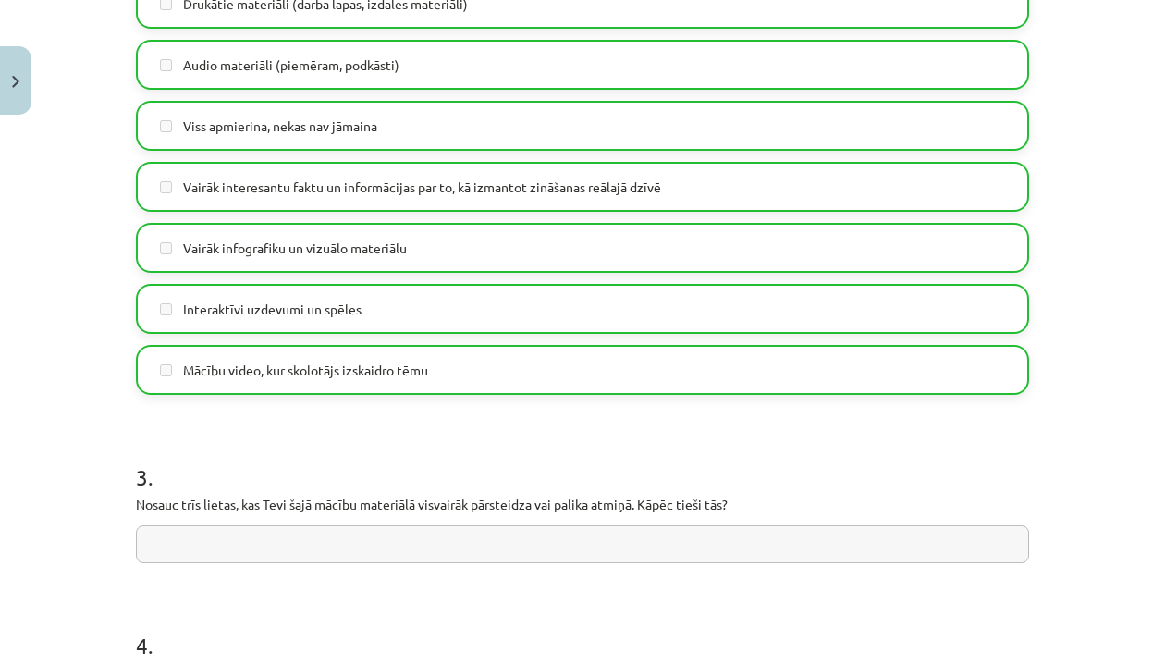
click at [308, 447] on h1 "3 ." at bounding box center [582, 460] width 893 height 57
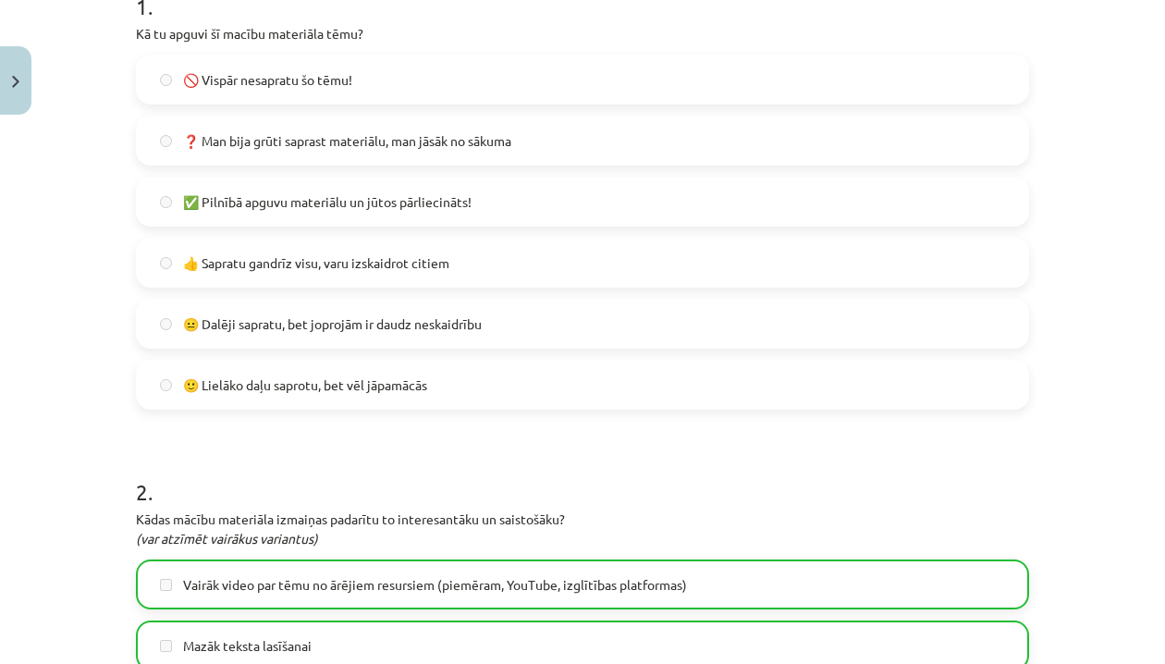
scroll to position [0, 0]
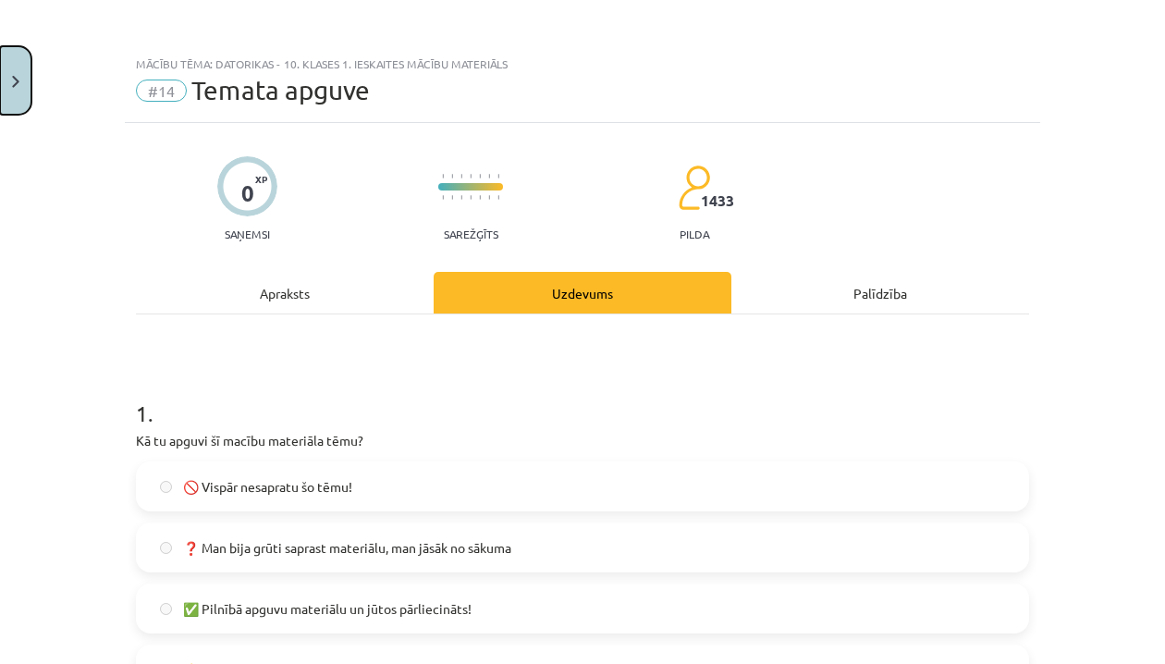
click at [15, 87] on img "Close" at bounding box center [15, 82] width 7 height 12
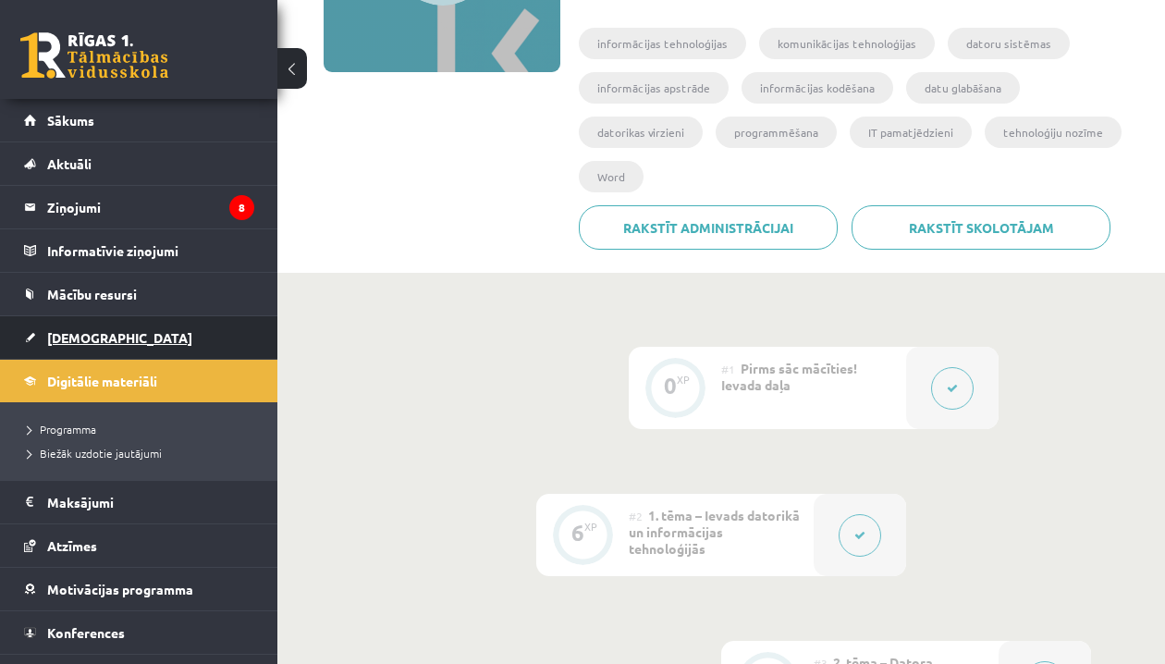
click at [80, 332] on span "[DEMOGRAPHIC_DATA]" at bounding box center [119, 337] width 145 height 17
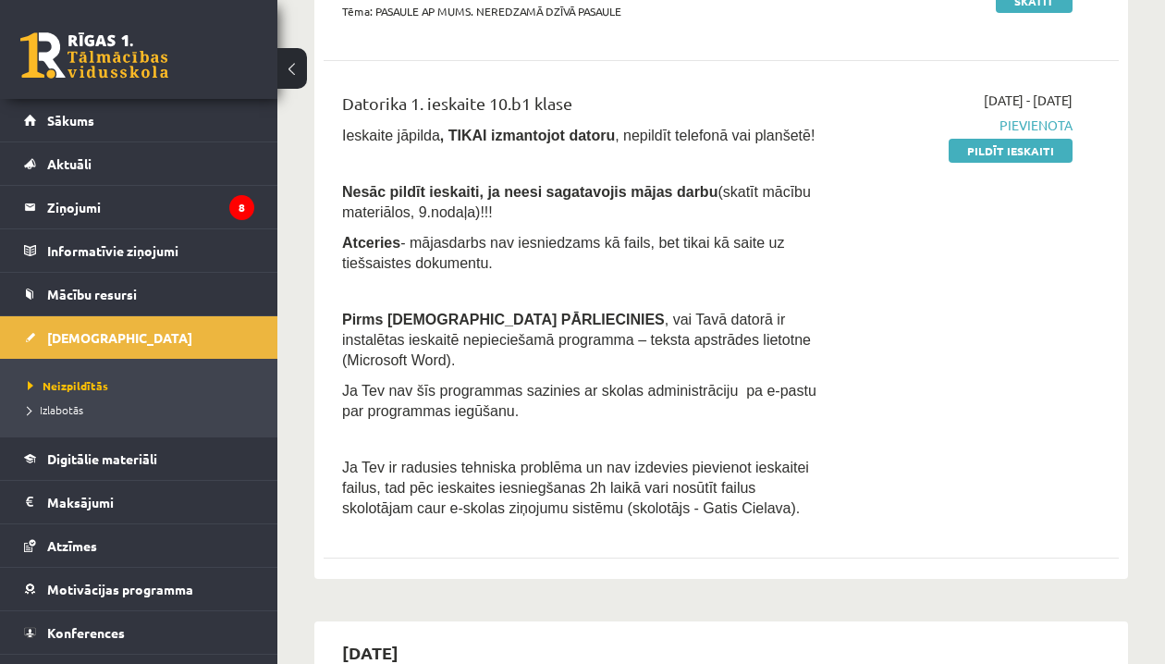
scroll to position [325, 0]
click at [1038, 155] on link "Pildīt ieskaiti" at bounding box center [1011, 150] width 124 height 24
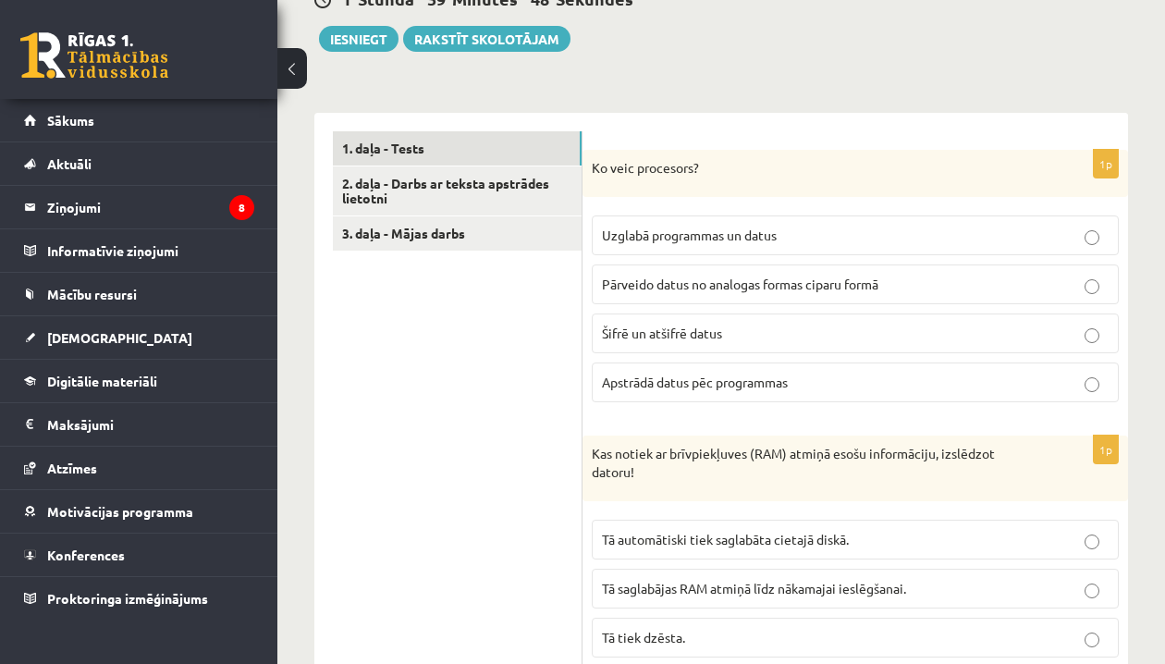
scroll to position [510, 0]
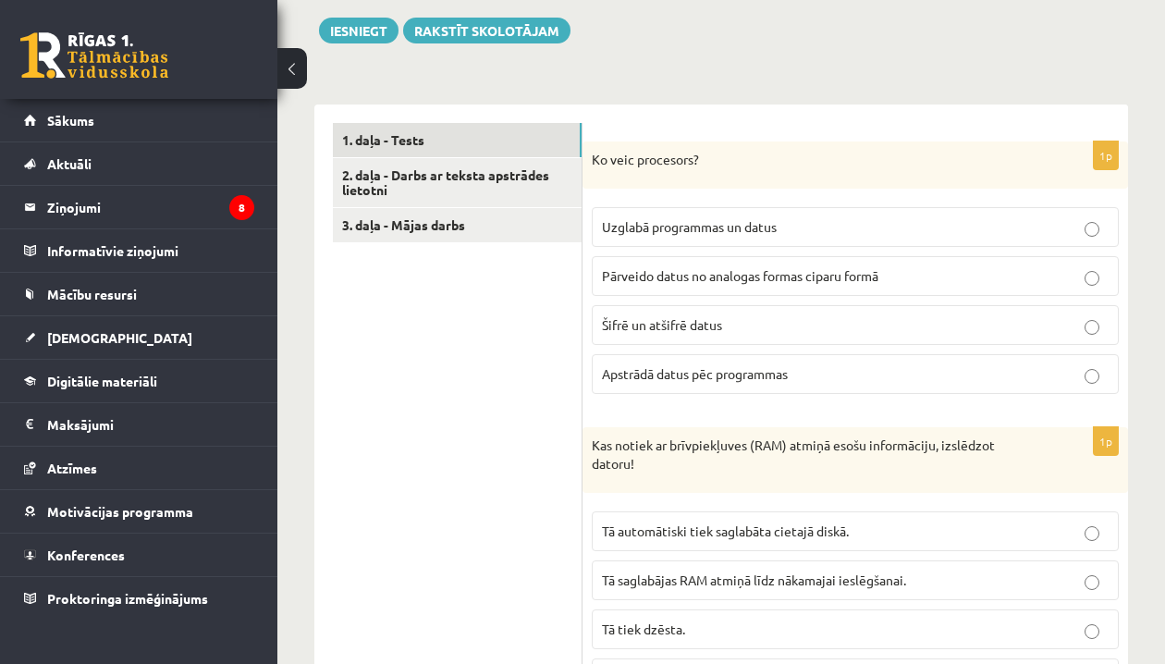
drag, startPoint x: 595, startPoint y: 155, endPoint x: 583, endPoint y: 156, distance: 12.1
click at [583, 156] on div "Ko veic procesors?" at bounding box center [854, 165] width 545 height 48
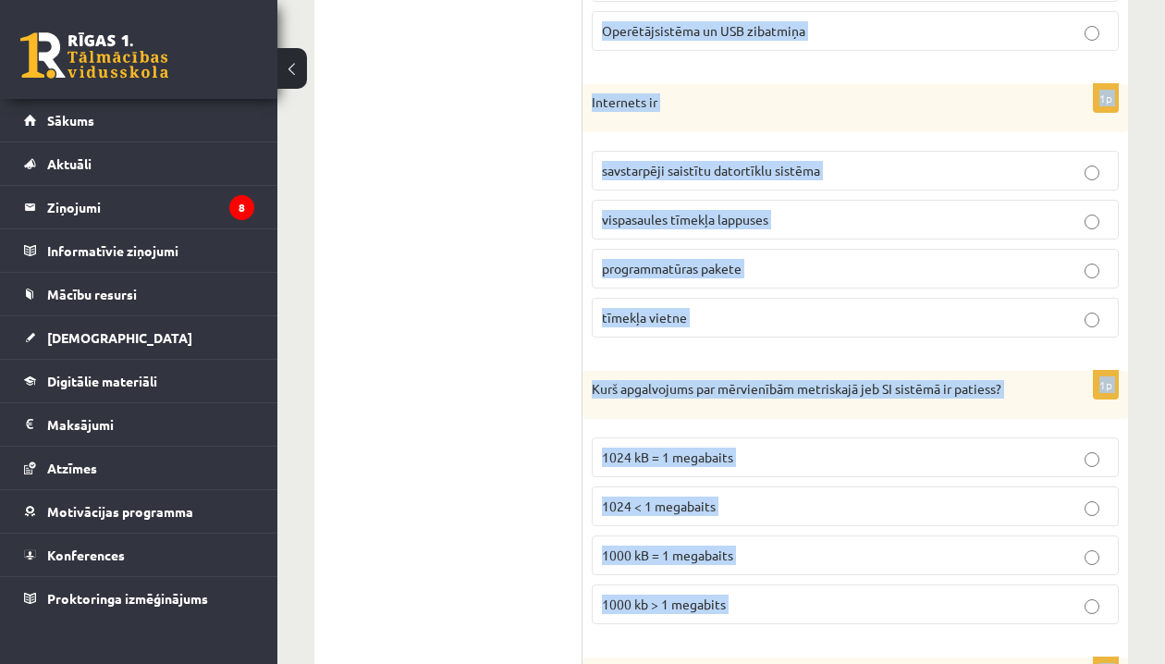
scroll to position [5204, 0]
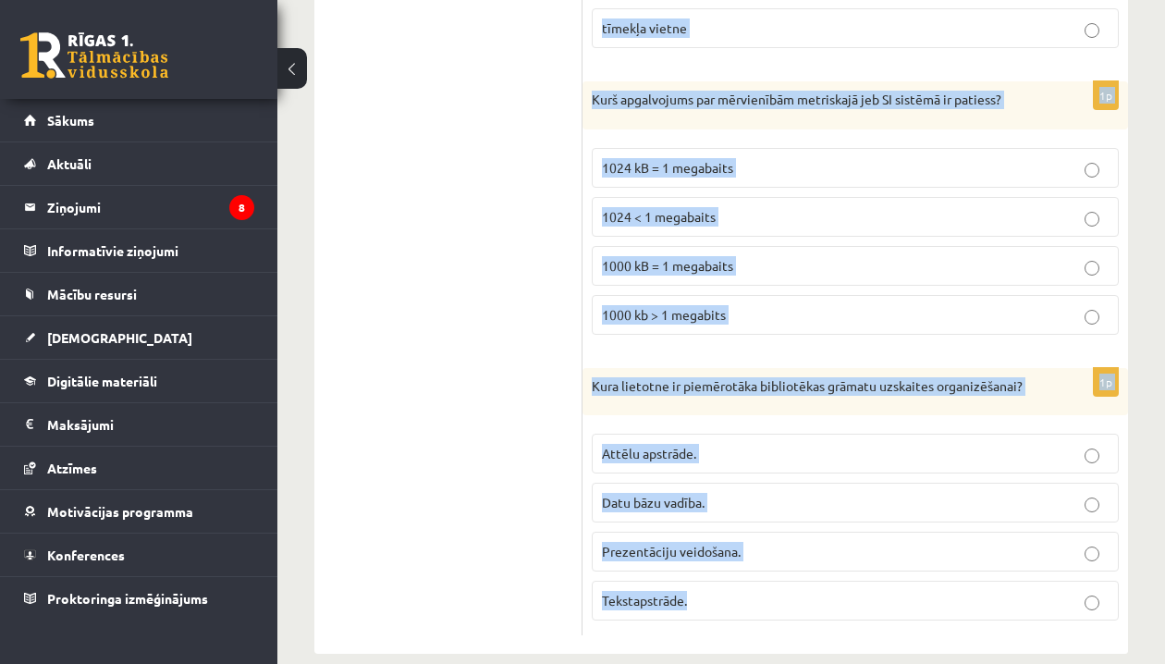
drag, startPoint x: 592, startPoint y: 161, endPoint x: 732, endPoint y: 575, distance: 437.4
copy form "Ko veic procesors? Uzglabā programmas un datus Pārveido datus no analogas forma…"
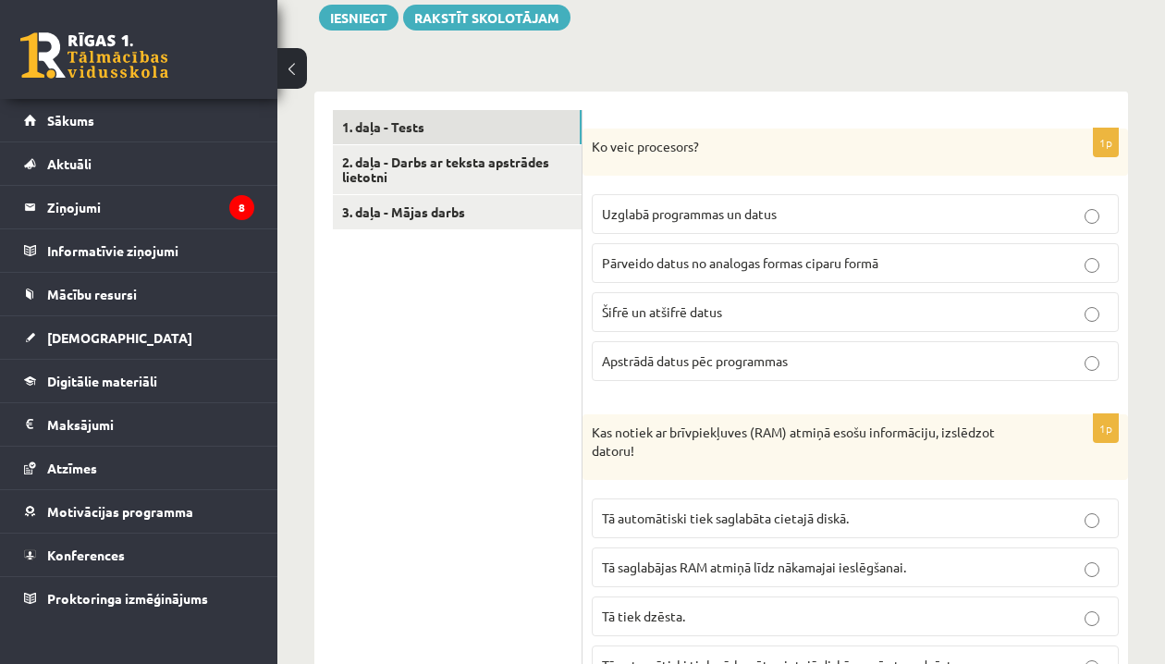
scroll to position [533, 0]
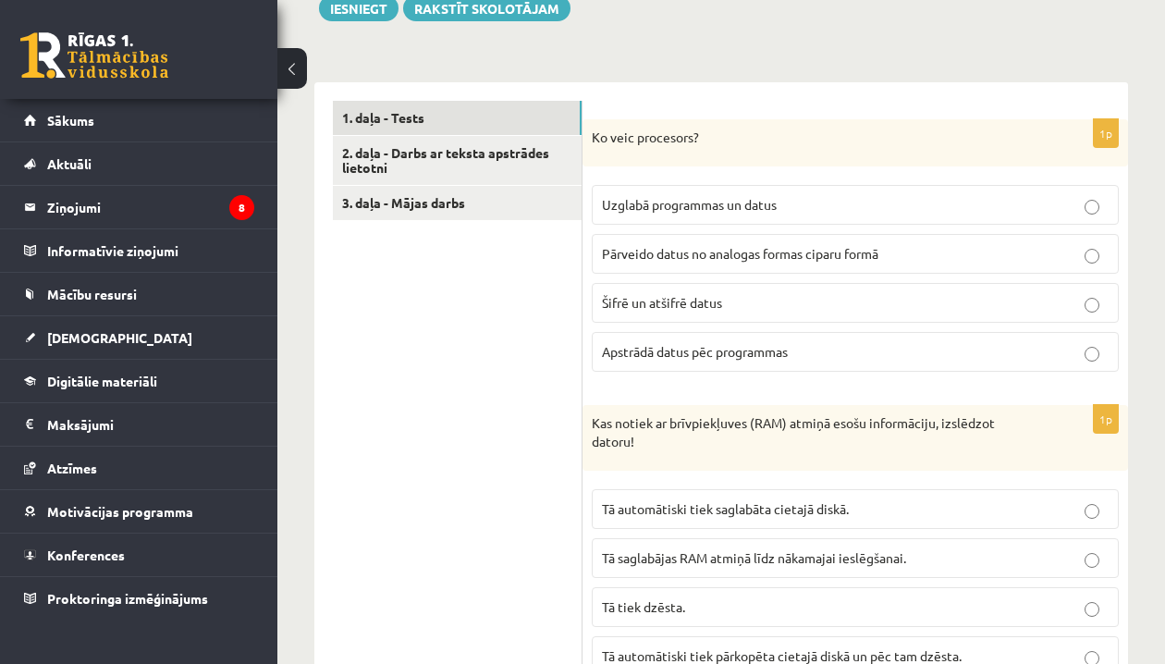
click at [627, 338] on label "Apstrādā datus pēc programmas" at bounding box center [855, 352] width 527 height 40
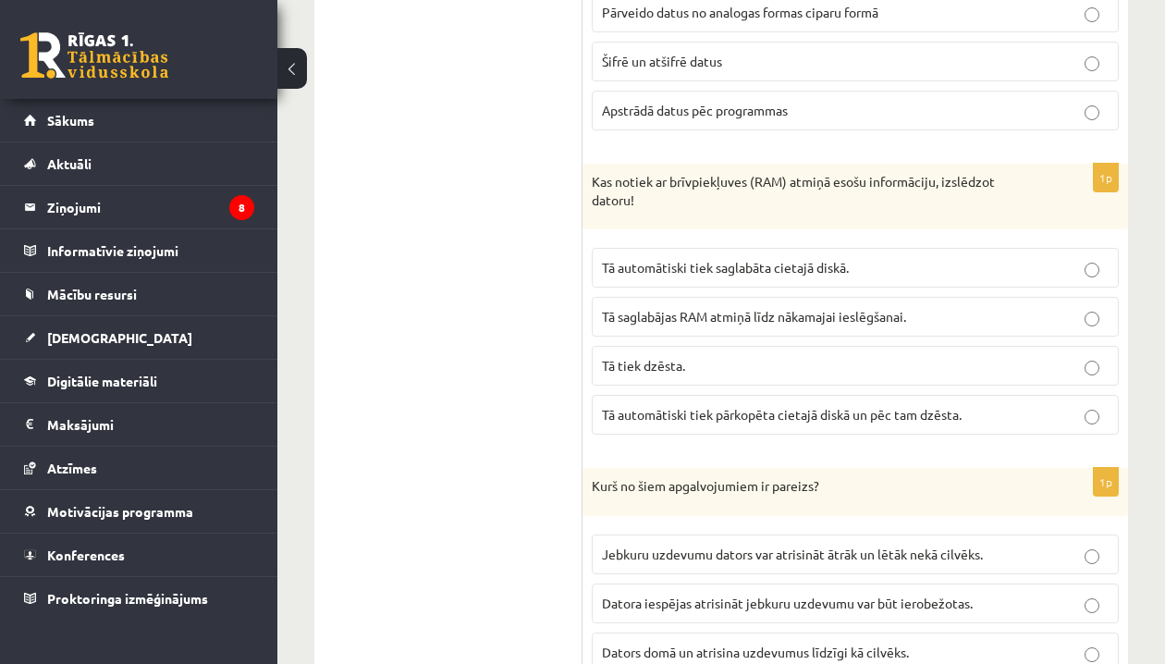
scroll to position [773, 0]
click at [702, 349] on label "Tā tiek dzēsta." at bounding box center [855, 367] width 527 height 40
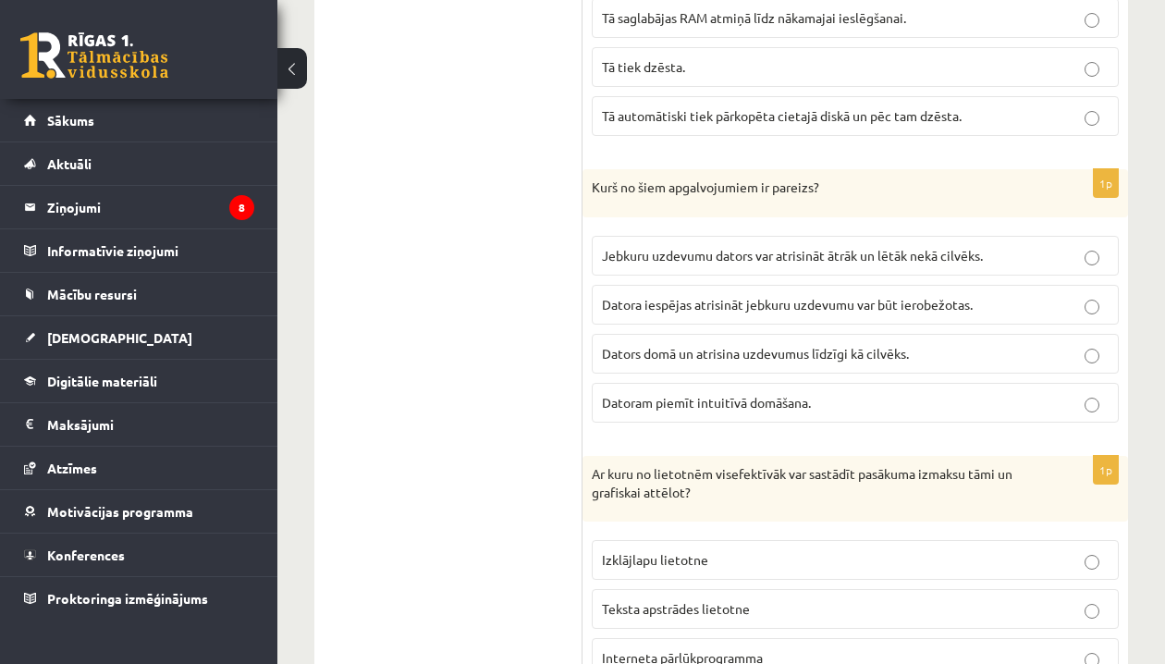
scroll to position [1074, 0]
click at [720, 312] on label "Datora iespējas atrisināt jebkuru uzdevumu var būt ierobežotas." at bounding box center [855, 303] width 527 height 40
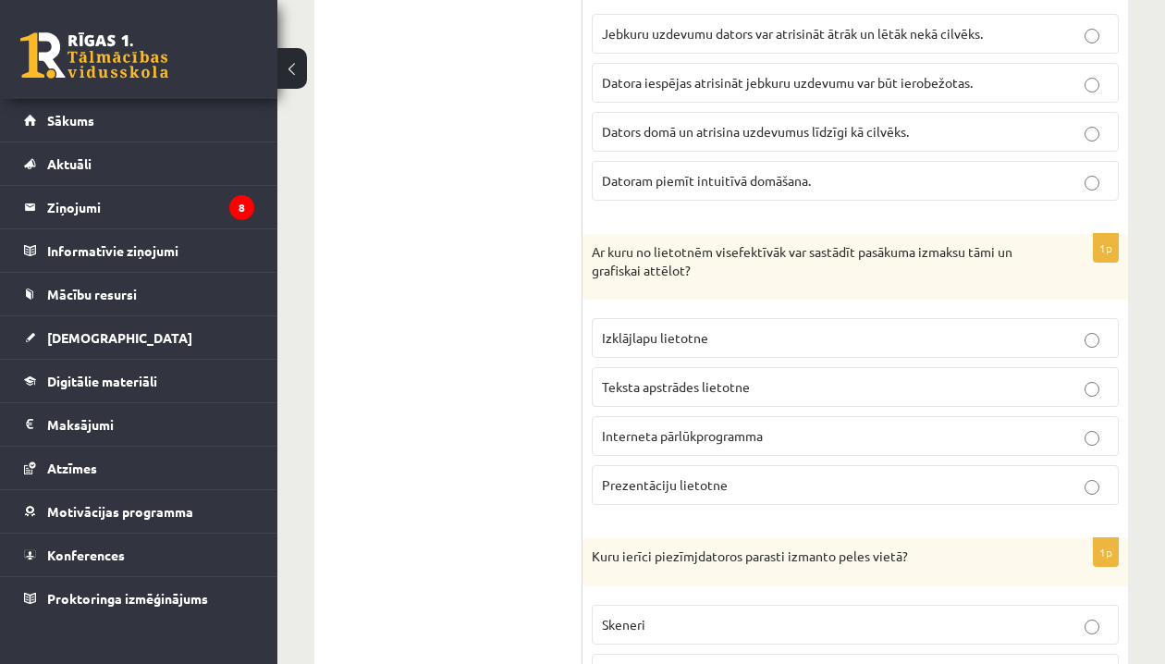
scroll to position [1296, 0]
click at [697, 327] on span "Izklājlapu lietotne" at bounding box center [655, 335] width 106 height 17
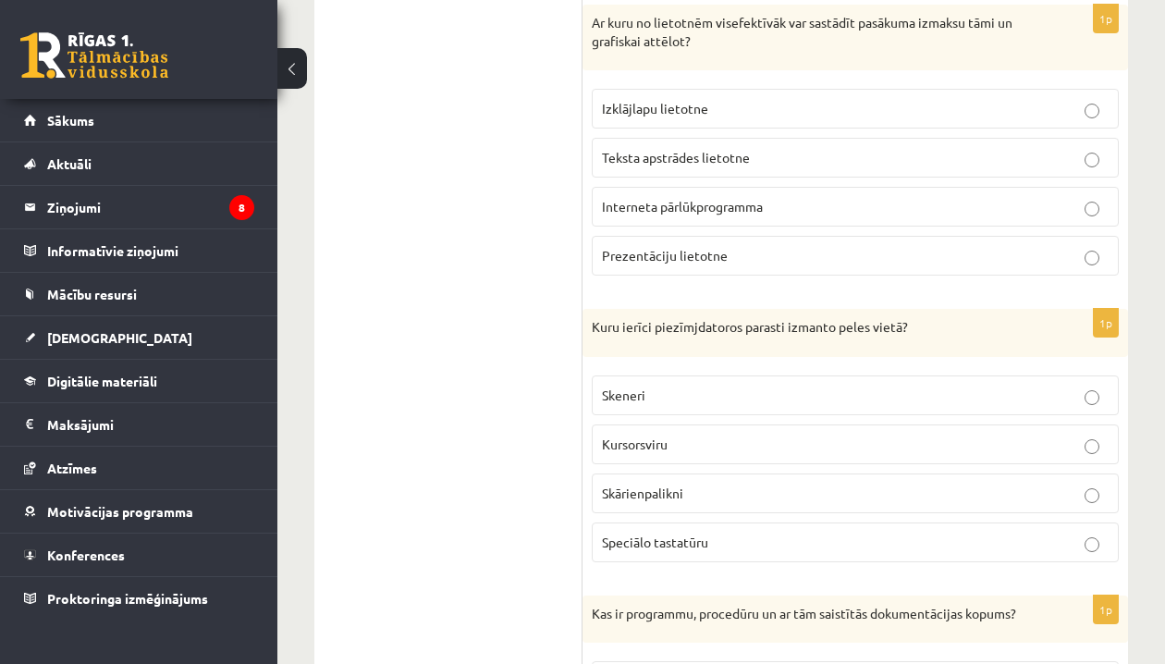
scroll to position [1524, 0]
click at [644, 484] on span "Skārienpalikni" at bounding box center [642, 492] width 81 height 17
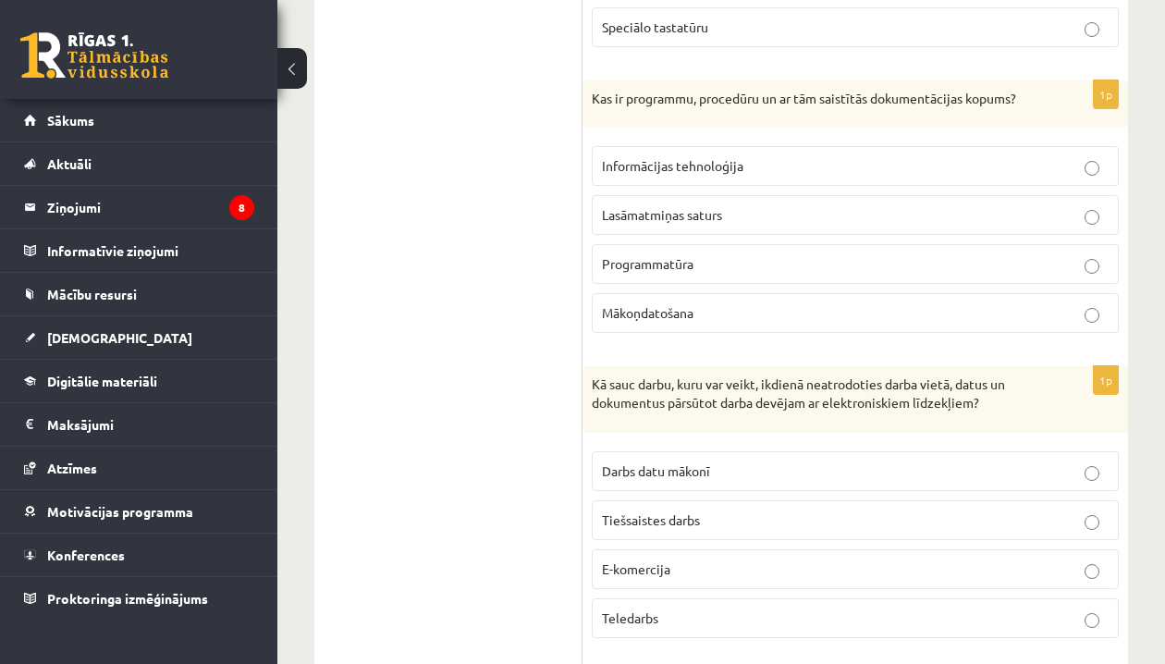
scroll to position [2041, 0]
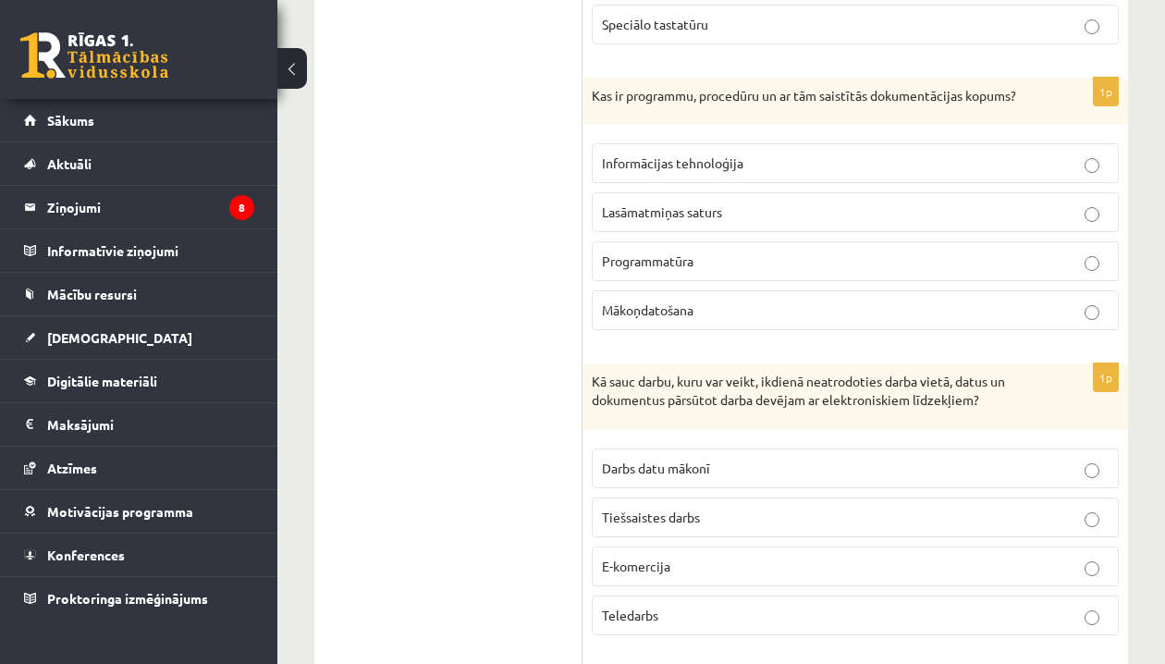
click at [719, 251] on p "Programmatūra" at bounding box center [855, 260] width 507 height 19
click at [644, 619] on label "Teledarbs" at bounding box center [855, 615] width 527 height 40
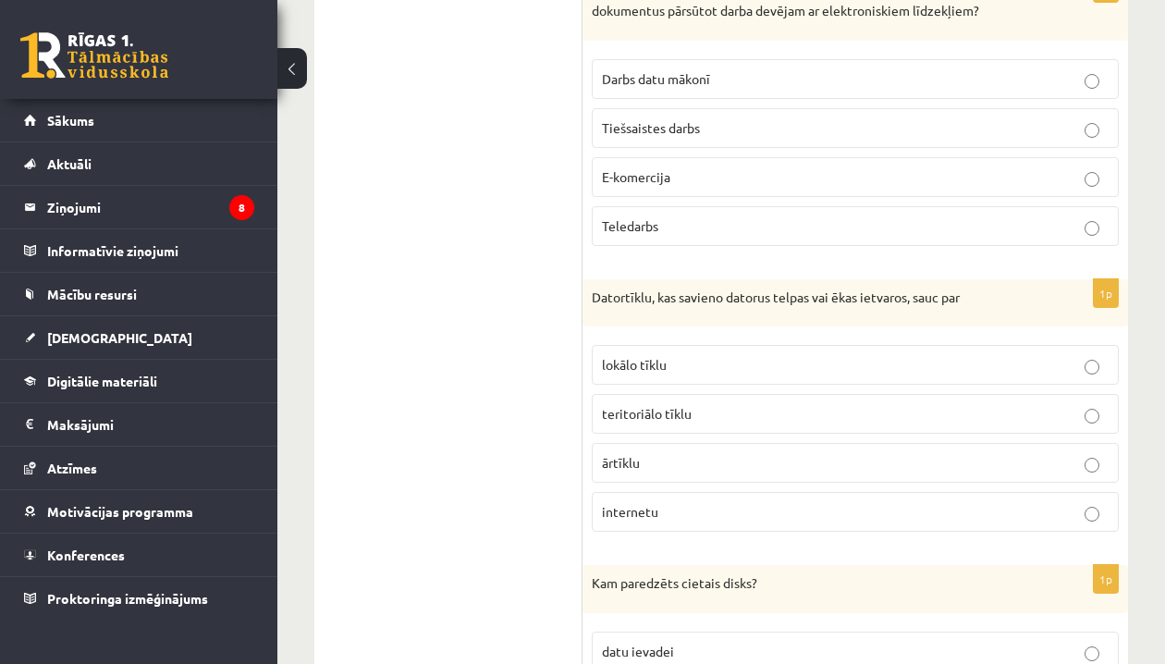
scroll to position [2433, 0]
click at [662, 355] on span "lokālo tīklu" at bounding box center [634, 361] width 65 height 17
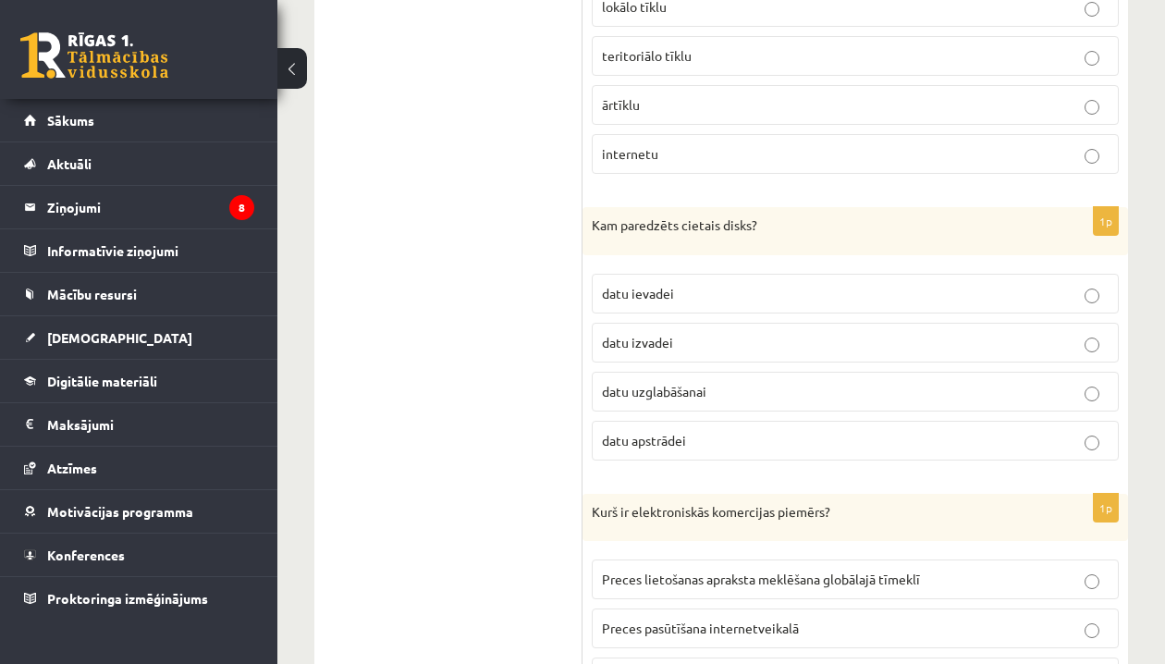
scroll to position [2789, 0]
click at [645, 382] on span "datu uzglabāšanai" at bounding box center [654, 390] width 104 height 17
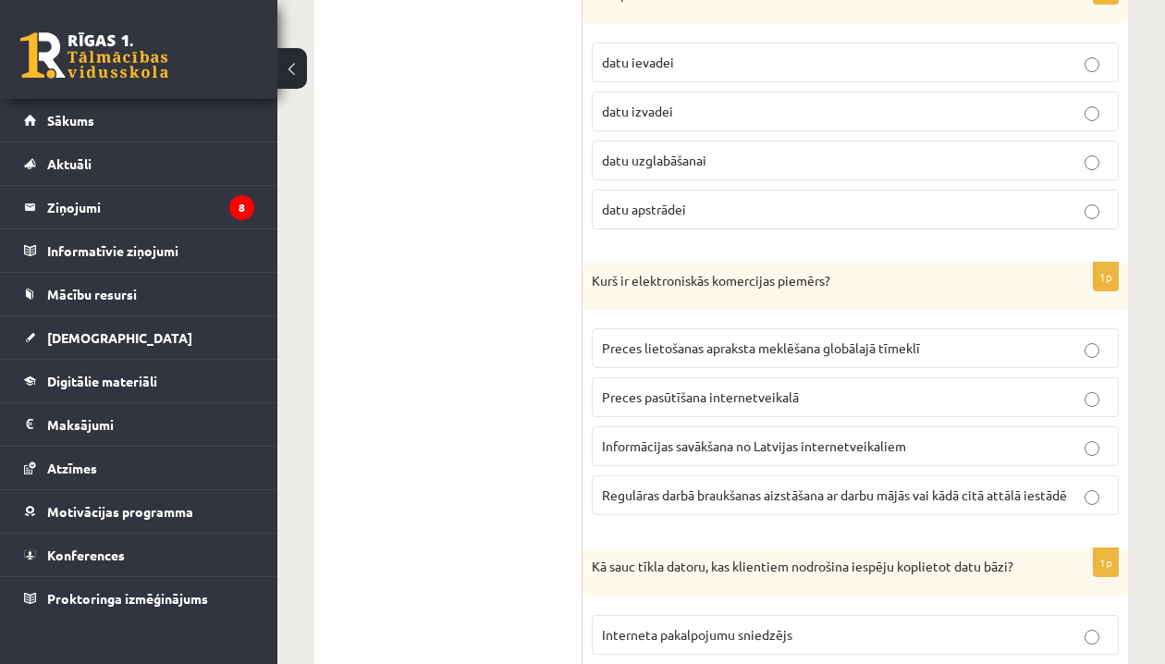
scroll to position [3048, 0]
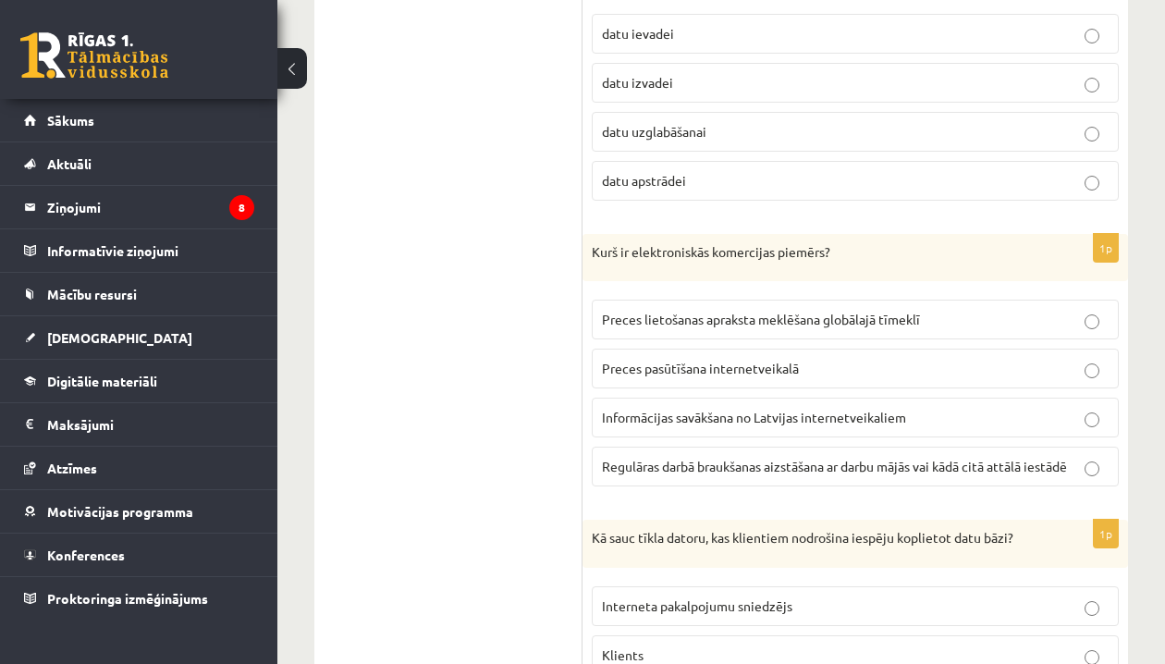
click at [668, 312] on span "Preces lietošanas apraksta meklēšana globālajā tīmeklī" at bounding box center [761, 319] width 318 height 17
click at [665, 363] on p "Preces pasūtīšana internetveikalā" at bounding box center [855, 368] width 507 height 19
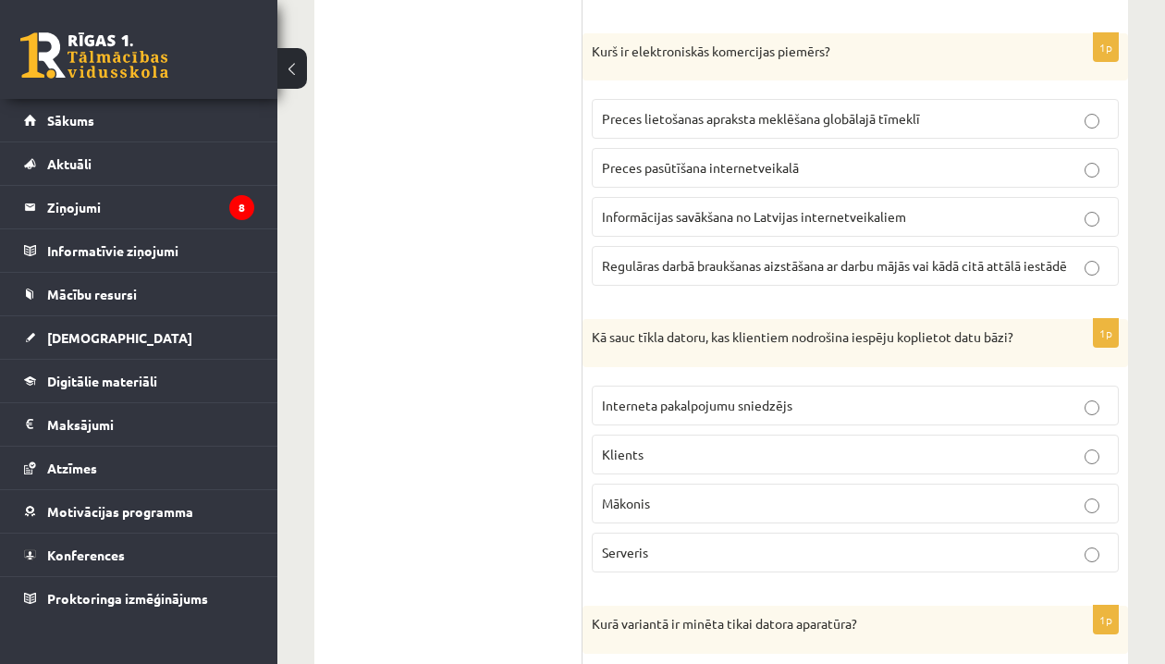
scroll to position [3260, 0]
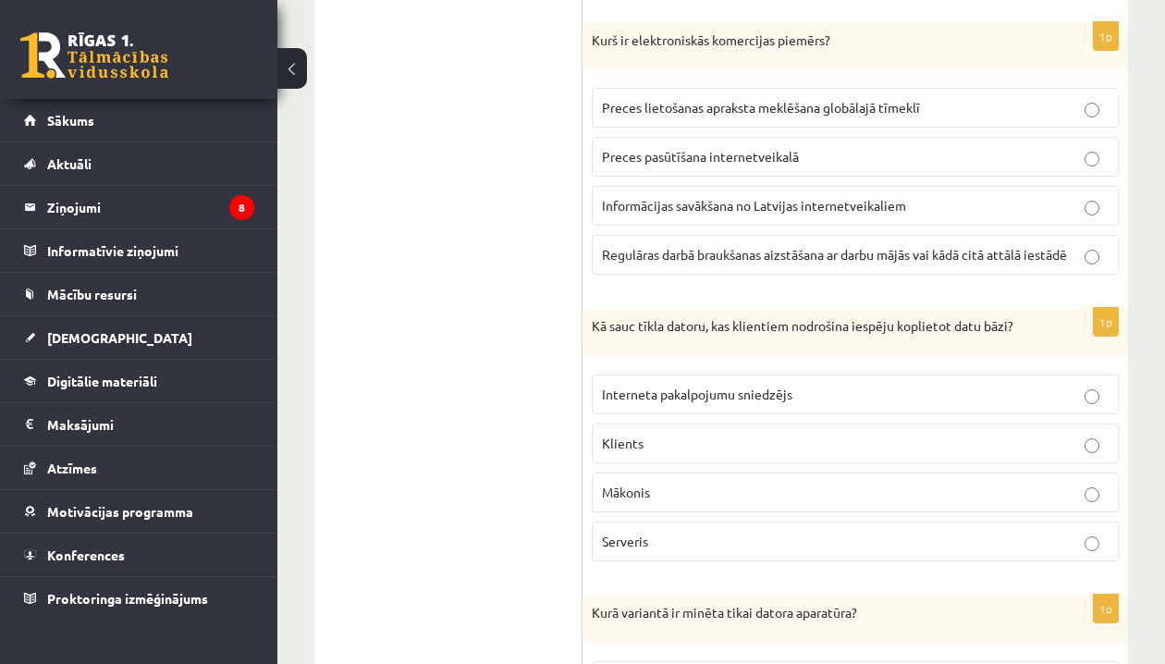
click at [626, 533] on span "Serveris" at bounding box center [625, 541] width 46 height 17
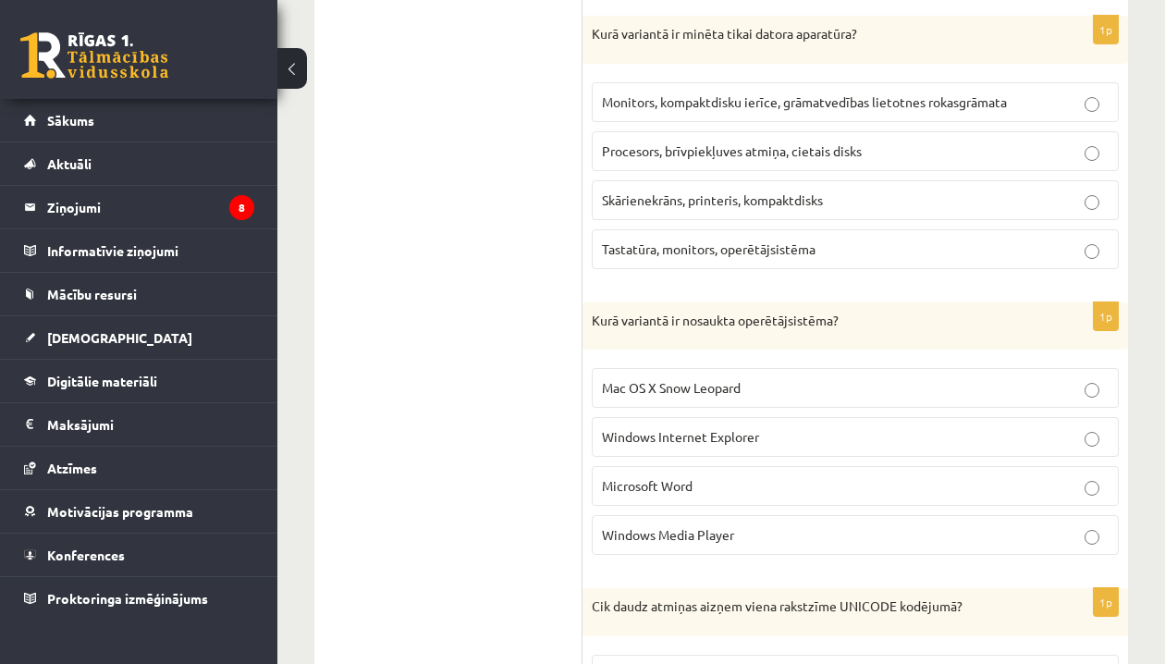
scroll to position [3840, 0]
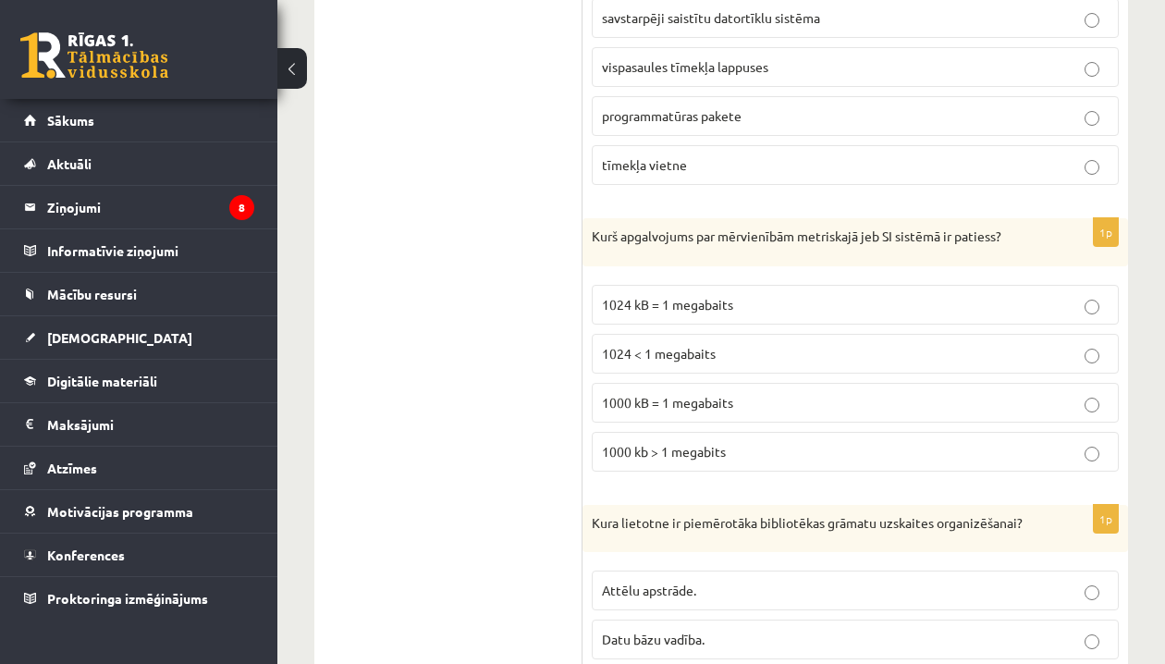
scroll to position [5204, 0]
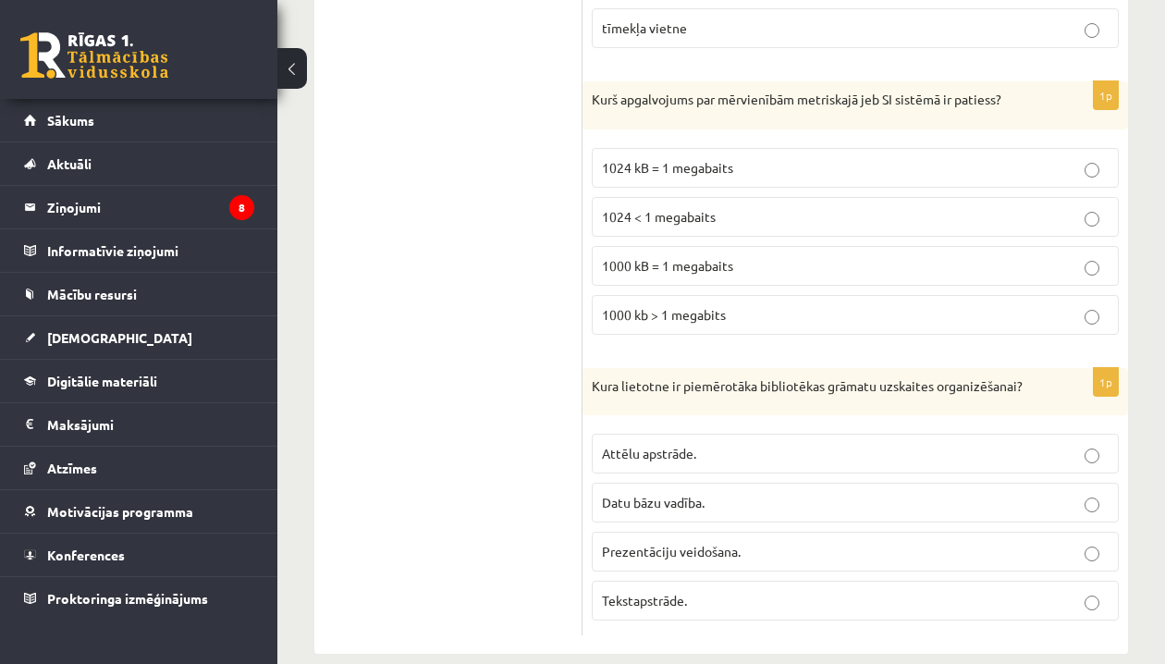
click at [639, 494] on span "Datu bāzu vadība." at bounding box center [653, 502] width 103 height 17
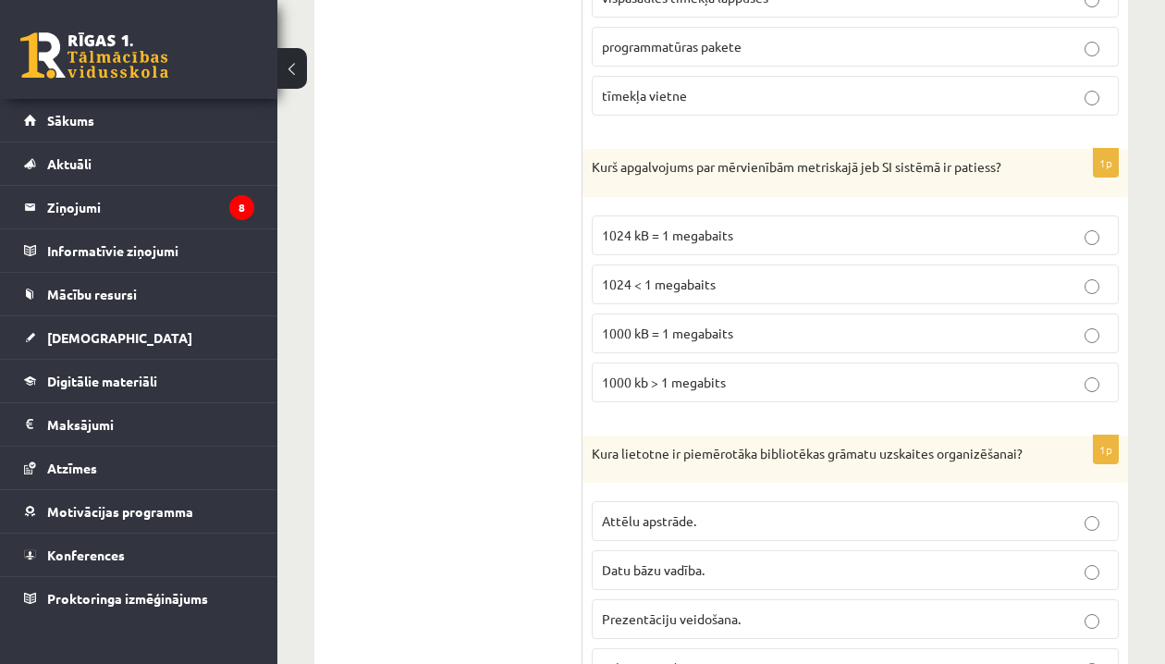
scroll to position [5137, 0]
click at [694, 325] on span "1000 kB = 1 megabaits" at bounding box center [667, 333] width 131 height 17
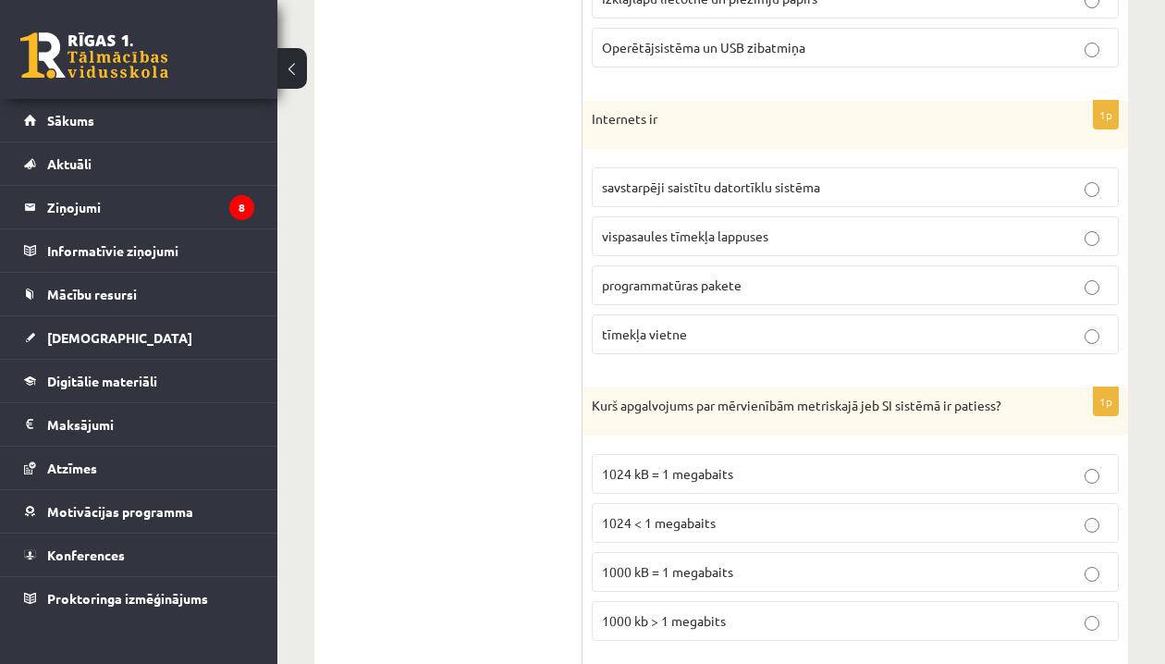
scroll to position [4894, 0]
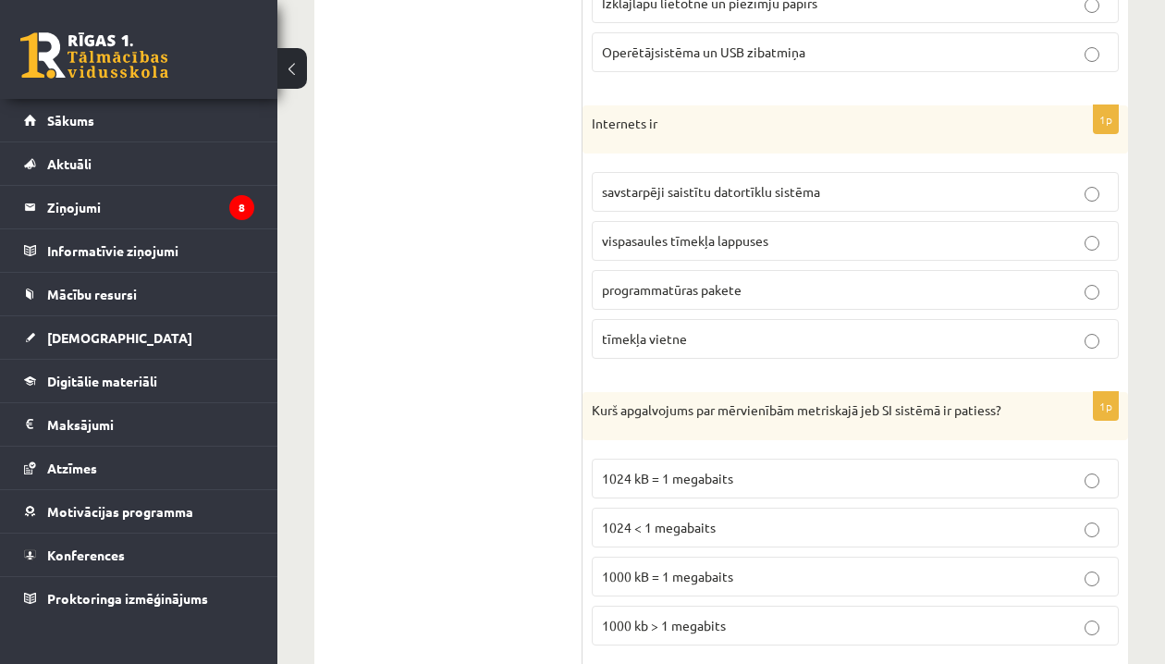
click at [702, 182] on p "savstarpēji saistītu datortīklu sistēma" at bounding box center [855, 191] width 507 height 19
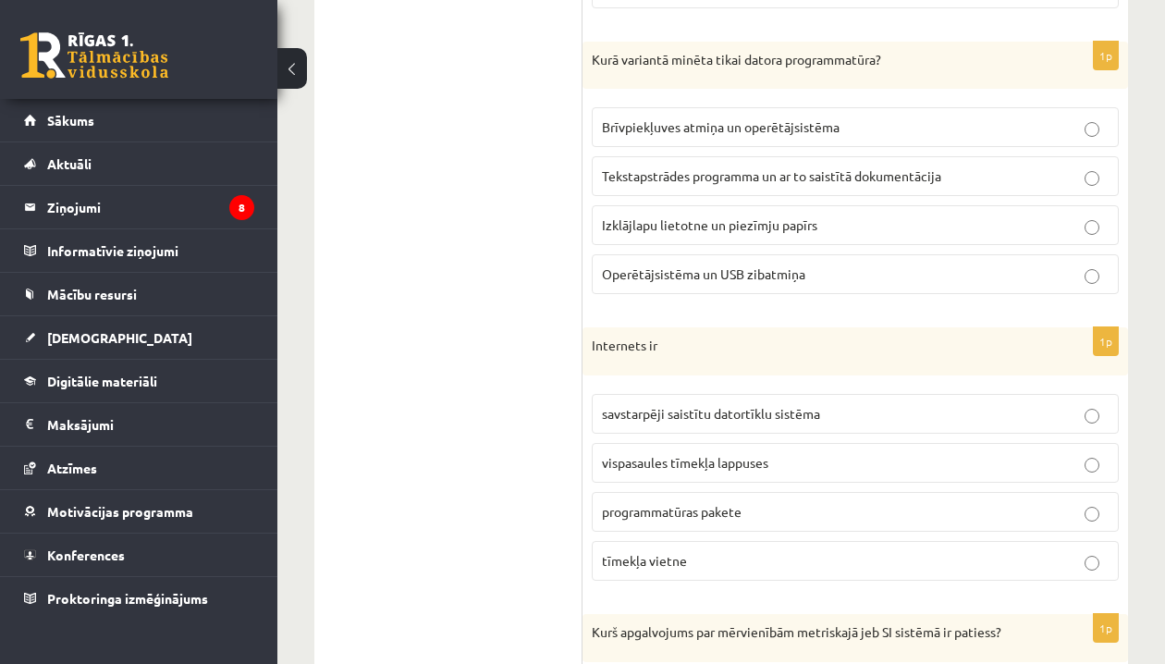
scroll to position [4671, 0]
click at [659, 168] on span "Tekstapstrādes programma un ar to saistītā dokumentācija" at bounding box center [771, 176] width 339 height 17
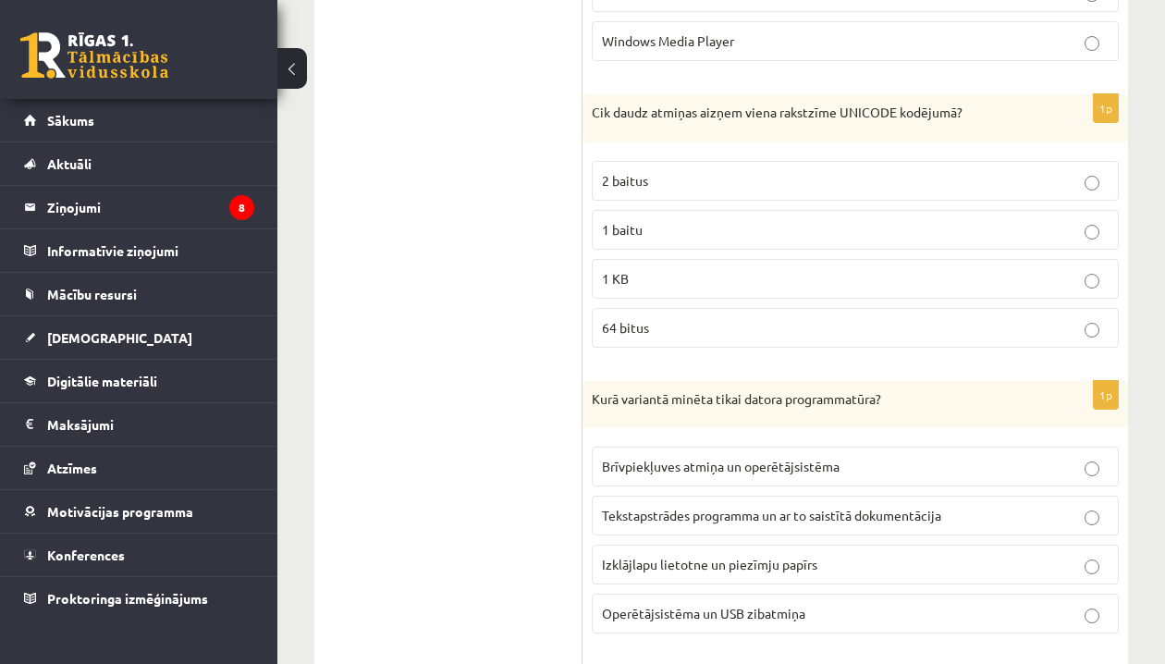
scroll to position [4331, 0]
click at [659, 172] on p "2 baitus" at bounding box center [855, 181] width 507 height 19
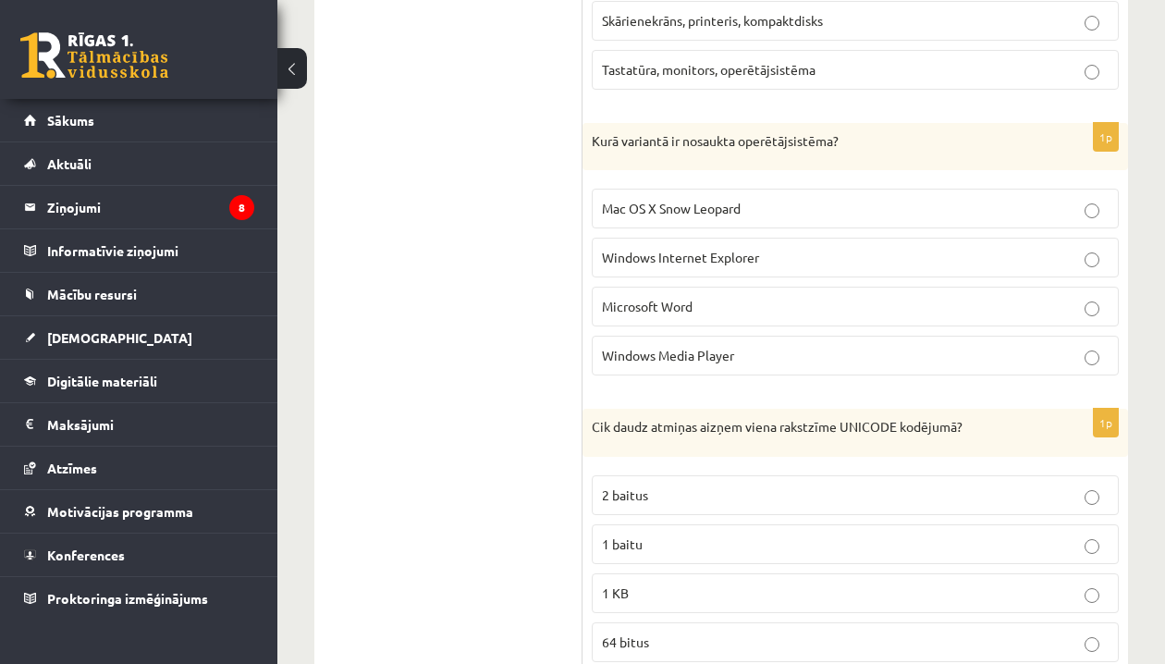
scroll to position [4013, 0]
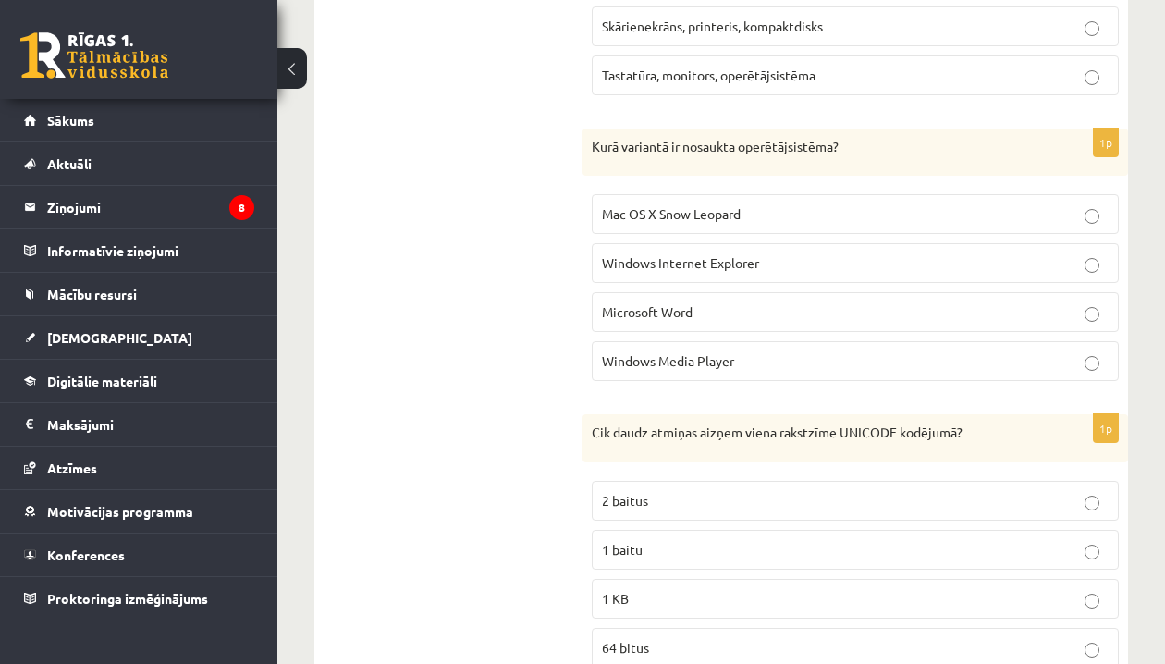
click at [662, 205] on span "Mac OS X Snow Leopard" at bounding box center [671, 213] width 139 height 17
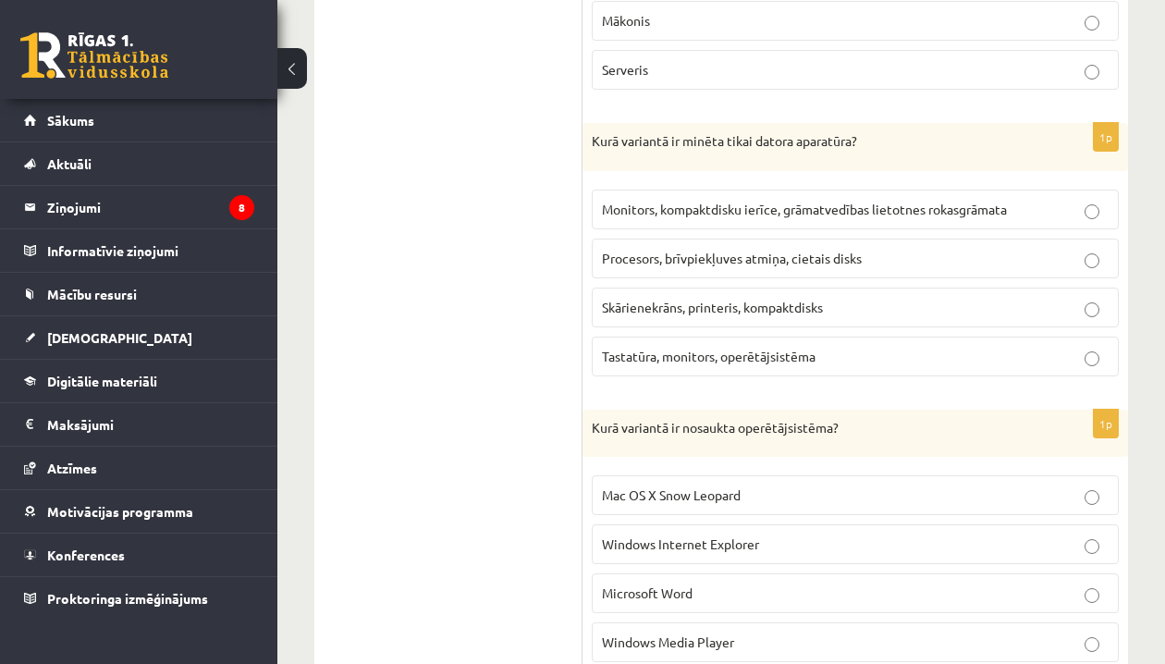
scroll to position [3731, 0]
click at [703, 251] on p "Procesors, brīvpiekļuves atmiņa, cietais disks" at bounding box center [855, 258] width 507 height 19
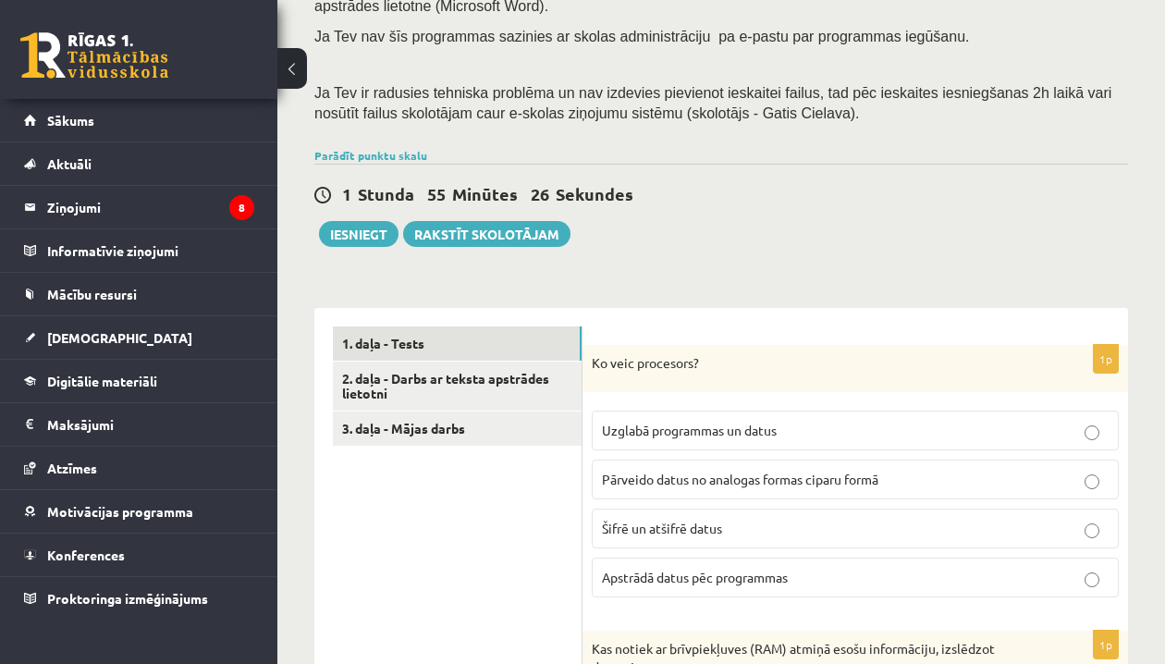
scroll to position [263, 0]
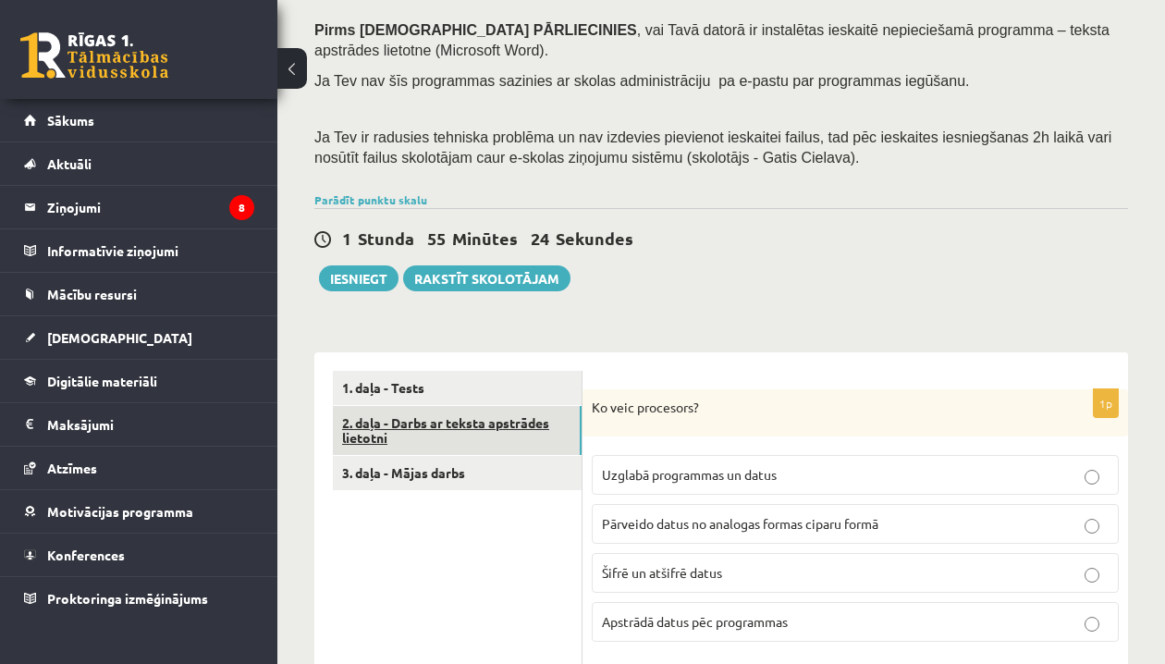
click at [473, 429] on link "2. daļa - Darbs ar teksta apstrādes lietotni" at bounding box center [457, 431] width 249 height 50
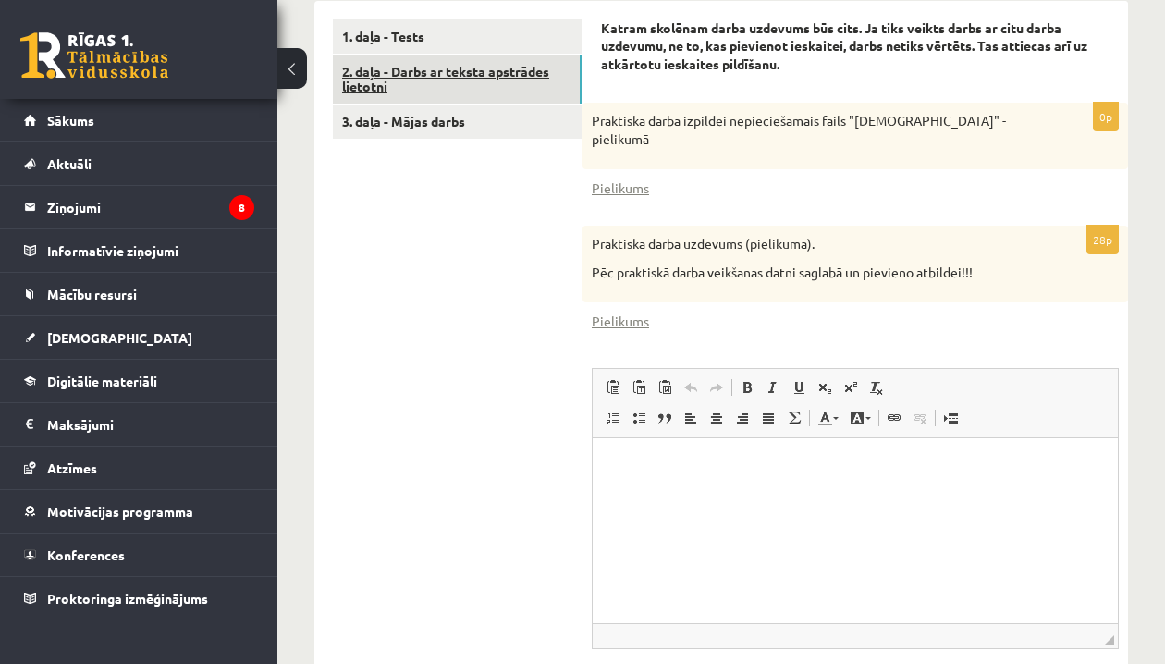
scroll to position [616, 0]
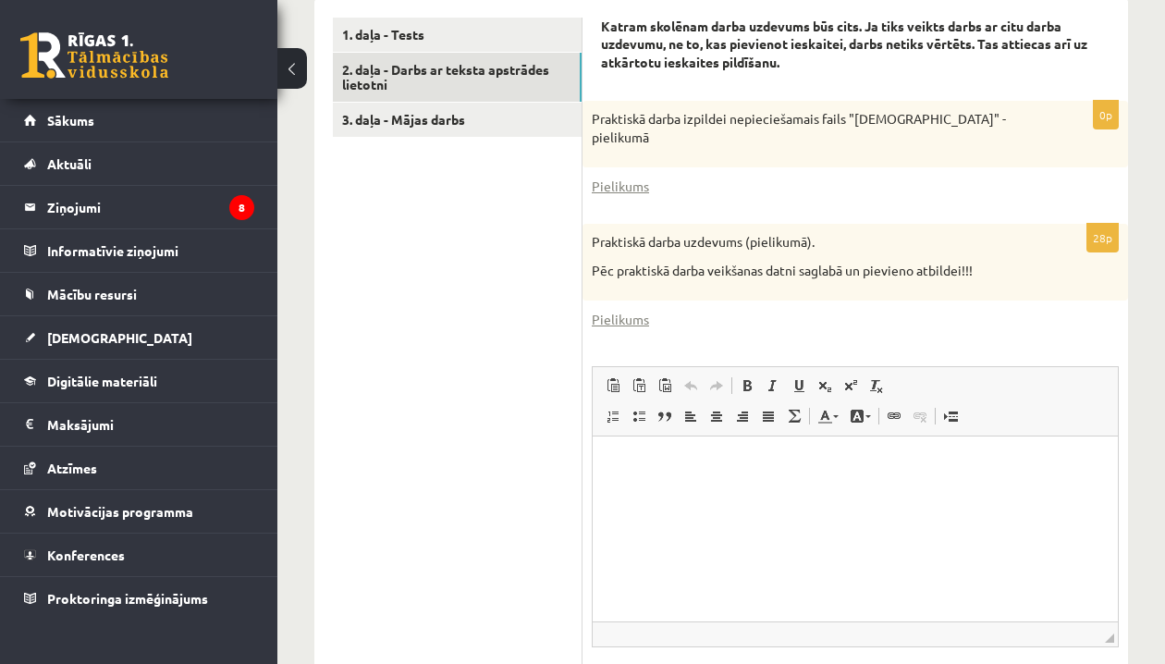
click at [743, 192] on div "Pielikums" at bounding box center [855, 186] width 527 height 19
click at [657, 187] on div "Pielikums" at bounding box center [855, 186] width 527 height 19
click at [643, 191] on link "Pielikums" at bounding box center [620, 186] width 57 height 19
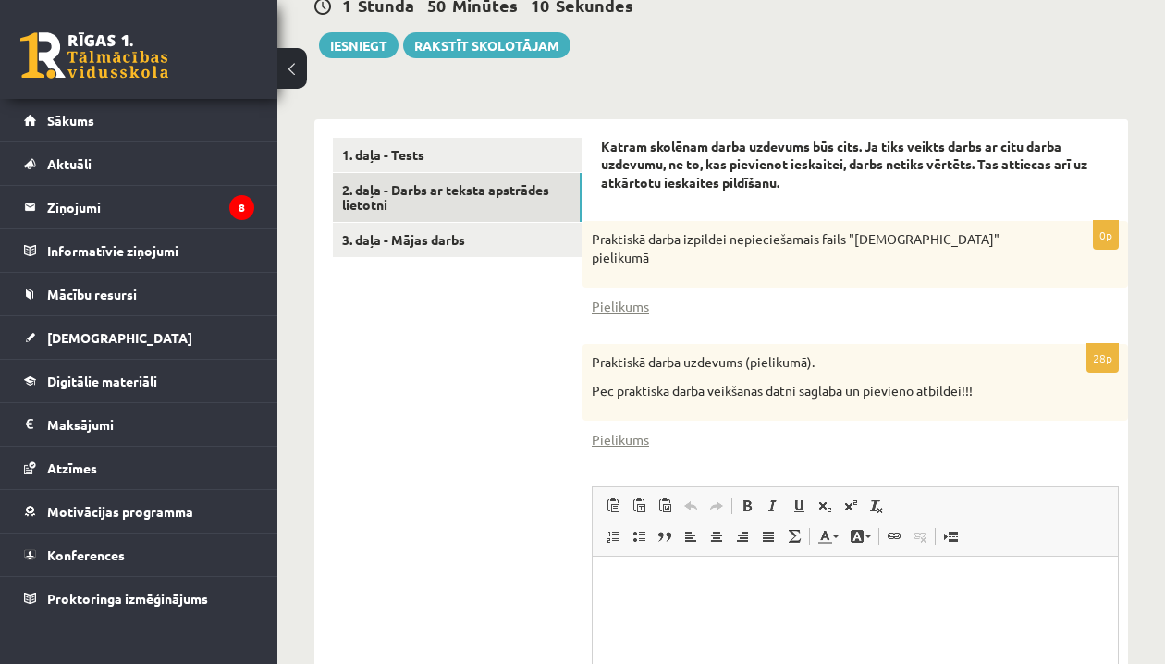
scroll to position [496, 0]
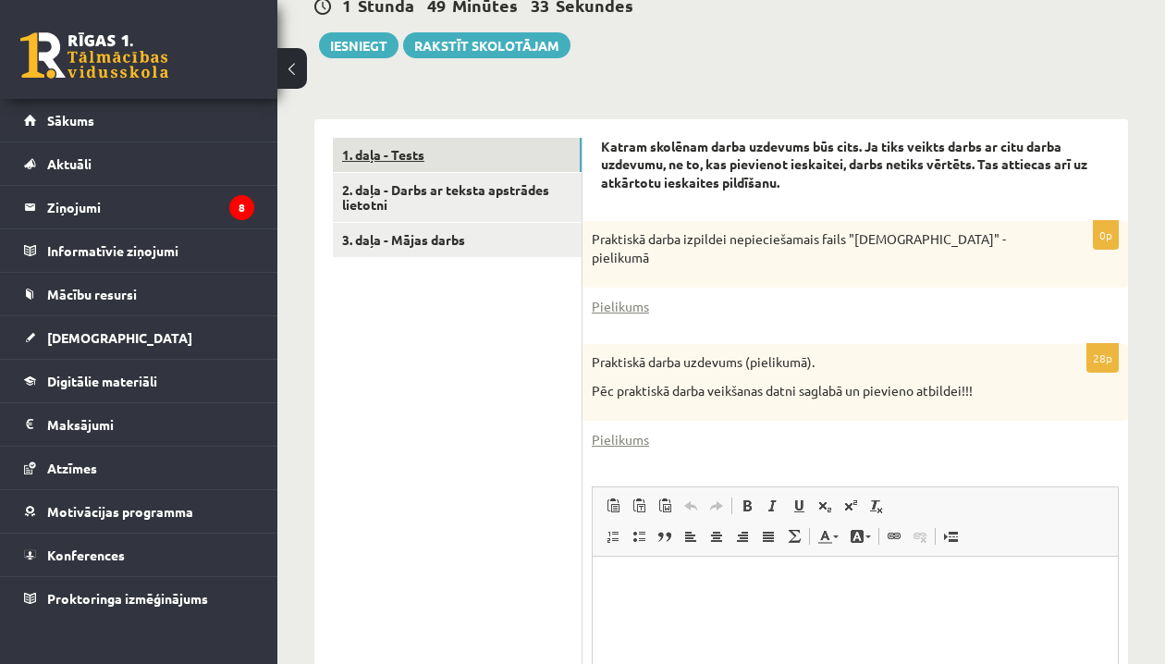
click at [484, 142] on link "1. daļa - Tests" at bounding box center [457, 155] width 249 height 34
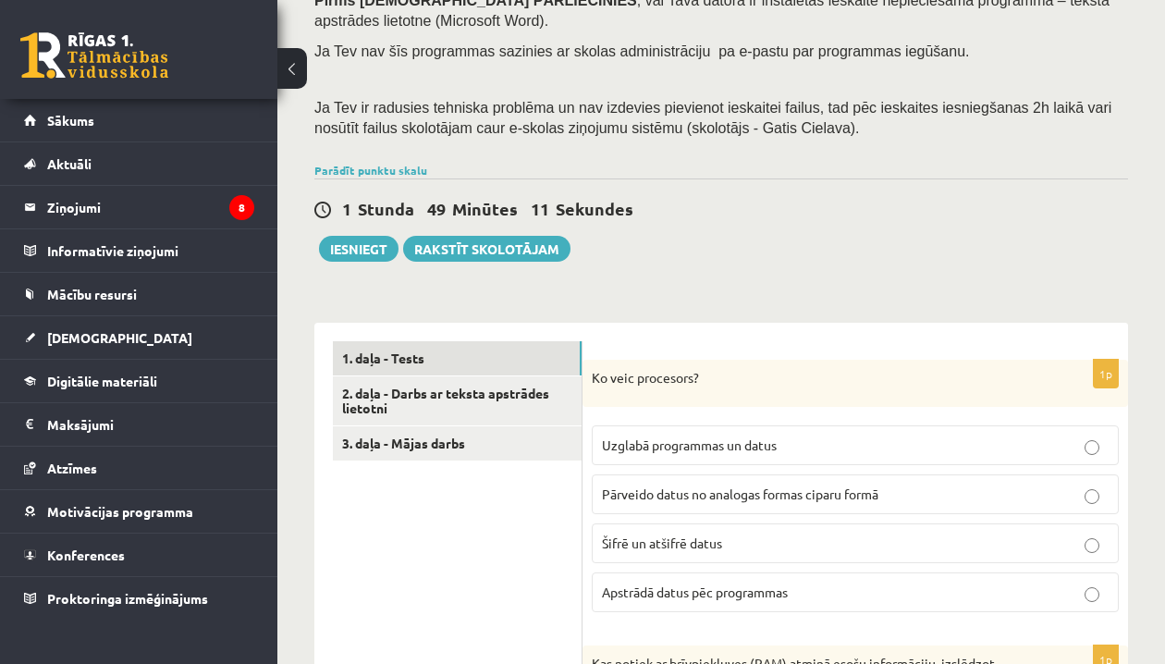
scroll to position [291, 0]
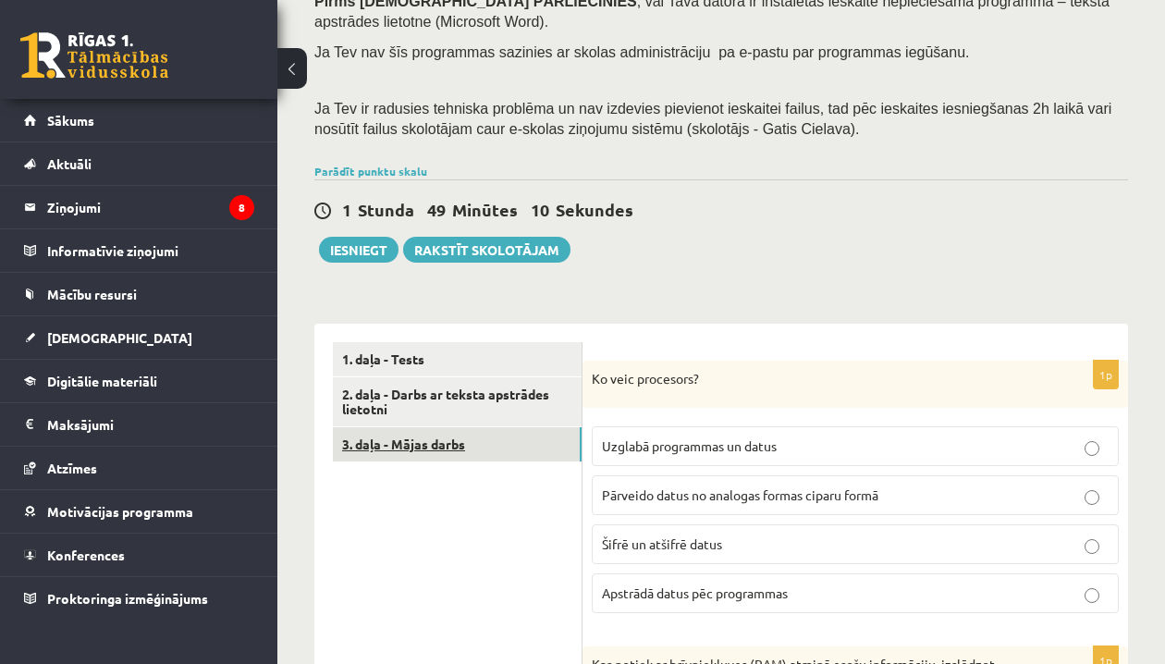
click at [411, 429] on link "3. daļa - Mājas darbs" at bounding box center [457, 444] width 249 height 34
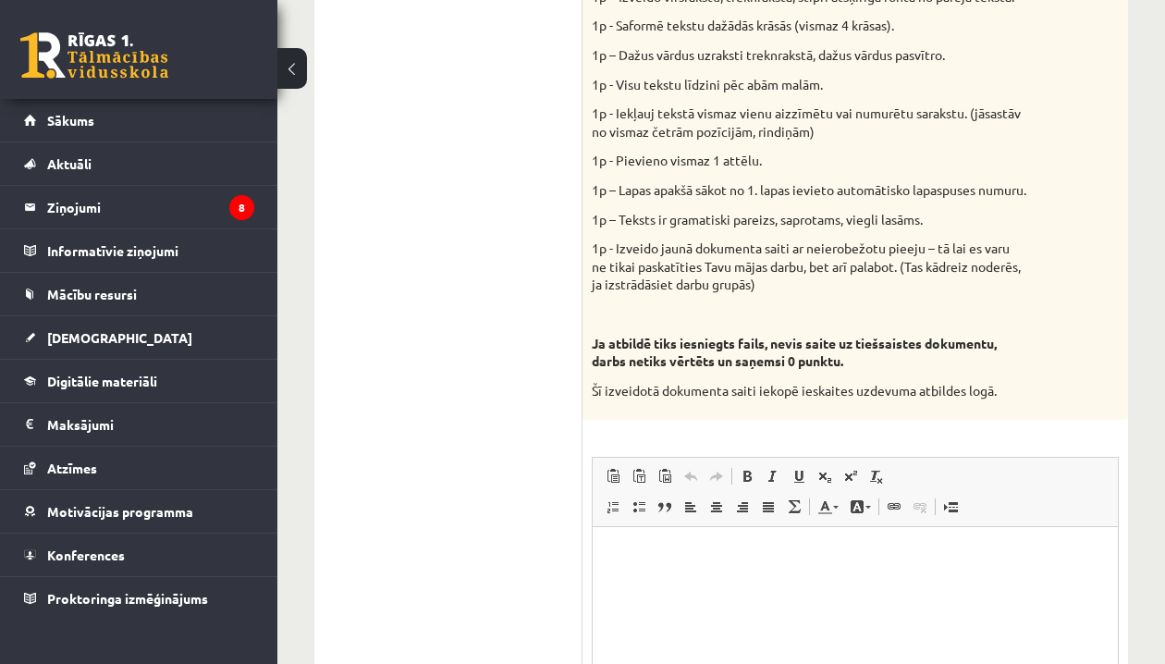
scroll to position [969, 0]
click at [670, 551] on p "Editor, wiswyg-editor-user-answer-47025001689060" at bounding box center [855, 554] width 488 height 19
click at [722, 595] on html "**********" at bounding box center [855, 564] width 525 height 76
click at [509, 512] on ul "1. daļa - Tests 2. daļa - Darbs ar teksta apstrādes lietotni 3. daļa - Mājas da…" at bounding box center [458, 252] width 250 height 1177
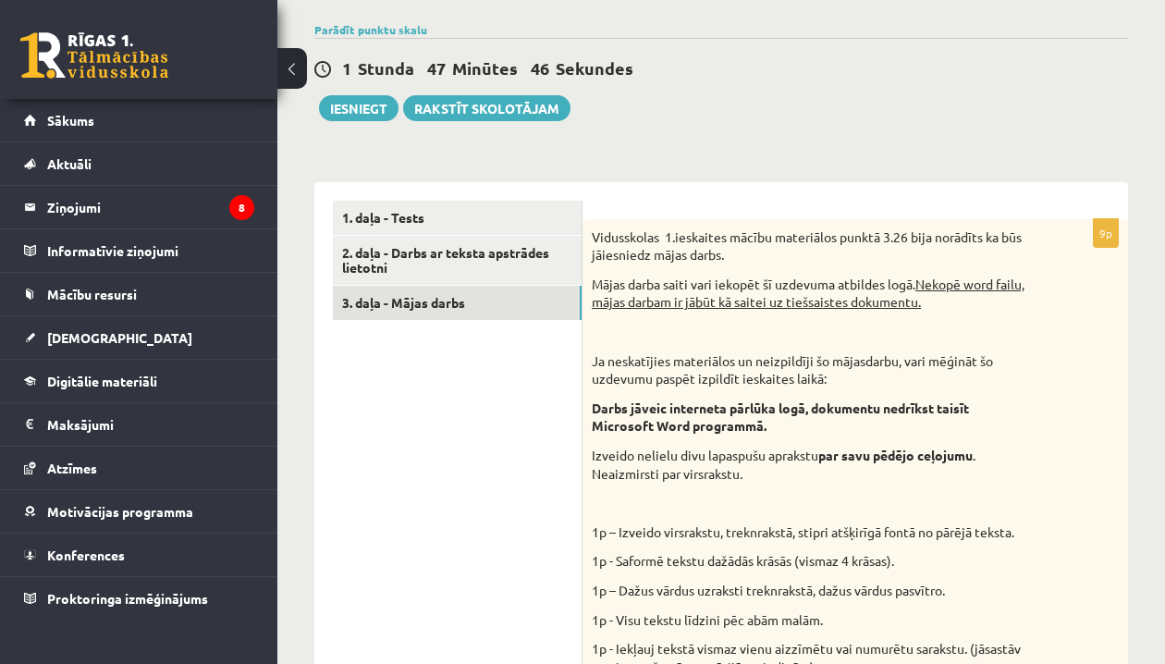
scroll to position [429, 0]
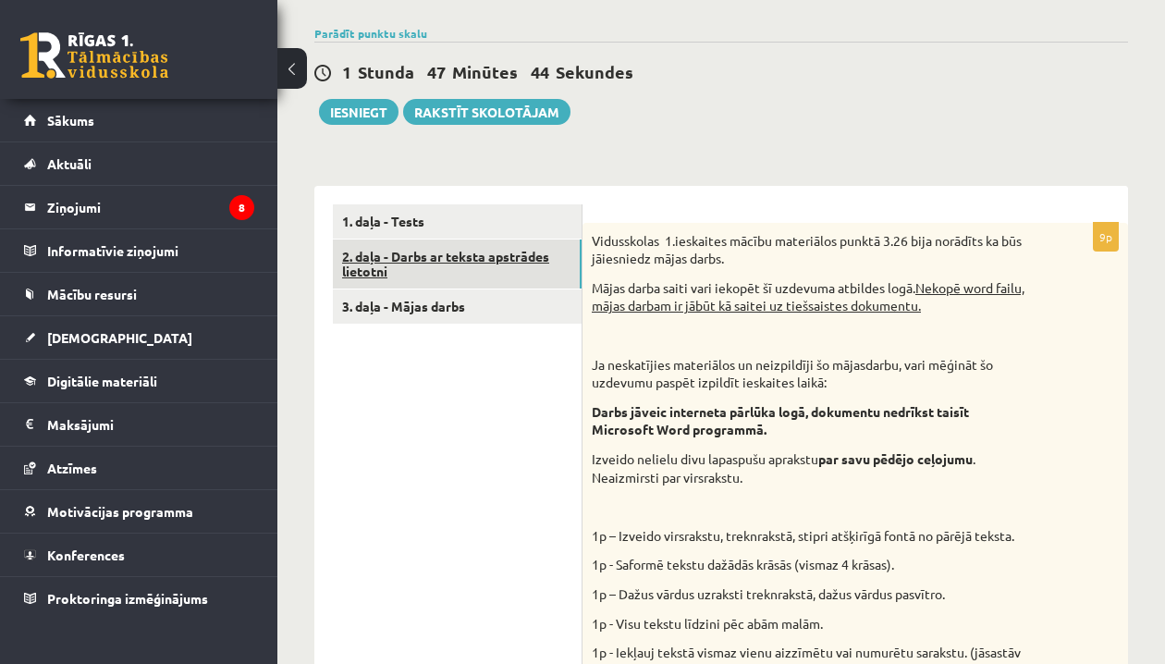
click at [436, 273] on link "2. daļa - Darbs ar teksta apstrādes lietotni" at bounding box center [457, 264] width 249 height 50
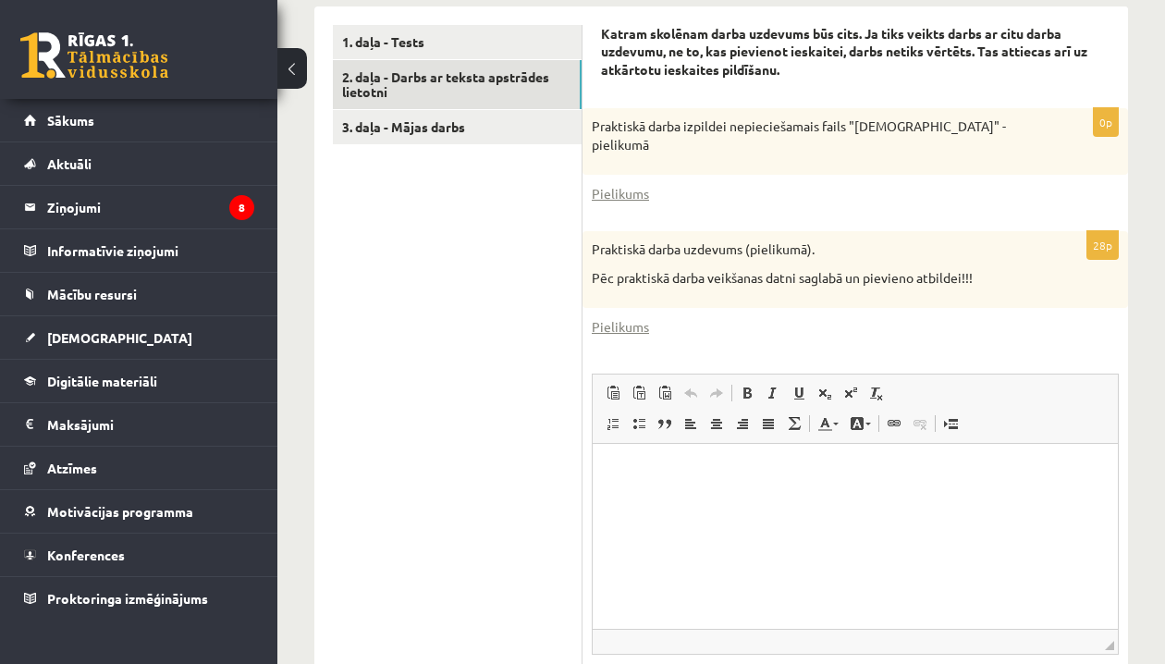
scroll to position [612, 0]
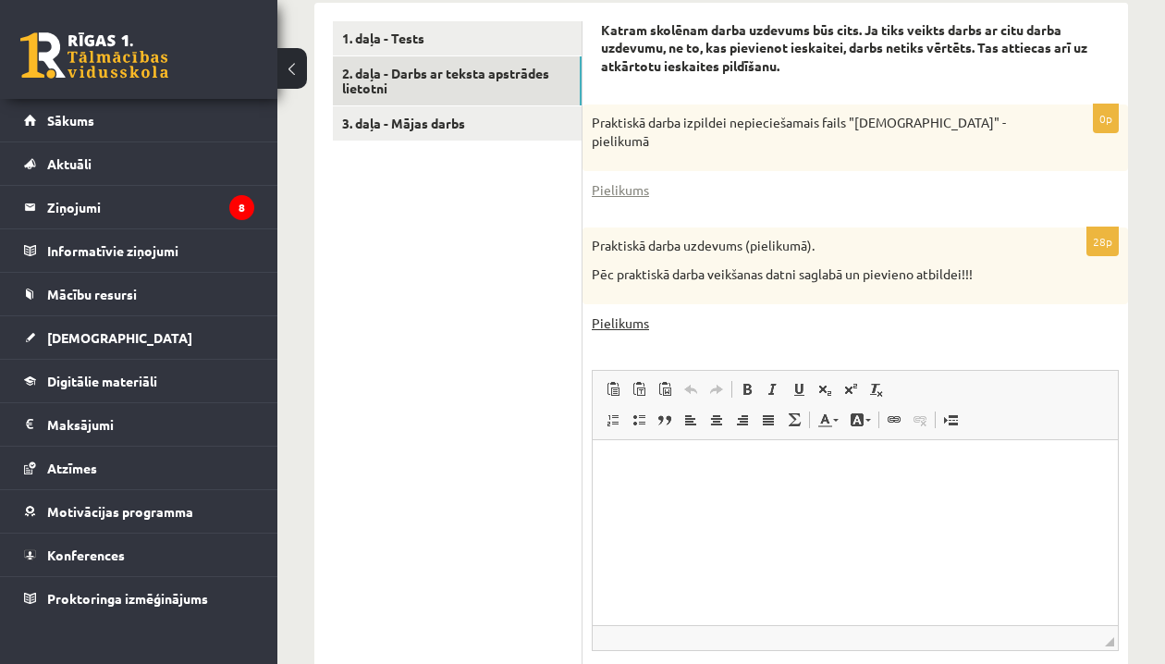
click at [626, 325] on link "Pielikums" at bounding box center [620, 322] width 57 height 19
click at [612, 324] on link "Pielikums" at bounding box center [620, 322] width 57 height 19
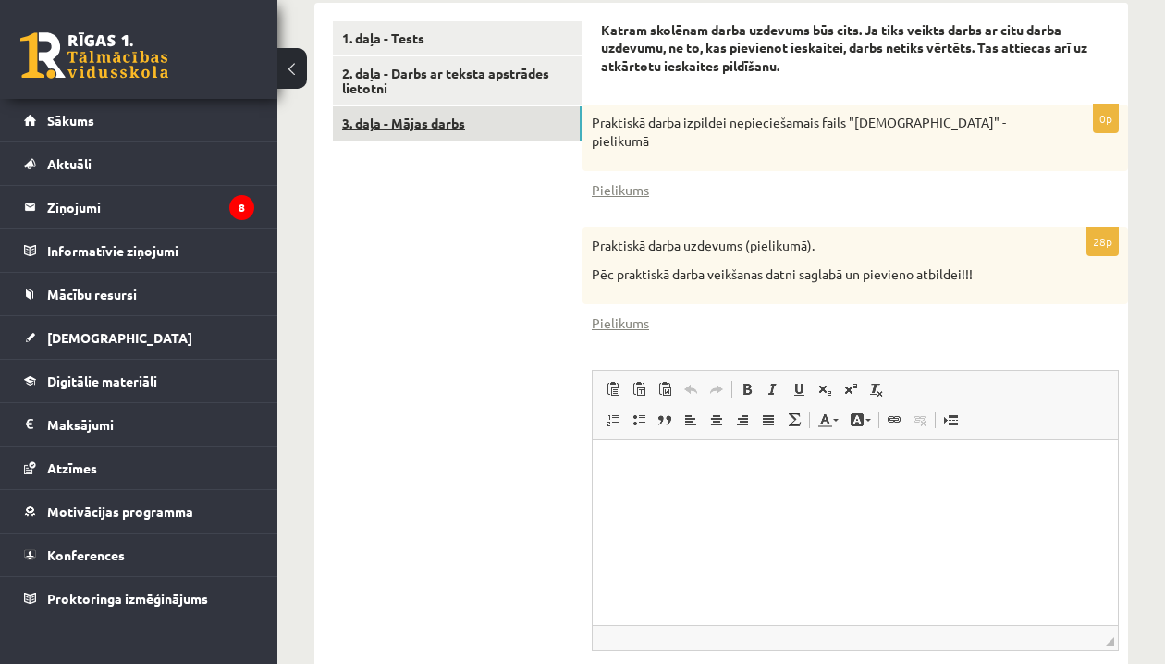
click at [384, 124] on link "3. daļa - Mājas darbs" at bounding box center [457, 123] width 249 height 34
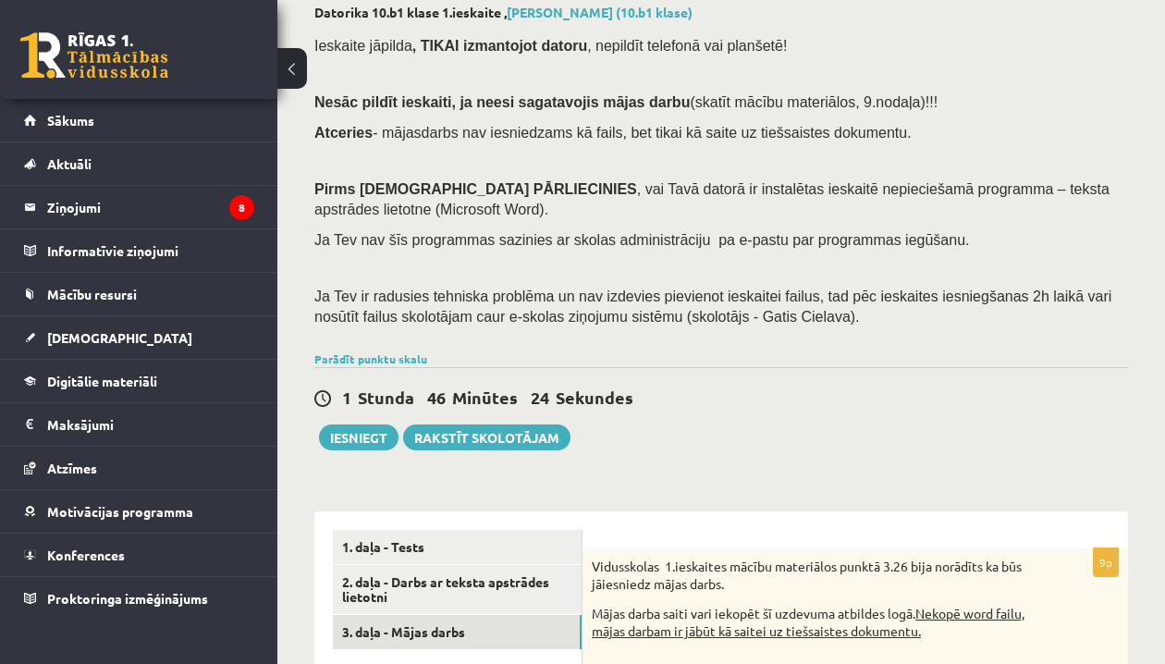
scroll to position [109, 0]
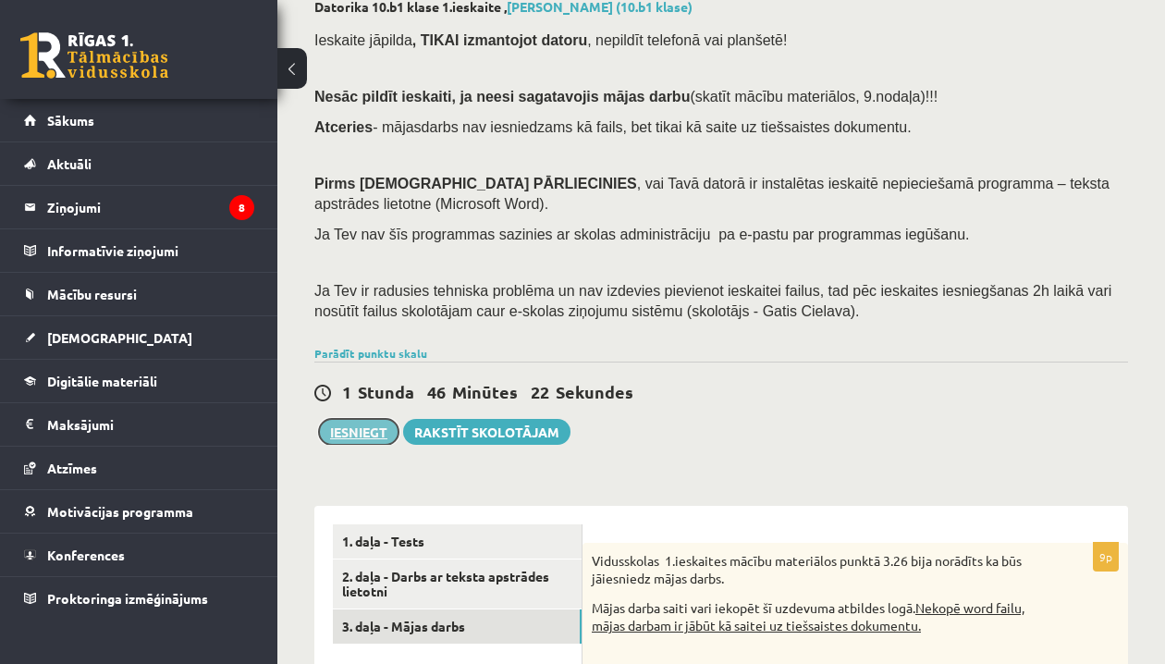
click at [342, 432] on button "Iesniegt" at bounding box center [359, 432] width 80 height 26
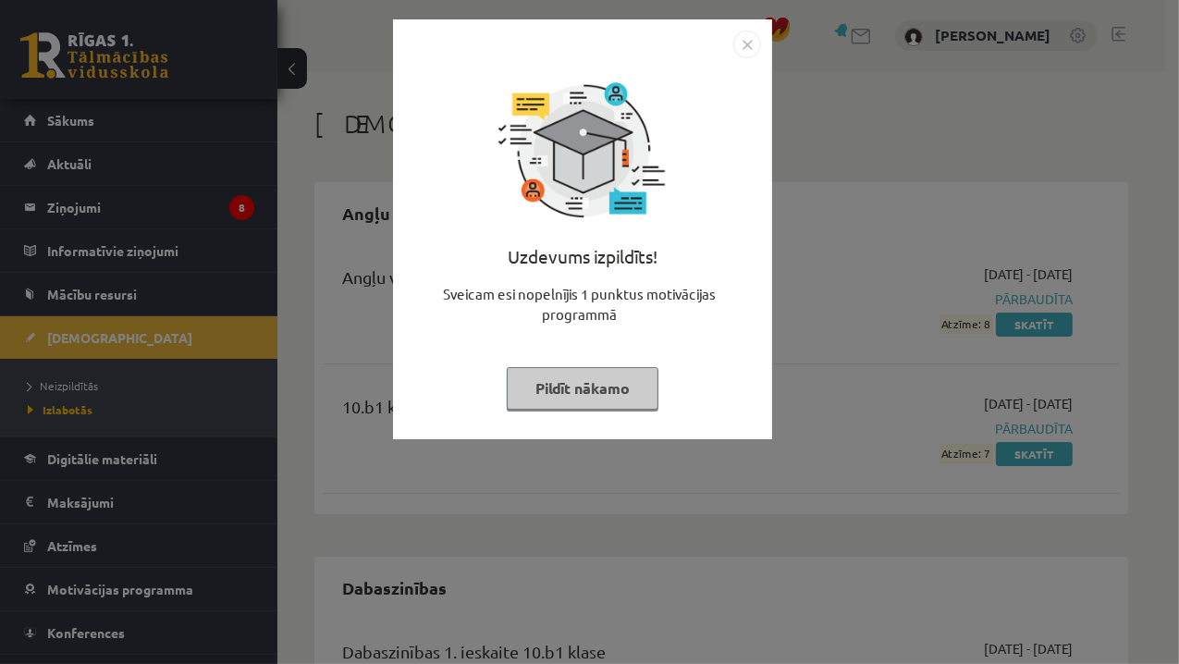
click at [742, 43] on img "Close" at bounding box center [747, 45] width 28 height 28
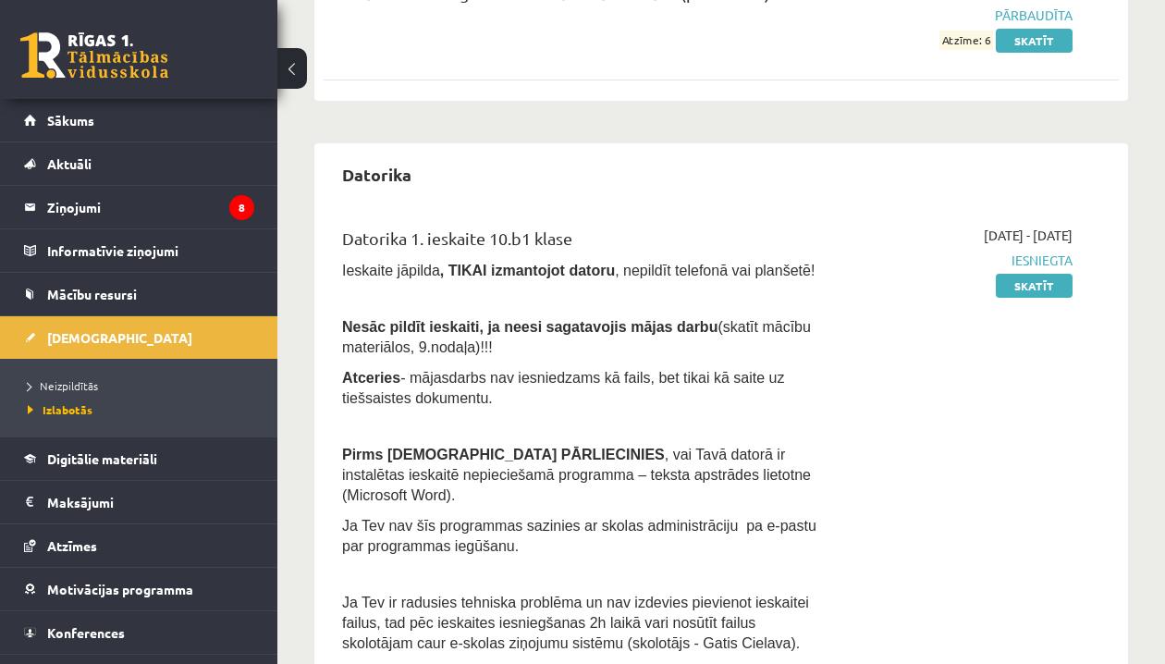
scroll to position [809, 0]
click at [47, 387] on span "Neizpildītās" at bounding box center [63, 385] width 70 height 15
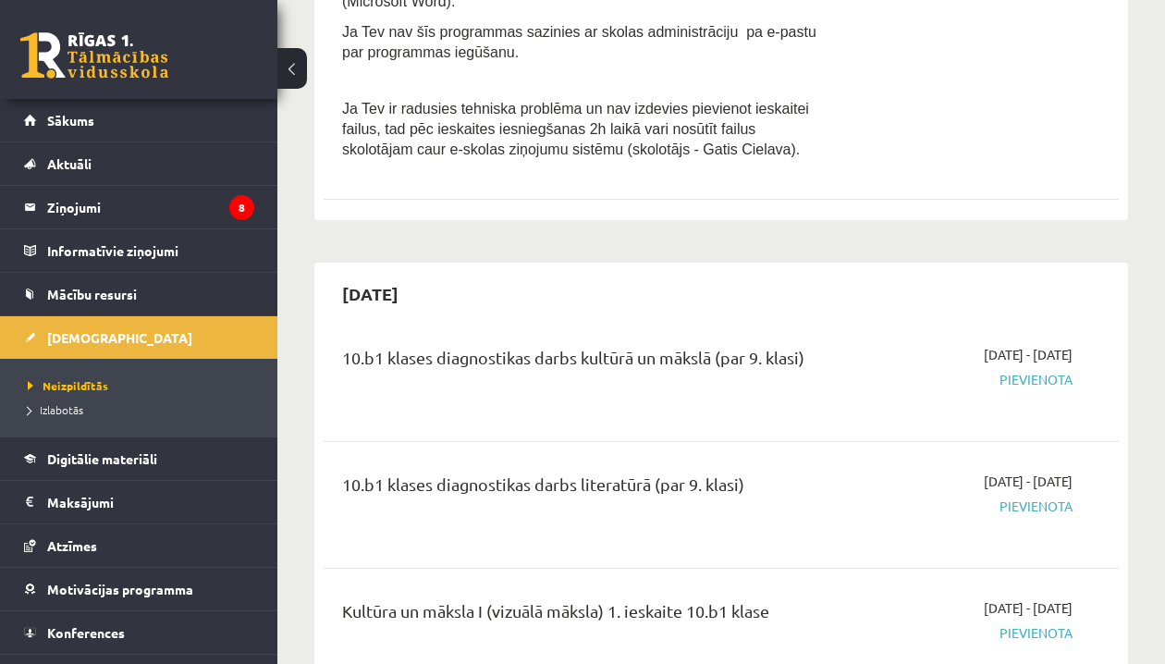
scroll to position [688, 0]
